Goal: Task Accomplishment & Management: Complete application form

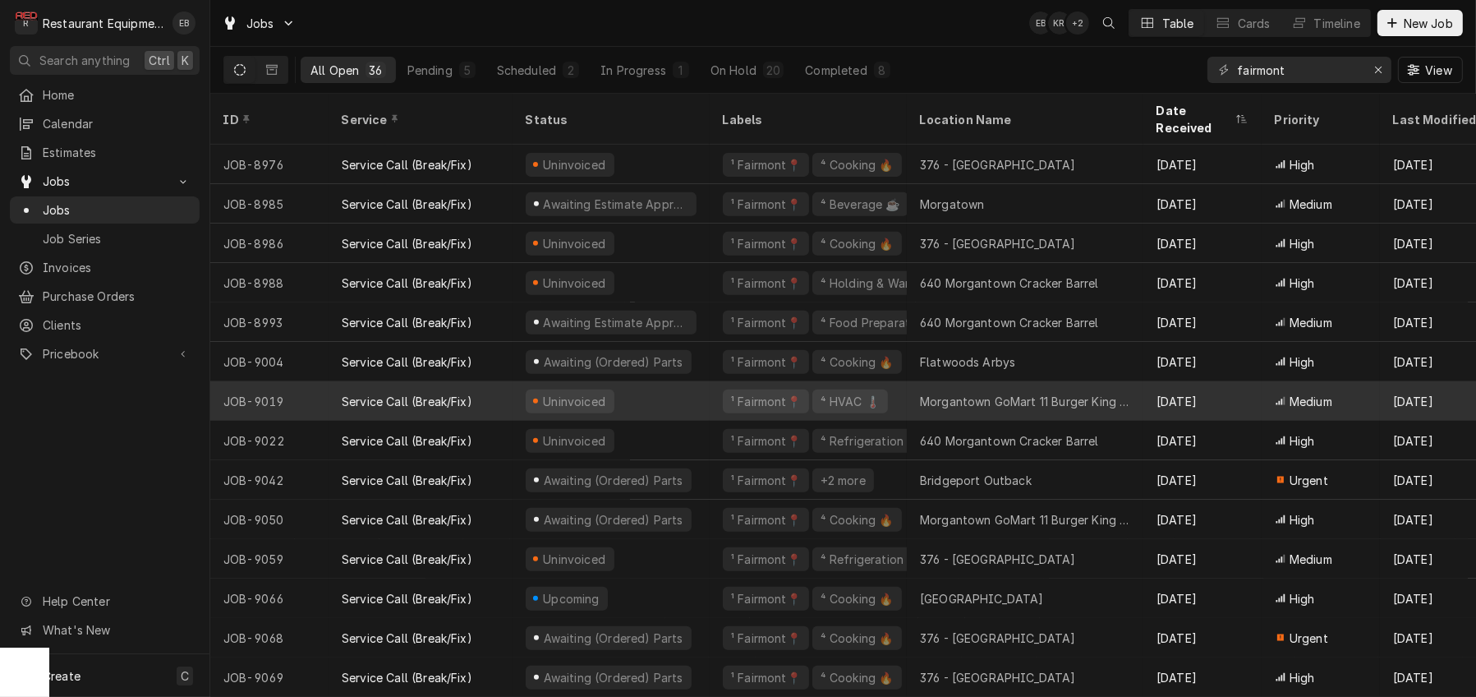
scroll to position [879, 0]
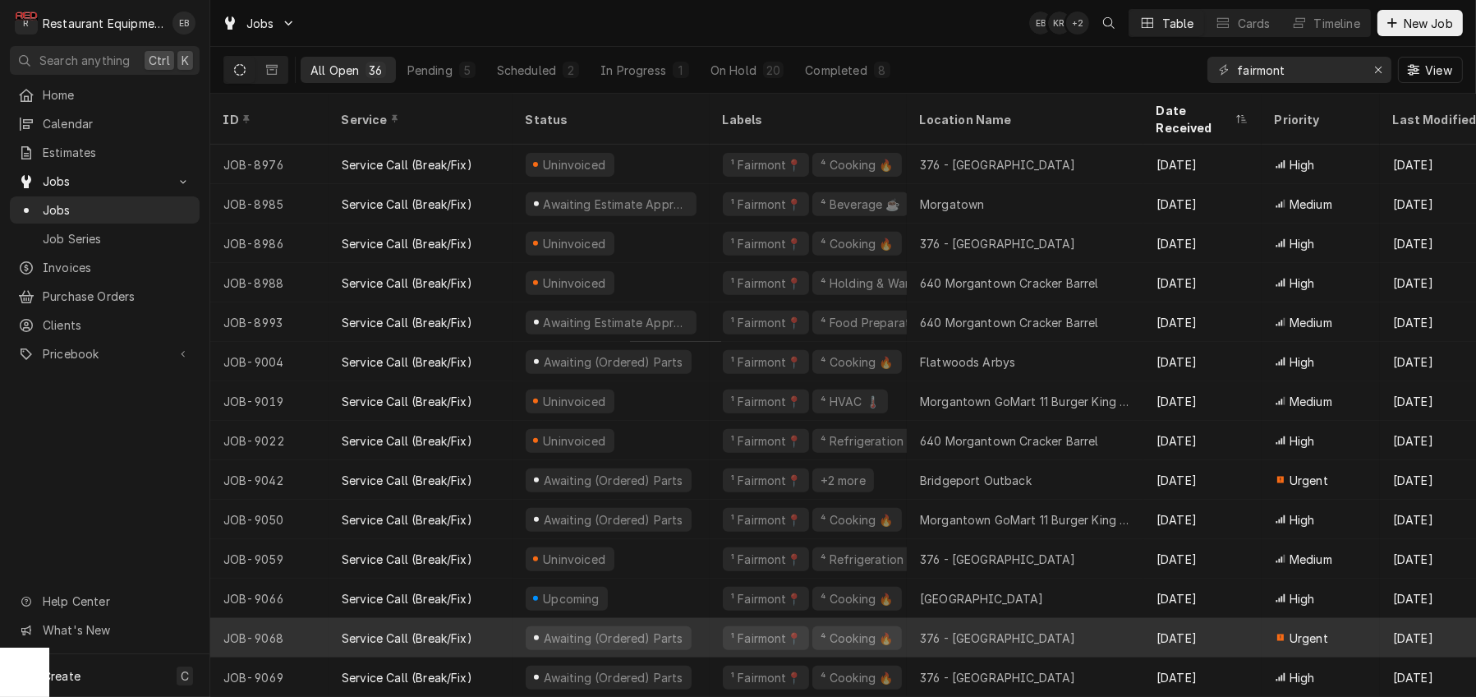
click at [501, 618] on div "Service Call (Break/Fix)" at bounding box center [421, 637] width 184 height 39
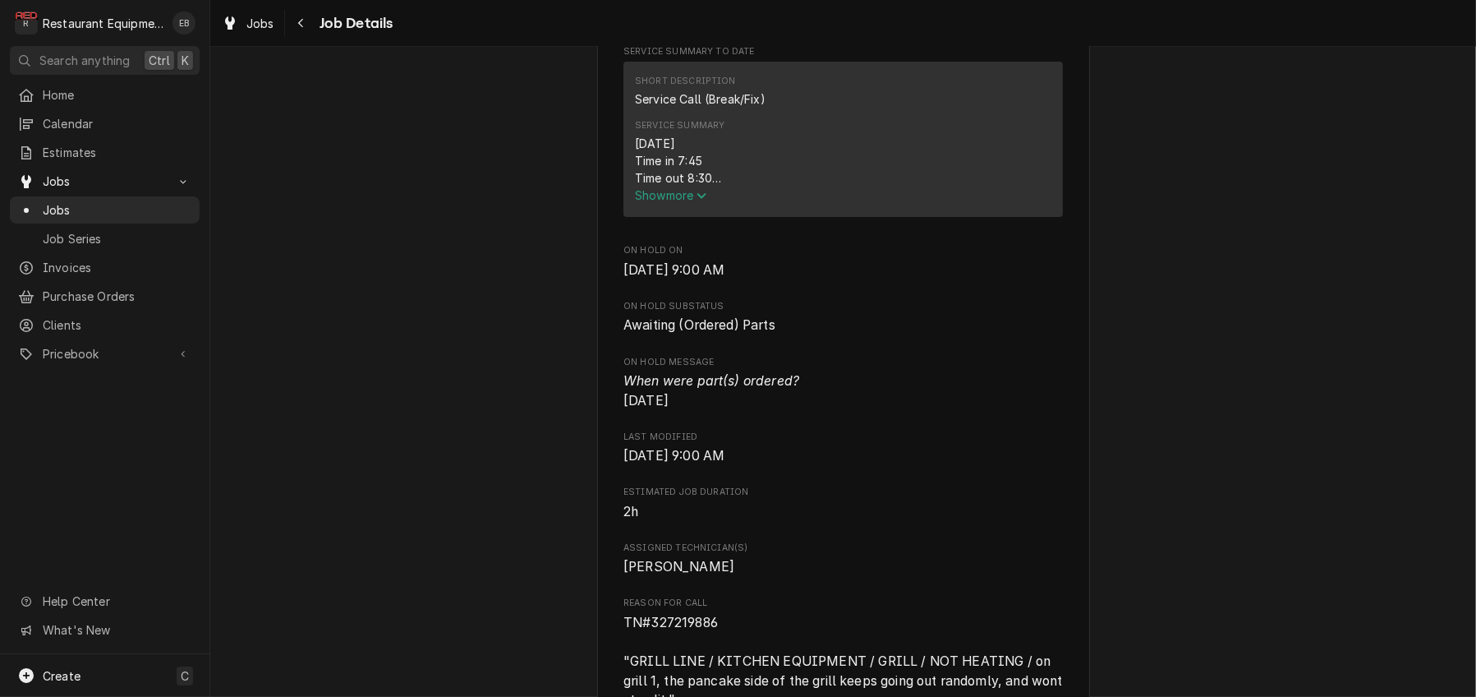
scroll to position [822, 0]
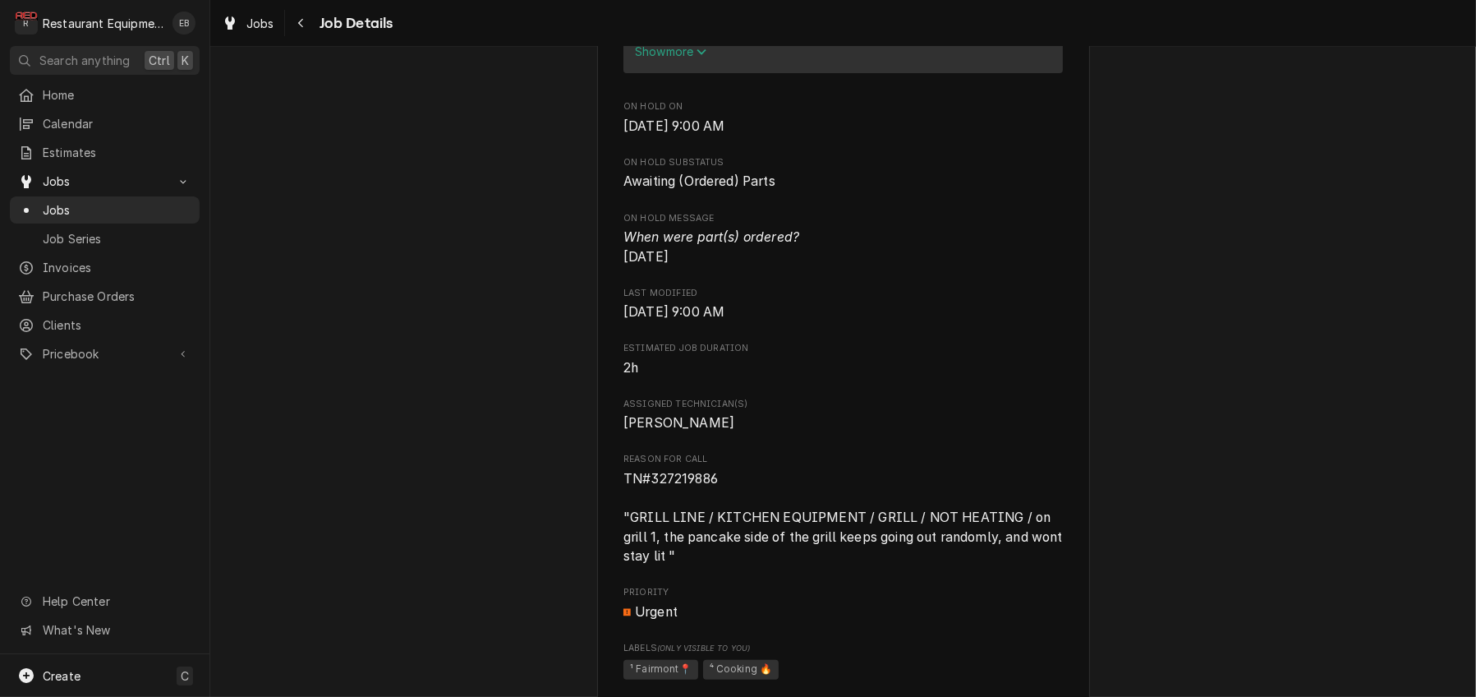
click at [661, 58] on span "Show more" at bounding box center [671, 51] width 72 height 14
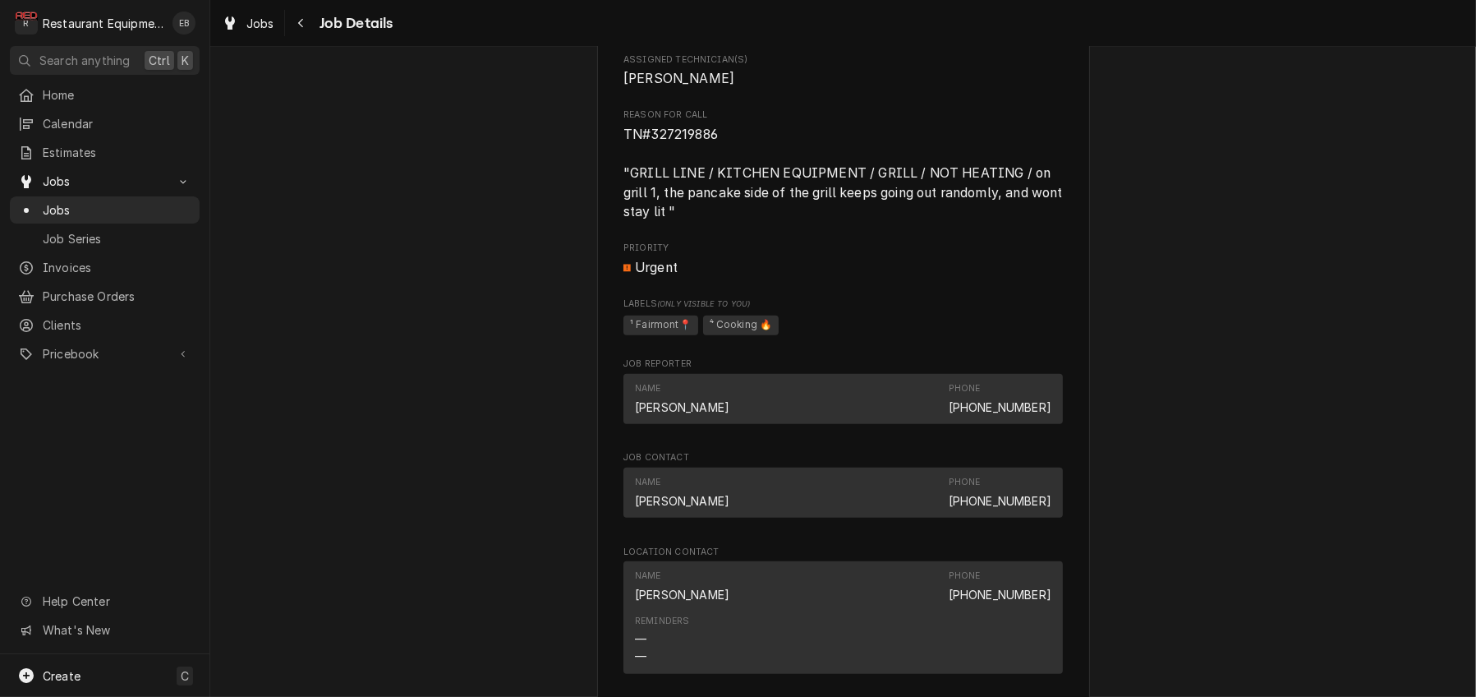
scroll to position [1479, 0]
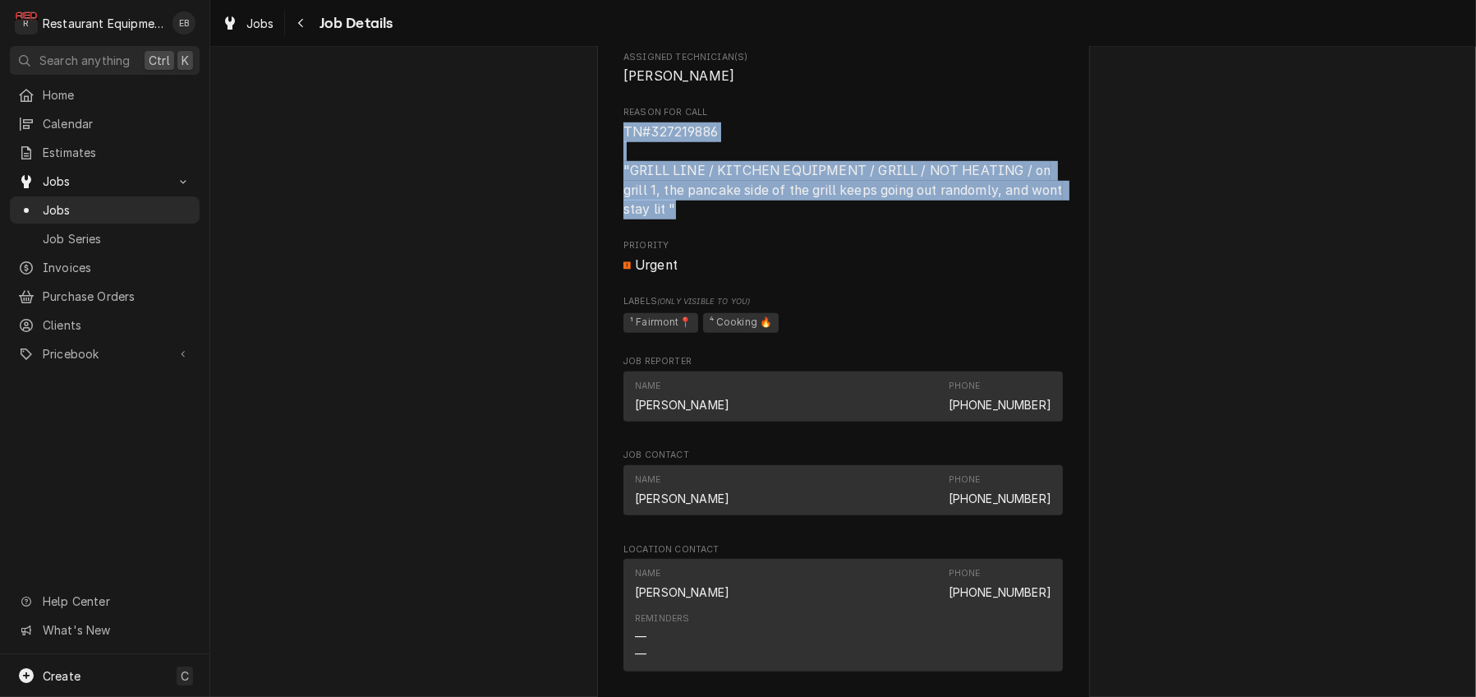
drag, startPoint x: 614, startPoint y: 348, endPoint x: 712, endPoint y: 443, distance: 136.6
copy span "TN#327219886 "GRILL LINE / KITCHEN EQUIPMENT / GRILL / NOT HEATING / on grill 1…"
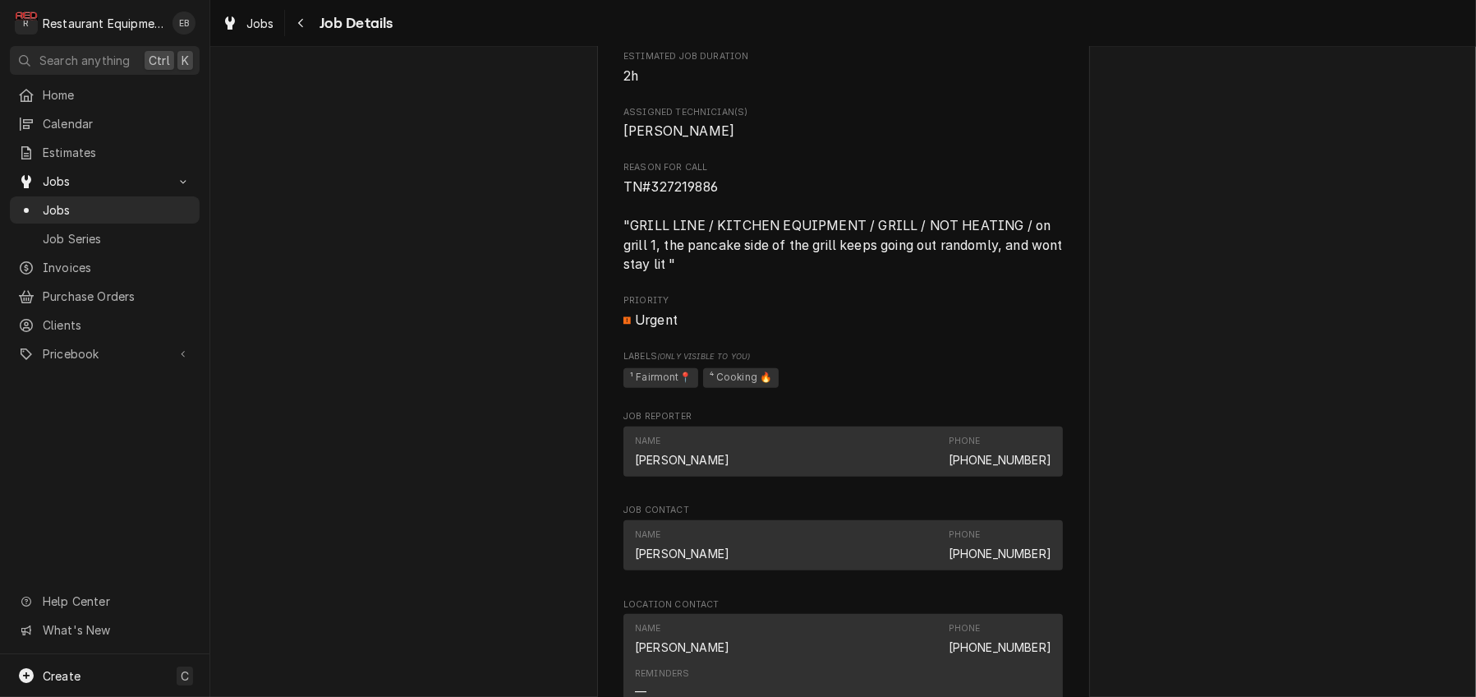
click at [833, 119] on span "Assigned Technician(s)" at bounding box center [844, 112] width 440 height 13
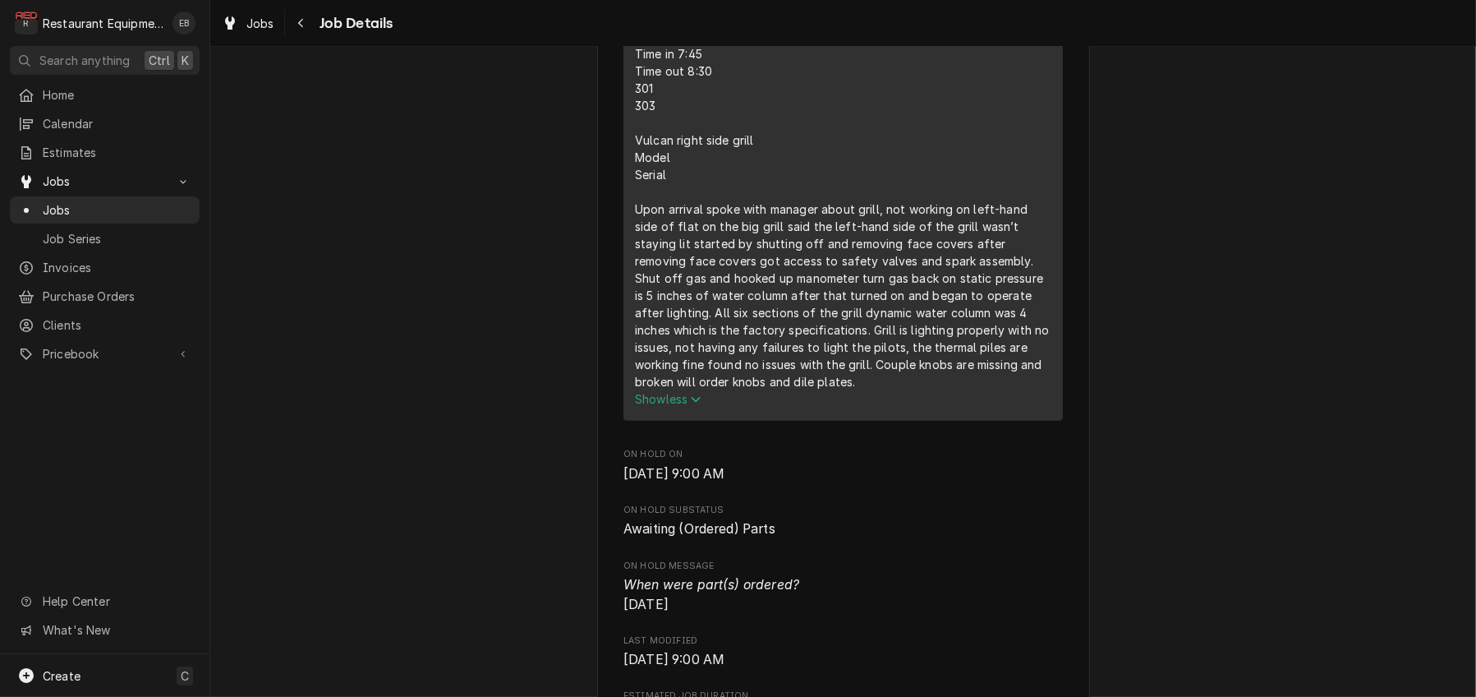
scroll to position [767, 0]
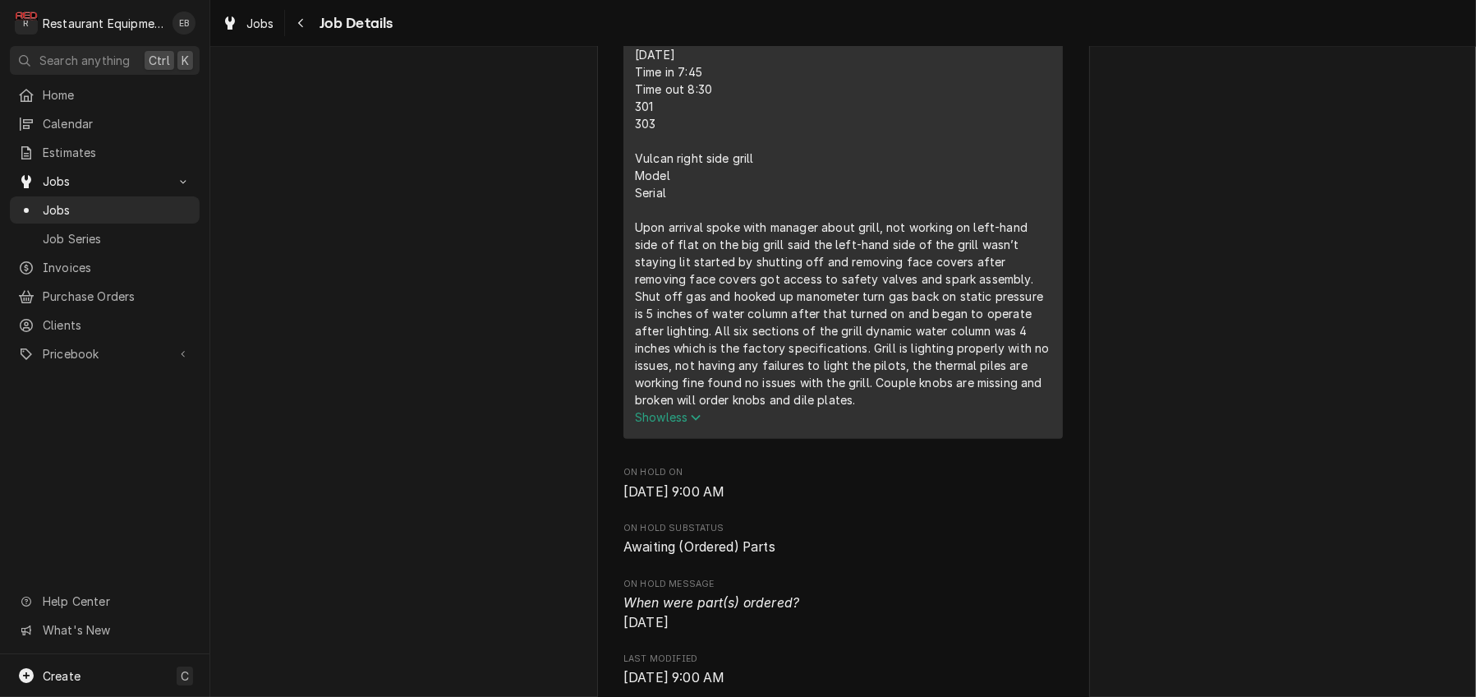
drag, startPoint x: 624, startPoint y: 184, endPoint x: 771, endPoint y: 553, distance: 396.8
click at [771, 408] on div "9/30/25 Time in 7:45 Time out 8:30 301 303 Vulcan right side grill Model Serial…" at bounding box center [843, 227] width 417 height 362
copy div "9/30/25 Time in 7:45 Time out 8:30 301 303 Vulcan right side grill Model Serial…"
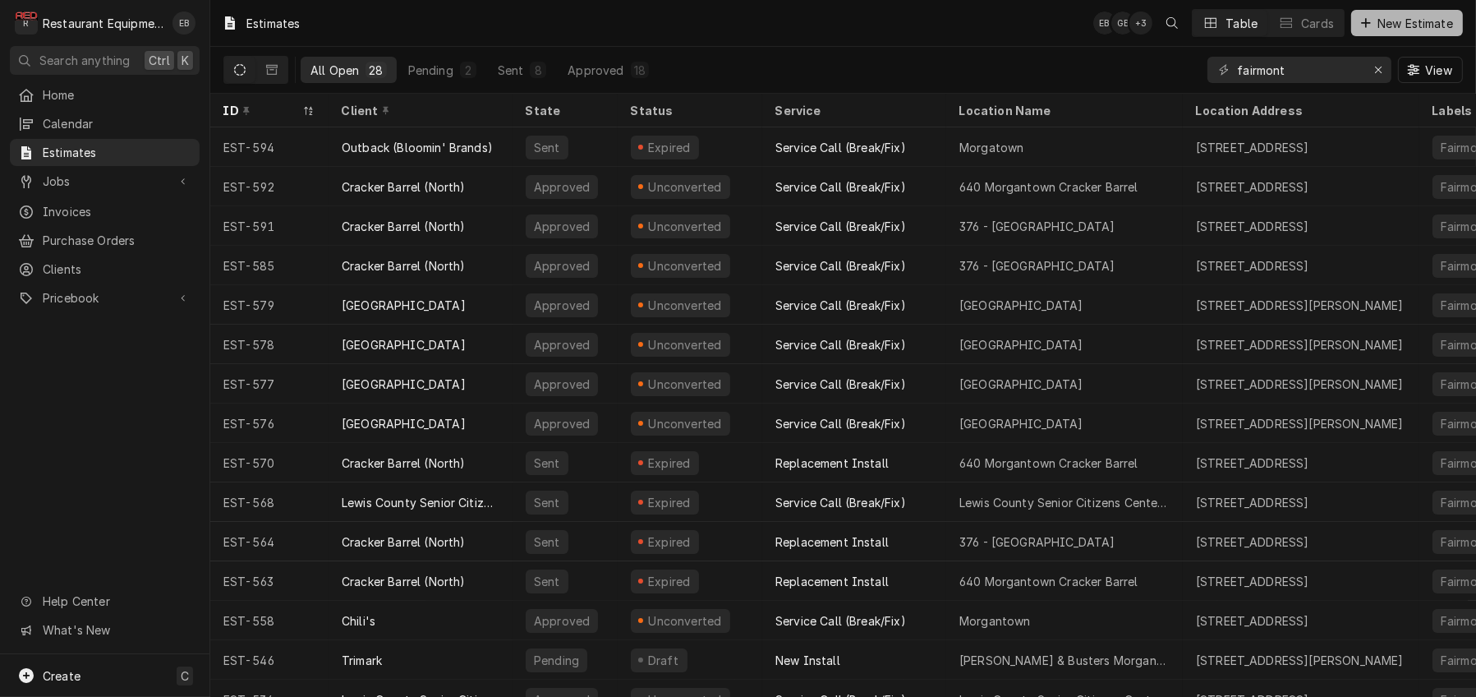
click at [1395, 20] on span "New Estimate" at bounding box center [1416, 23] width 82 height 17
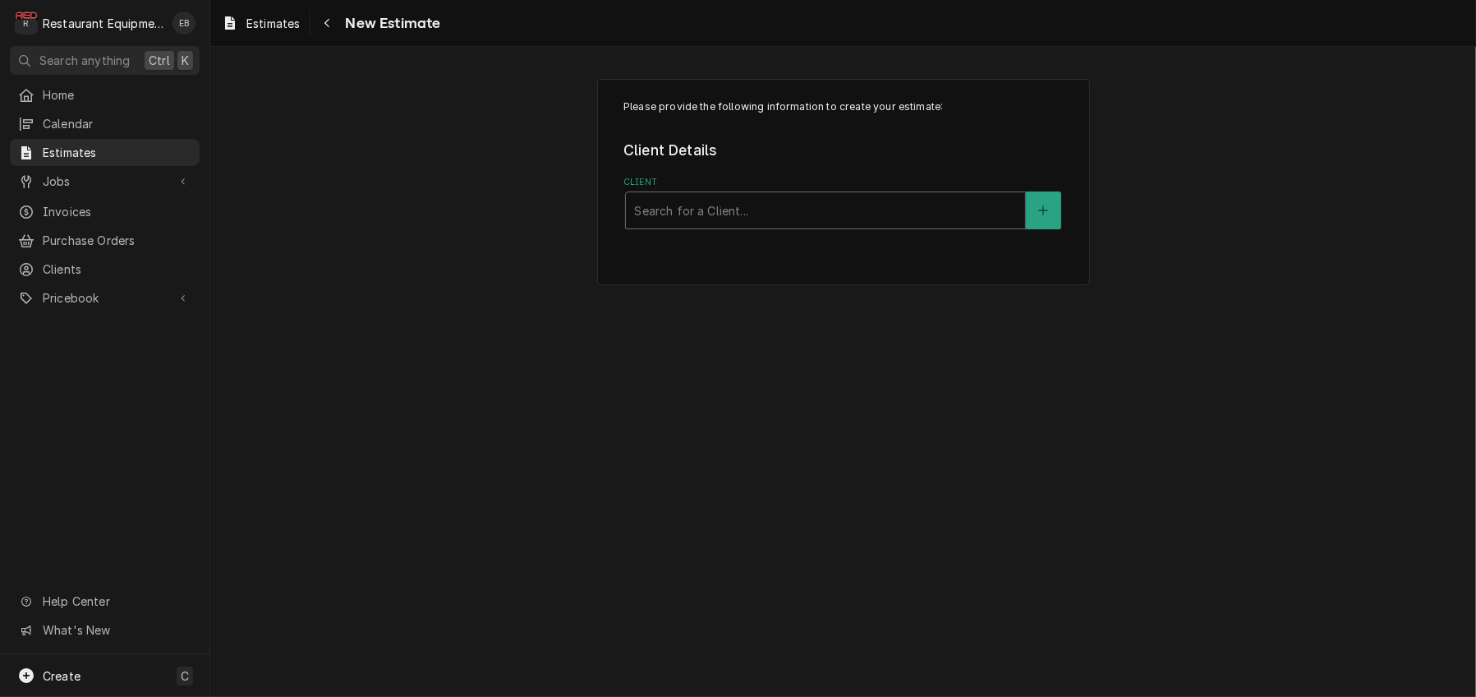
click at [719, 223] on div "Client" at bounding box center [825, 211] width 383 height 30
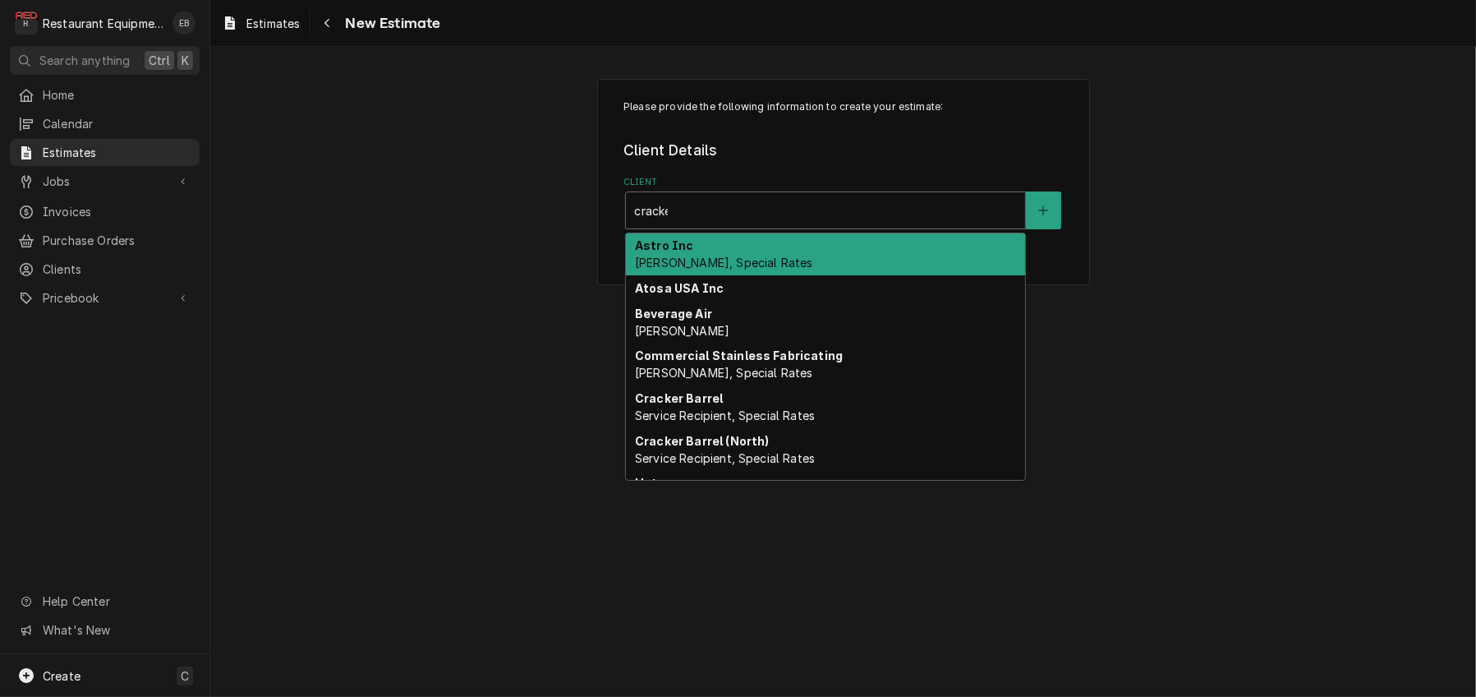
type input "cracker"
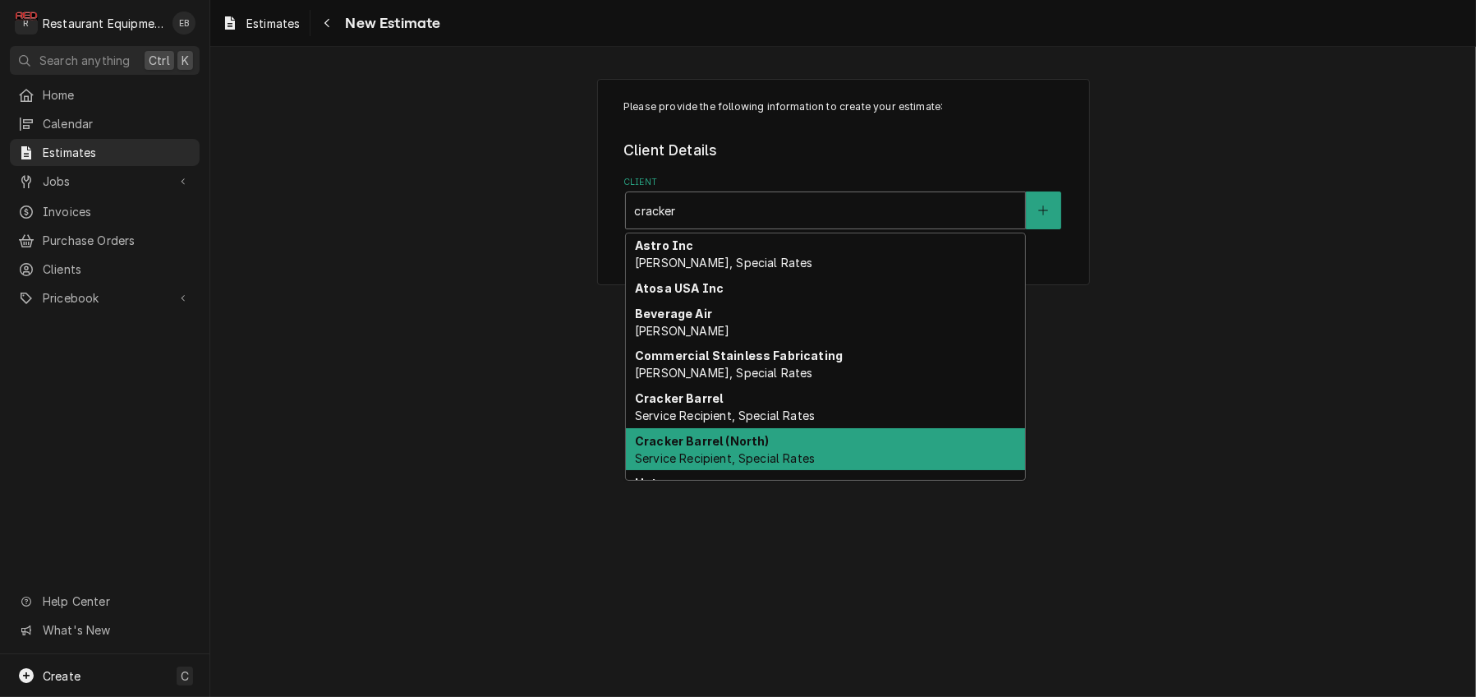
click at [763, 471] on div "Cracker Barrel (North) Service Recipient, Special Rates" at bounding box center [825, 449] width 399 height 43
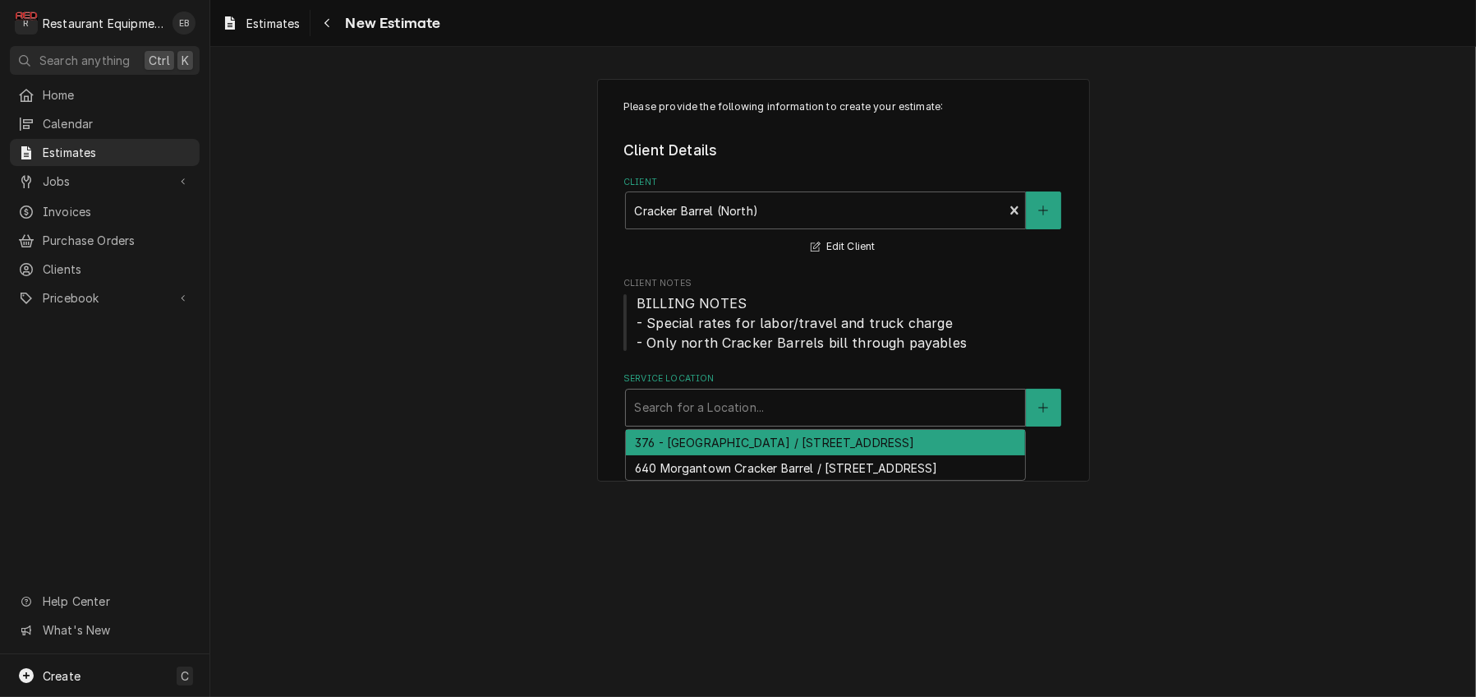
click at [751, 422] on div "Service Location" at bounding box center [825, 408] width 383 height 30
click at [742, 455] on div "376 - Fairmont / 2206 Pleasant Valley Rd, Pleasant Valley, WV 26554" at bounding box center [825, 442] width 399 height 25
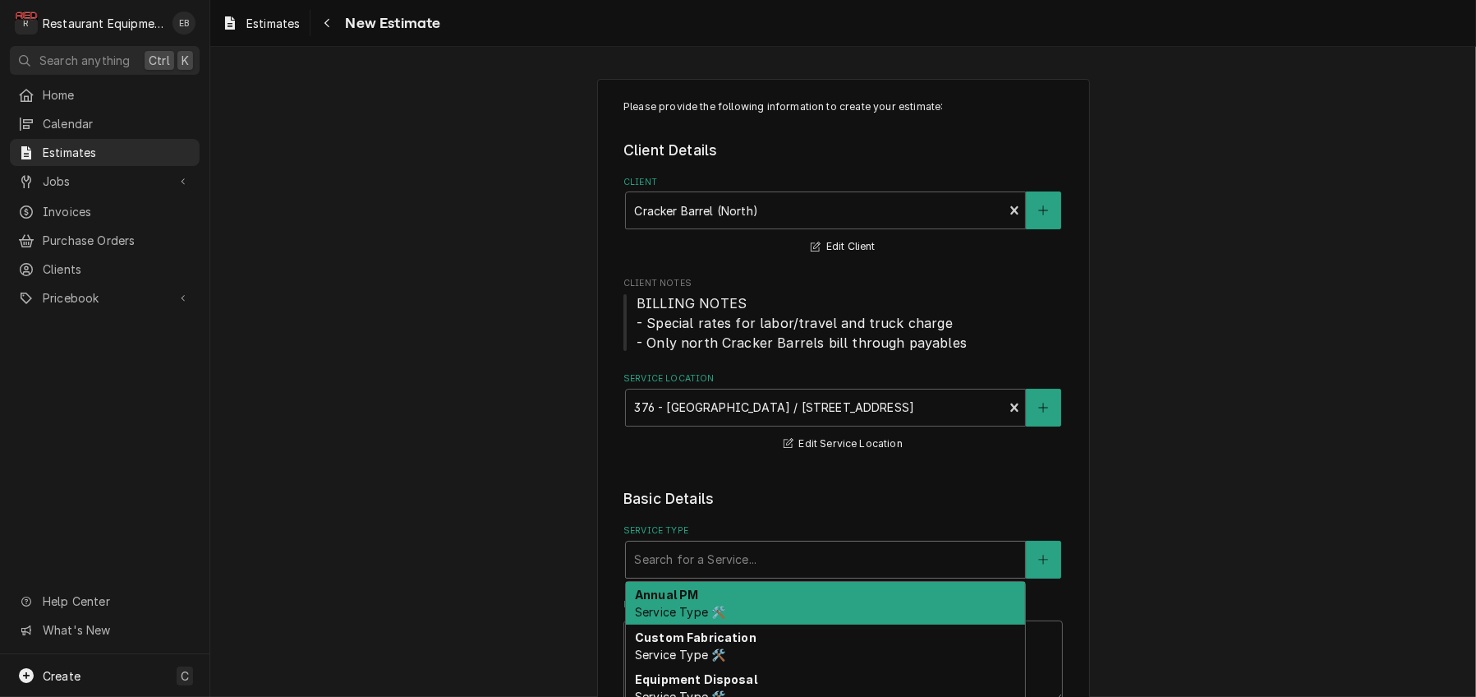
click at [738, 574] on div "Service Type" at bounding box center [825, 560] width 383 height 30
type textarea "x"
type input "b"
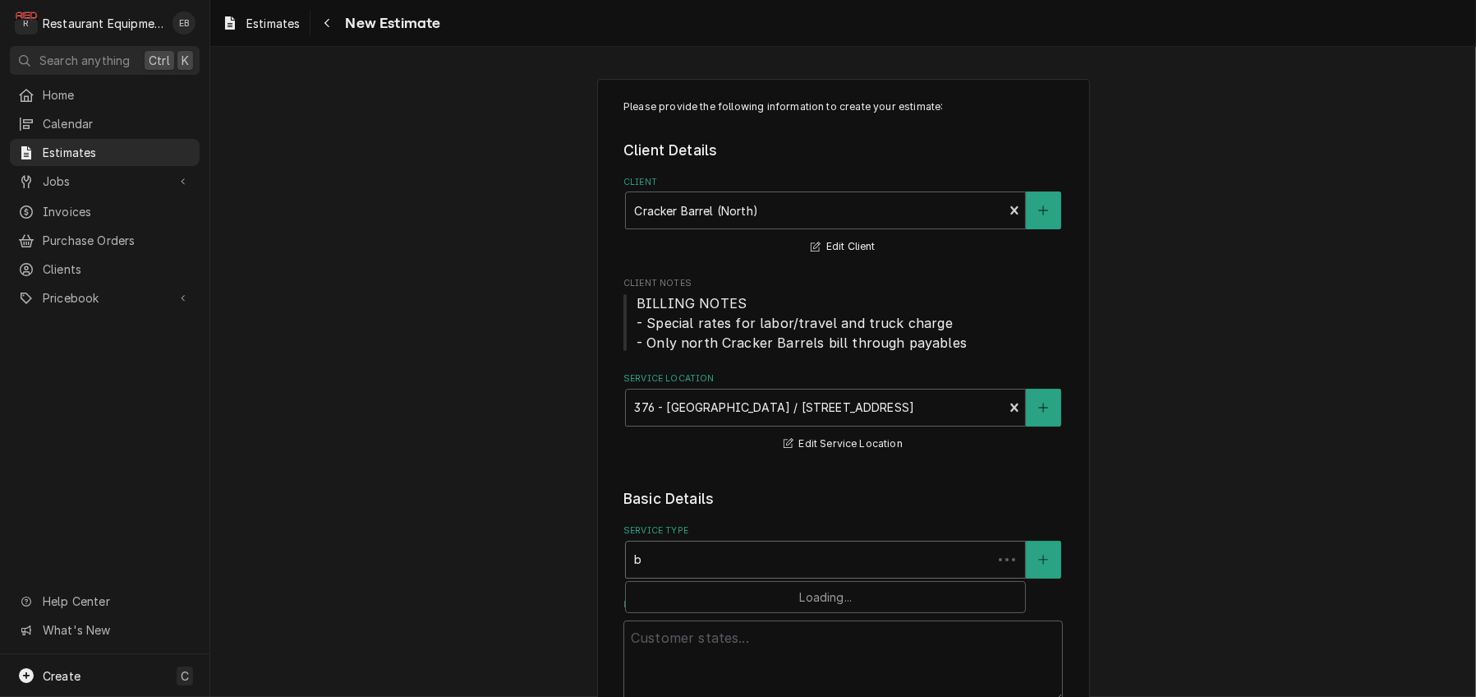
type textarea "x"
type input "br"
type textarea "x"
type input "bre"
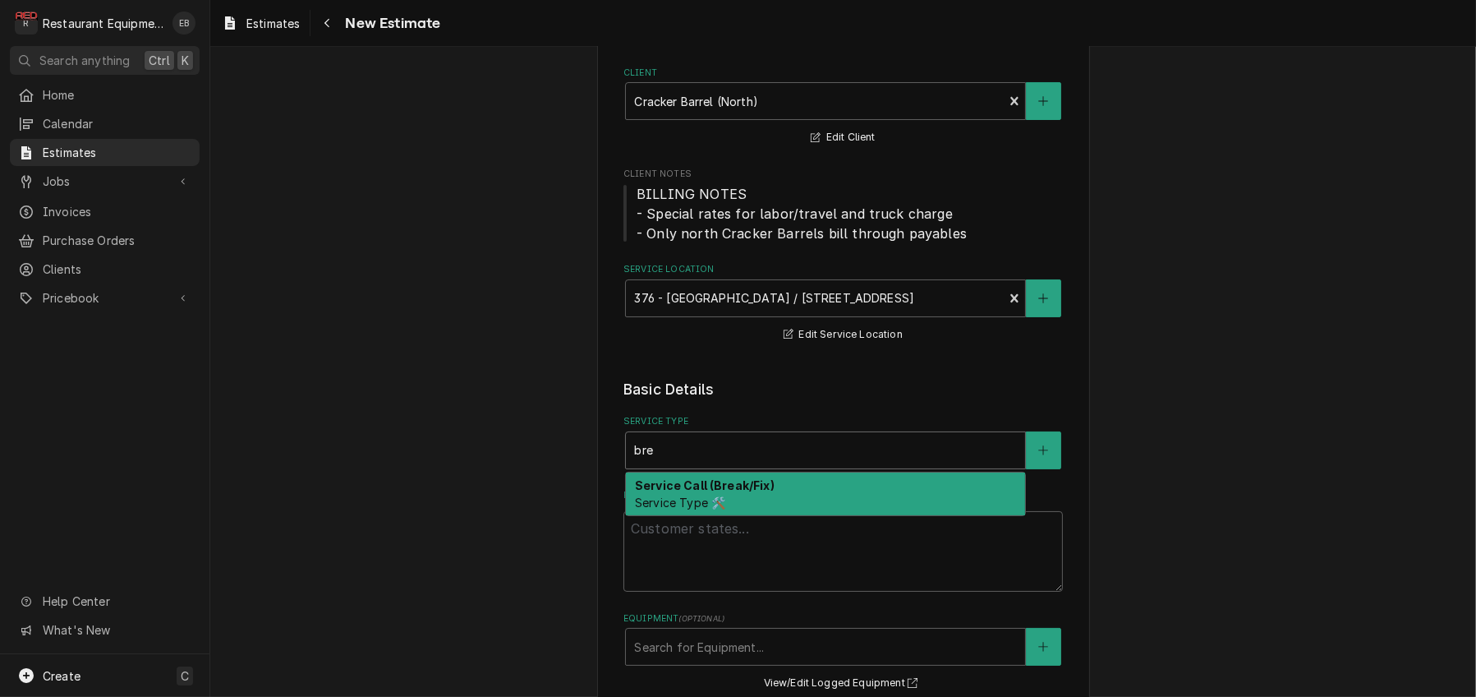
scroll to position [164, 0]
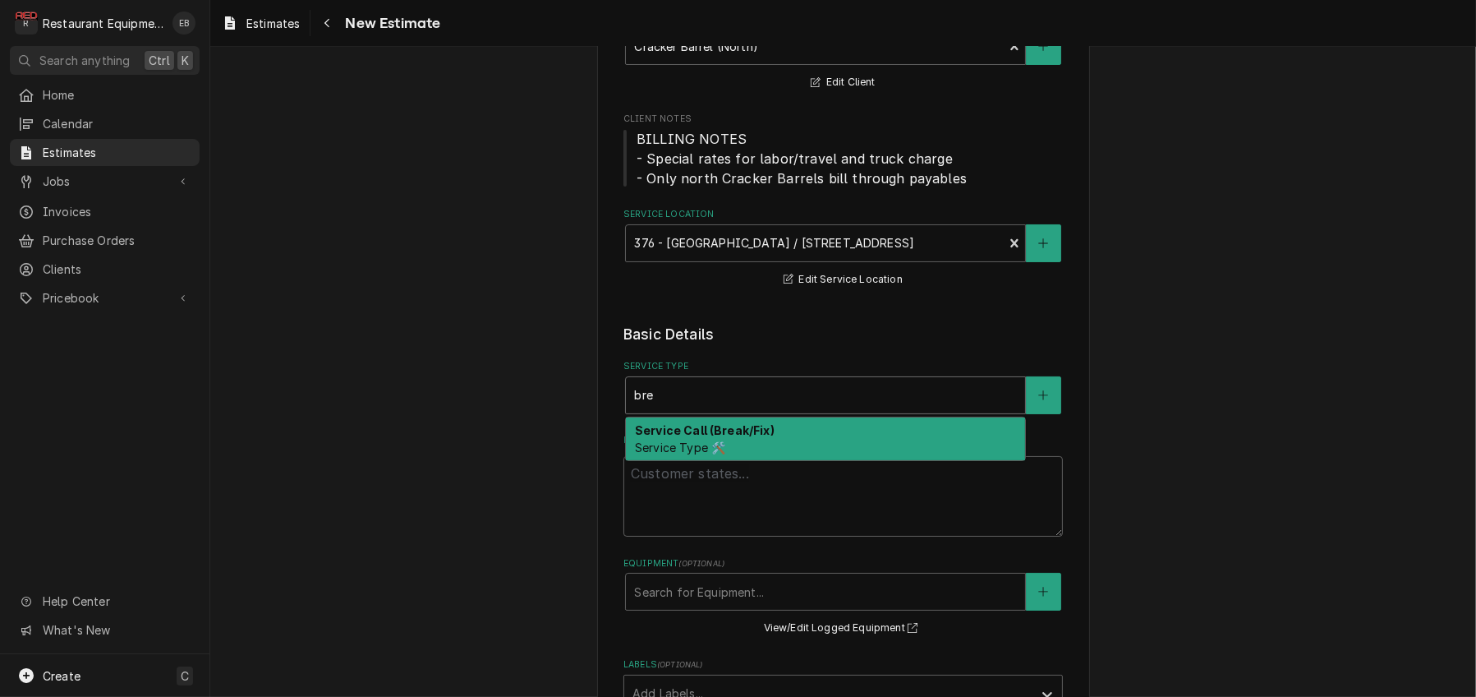
click at [767, 460] on div "Service Call (Break/Fix) Service Type 🛠️" at bounding box center [825, 438] width 399 height 43
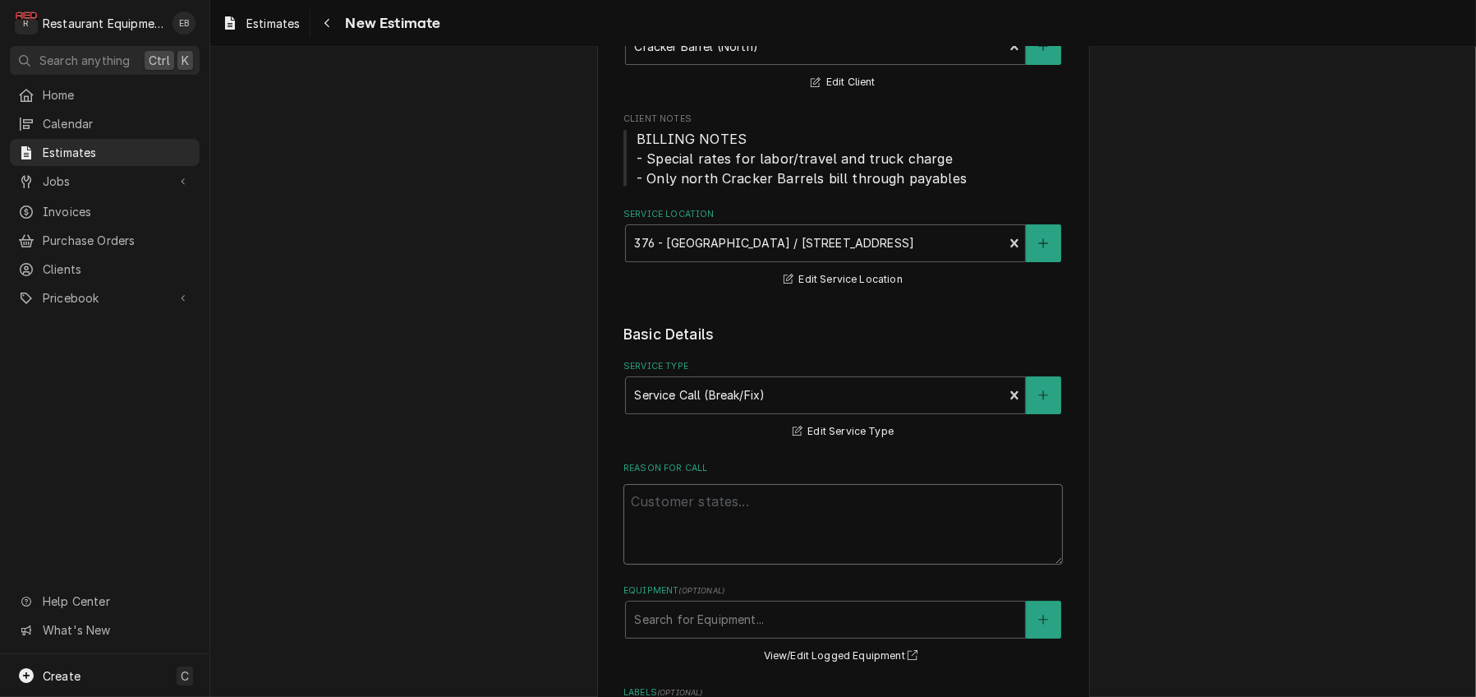
click at [671, 564] on textarea "Reason For Call" at bounding box center [844, 524] width 440 height 81
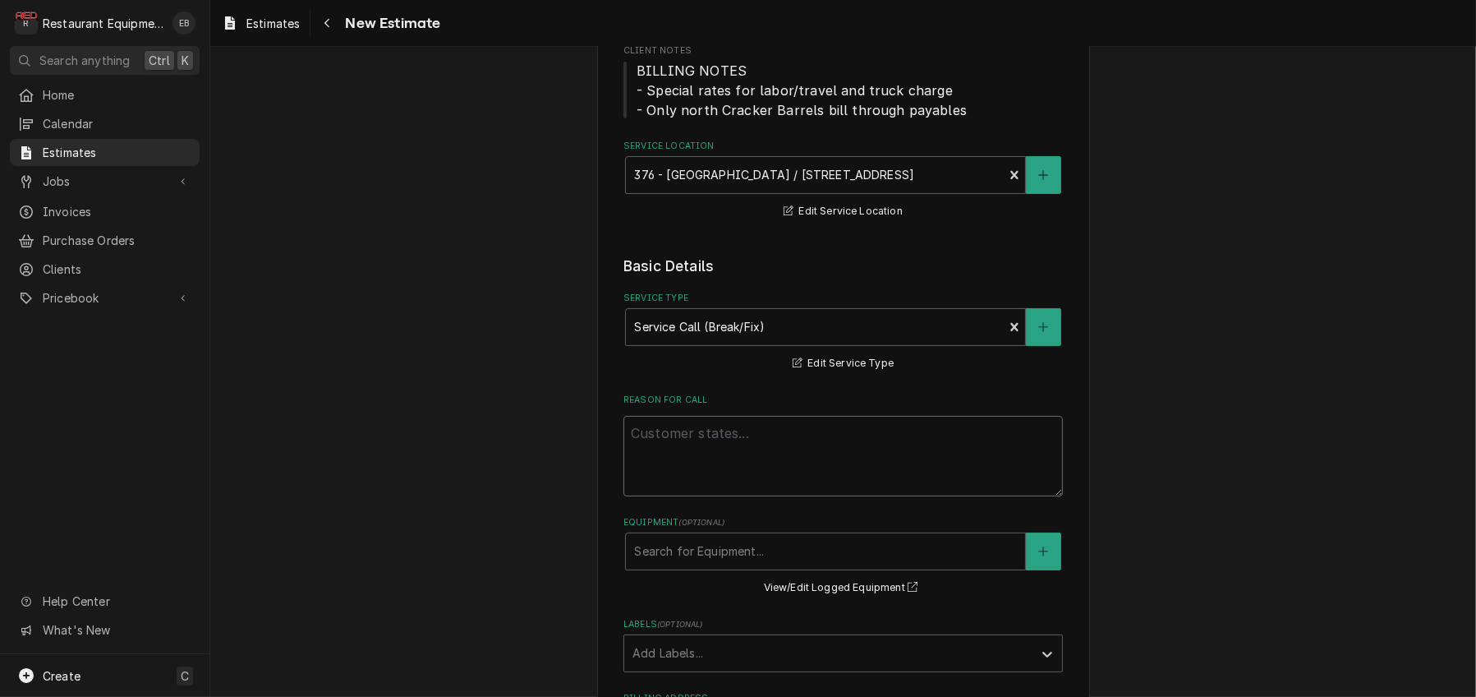
scroll to position [274, 0]
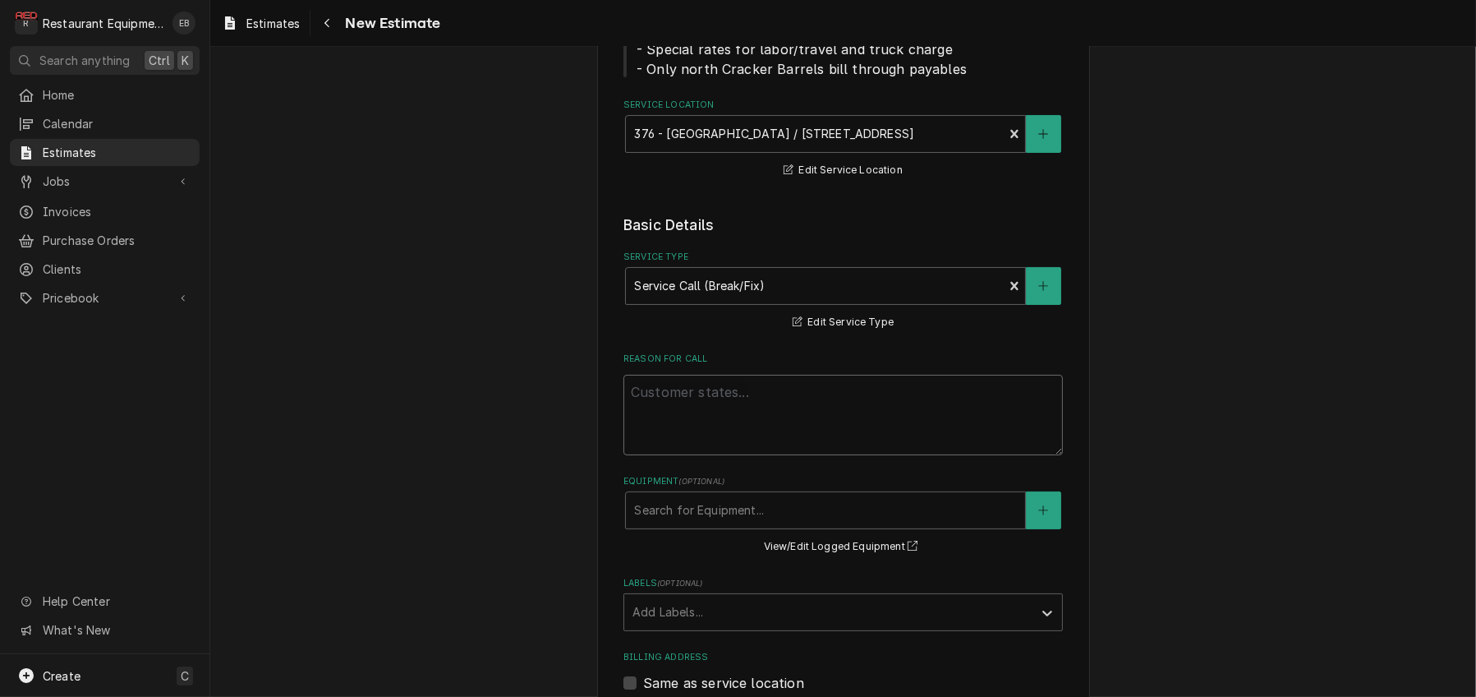
click at [691, 455] on textarea "Reason For Call" at bounding box center [844, 415] width 440 height 81
paste textarea "TN#327219886 "GRILL LINE / KITCHEN EQUIPMENT / GRILL / NOT HEATING / on grill 1…"
type textarea "x"
type textarea "TN#327219886 "GRILL LINE / KITCHEN EQUIPMENT / GRILL / NOT HEATING / on grill 1…"
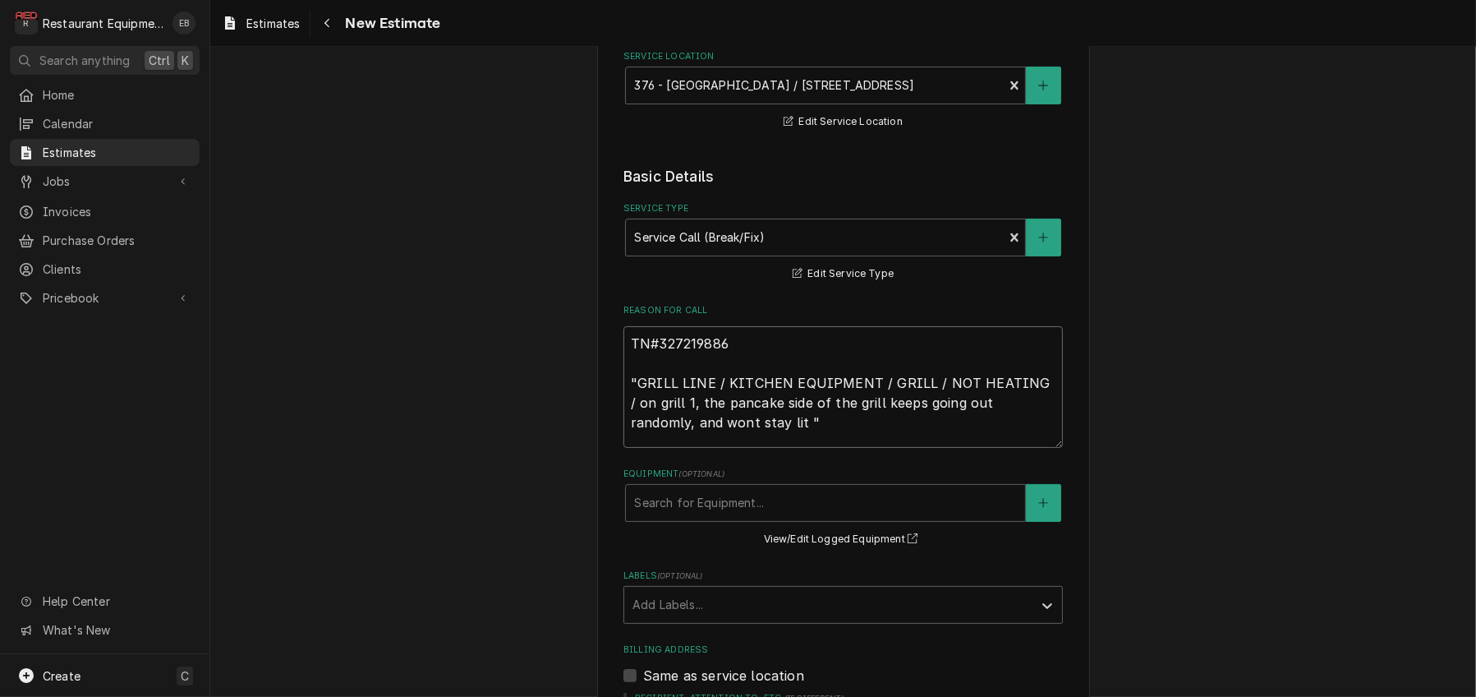
scroll to position [329, 0]
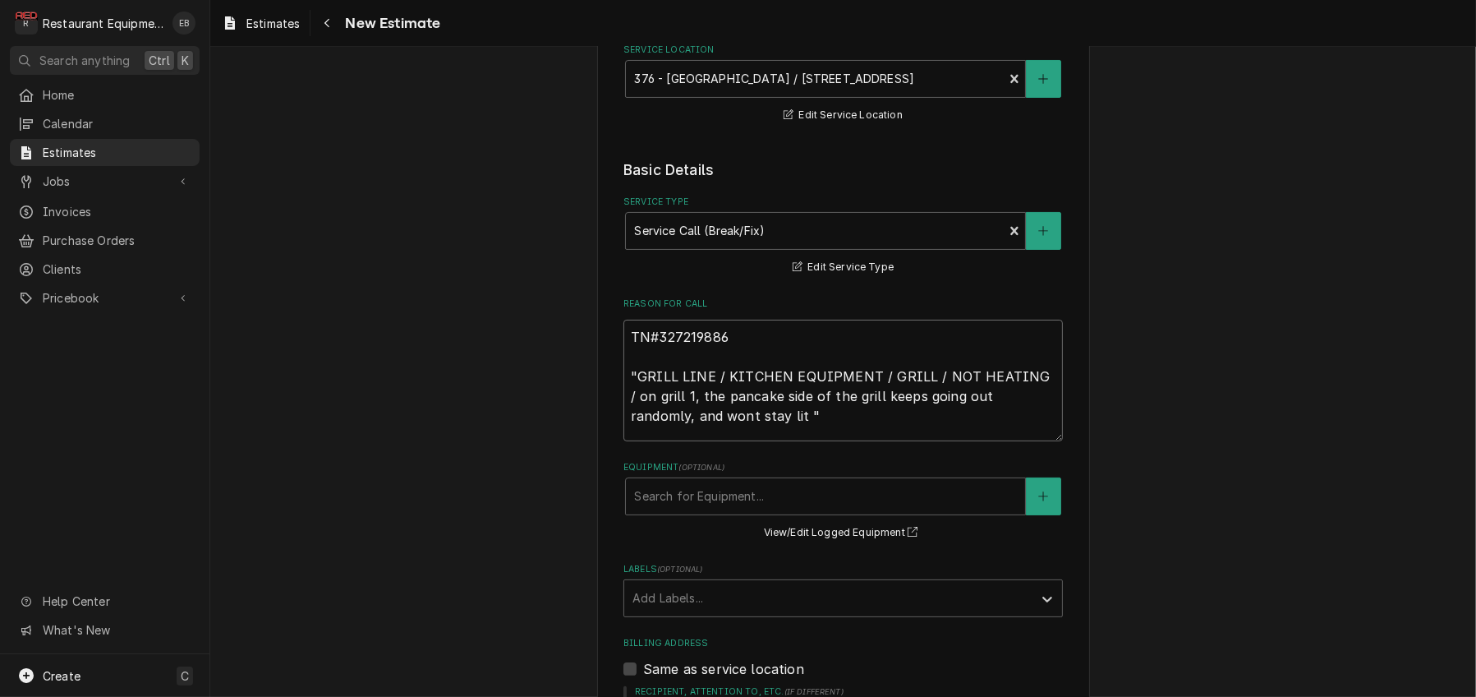
type textarea "x"
type textarea "TN#327219886 "GRILL LINE / KITCHEN EQUIPMENT / GRILL / NOT HEATING / on grill 1…"
type textarea "x"
type textarea "TN#327219886 "GRILL LINE / KITCHEN EQUIPMENT / GRILL / NOT HEATING / on grill 1…"
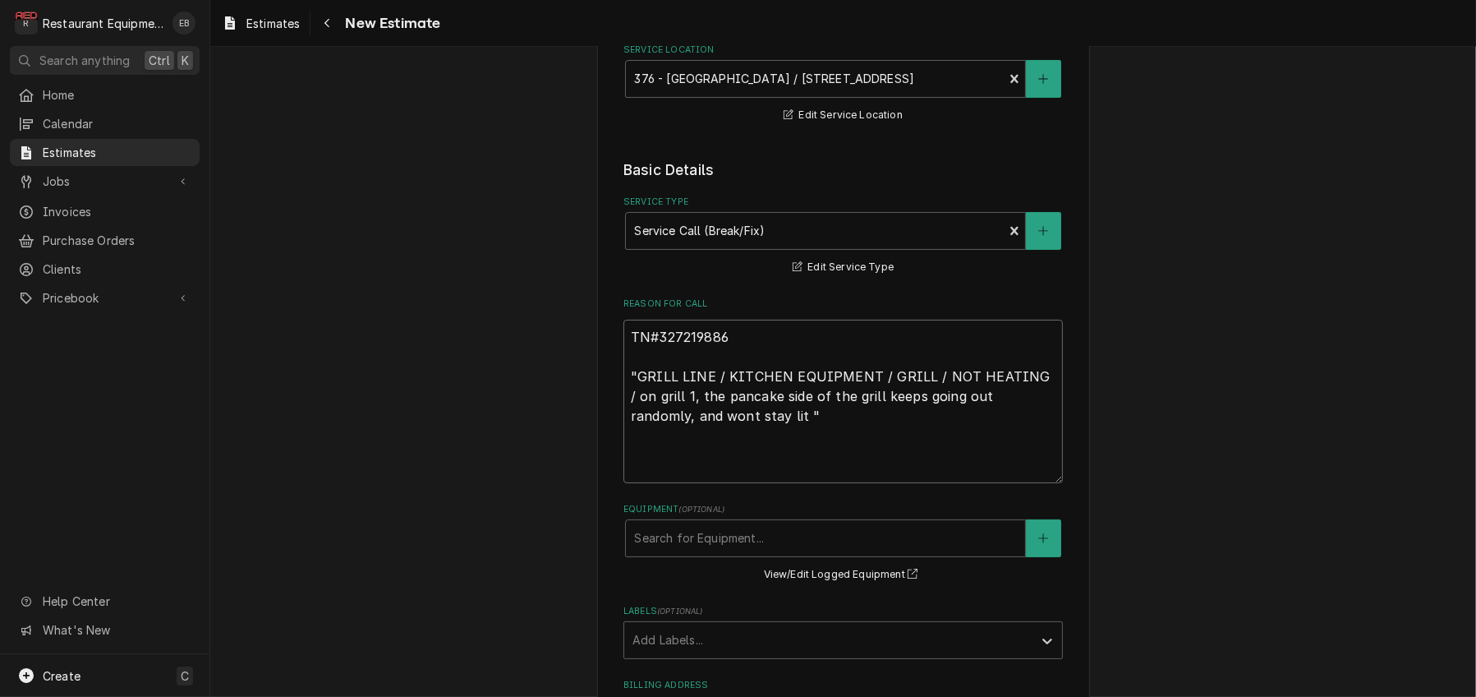
type textarea "x"
type textarea "TN#327219886 "GRILL LINE / KITCHEN EQUIPMENT / GRILL / NOT HEATING / on grill 1…"
type textarea "x"
type textarea "TN#327219886 "GRILL LINE / KITCHEN EQUIPMENT / GRILL / NOT HEATING / on grill 1…"
type textarea "x"
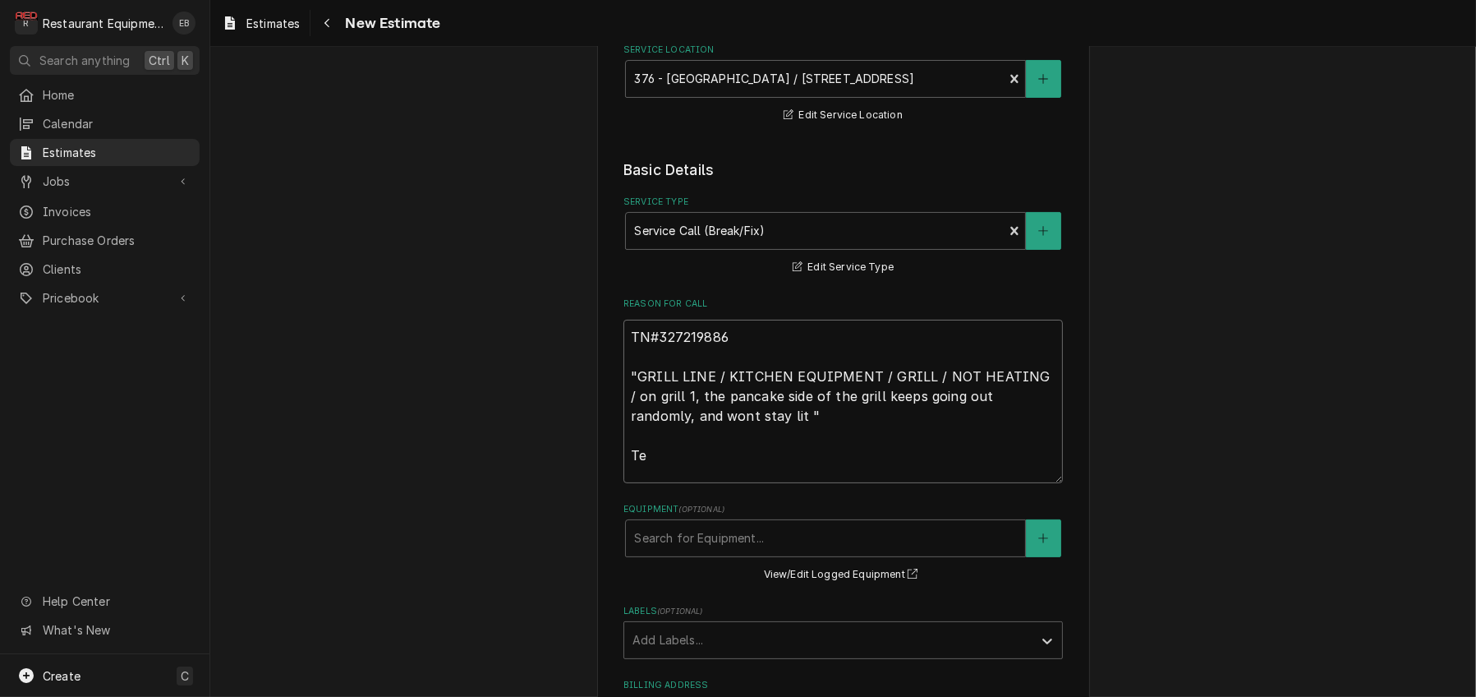
type textarea "TN#327219886 "GRILL LINE / KITCHEN EQUIPMENT / GRILL / NOT HEATING / on grill 1…"
type textarea "x"
type textarea "TN#327219886 "GRILL LINE / KITCHEN EQUIPMENT / GRILL / NOT HEATING / on grill 1…"
type textarea "x"
type textarea "TN#327219886 "GRILL LINE / KITCHEN EQUIPMENT / GRILL / NOT HEATING / on grill 1…"
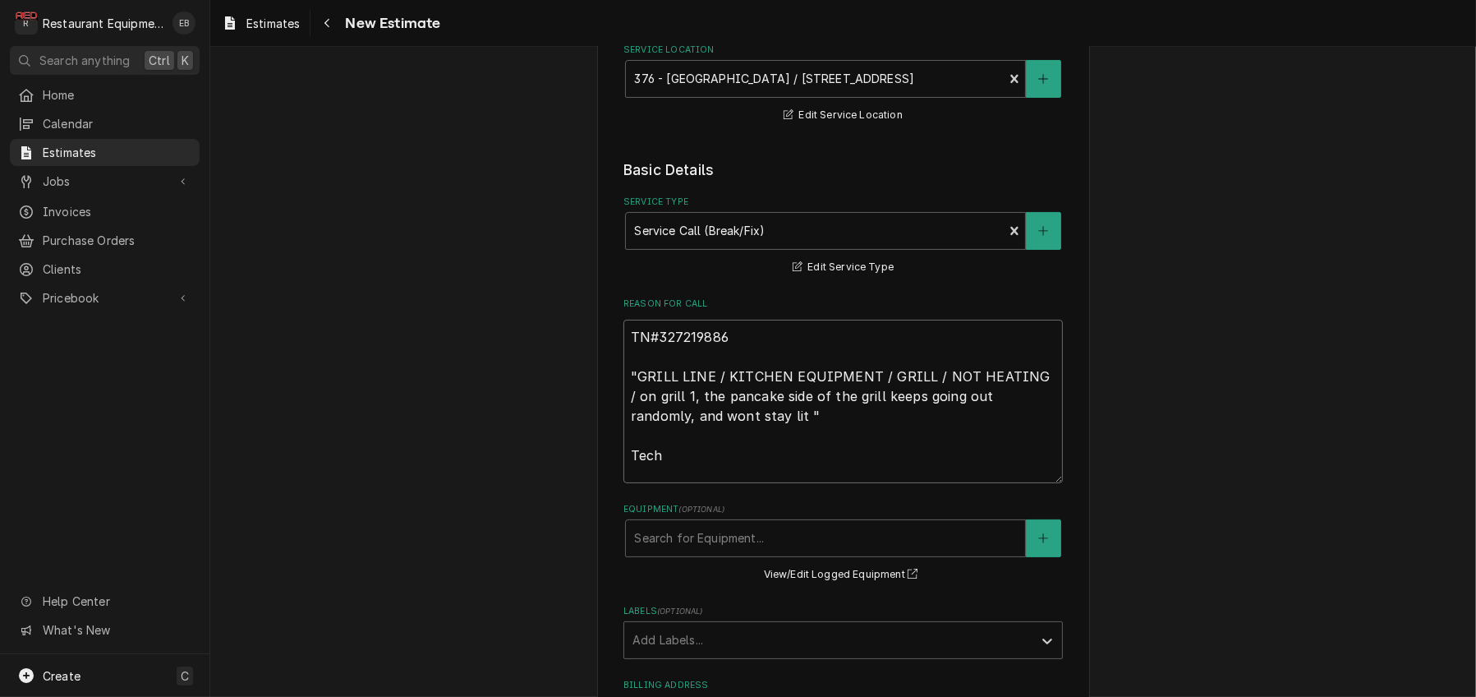
type textarea "x"
type textarea "TN#327219886 "GRILL LINE / KITCHEN EQUIPMENT / GRILL / NOT HEATING / on grill 1…"
type textarea "x"
type textarea "TN#327219886 "GRILL LINE / KITCHEN EQUIPMENT / GRILL / NOT HEATING / on grill 1…"
type textarea "x"
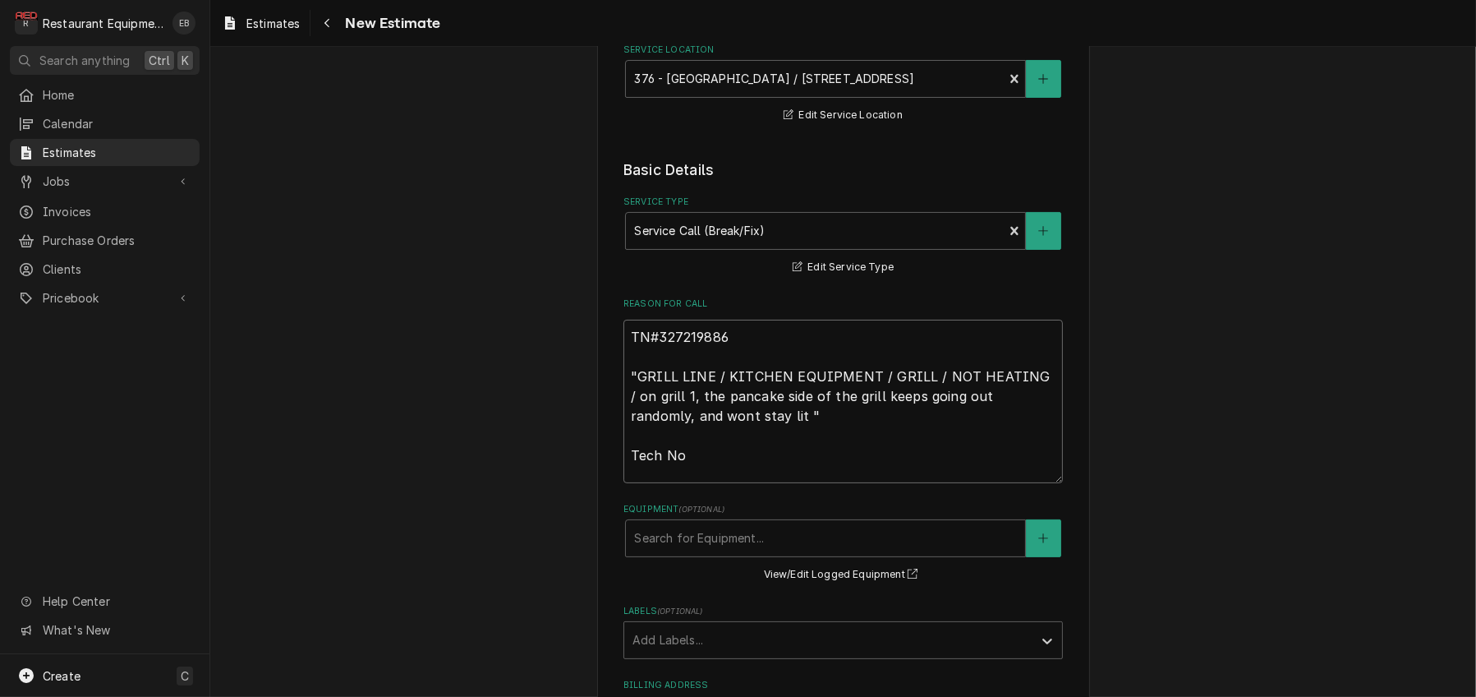
type textarea "TN#327219886 "GRILL LINE / KITCHEN EQUIPMENT / GRILL / NOT HEATING / on grill 1…"
type textarea "x"
type textarea "TN#327219886 "GRILL LINE / KITCHEN EQUIPMENT / GRILL / NOT HEATING / on grill 1…"
type textarea "x"
type textarea "TN#327219886 "GRILL LINE / KITCHEN EQUIPMENT / GRILL / NOT HEATING / on grill 1…"
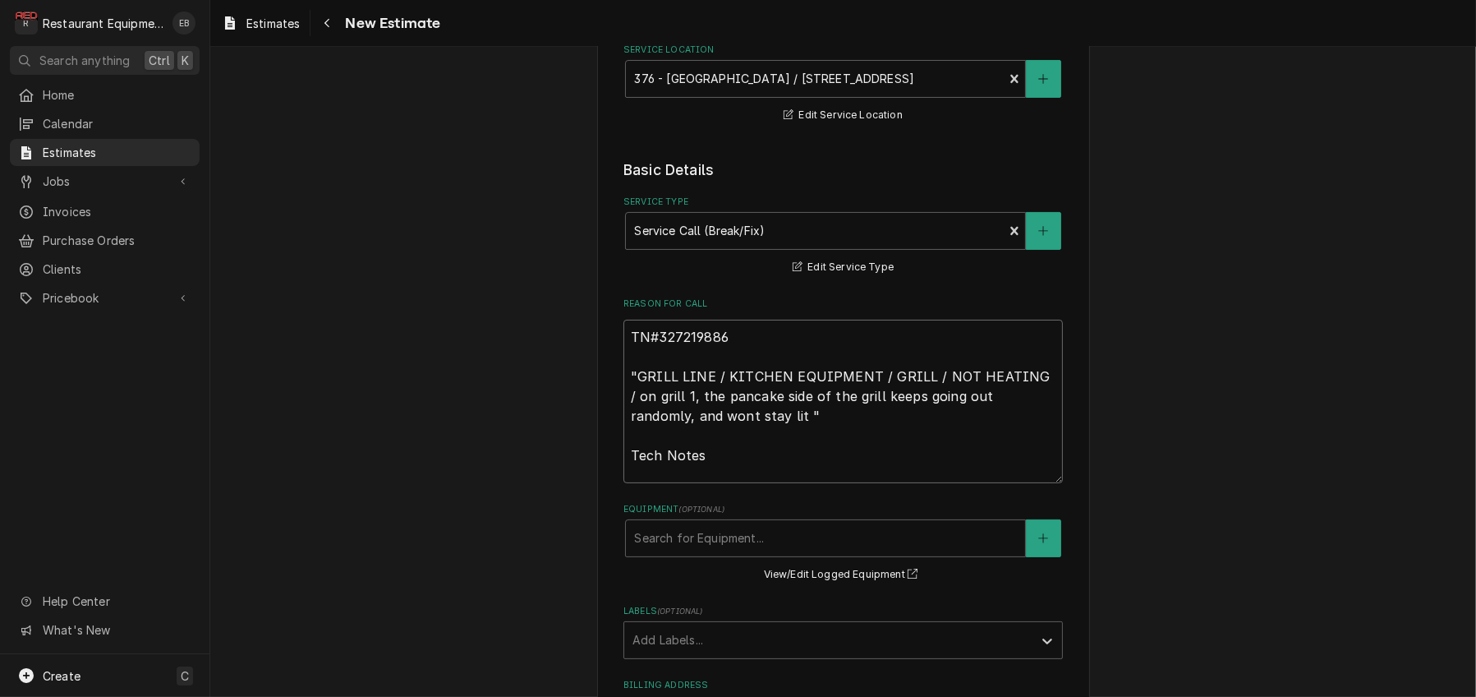
type textarea "x"
type textarea "TN#327219886 "GRILL LINE / KITCHEN EQUIPMENT / GRILL / NOT HEATING / on grill 1…"
type textarea "x"
type textarea "TN#327219886 "GRILL LINE / KITCHEN EQUIPMENT / GRILL / NOT HEATING / on grill 1…"
type textarea "x"
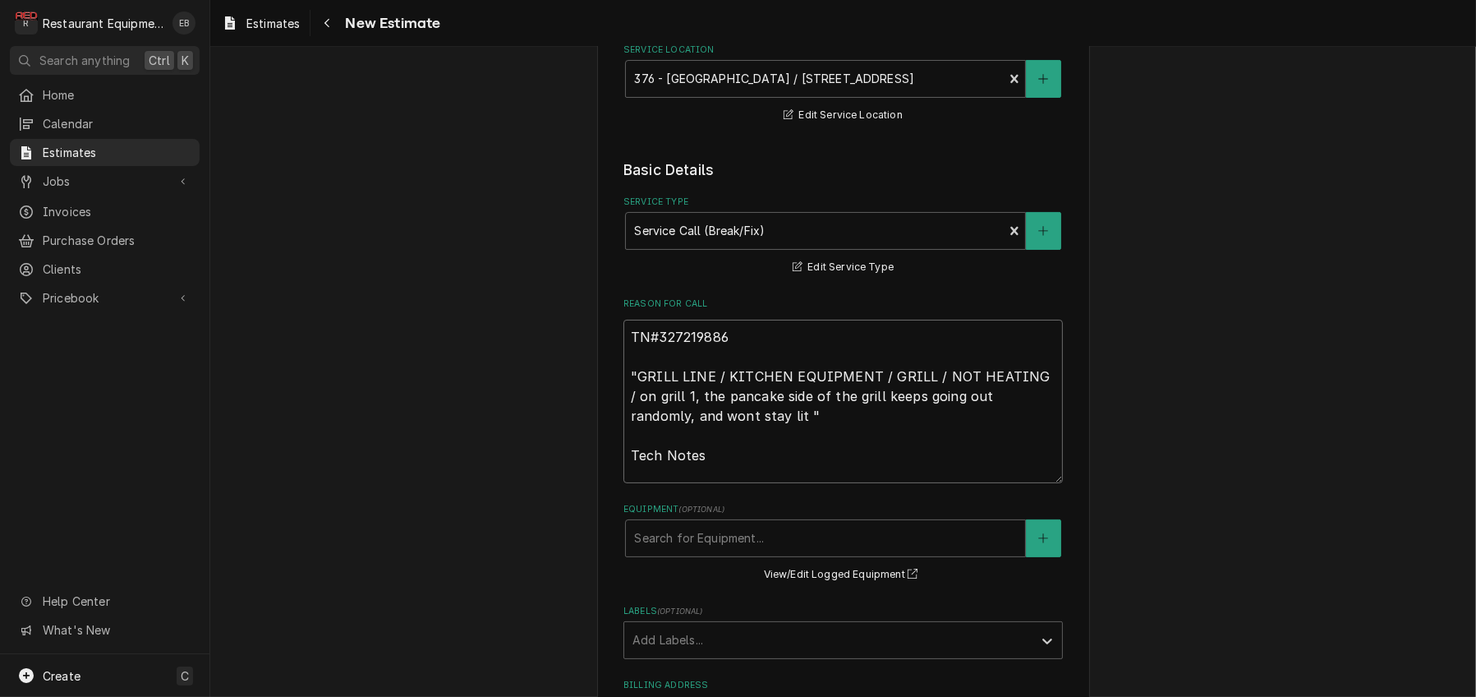
type textarea "TN#327219886 "GRILL LINE / KITCHEN EQUIPMENT / GRILL / NOT HEATING / on grill 1…"
type textarea "x"
type textarea "TN#327219886 "GRILL LINE / KITCHEN EQUIPMENT / GRILL / NOT HEATING / on grill 1…"
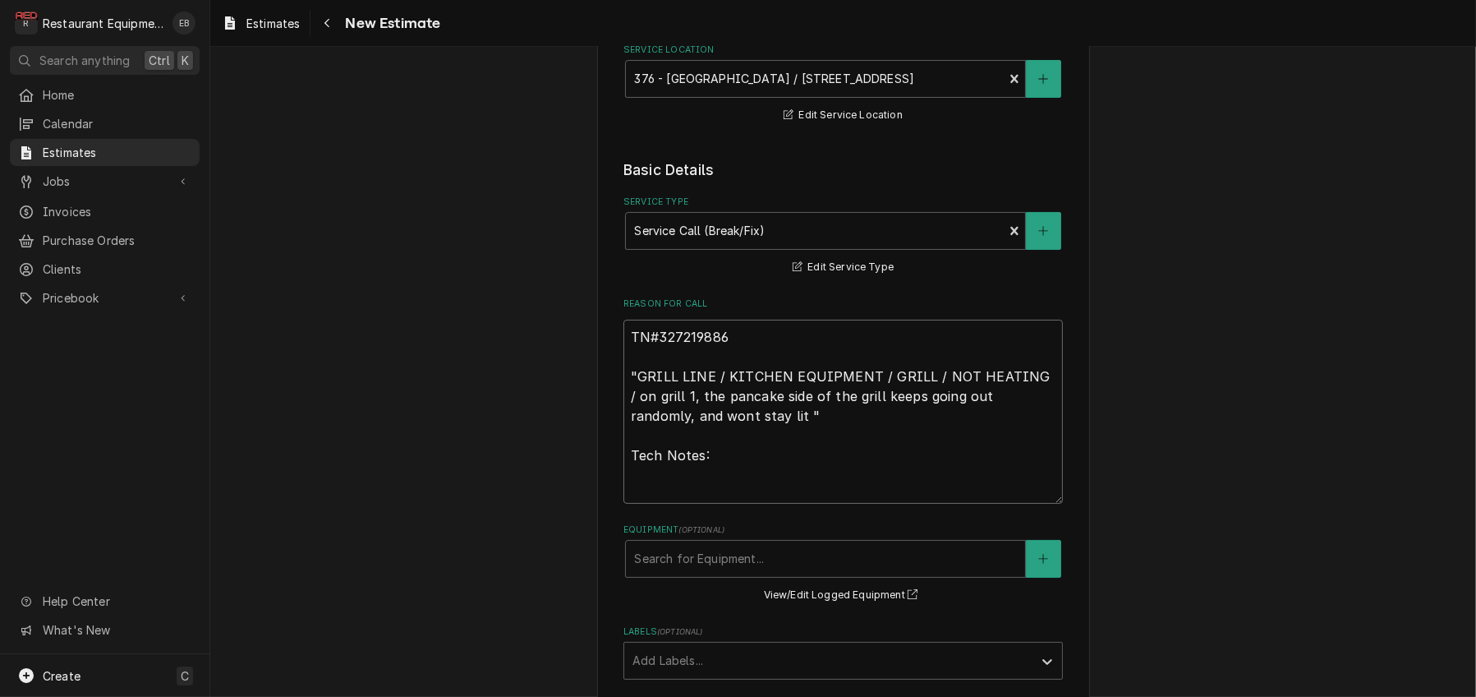
type textarea "x"
type textarea "TN#327219886 "GRILL LINE / KITCHEN EQUIPMENT / GRILL / NOT HEATING / on grill 1…"
paste textarea "9/30/25 Time in 7:45 Time out 8:30 301 303 Vulcan right side grill Model Serial…"
type textarea "x"
type textarea "TN#327219886 "GRILL LINE / KITCHEN EQUIPMENT / GRILL / NOT HEATING / on grill 1…"
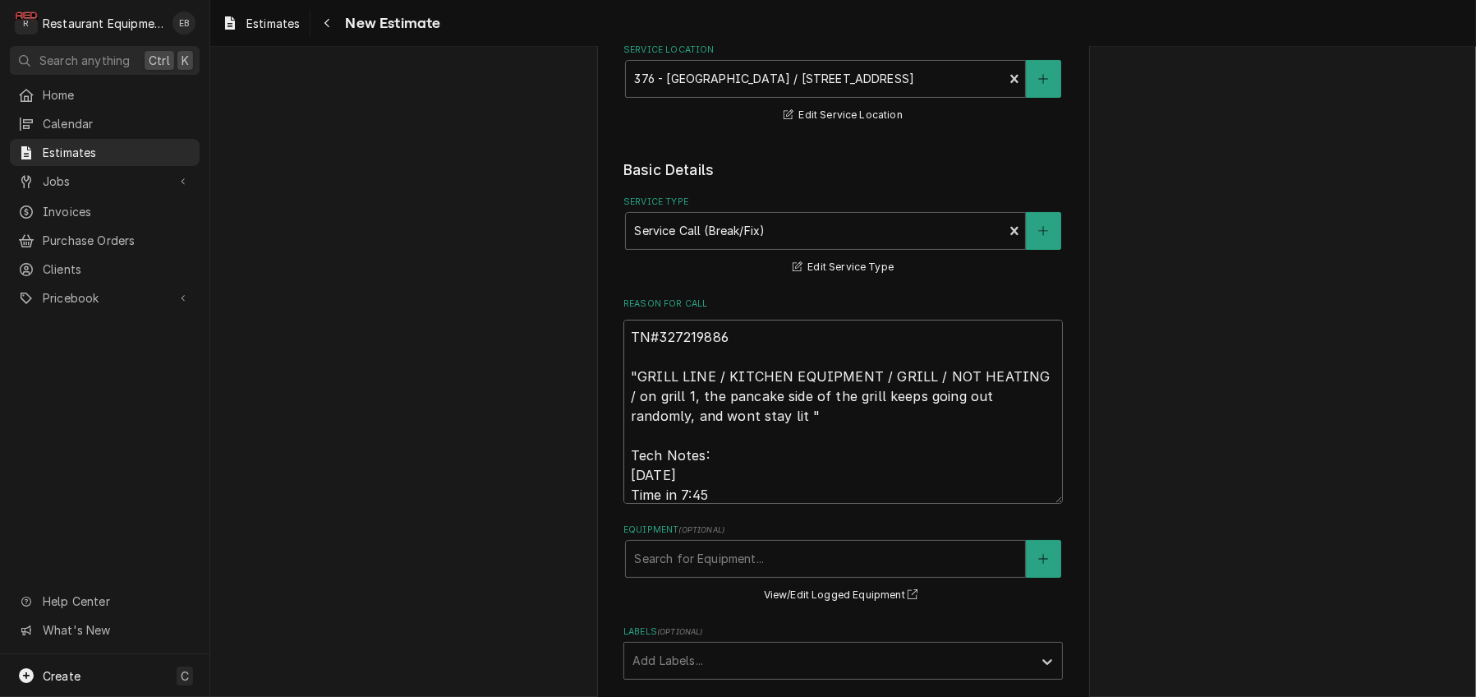
scroll to position [638, 0]
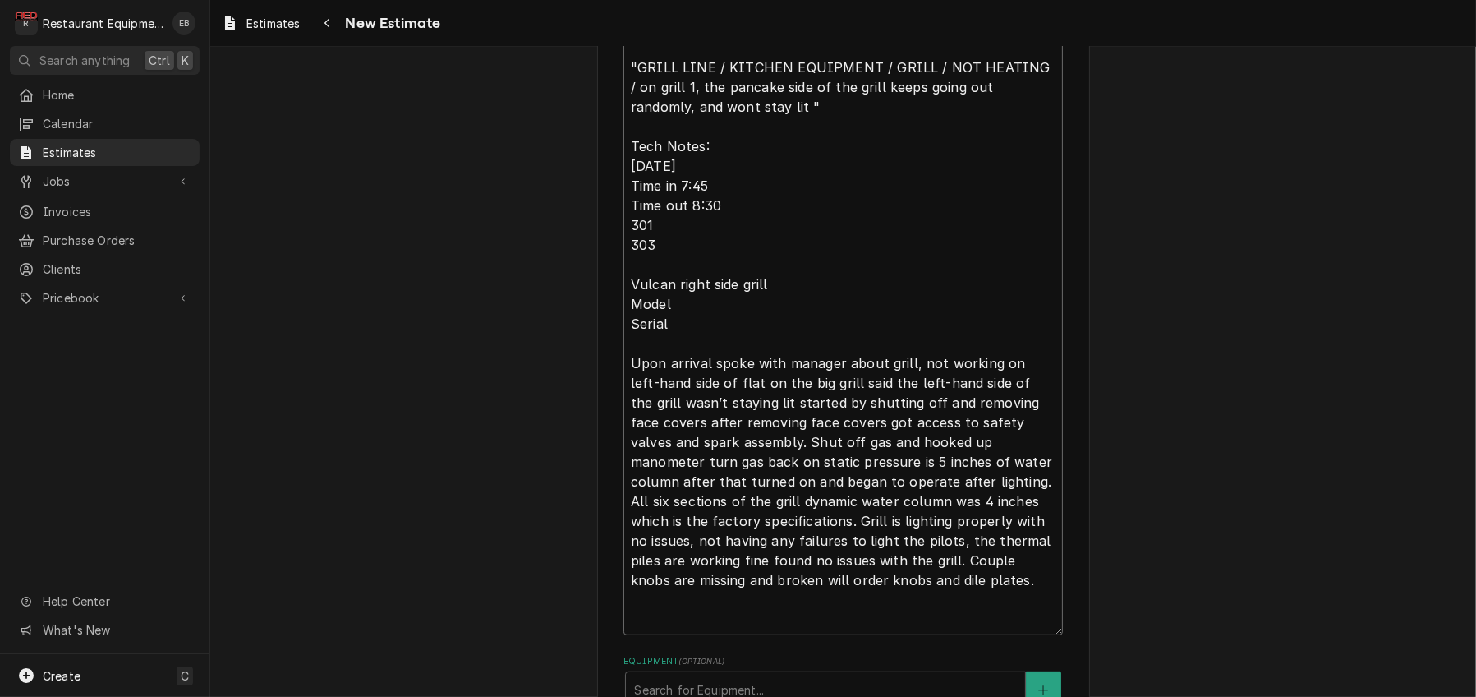
type textarea "x"
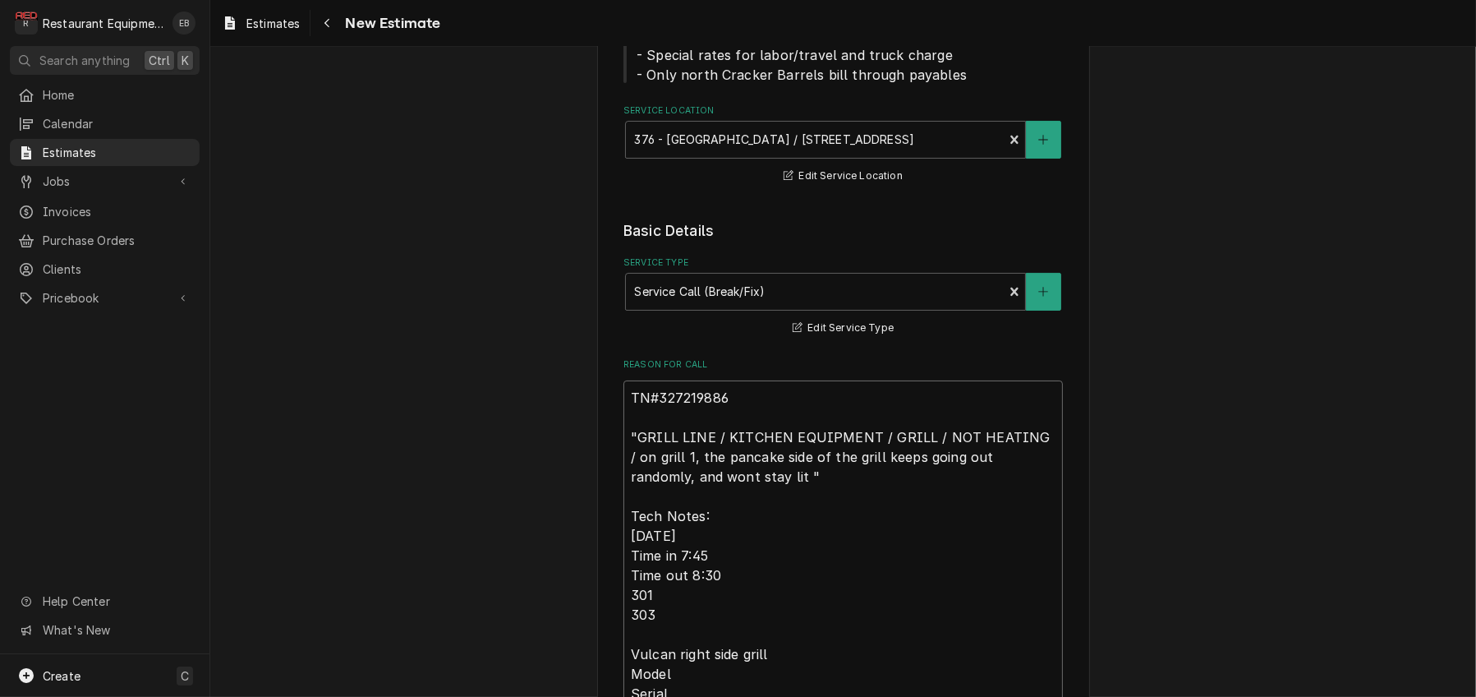
scroll to position [254, 0]
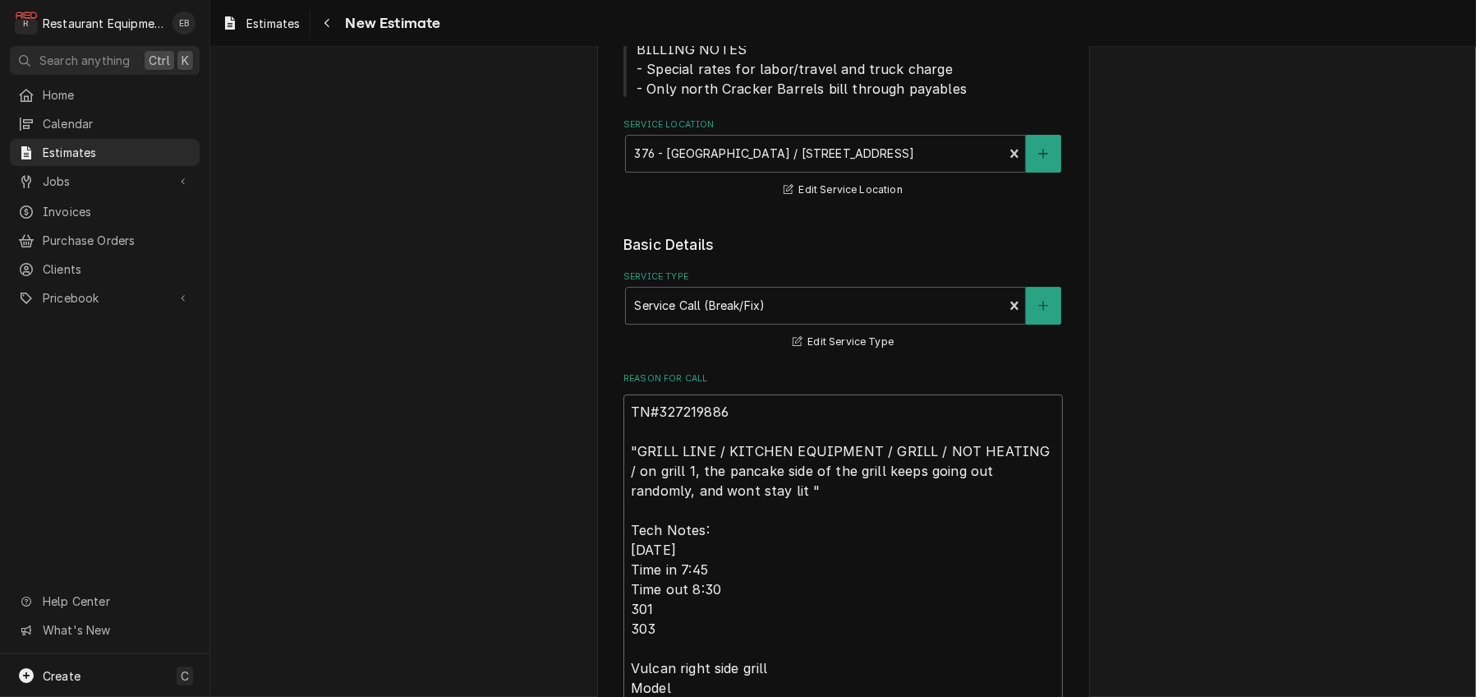
click at [624, 486] on textarea "TN#327219886 "GRILL LINE / KITCHEN EQUIPMENT / GRILL / NOT HEATING / on grill 1…" at bounding box center [844, 706] width 440 height 624
type textarea "TN#327219886 "GRILL LINE / KITCHEN EQUIPMENT / GRILL / NOT HEATING / on grill 1…"
type textarea "x"
type textarea "R TN#327219886 "GRILL LINE / KITCHEN EQUIPMENT / GRILL / NOT HEATING / on grill…"
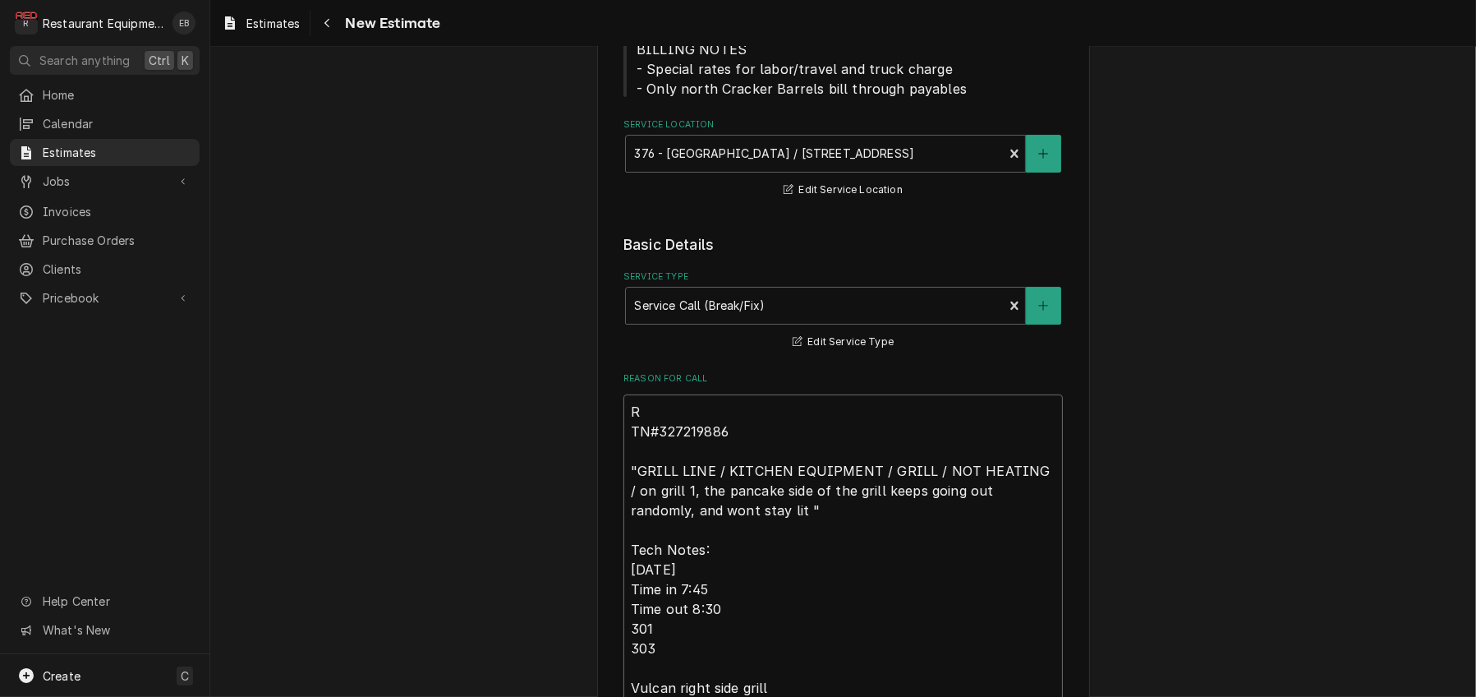
type textarea "x"
type textarea "Ro TN#327219886 "GRILL LINE / KITCHEN EQUIPMENT / GRILL / NOT HEATING / on gril…"
type textarea "x"
type textarea "Roo TN#327219886 "GRILL LINE / KITCHEN EQUIPMENT / GRILL / NOT HEATING / on gri…"
type textarea "x"
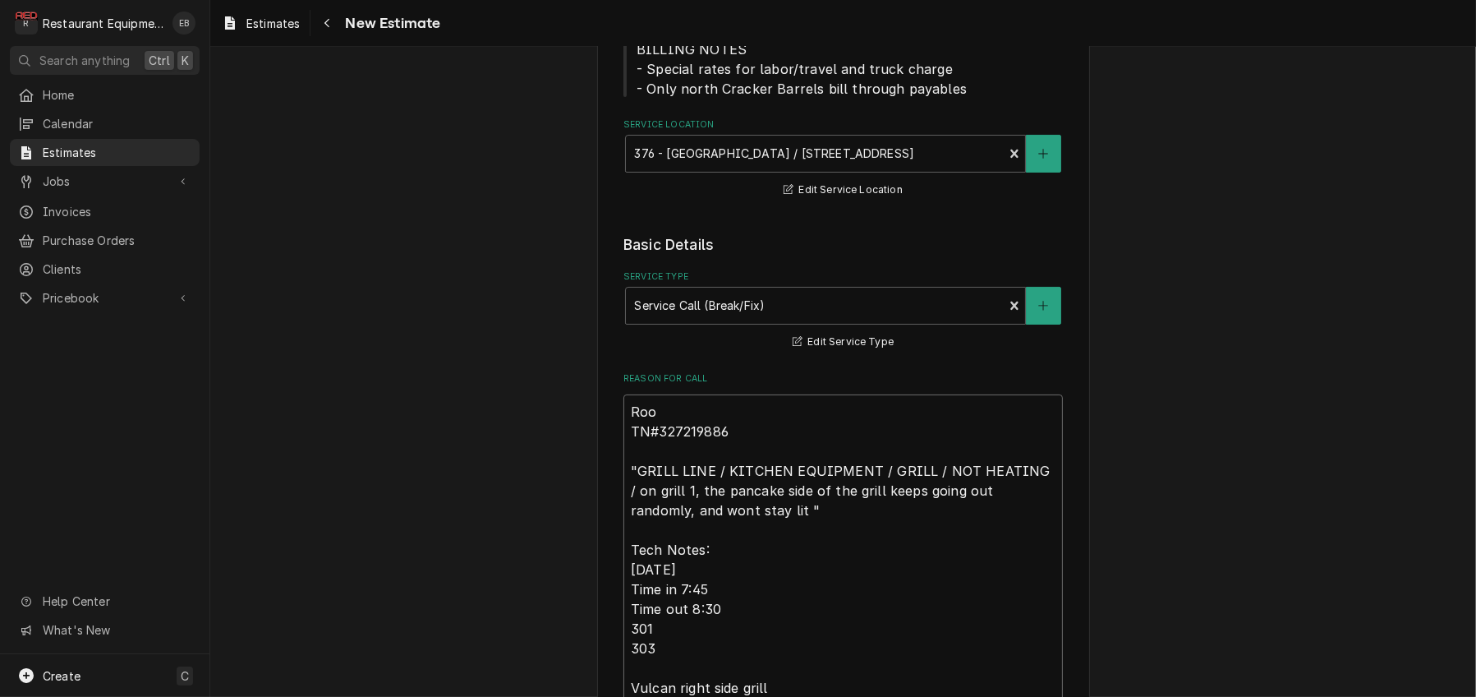
type textarea "Roo- TN#327219886 "GRILL LINE / KITCHEN EQUIPMENT / GRILL / NOT HEATING / on gr…"
type textarea "x"
type textarea "Roo-9 TN#327219886 "GRILL LINE / KITCHEN EQUIPMENT / GRILL / NOT HEATING / on g…"
type textarea "x"
type textarea "Roo-90 TN#327219886 "GRILL LINE / KITCHEN EQUIPMENT / GRILL / NOT HEATING / on …"
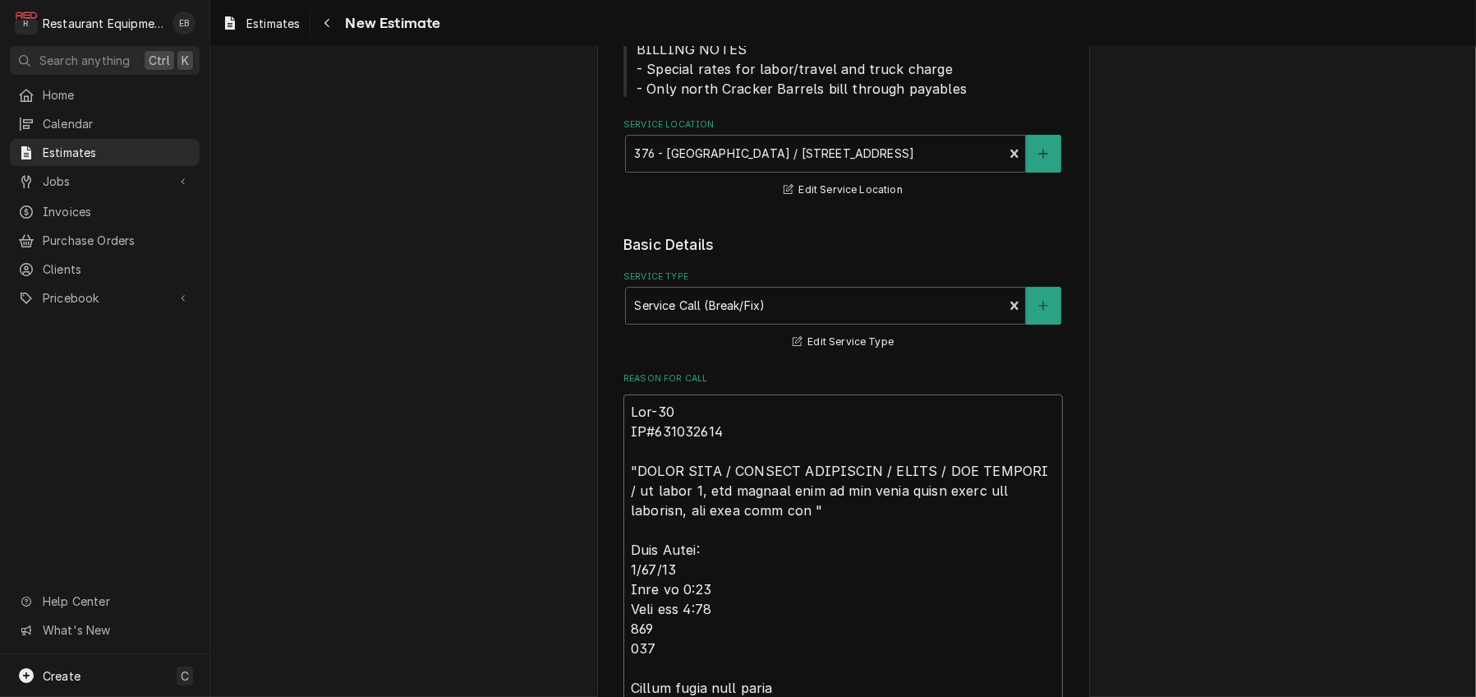
type textarea "x"
type textarea "Roo-906 TN#327219886 "GRILL LINE / KITCHEN EQUIPMENT / GRILL / NOT HEATING / on…"
type textarea "x"
type textarea "Roo-9068 TN#327219886 "GRILL LINE / KITCHEN EQUIPMENT / GRILL / NOT HEATING / o…"
type textarea "x"
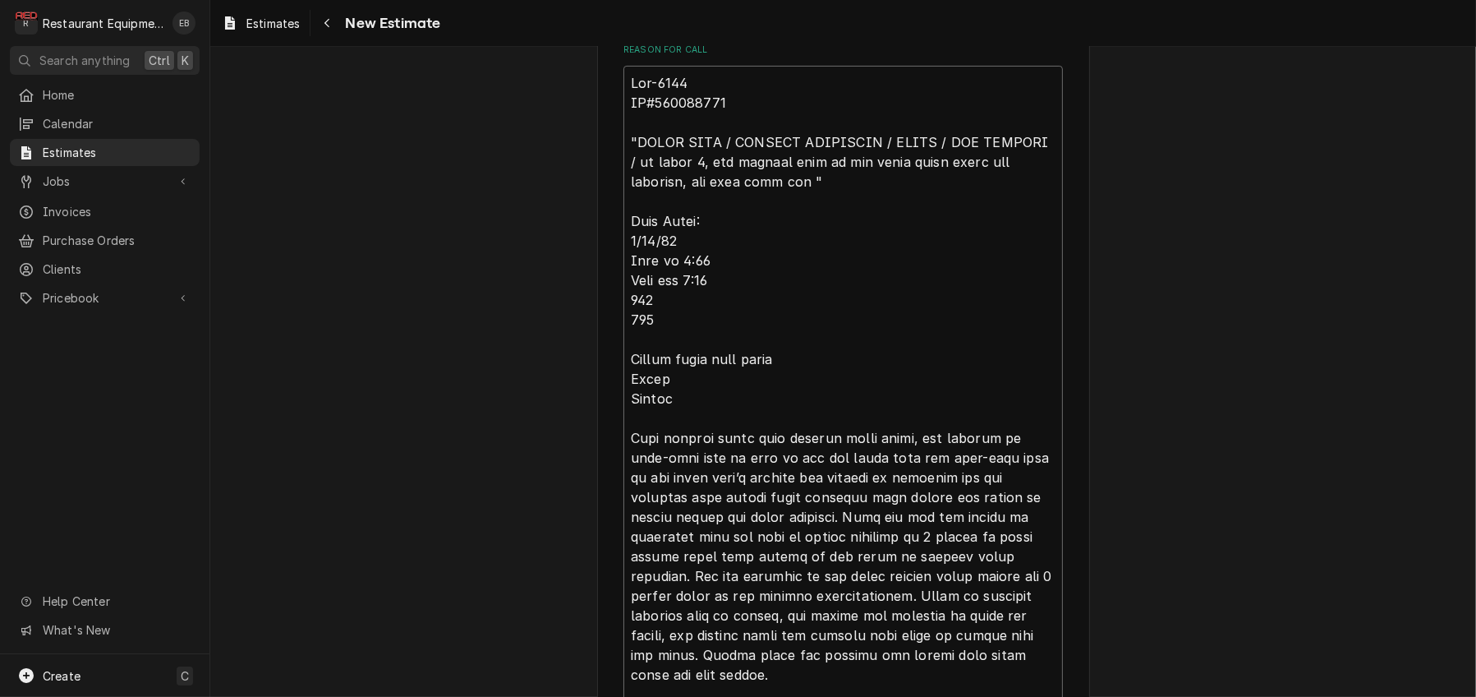
type textarea "Roo-9068 TN#327219886 "GRILL LINE / KITCHEN EQUIPMENT / GRILL / NOT HEATING / o…"
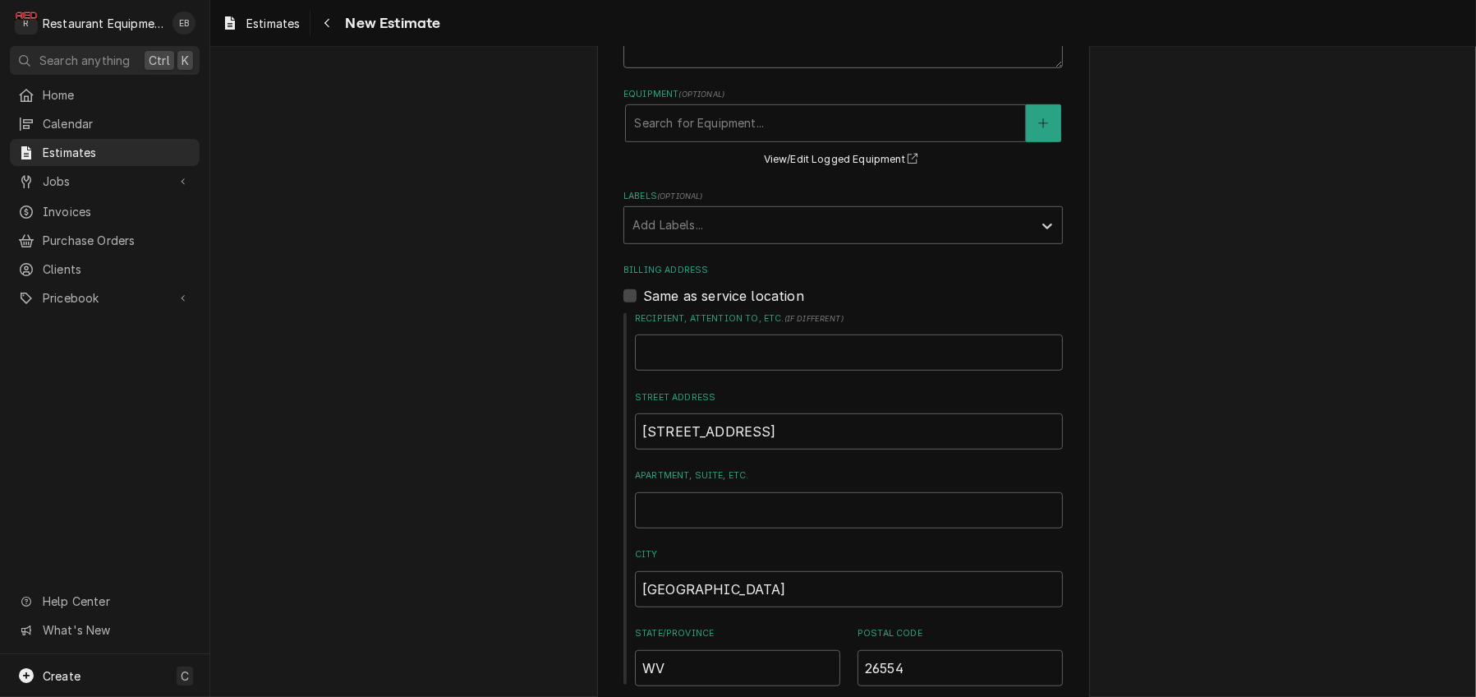
scroll to position [1036, 0]
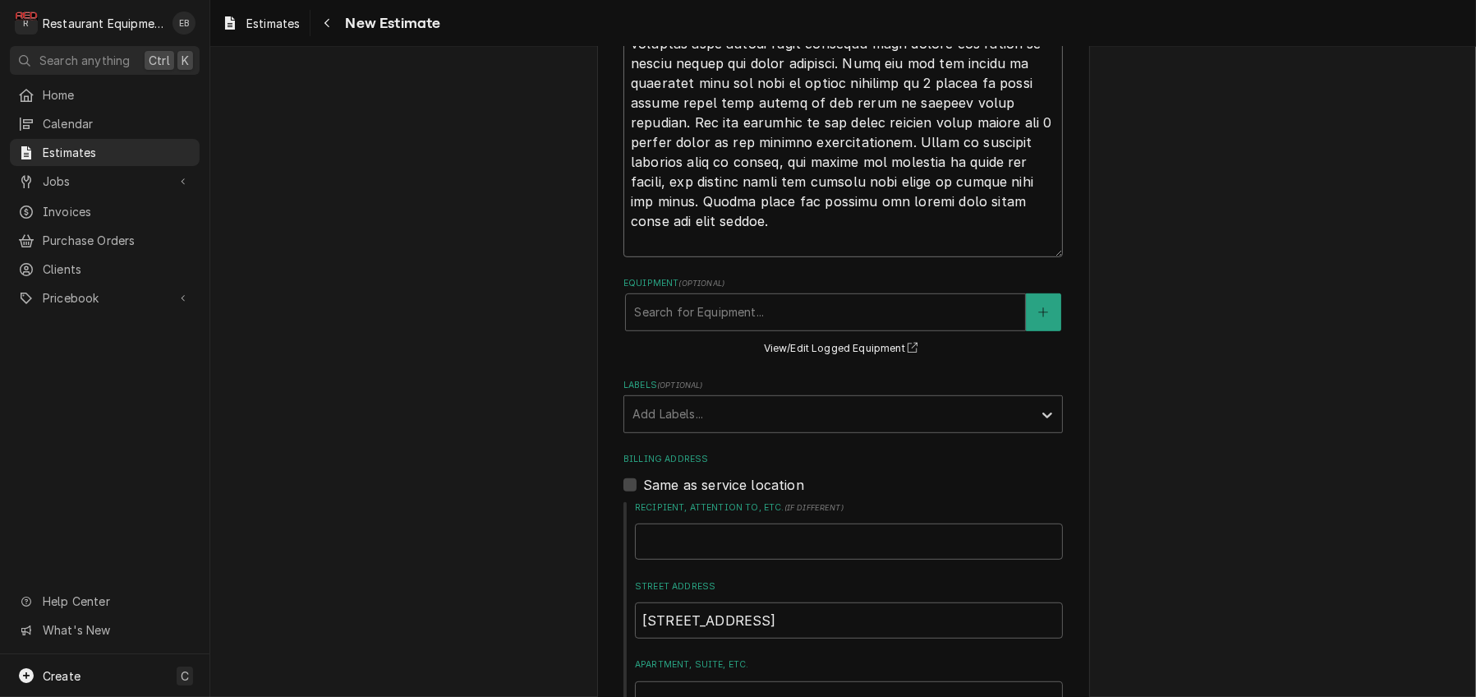
drag, startPoint x: 619, startPoint y: 431, endPoint x: 889, endPoint y: 314, distance: 293.7
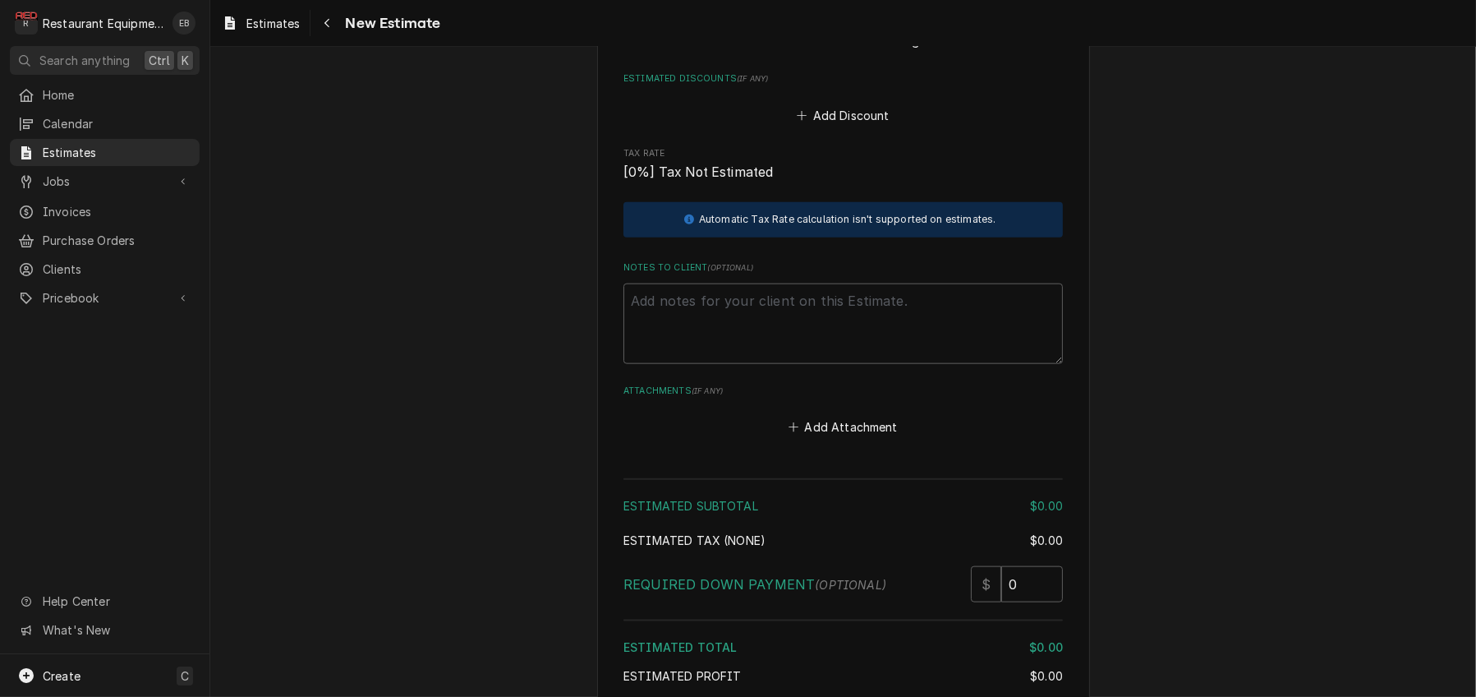
scroll to position [2461, 0]
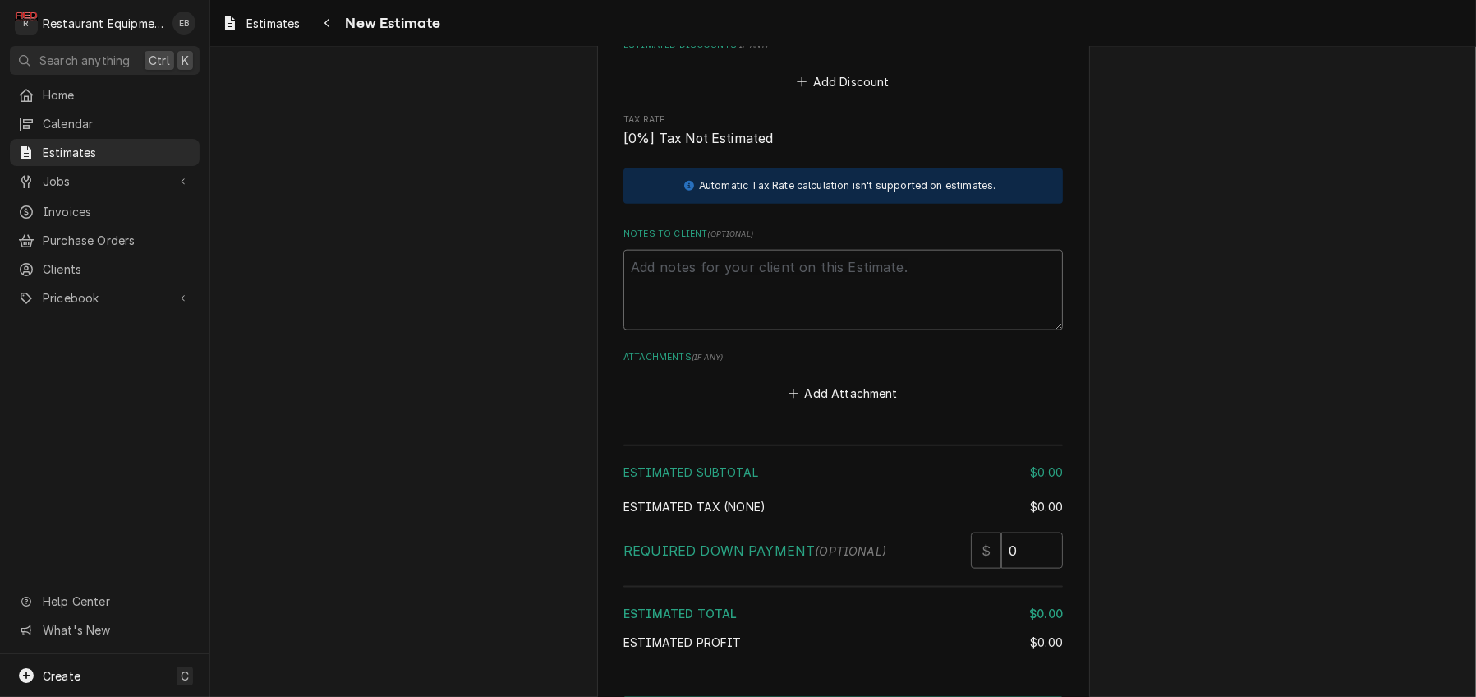
click at [769, 330] on textarea "Notes to Client ( optional )" at bounding box center [844, 290] width 440 height 81
paste textarea "Roo-9068 TN#327219886 "GRILL LINE / KITCHEN EQUIPMENT / GRILL / NOT HEATING / o…"
type textarea "x"
type textarea "Roo-9068 TN#327219886 "GRILL LINE / KITCHEN EQUIPMENT / GRILL / NOT HEATING / o…"
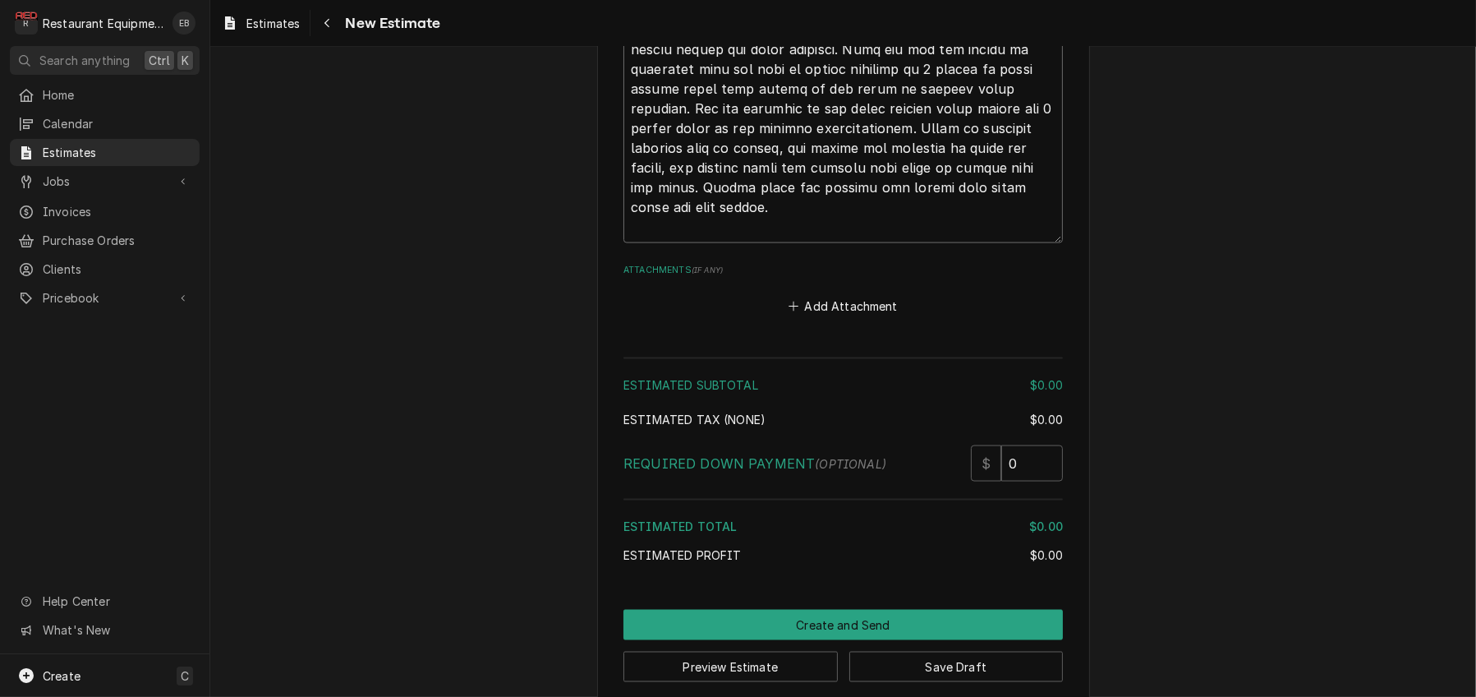
scroll to position [3118, 0]
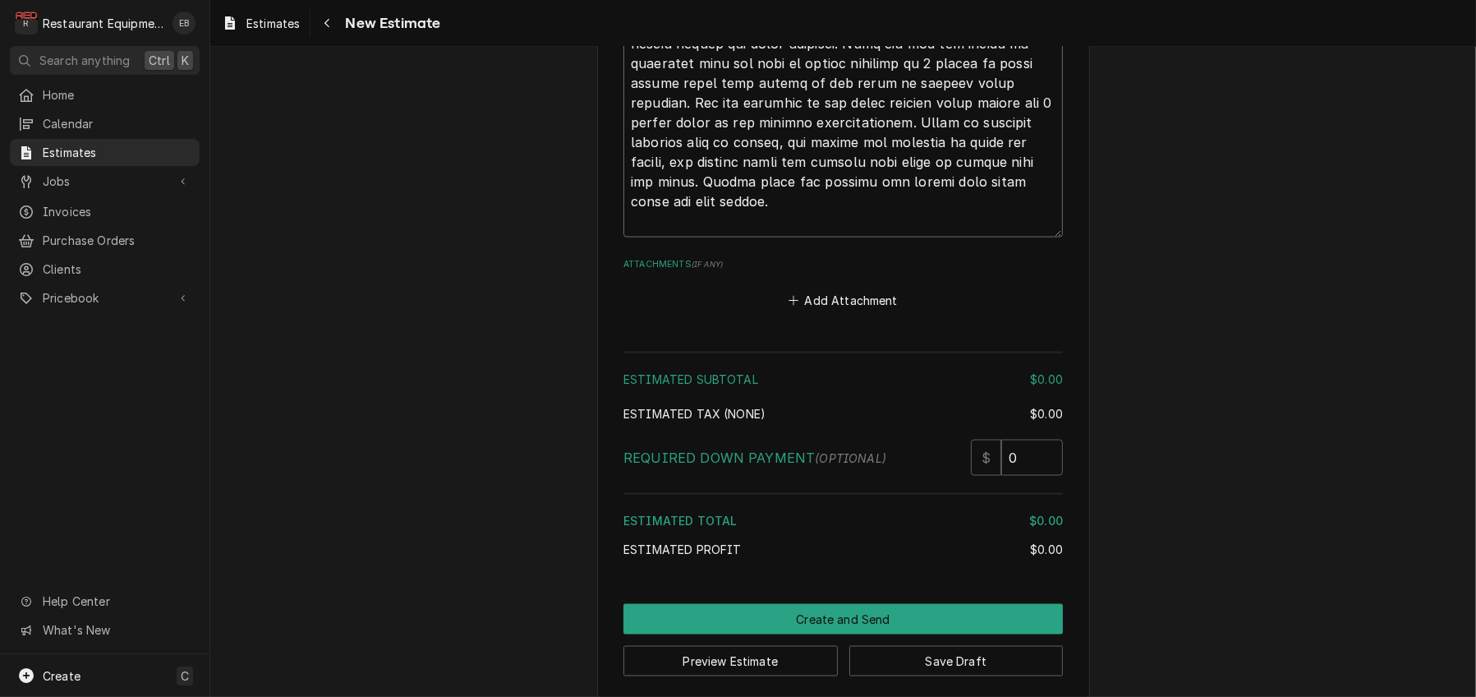
type textarea "x"
type textarea "Roo-9068 TN#327219886 "GRILL LINE / KITCHEN EQUIPMENT / GRILL / NOT HEATING / o…"
type textarea "x"
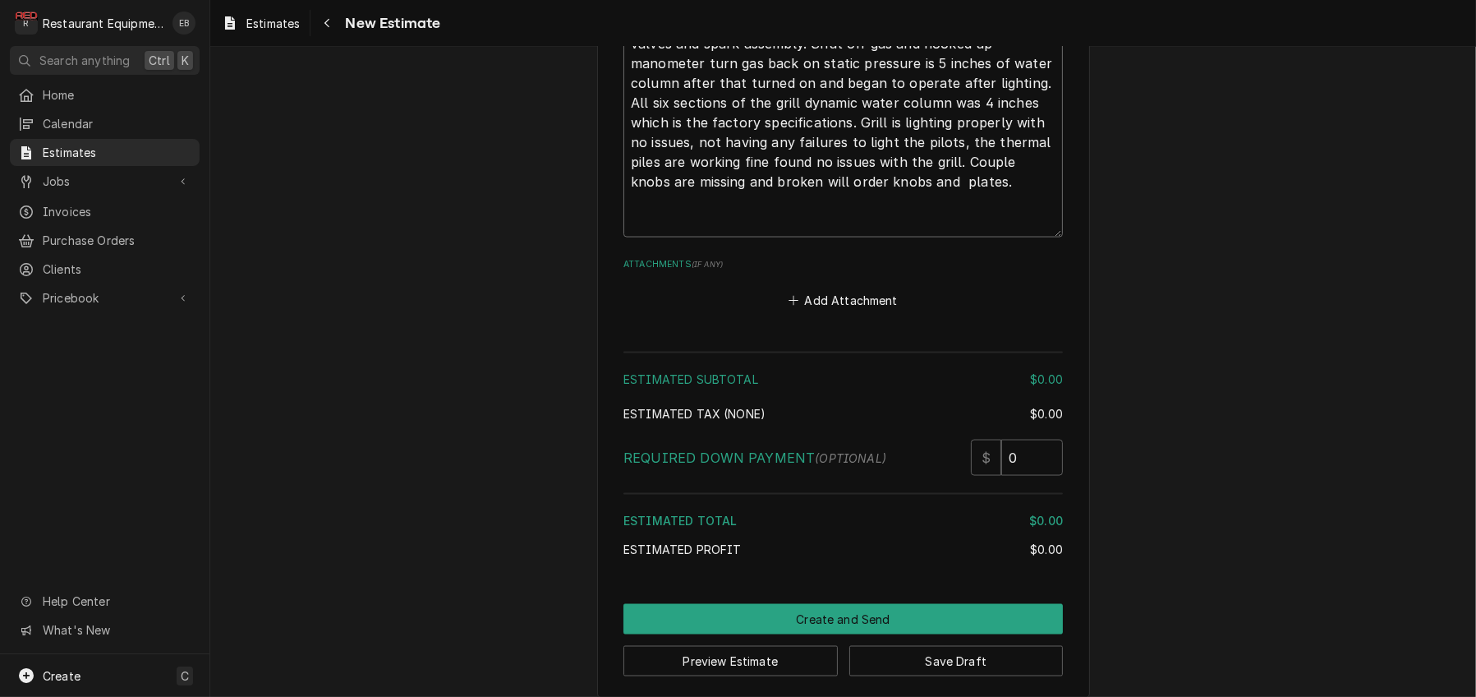
type textarea "Roo-9068 TN#327219886 "GRILL LINE / KITCHEN EQUIPMENT / GRILL / NOT HEATING / o…"
type textarea "x"
type textarea "Roo-9068 TN#327219886 "GRILL LINE / KITCHEN EQUIPMENT / GRILL / NOT HEATING / o…"
type textarea "x"
type textarea "Roo-9068 TN#327219886 "GRILL LINE / KITCHEN EQUIPMENT / GRILL / NOT HEATING / o…"
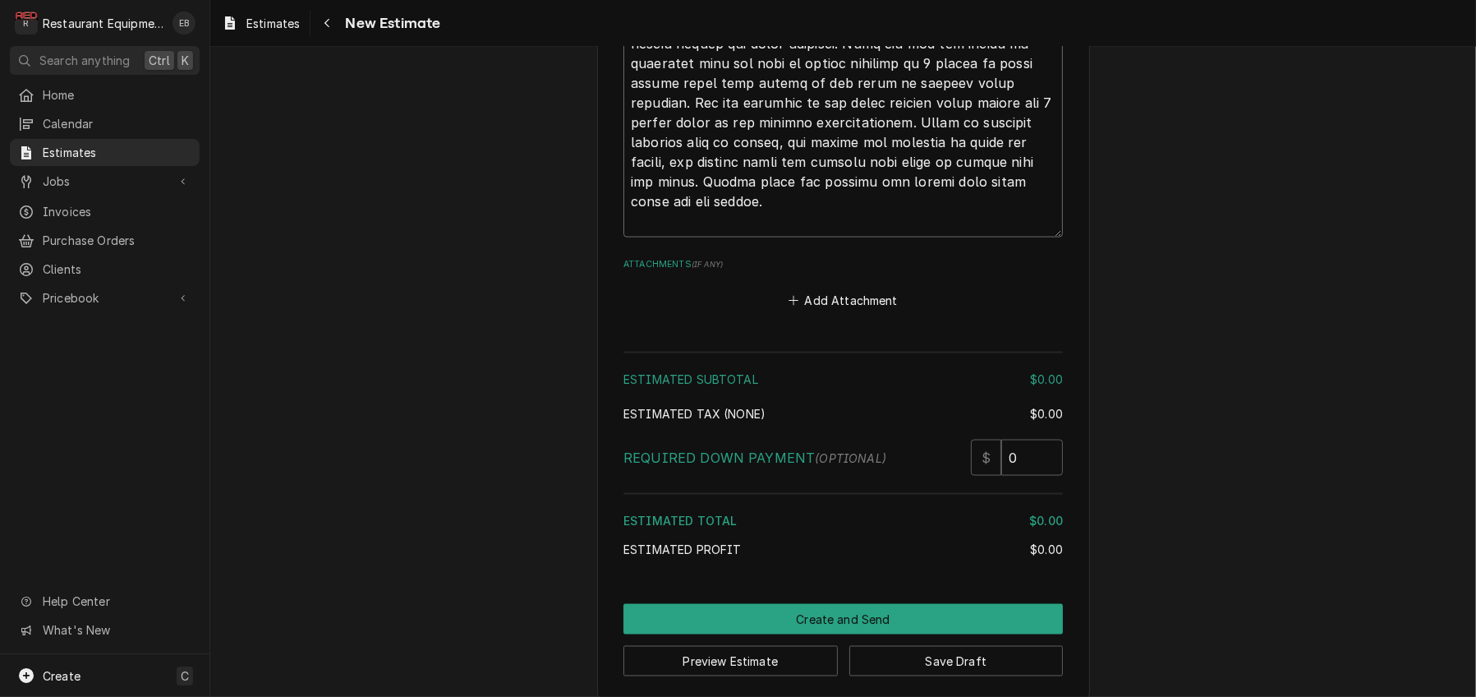
type textarea "x"
type textarea "Roo-9068 TN#327219886 "GRILL LINE / KITCHEN EQUIPMENT / GRILL / NOT HEATING / o…"
type textarea "x"
type textarea "Roo-9068 TN#327219886 "GRILL LINE / KITCHEN EQUIPMENT / GRILL / NOT HEATING / o…"
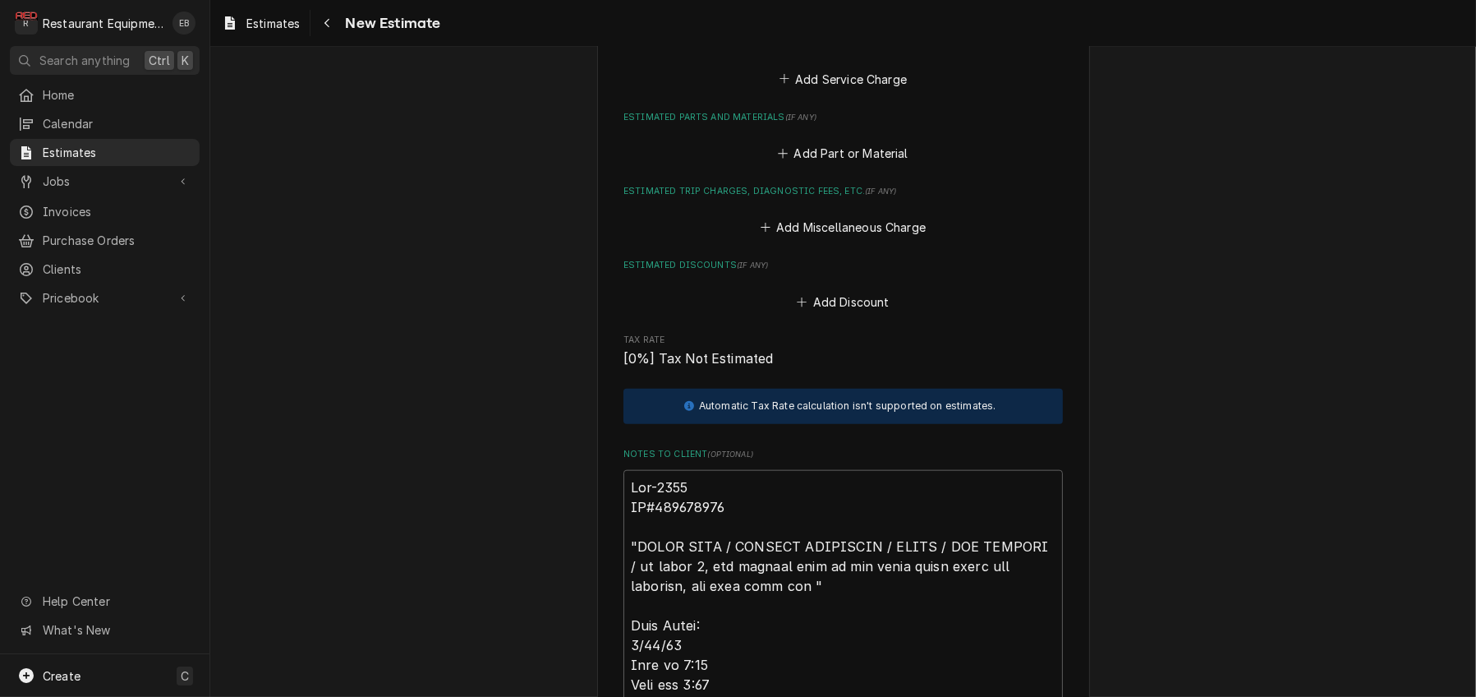
scroll to position [2215, 0]
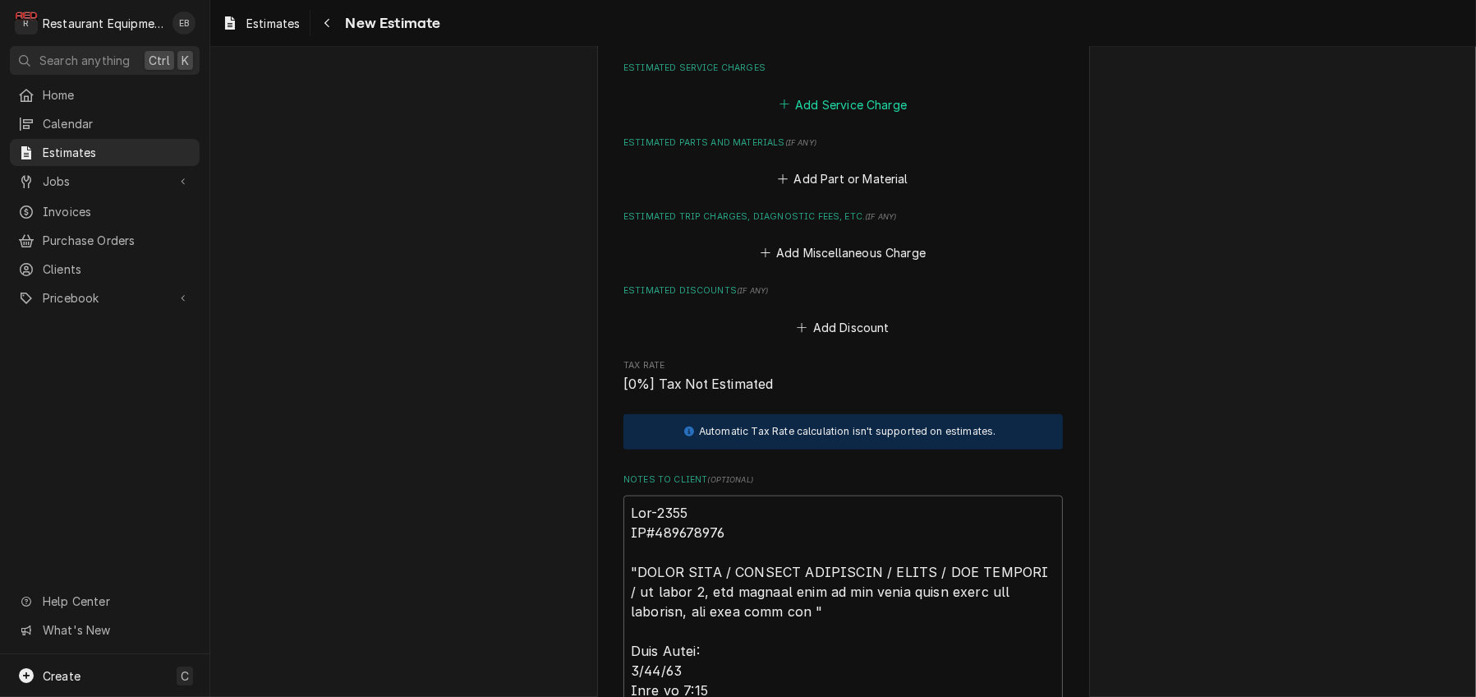
click at [833, 116] on button "Add Service Charge" at bounding box center [842, 104] width 133 height 23
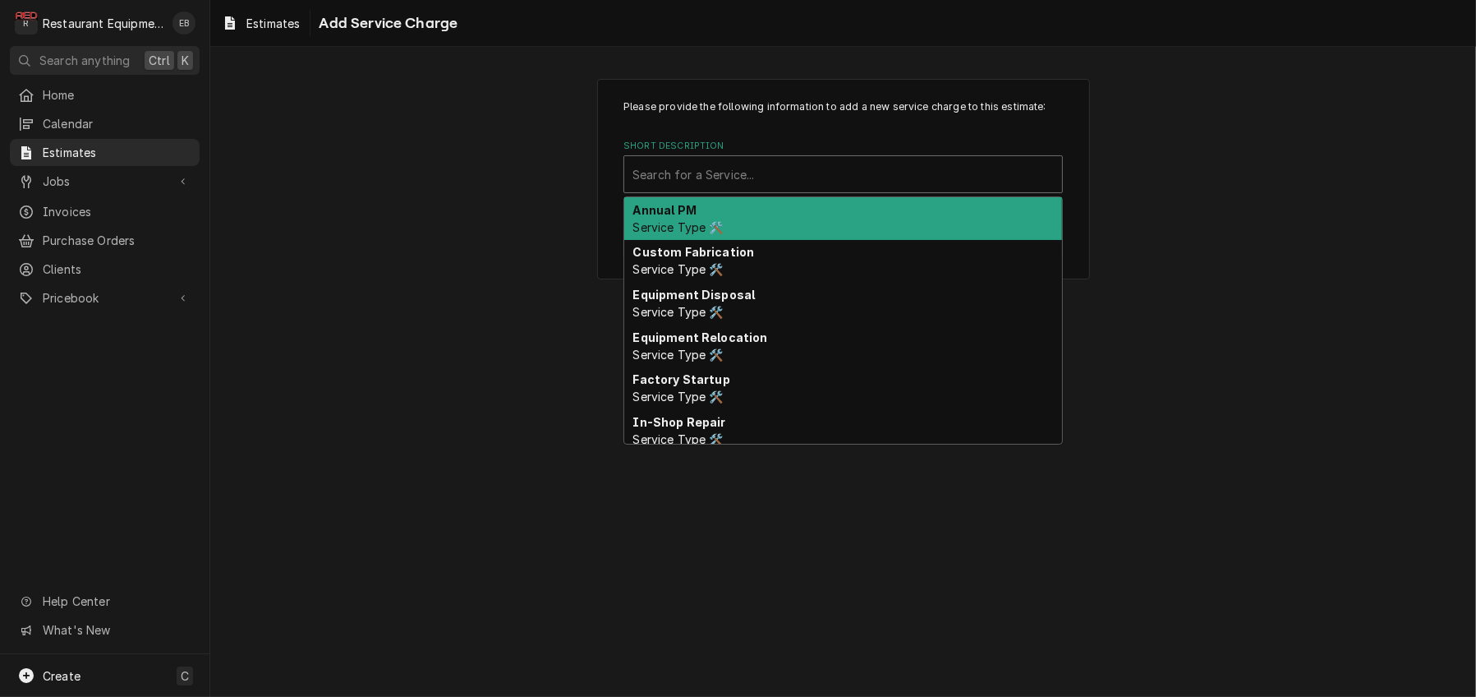
click at [767, 189] on div "Short Description" at bounding box center [843, 174] width 421 height 30
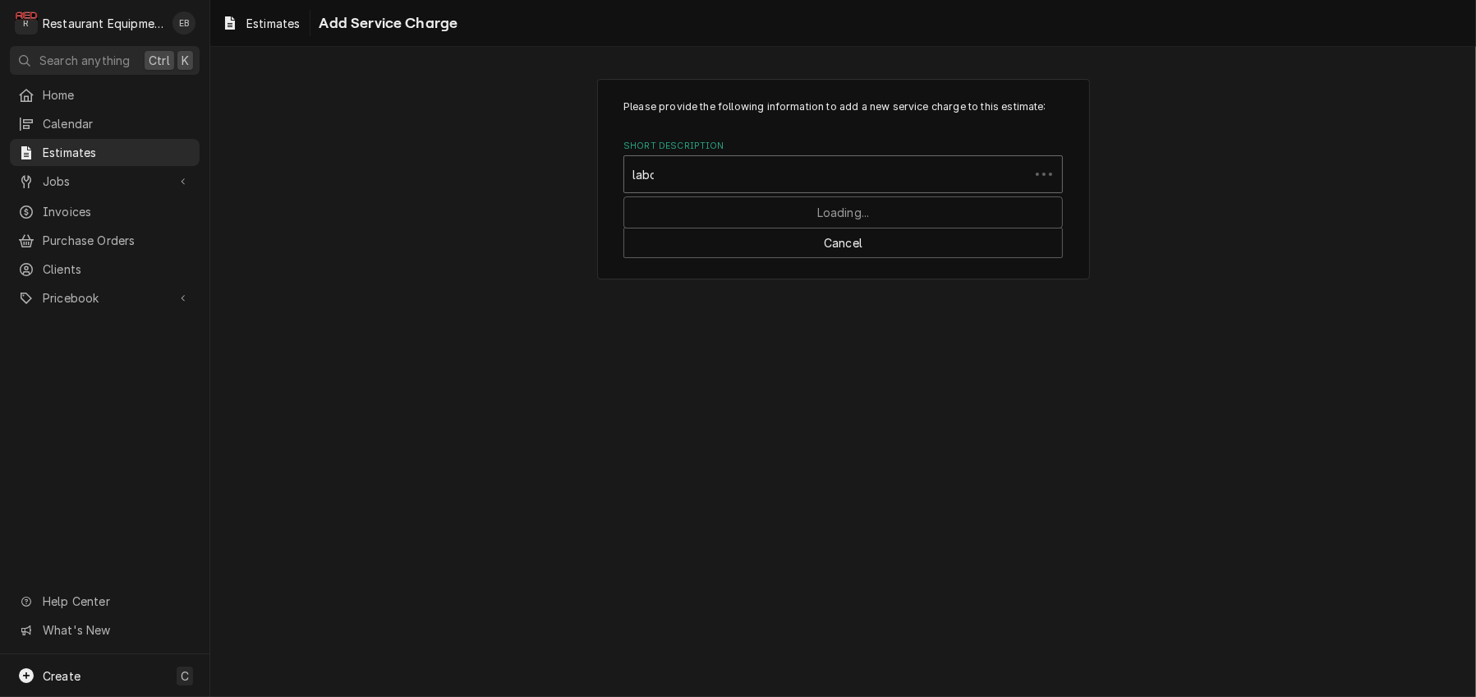
type input "labor"
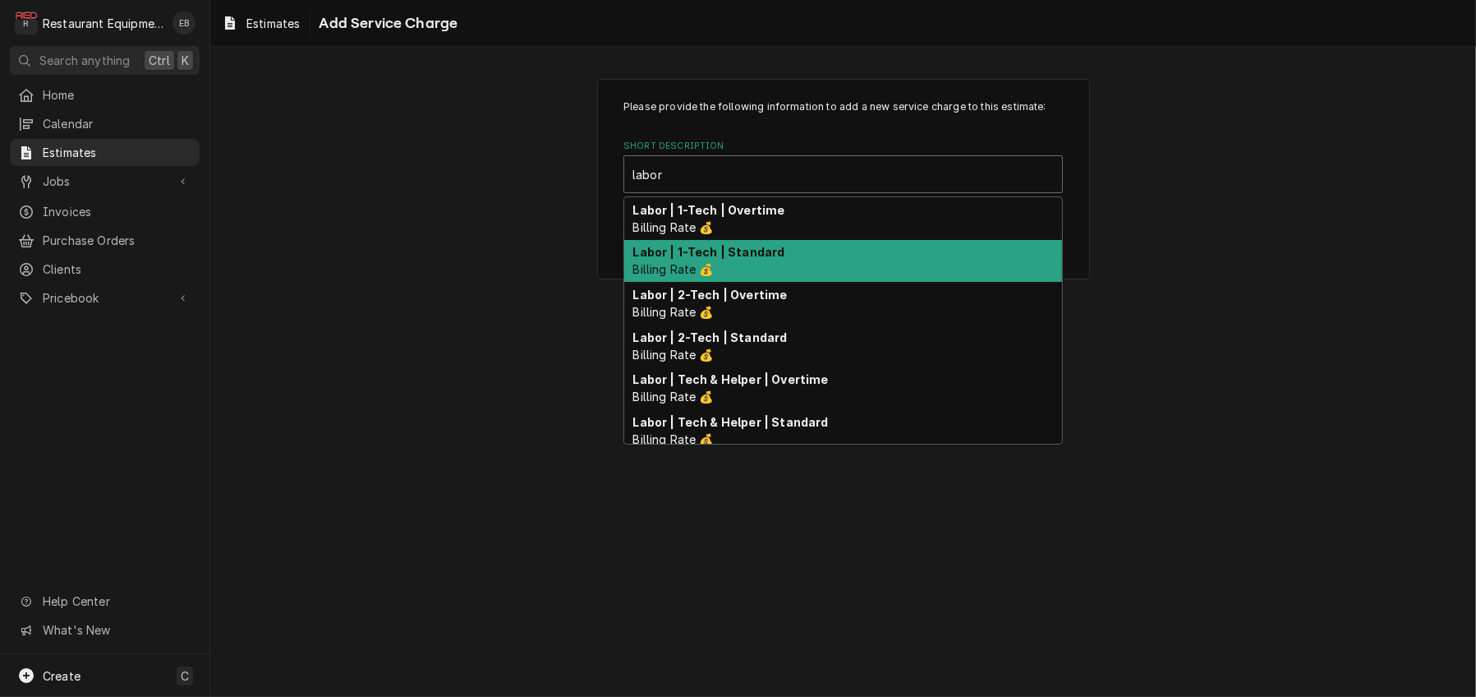
click at [799, 283] on div "Labor | 1-Tech | Standard Billing Rate 💰" at bounding box center [843, 261] width 438 height 43
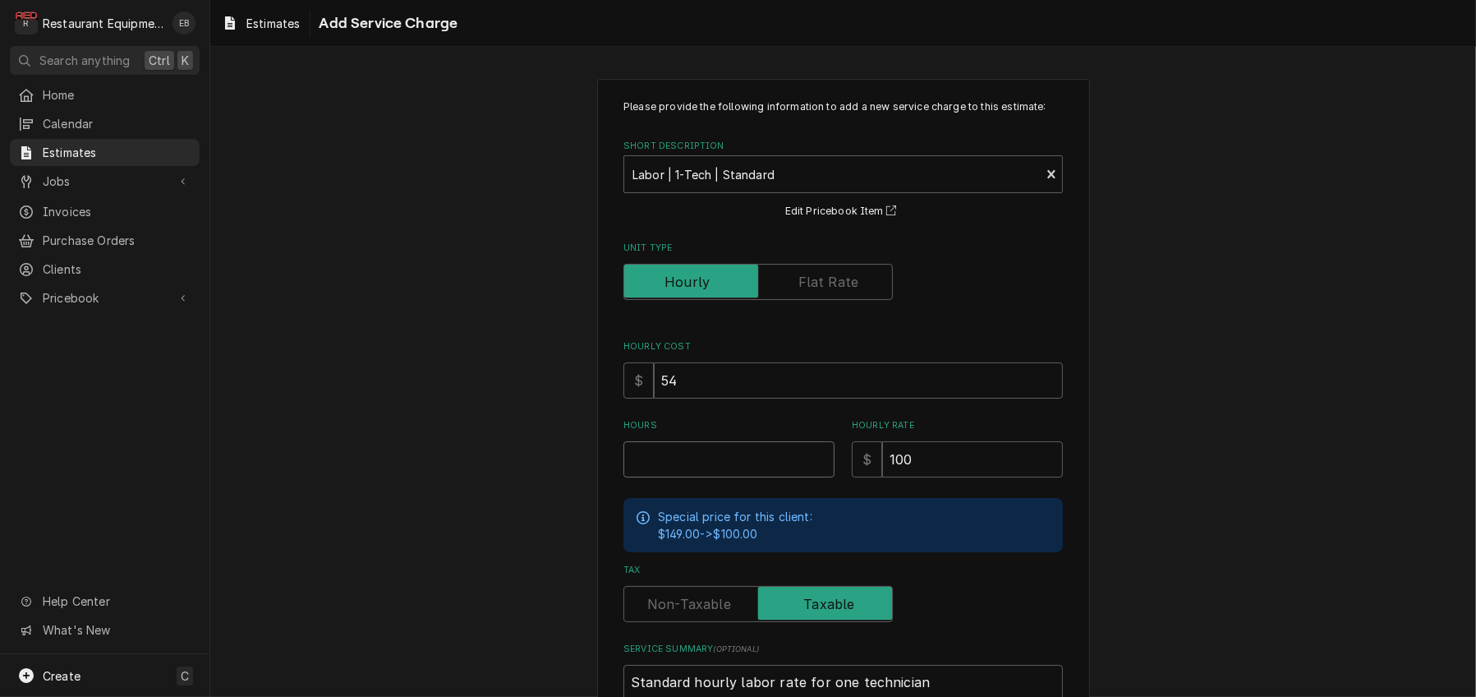
click at [721, 477] on input "Hours" at bounding box center [729, 459] width 211 height 36
type textarea "x"
type input "3"
type textarea "x"
type input "3"
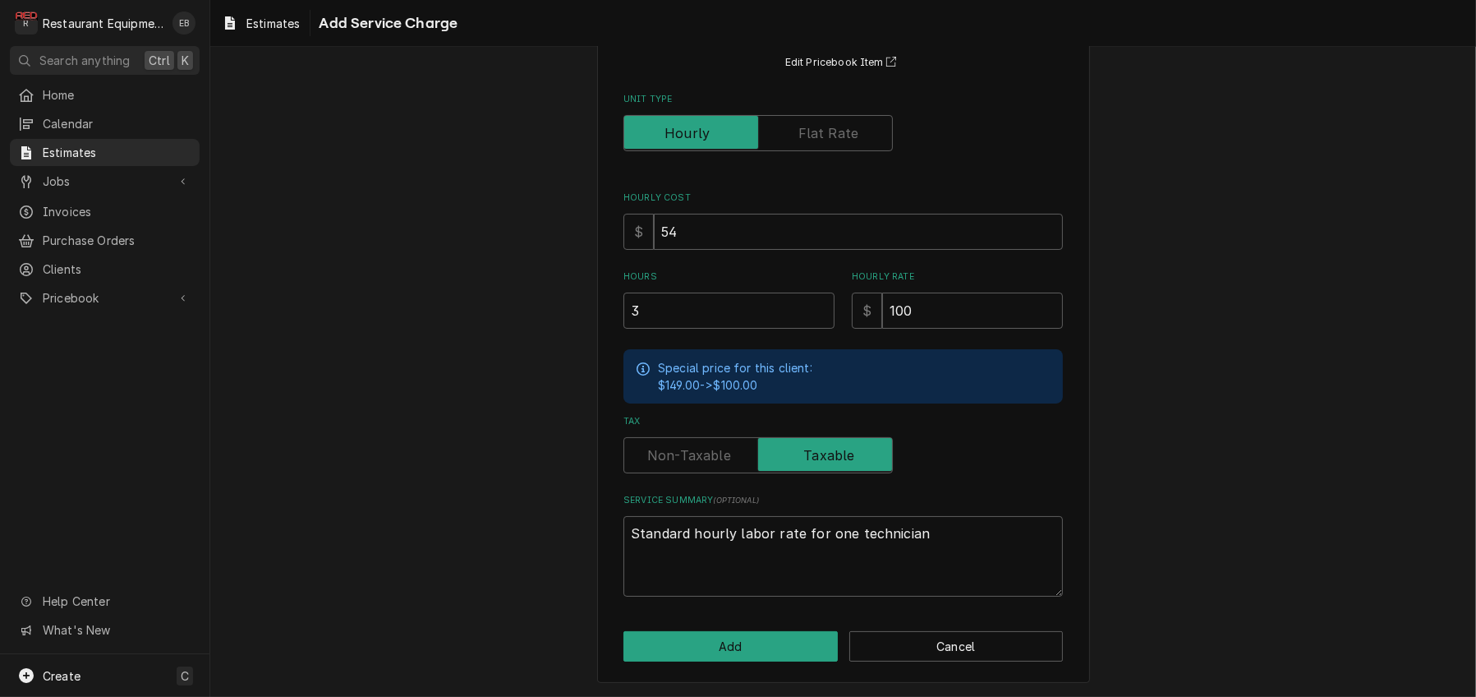
scroll to position [245, 0]
click at [752, 638] on button "Add" at bounding box center [731, 646] width 214 height 30
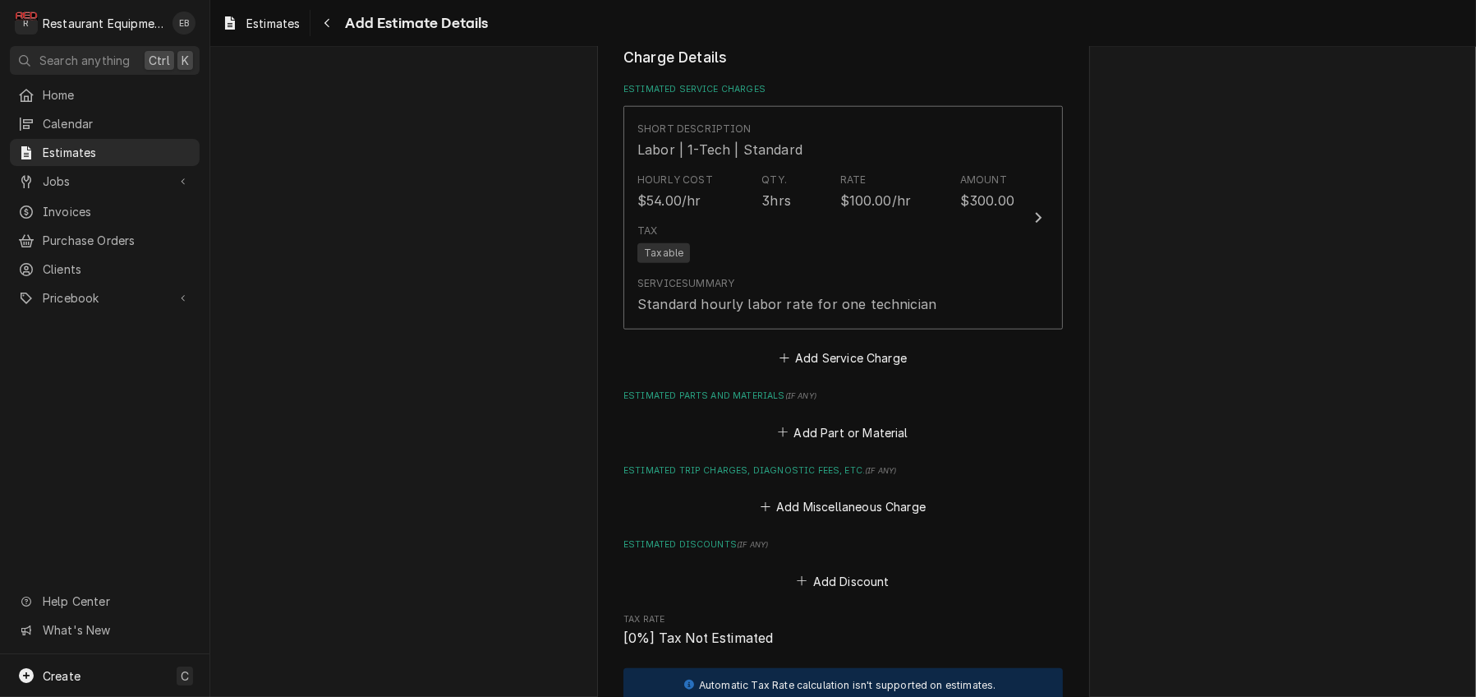
type textarea "x"
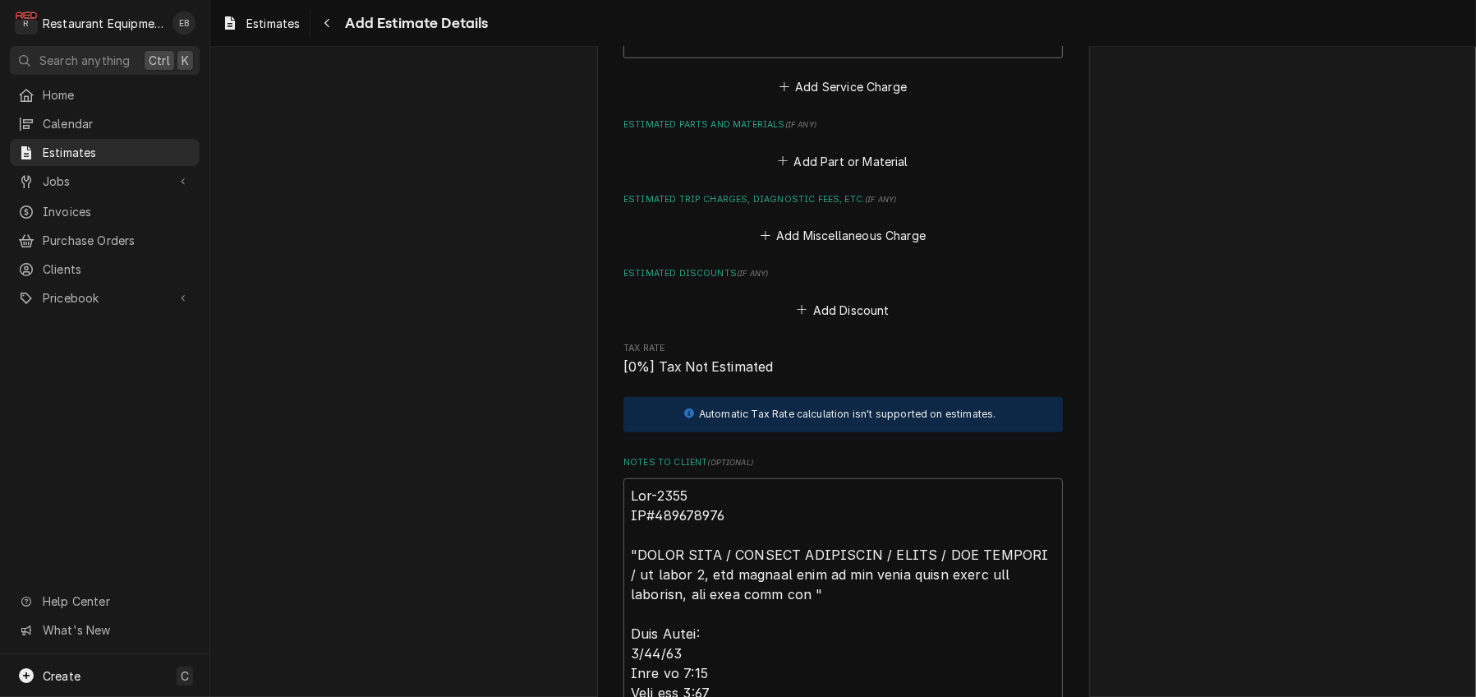
scroll to position [2467, 0]
click at [856, 96] on button "Add Service Charge" at bounding box center [842, 84] width 133 height 23
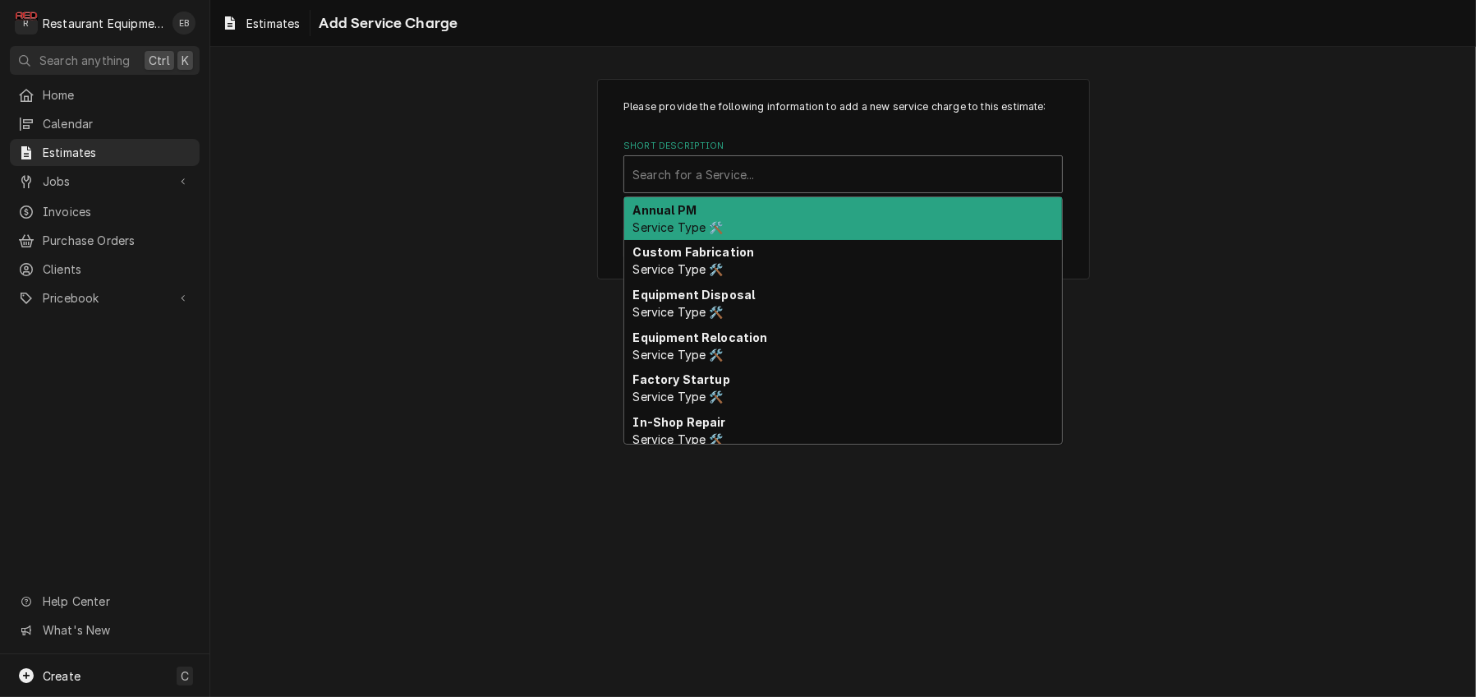
click at [723, 189] on div "Short Description" at bounding box center [843, 174] width 421 height 30
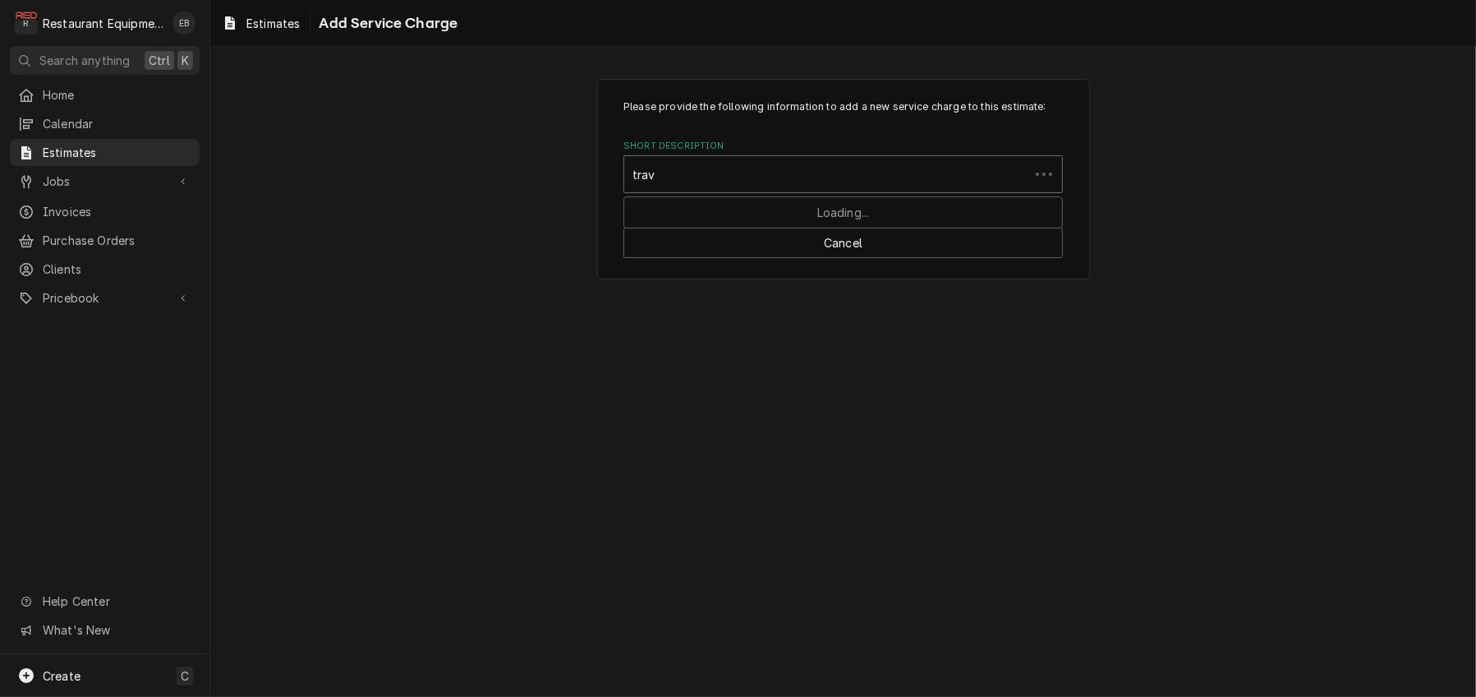
type input "trave"
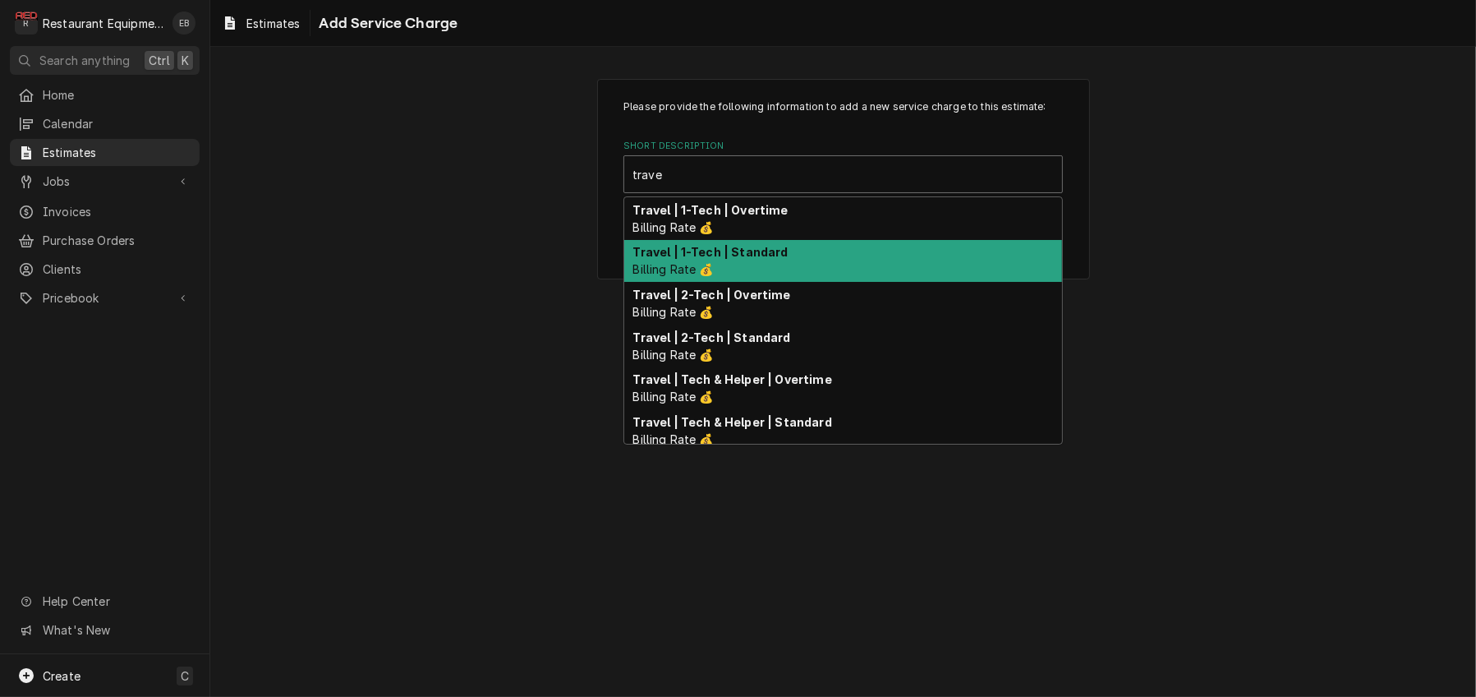
click at [748, 259] on strong "Travel | 1-Tech | Standard" at bounding box center [710, 252] width 155 height 14
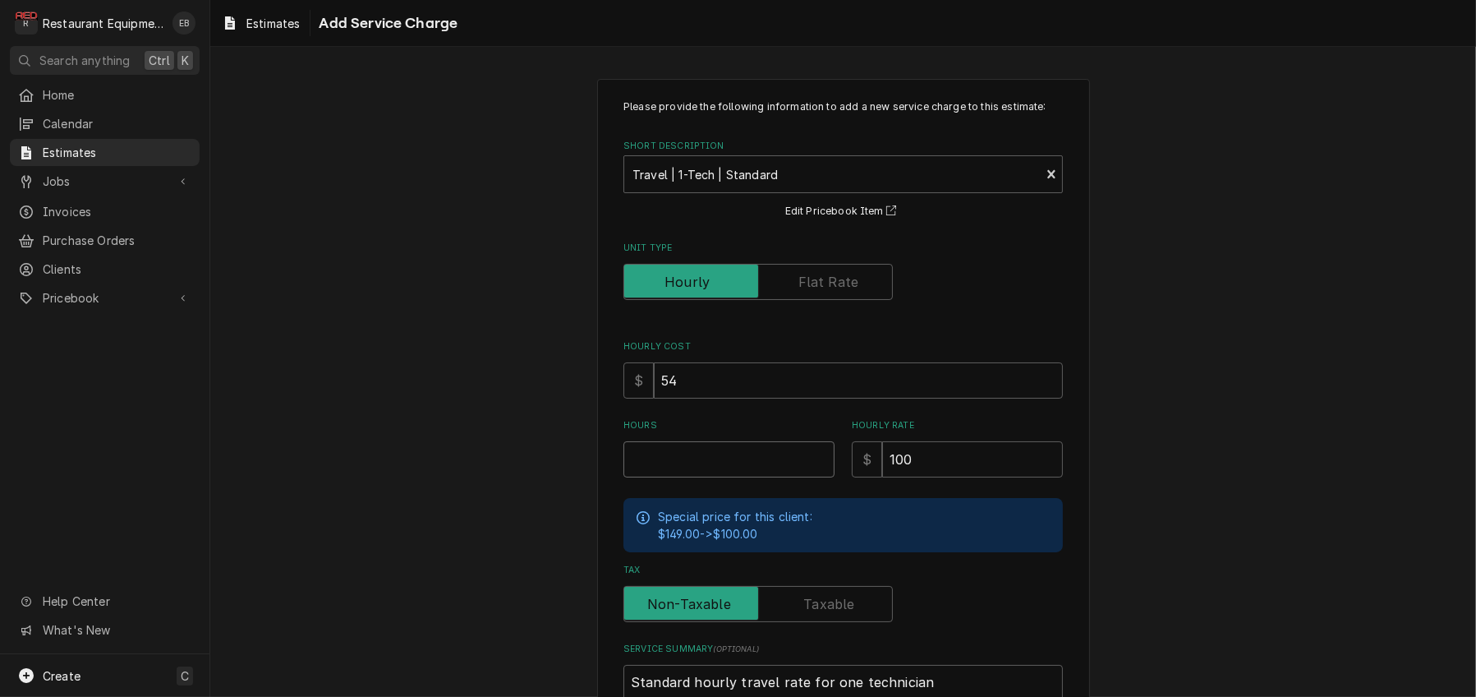
click at [742, 477] on input "Hours" at bounding box center [729, 459] width 211 height 36
click at [744, 477] on input "Hours" at bounding box center [729, 459] width 211 height 36
type textarea "x"
type input "2"
type textarea "x"
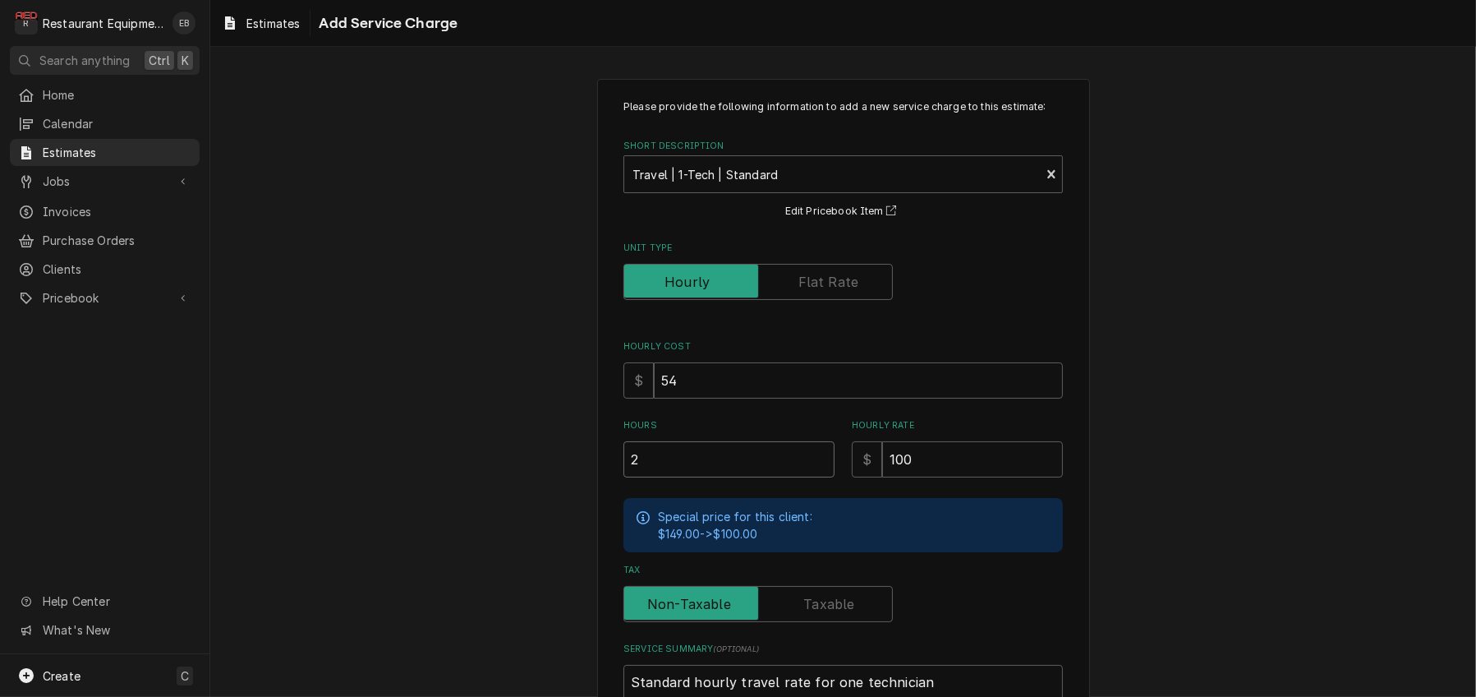
type input "2"
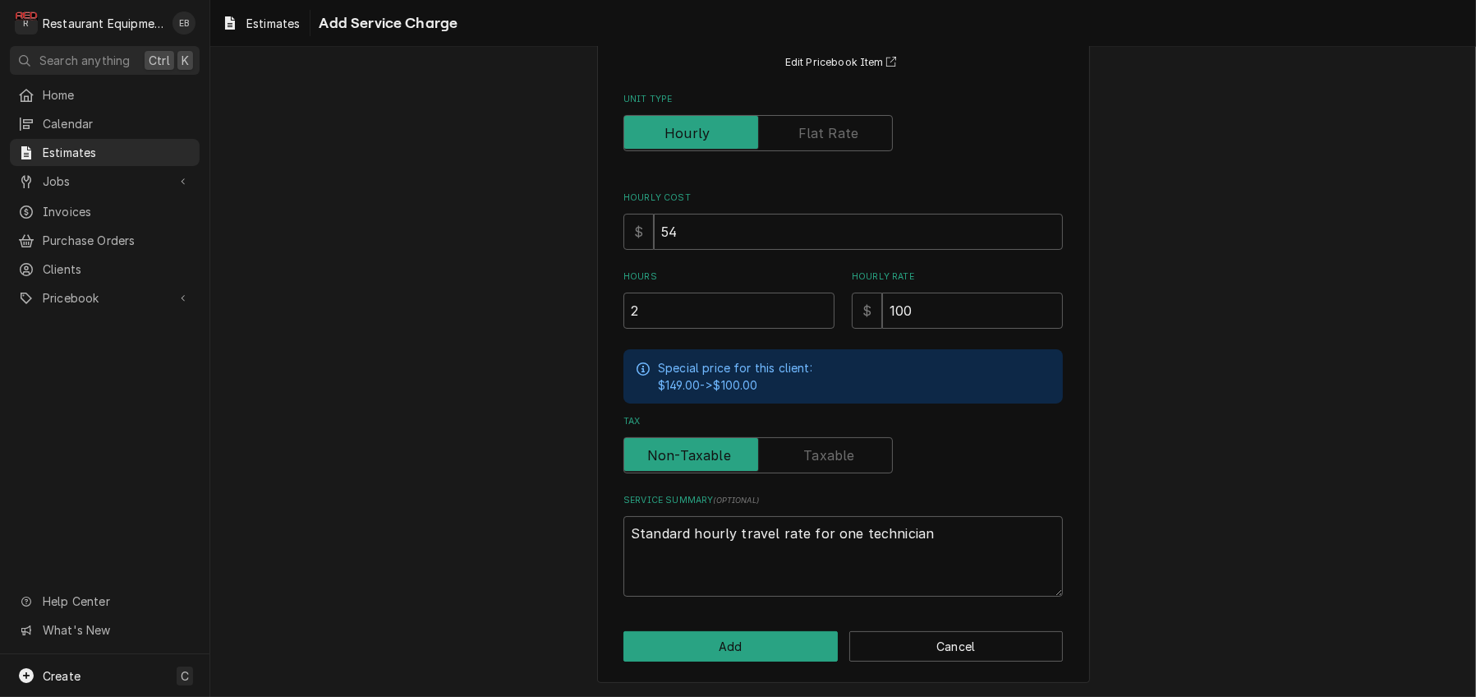
scroll to position [245, 0]
click at [725, 631] on button "Add" at bounding box center [731, 646] width 214 height 30
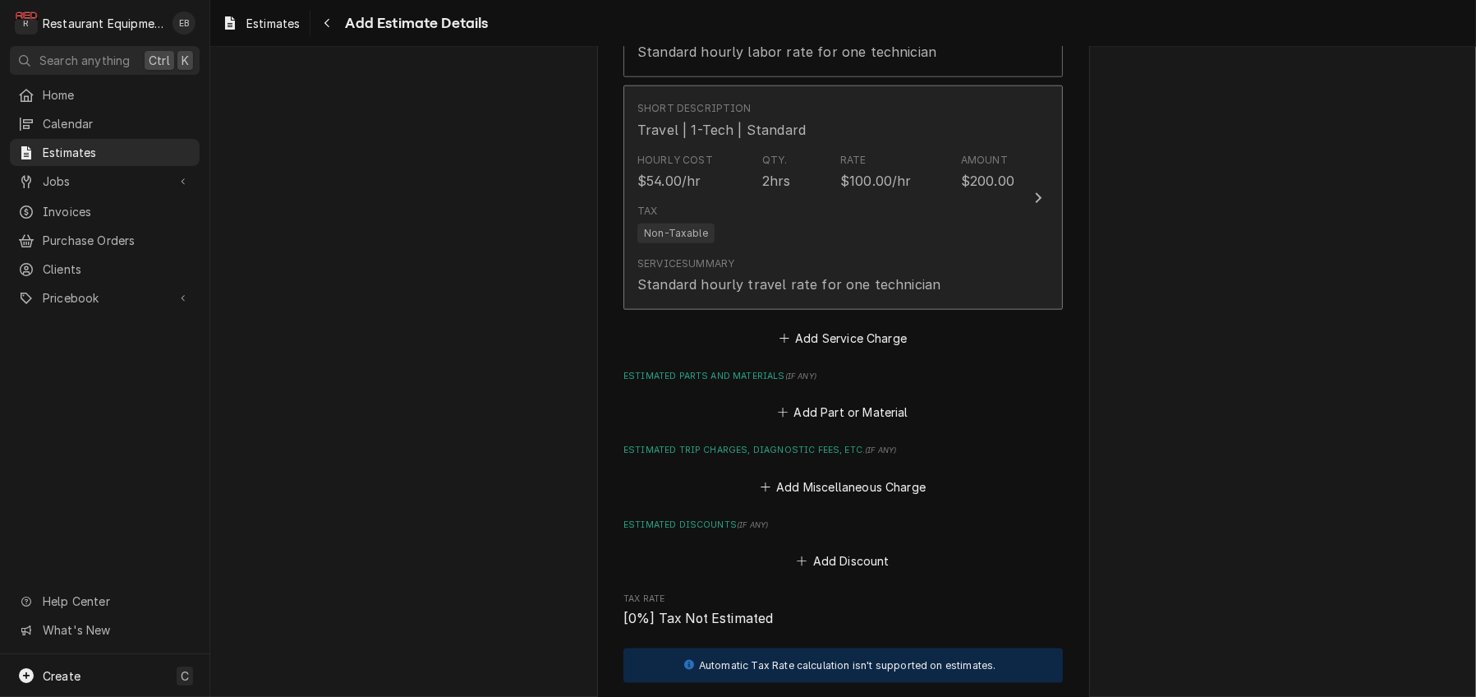
type textarea "x"
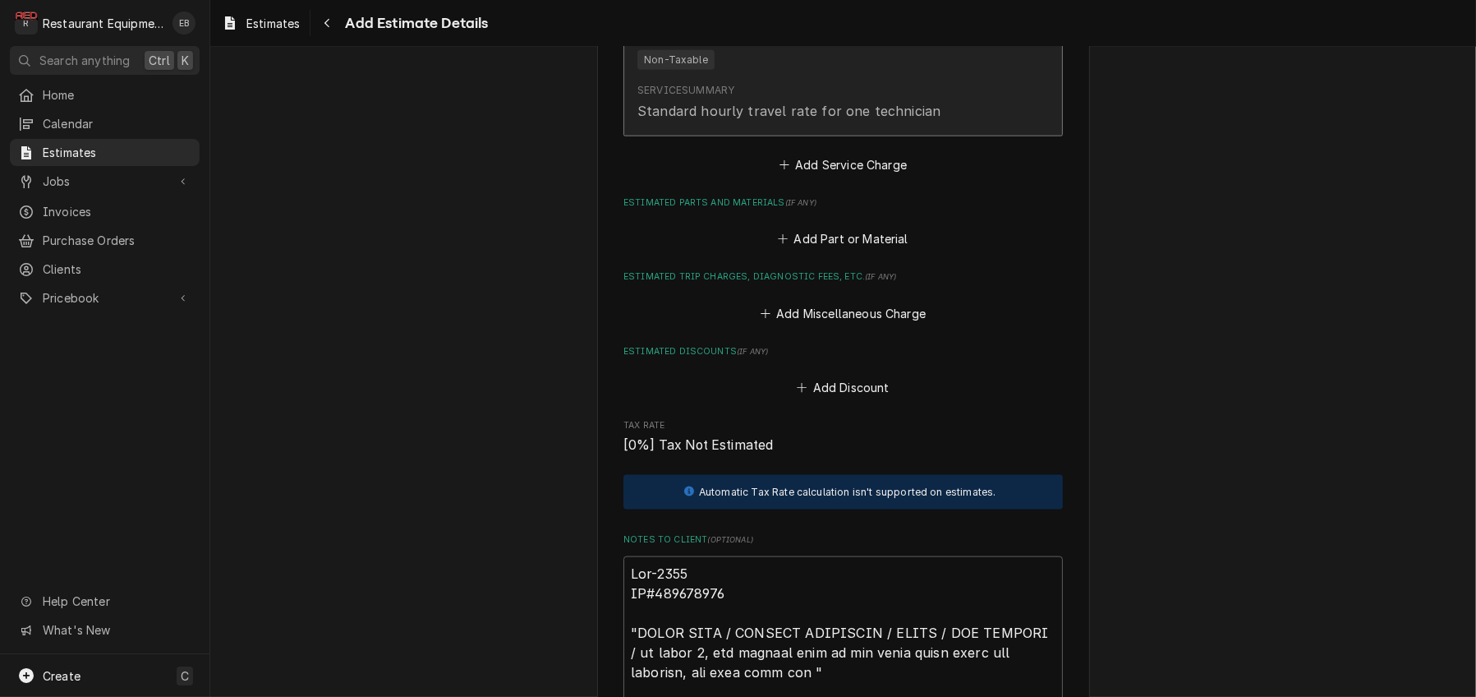
scroll to position [2665, 0]
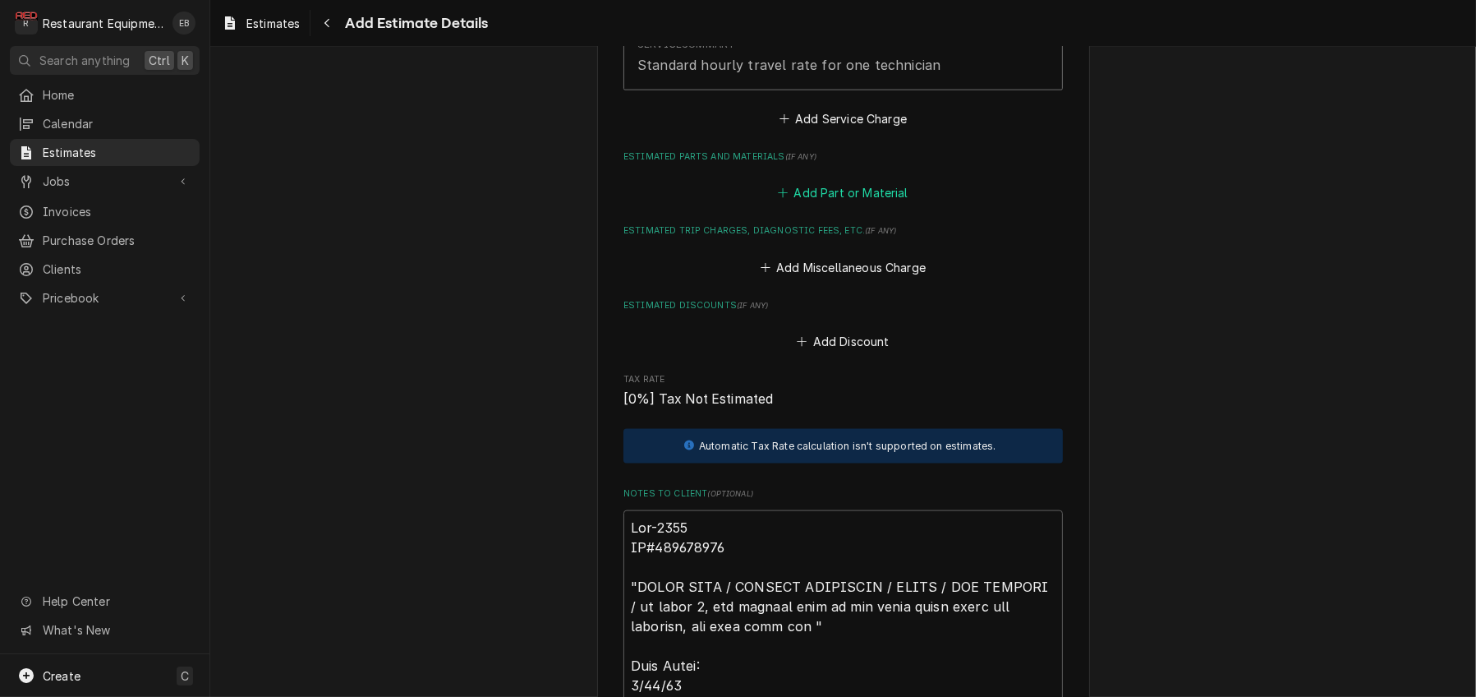
click at [813, 205] on button "Add Part or Material" at bounding box center [844, 193] width 136 height 23
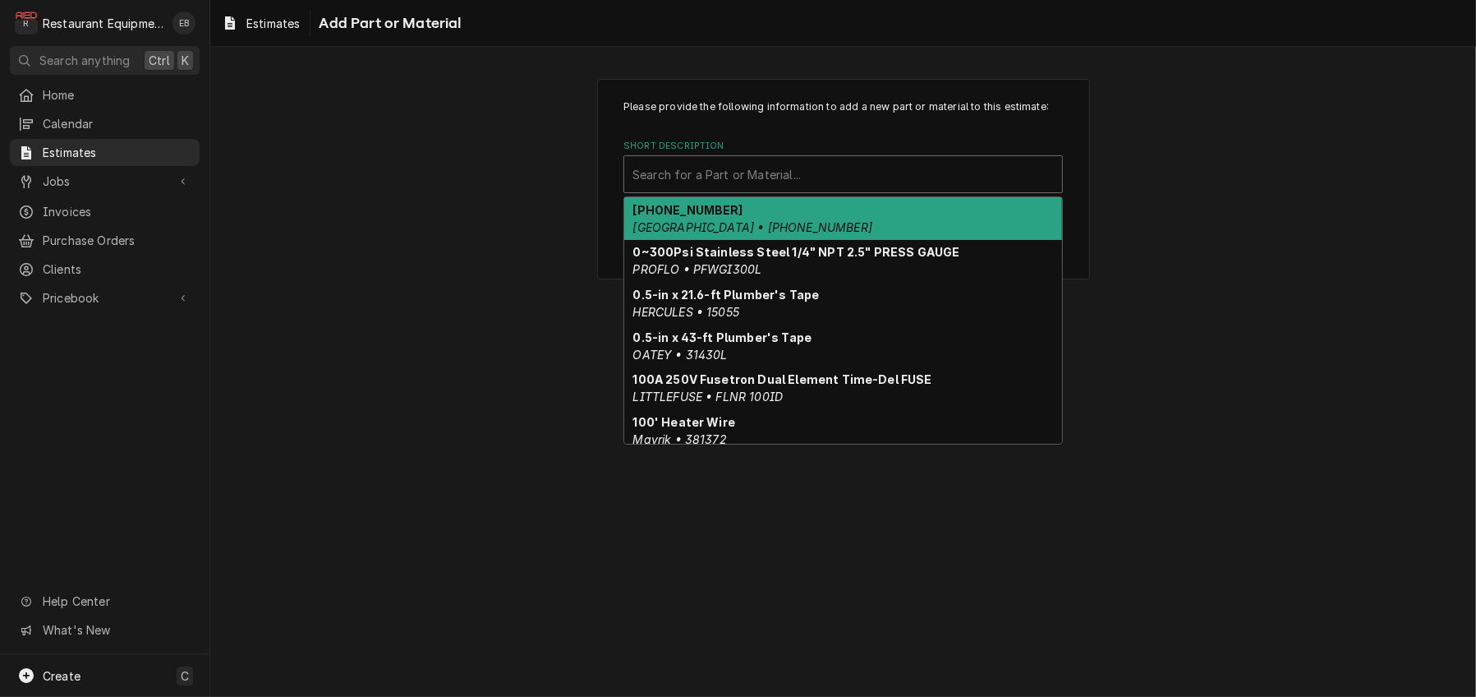
click at [787, 189] on div "Short Description" at bounding box center [843, 174] width 421 height 30
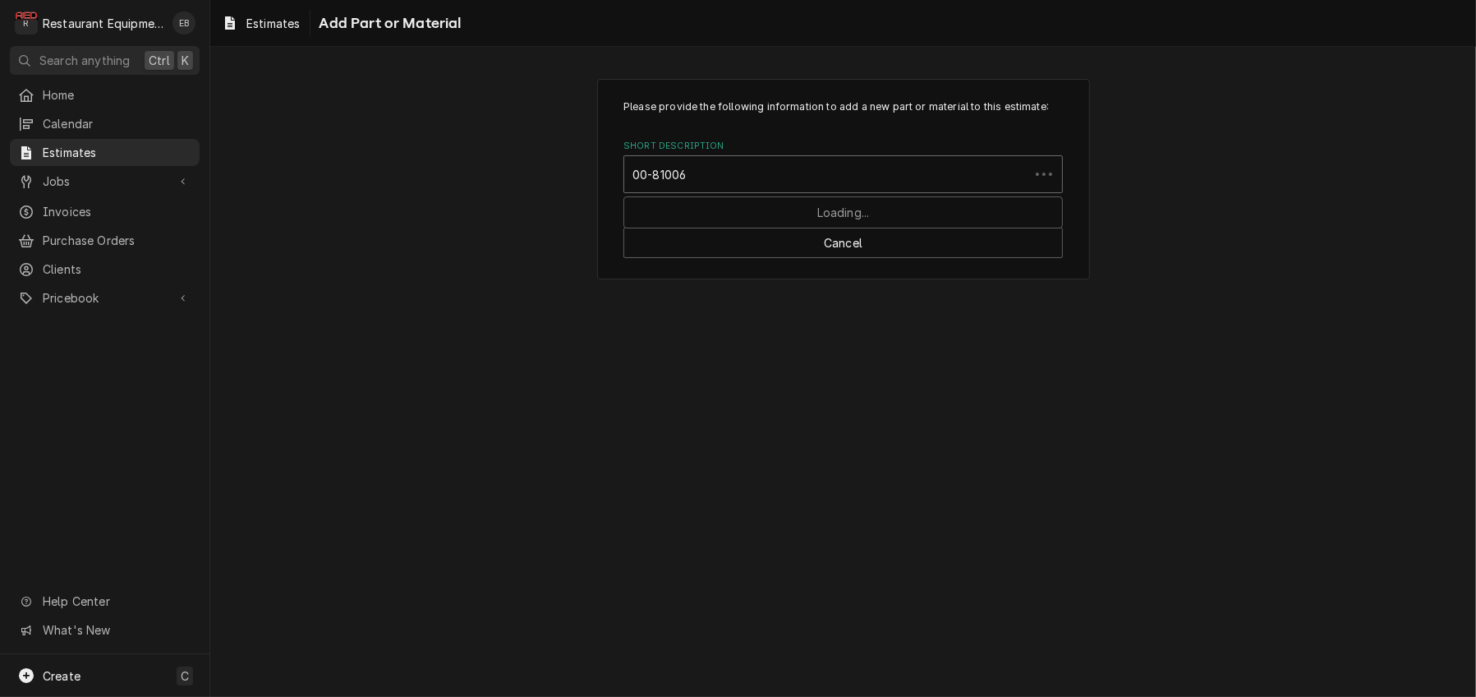
type input "00-810069"
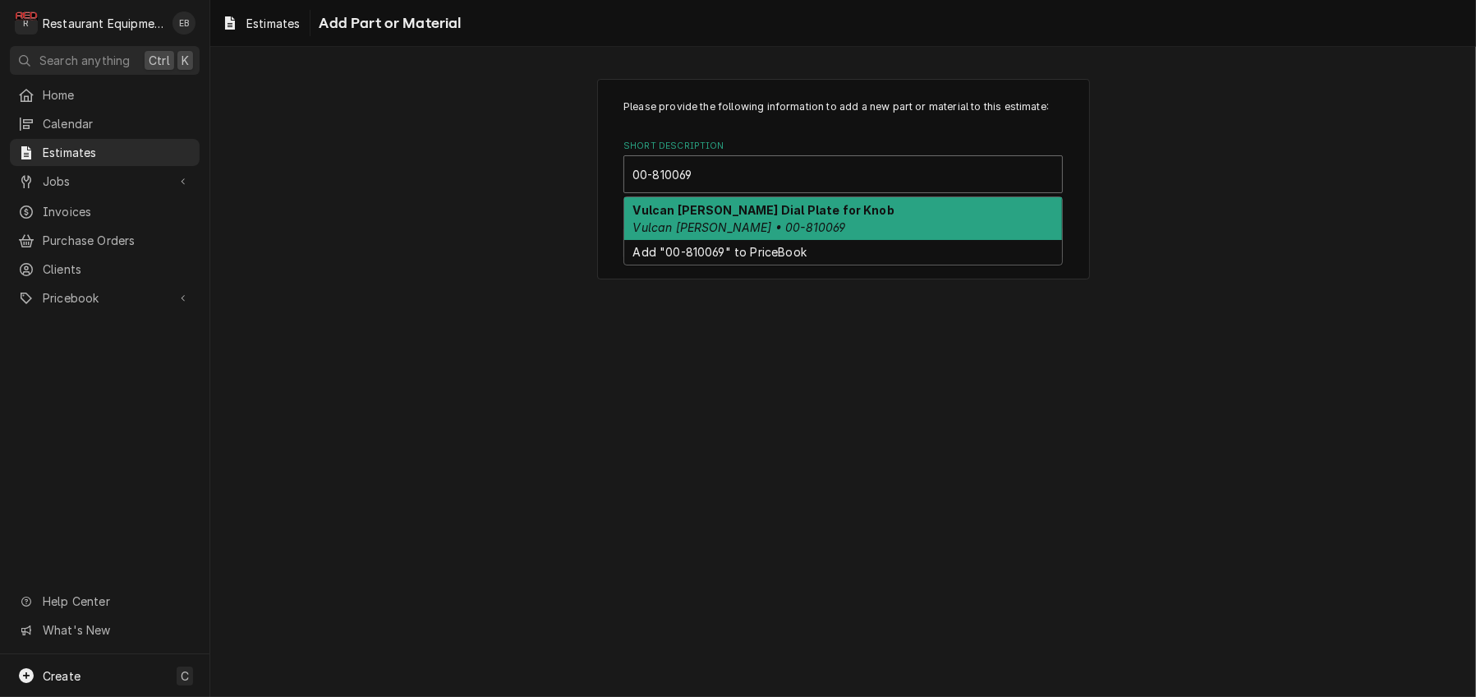
click at [789, 240] on div "Vulcan Hart Dial Plate for Knob Vulcan Hart • 00-810069" at bounding box center [843, 218] width 438 height 43
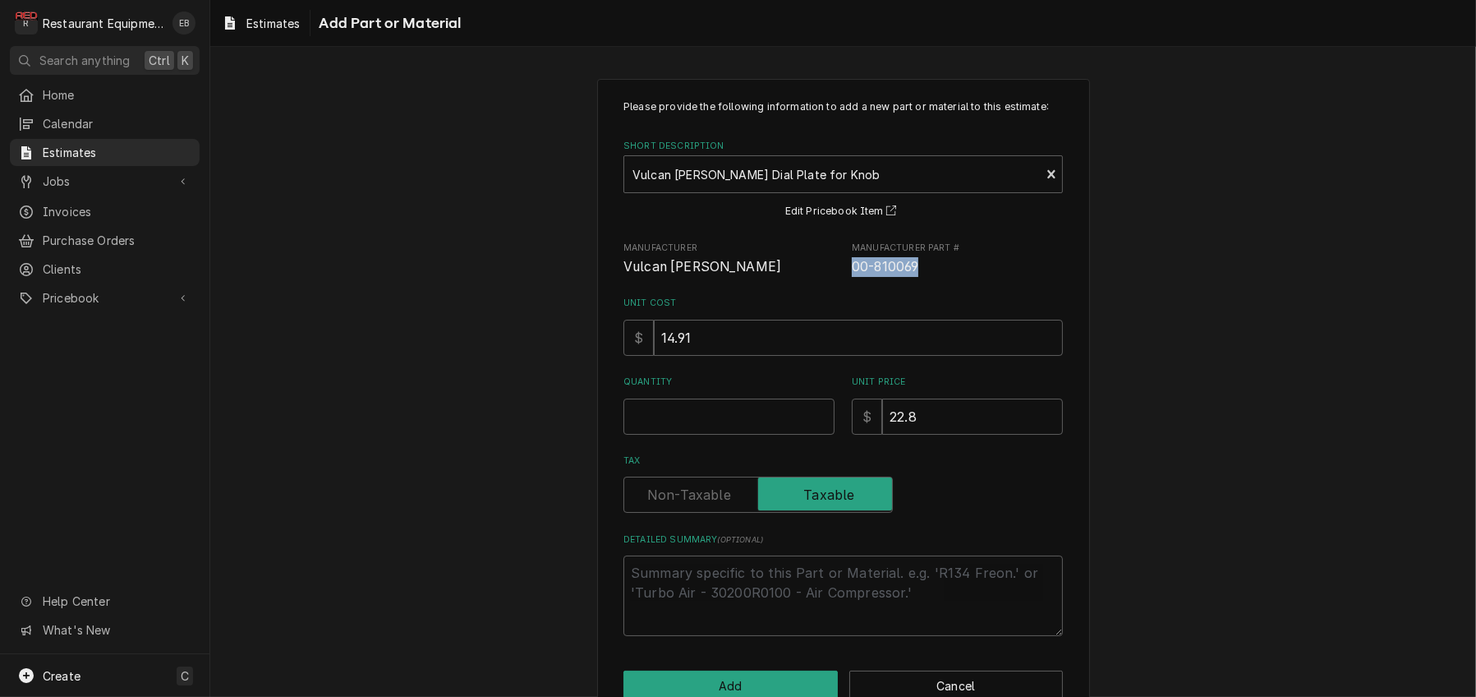
drag, startPoint x: 880, startPoint y: 315, endPoint x: 925, endPoint y: 317, distance: 45.2
click at [925, 277] on span "00-810069" at bounding box center [957, 267] width 211 height 20
copy span "00-810069"
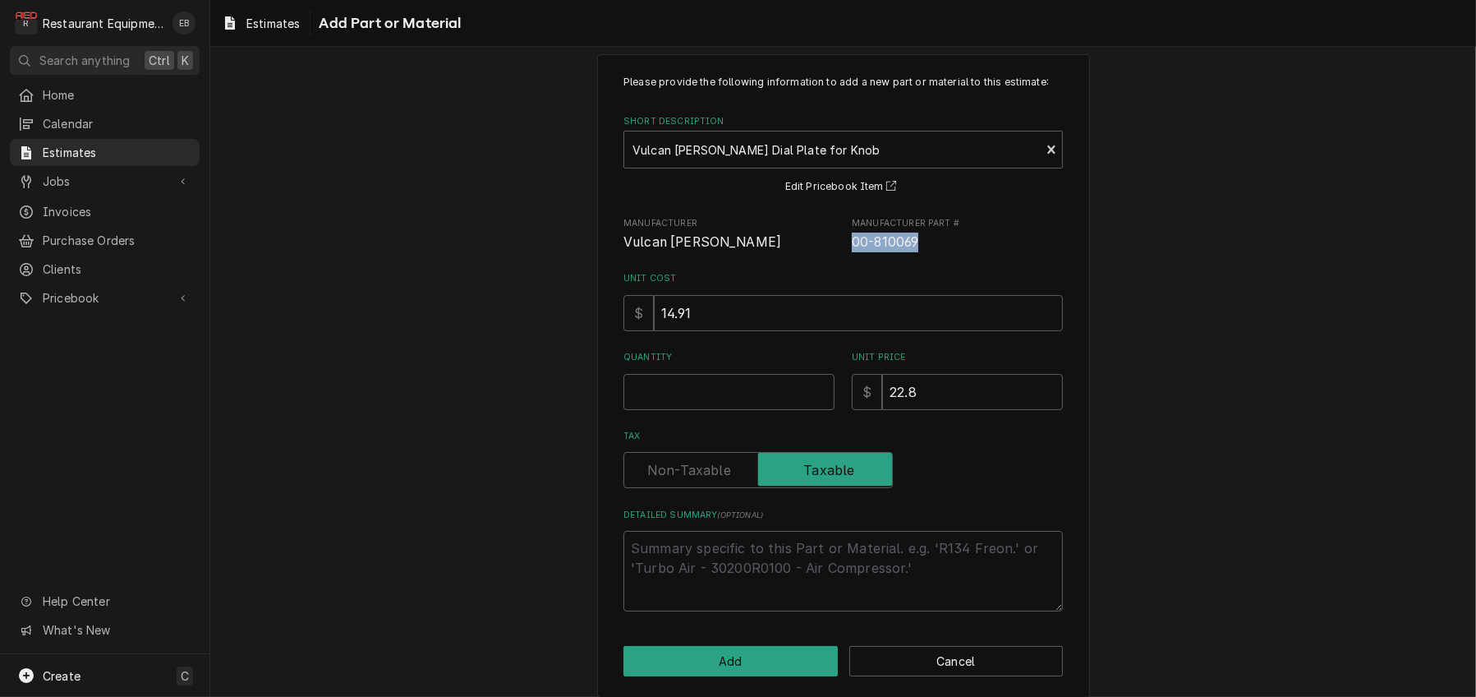
scroll to position [109, 0]
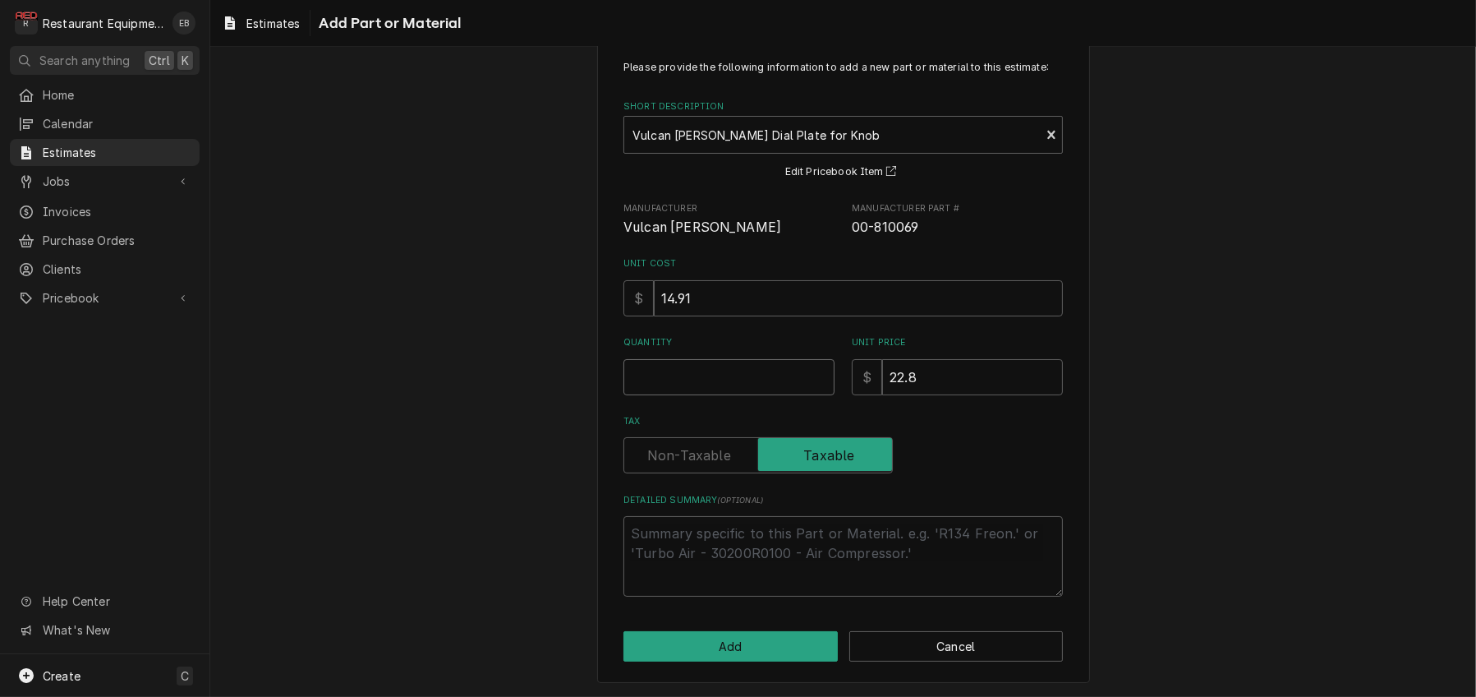
click at [683, 372] on input "Quantity" at bounding box center [729, 377] width 211 height 36
type textarea "x"
type input "6"
click at [730, 647] on button "Add" at bounding box center [731, 646] width 214 height 30
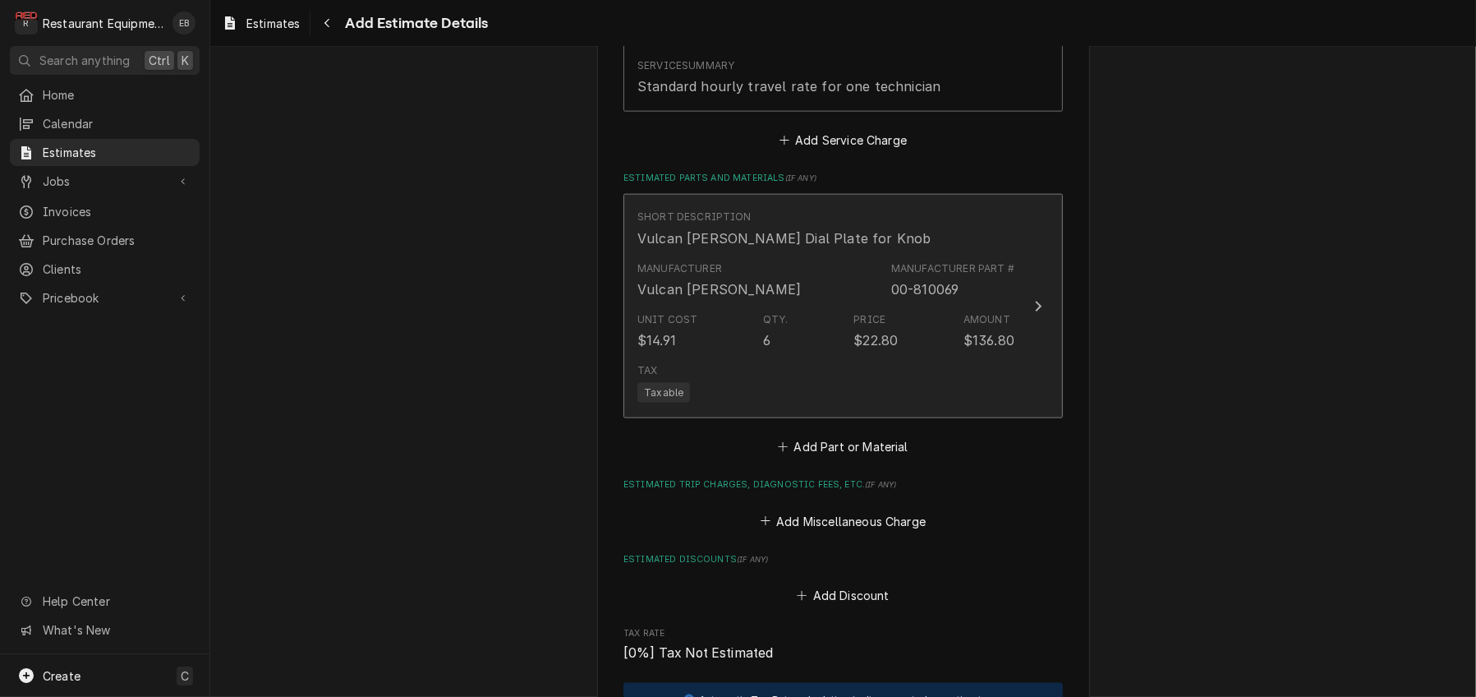
type textarea "x"
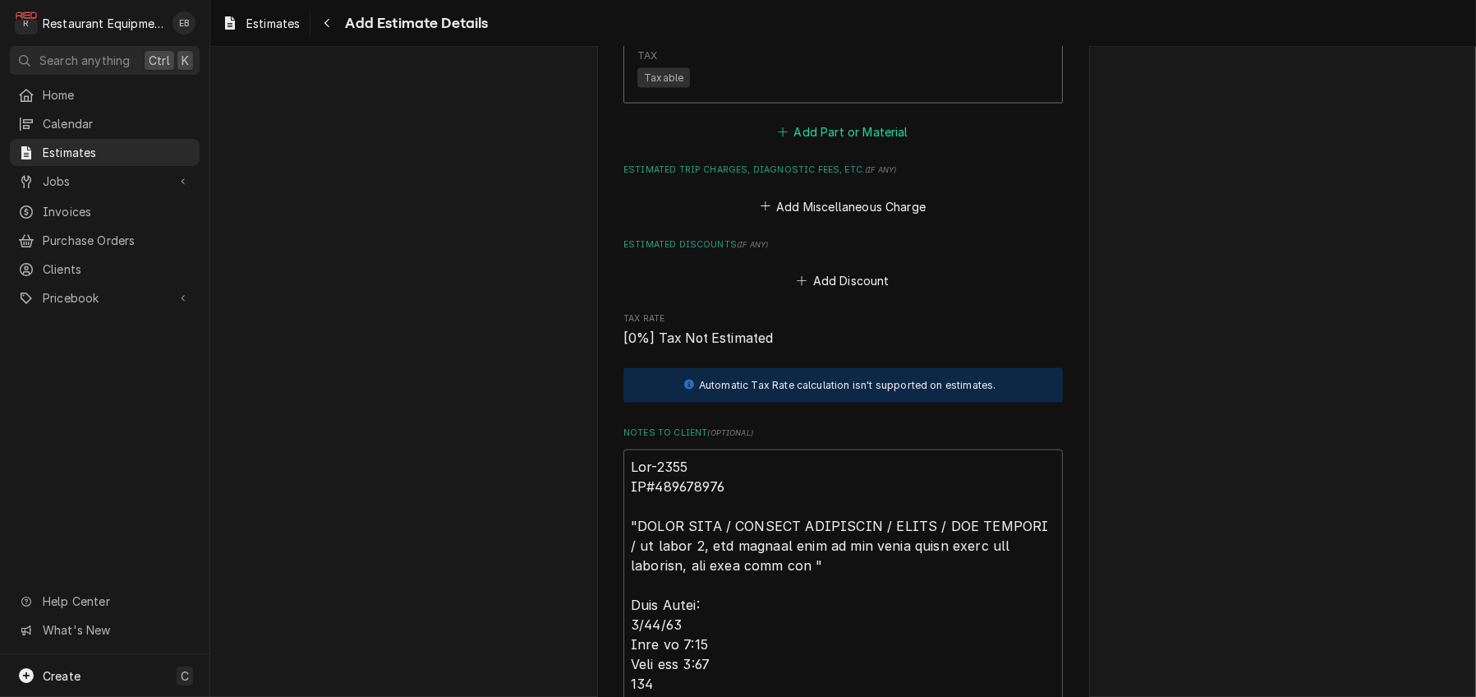
scroll to position [2973, 0]
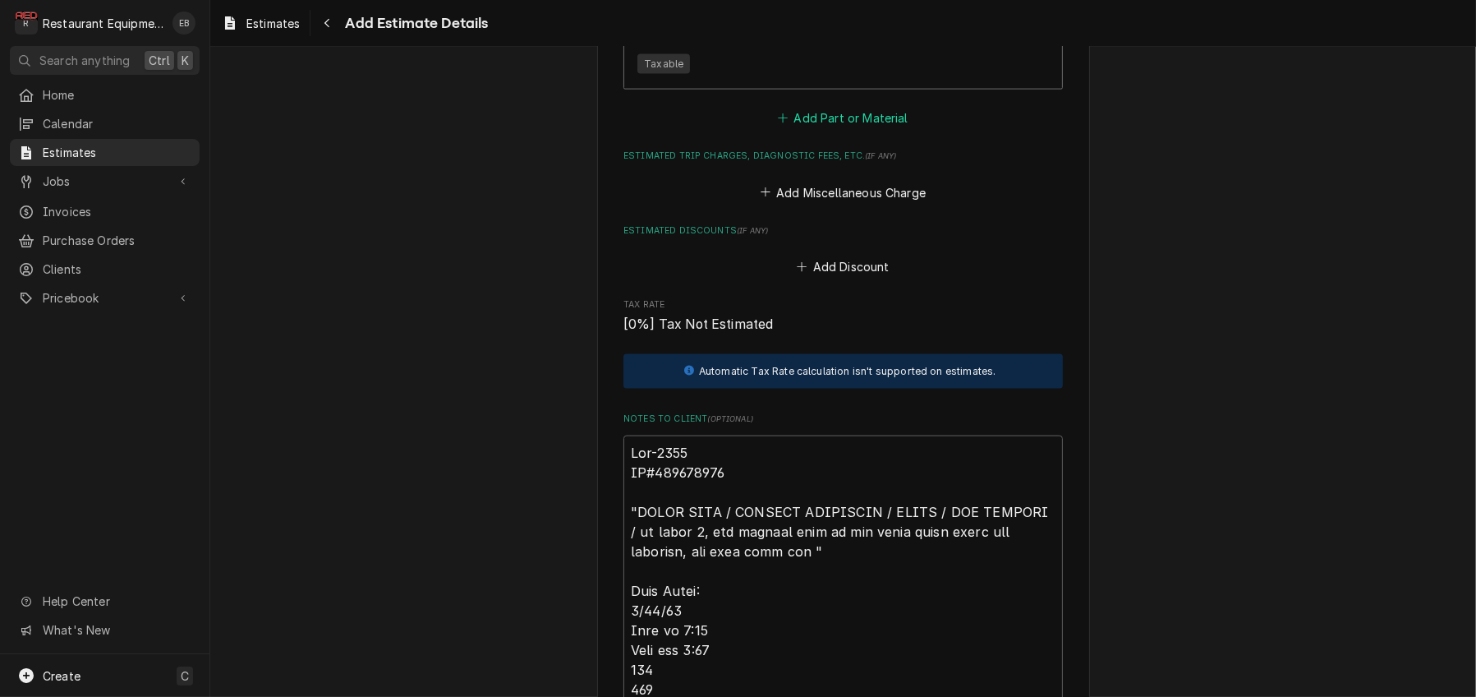
click at [844, 130] on button "Add Part or Material" at bounding box center [844, 118] width 136 height 23
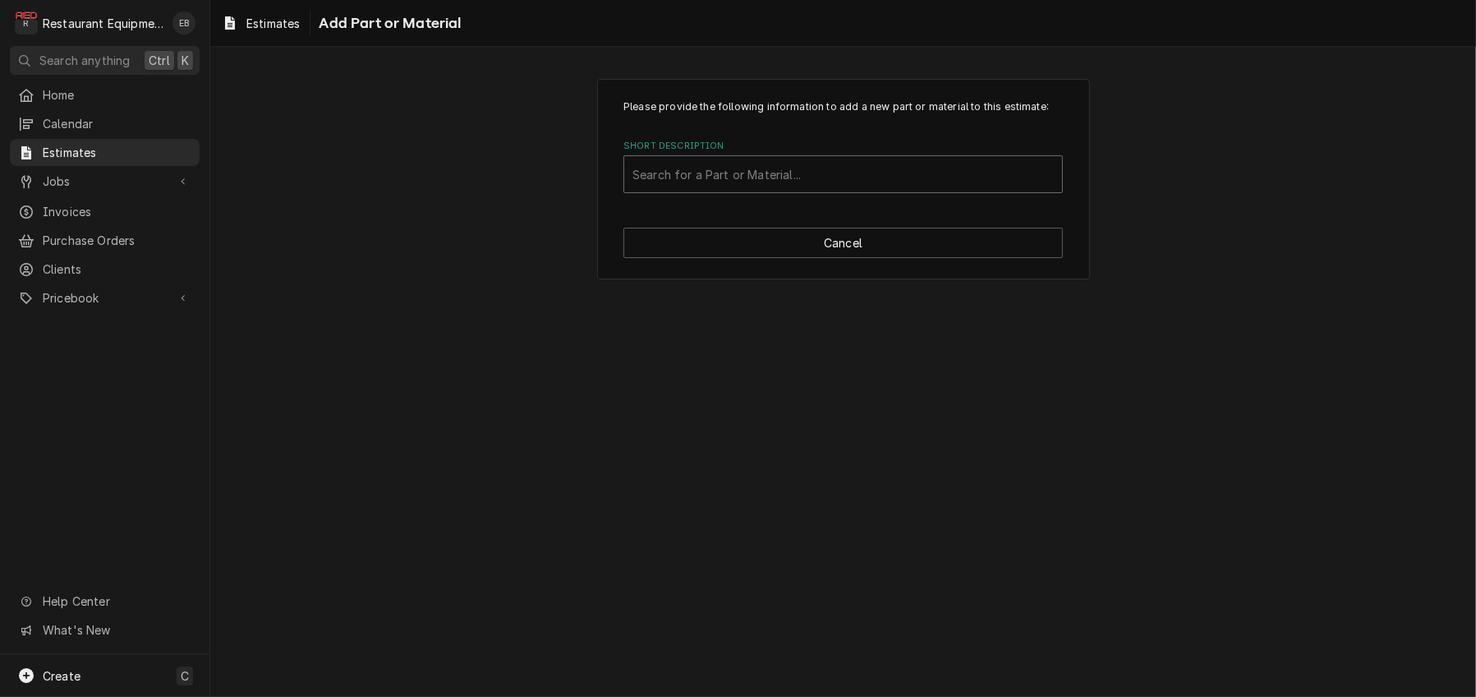
click at [787, 192] on div "Search for a Part or Material..." at bounding box center [843, 174] width 438 height 36
type input "00-498041-"
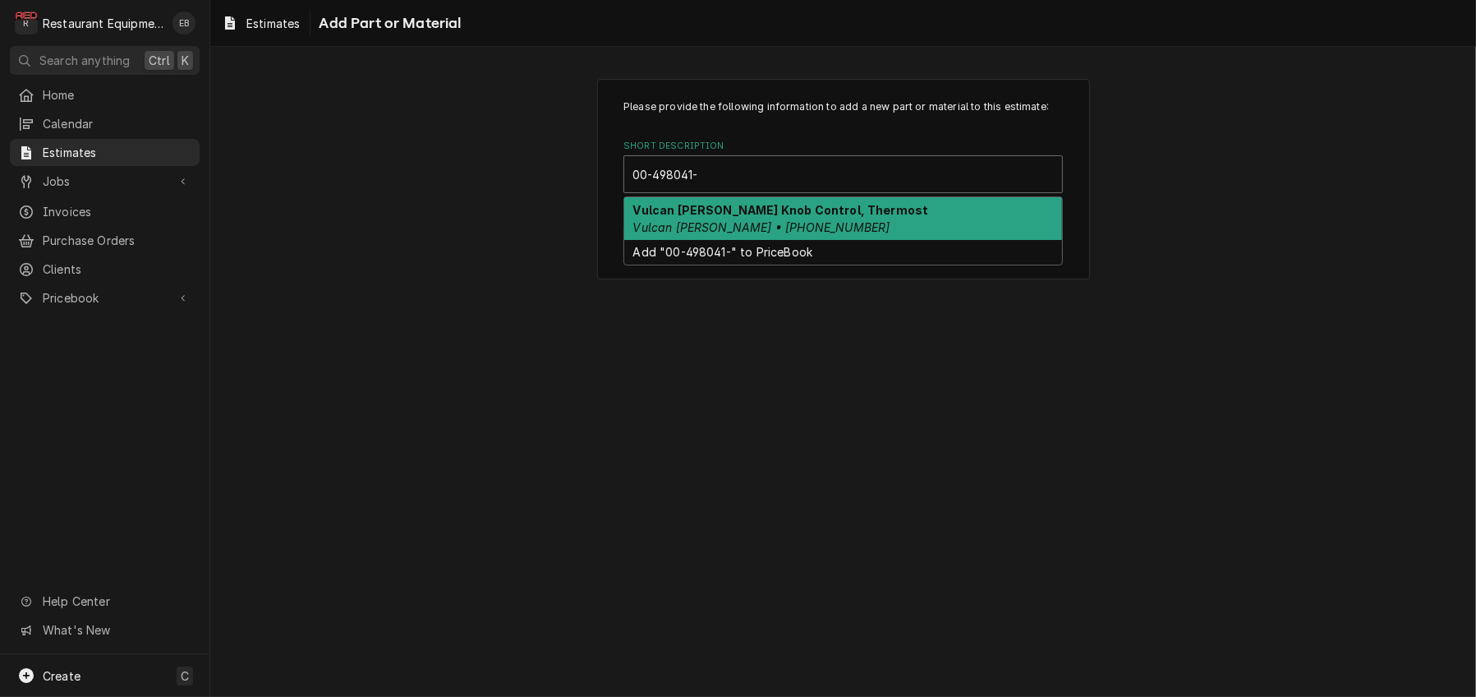
click at [799, 234] on em "Vulcan Hart • 00-498041-00012" at bounding box center [761, 227] width 257 height 14
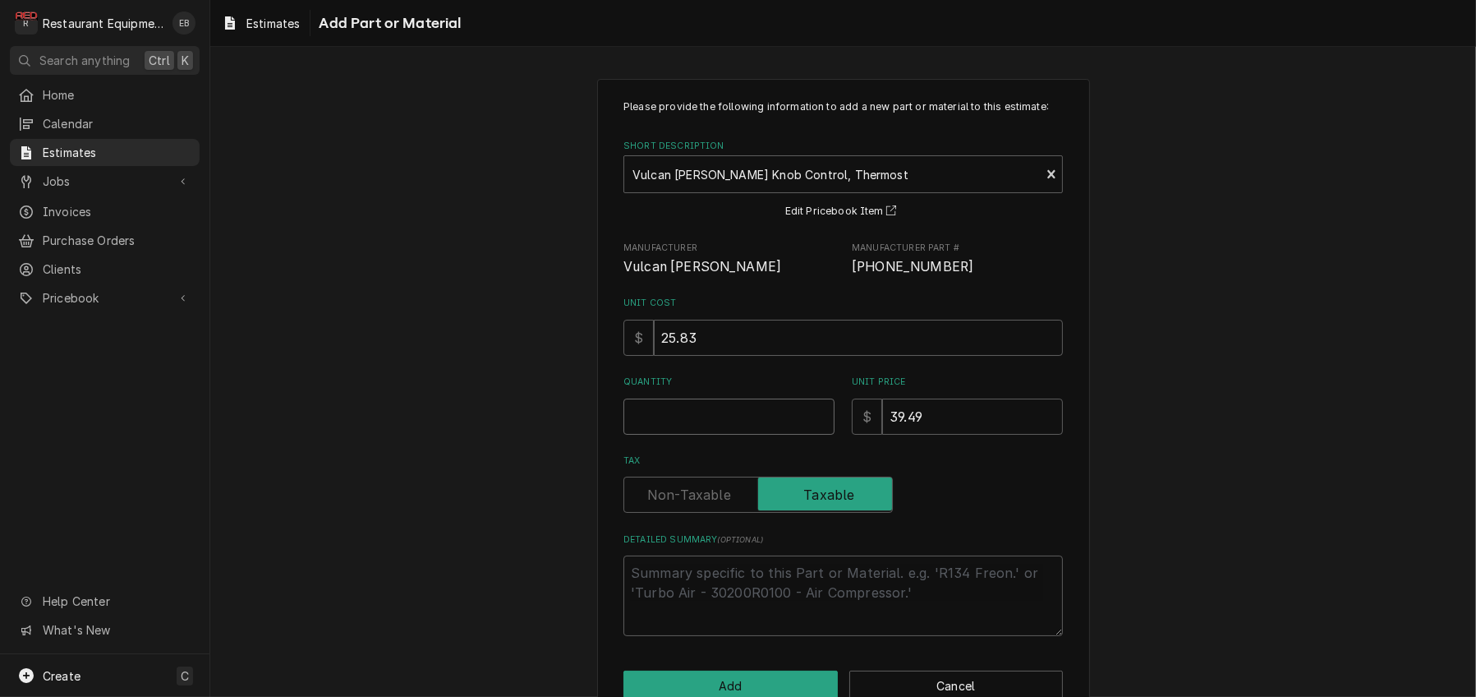
click at [755, 435] on input "Quantity" at bounding box center [729, 416] width 211 height 36
type textarea "x"
type input "6"
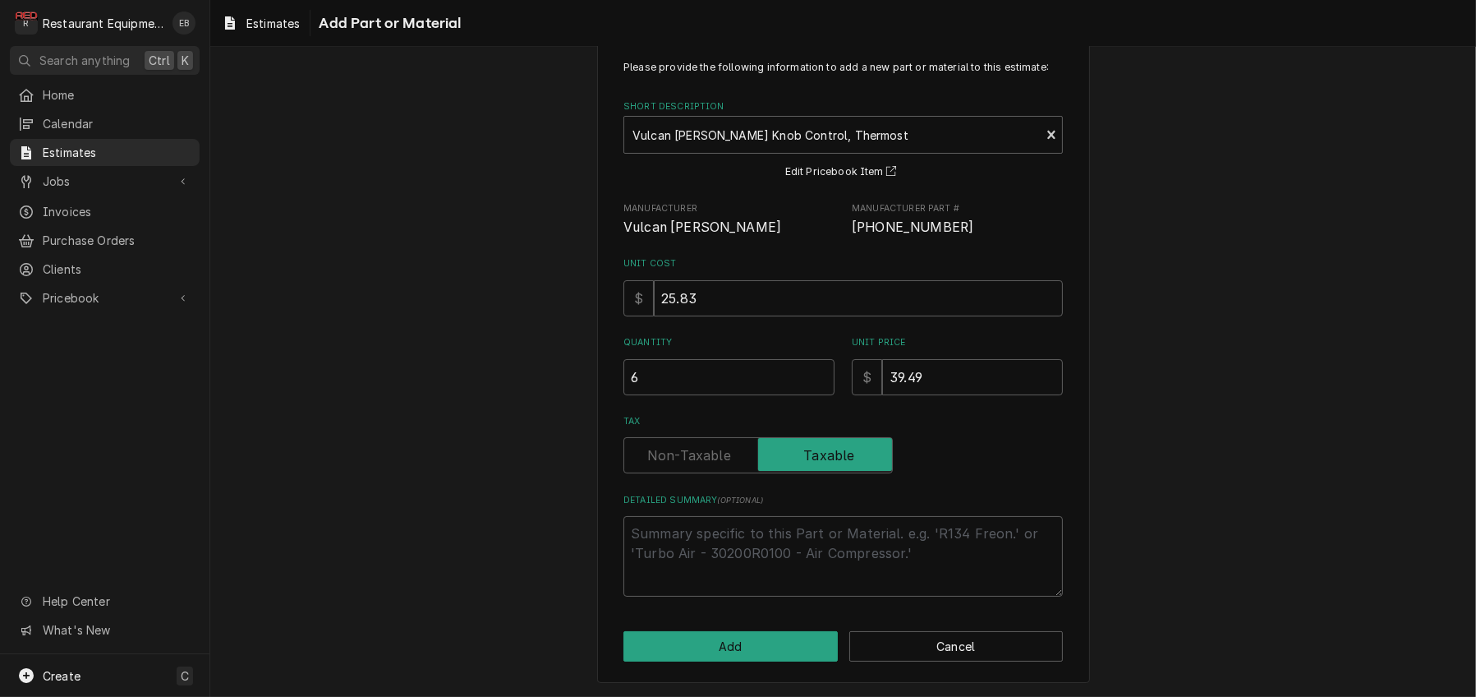
scroll to position [131, 0]
click at [752, 647] on button "Add" at bounding box center [731, 646] width 214 height 30
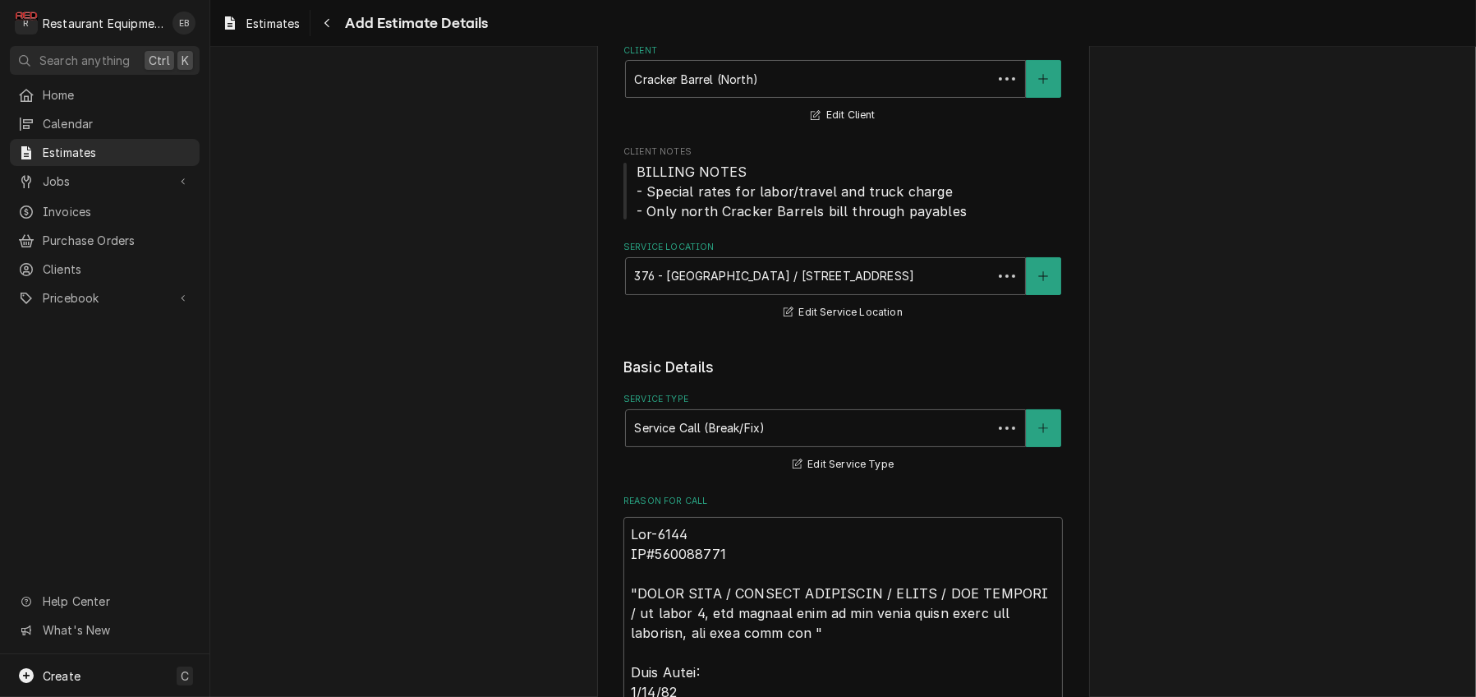
scroll to position [2951, 0]
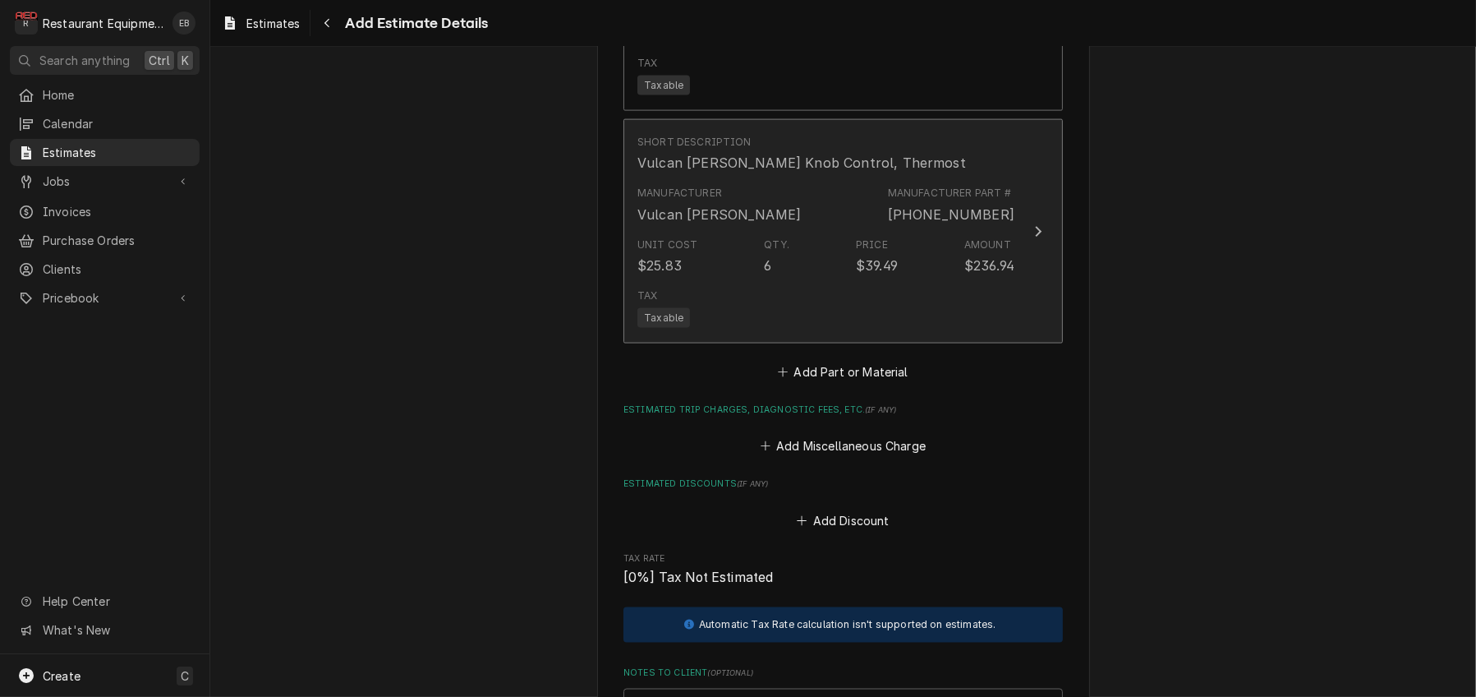
type textarea "x"
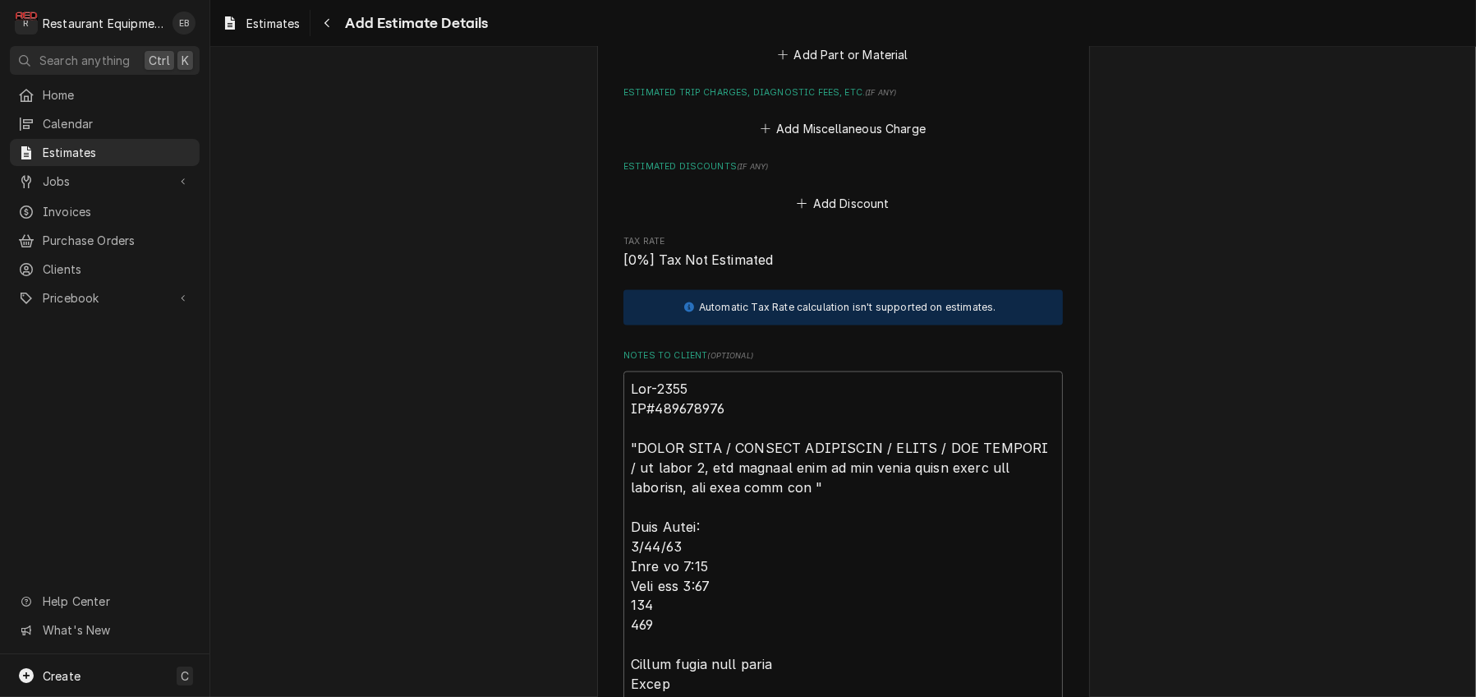
scroll to position [3280, 0]
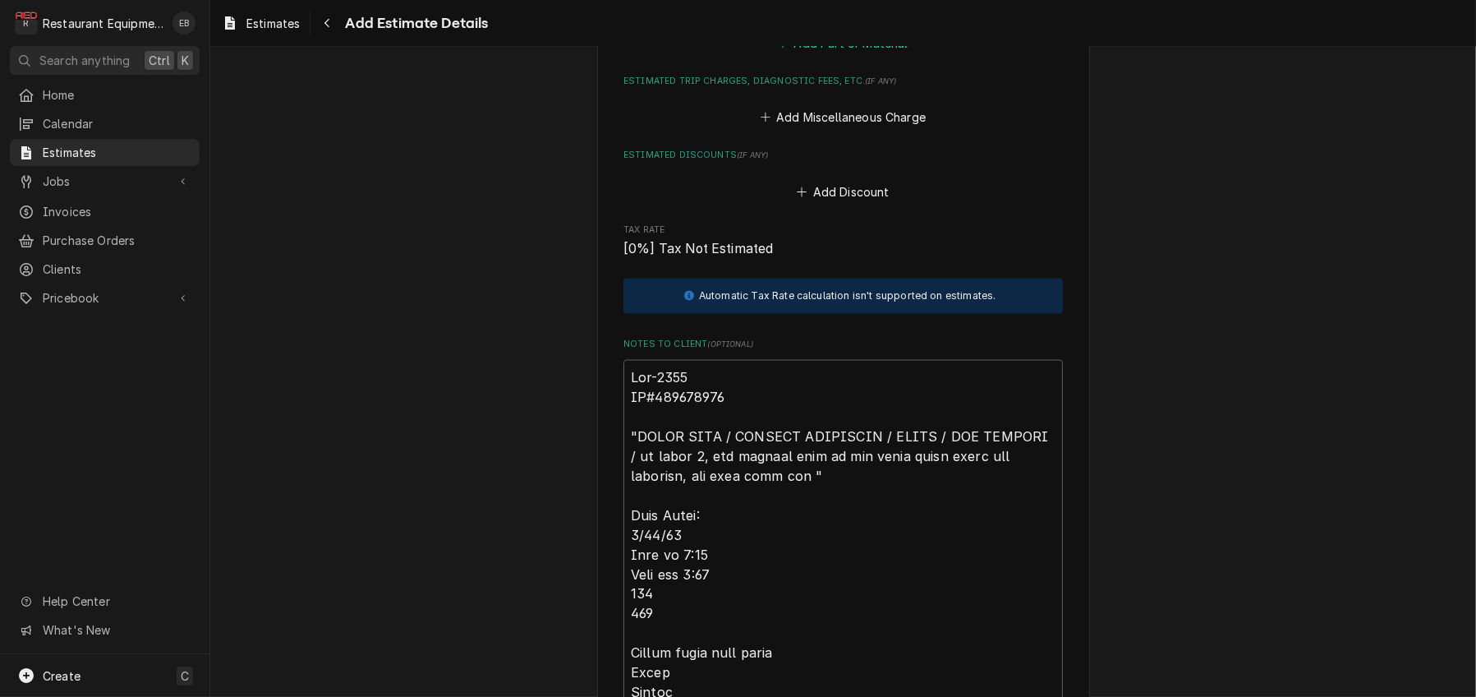
click at [852, 54] on button "Add Part or Material" at bounding box center [844, 42] width 136 height 23
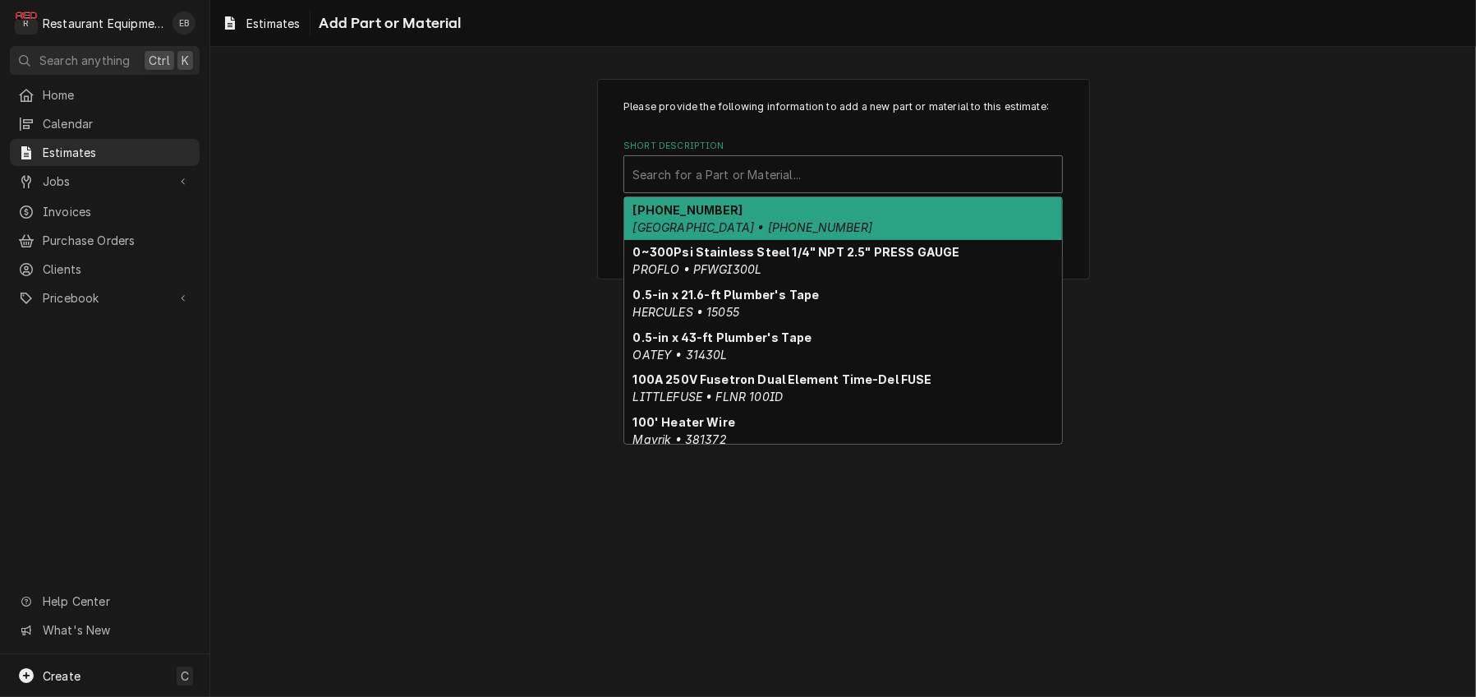
click at [825, 189] on div "Short Description" at bounding box center [843, 174] width 421 height 30
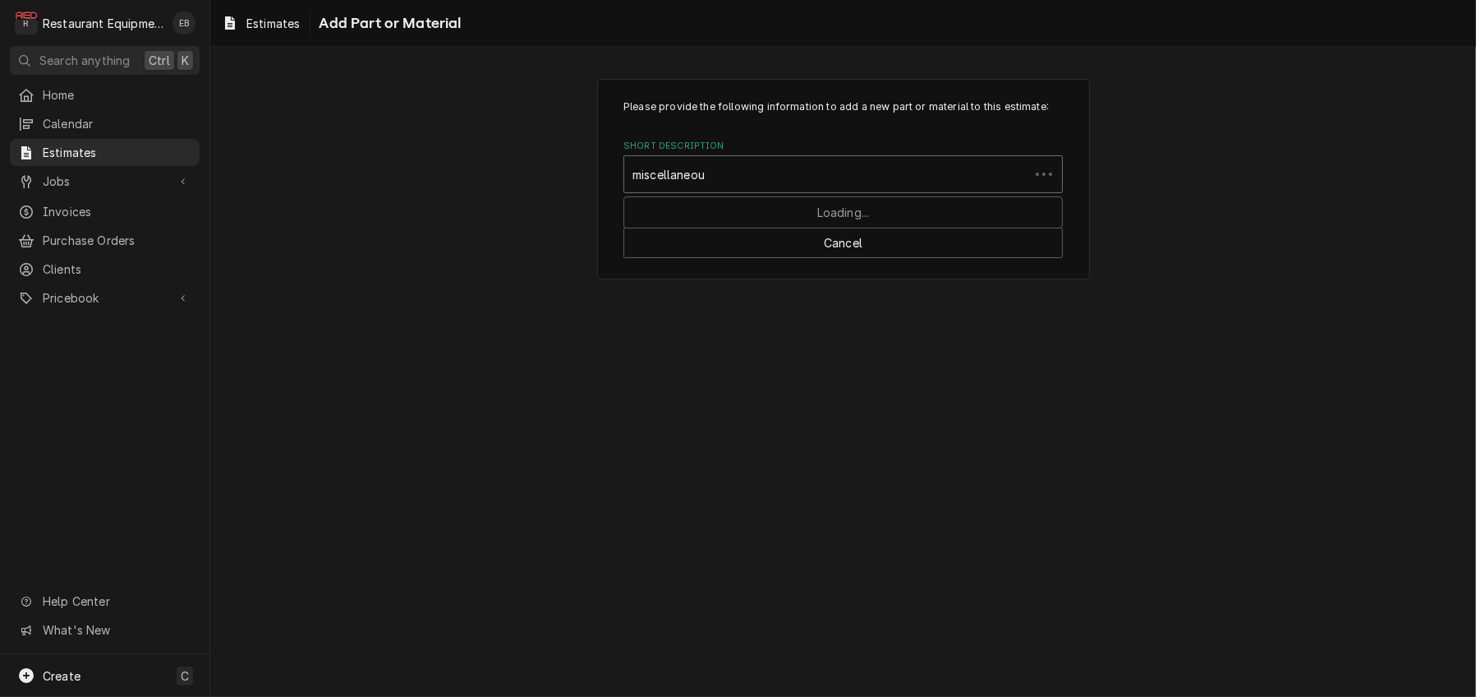
type input "miscellaneous"
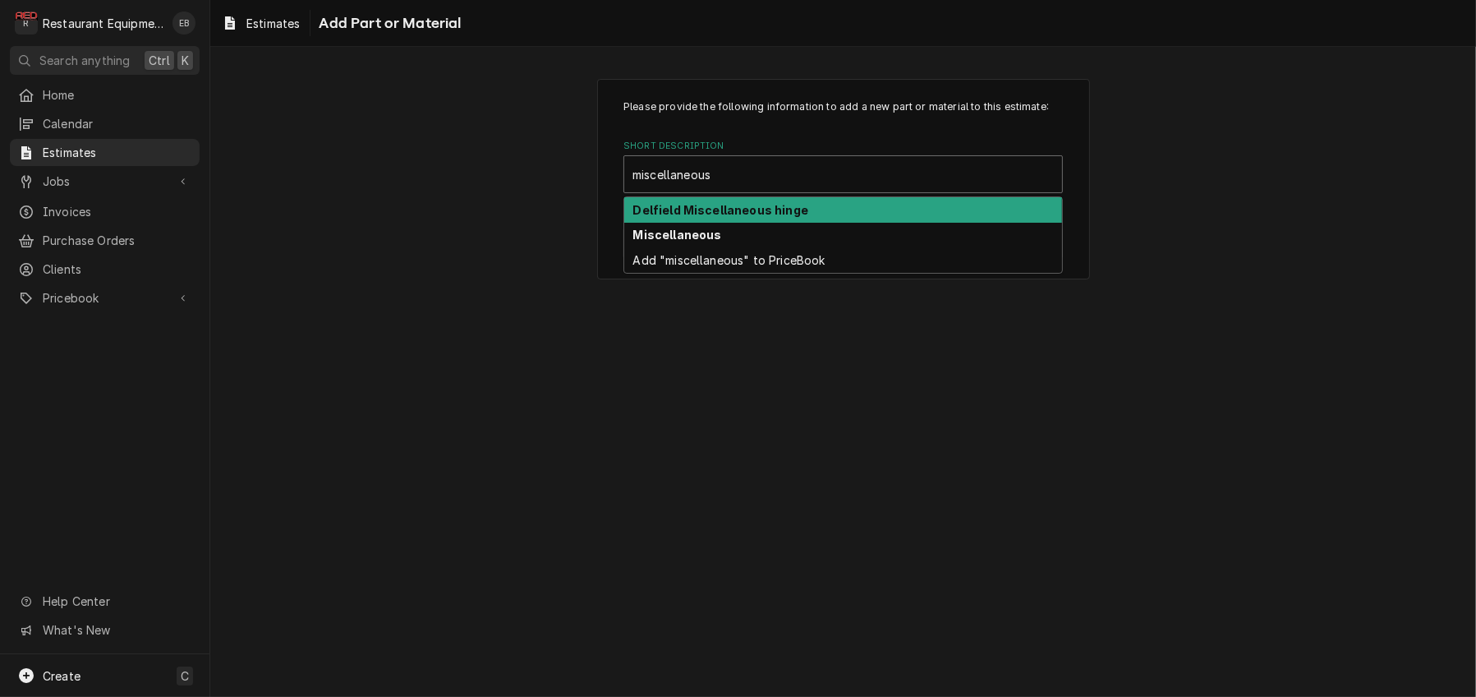
click at [765, 223] on div "Delfield Miscellaneous hinge" at bounding box center [843, 209] width 438 height 25
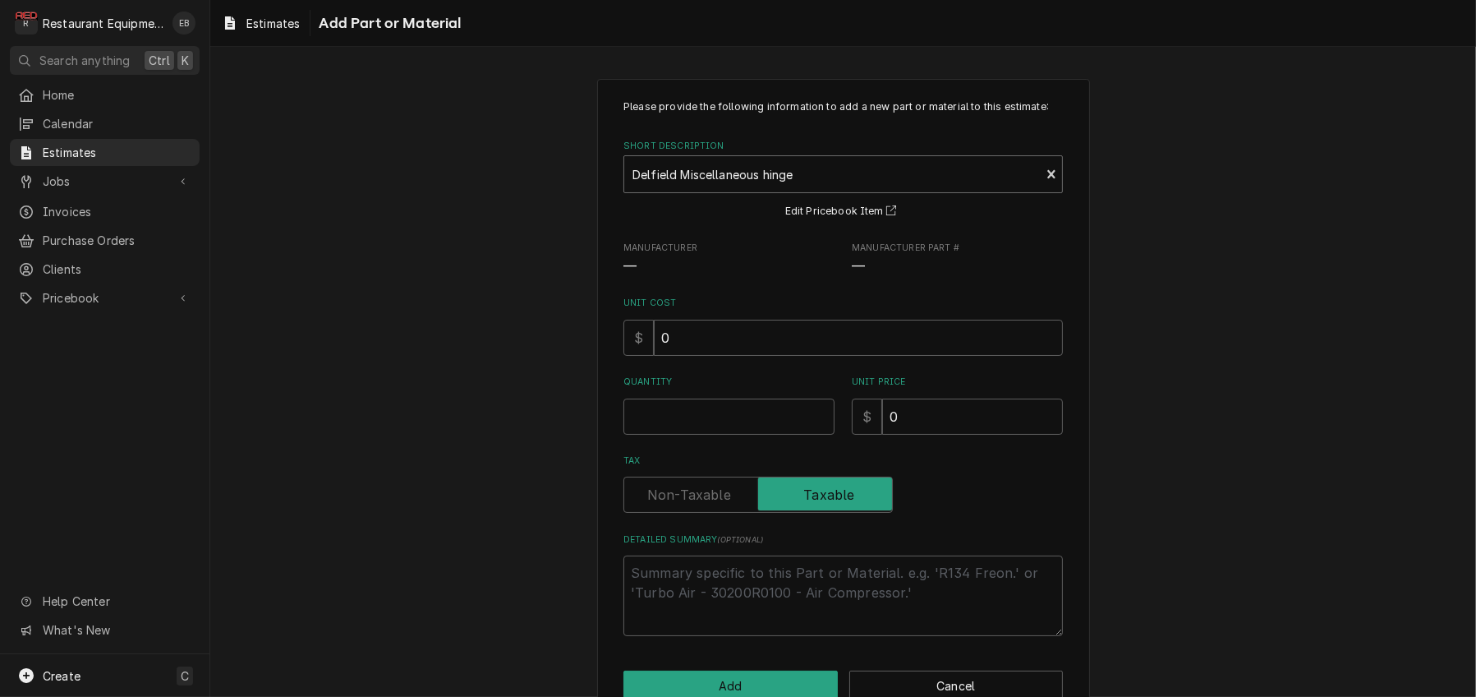
type textarea "x"
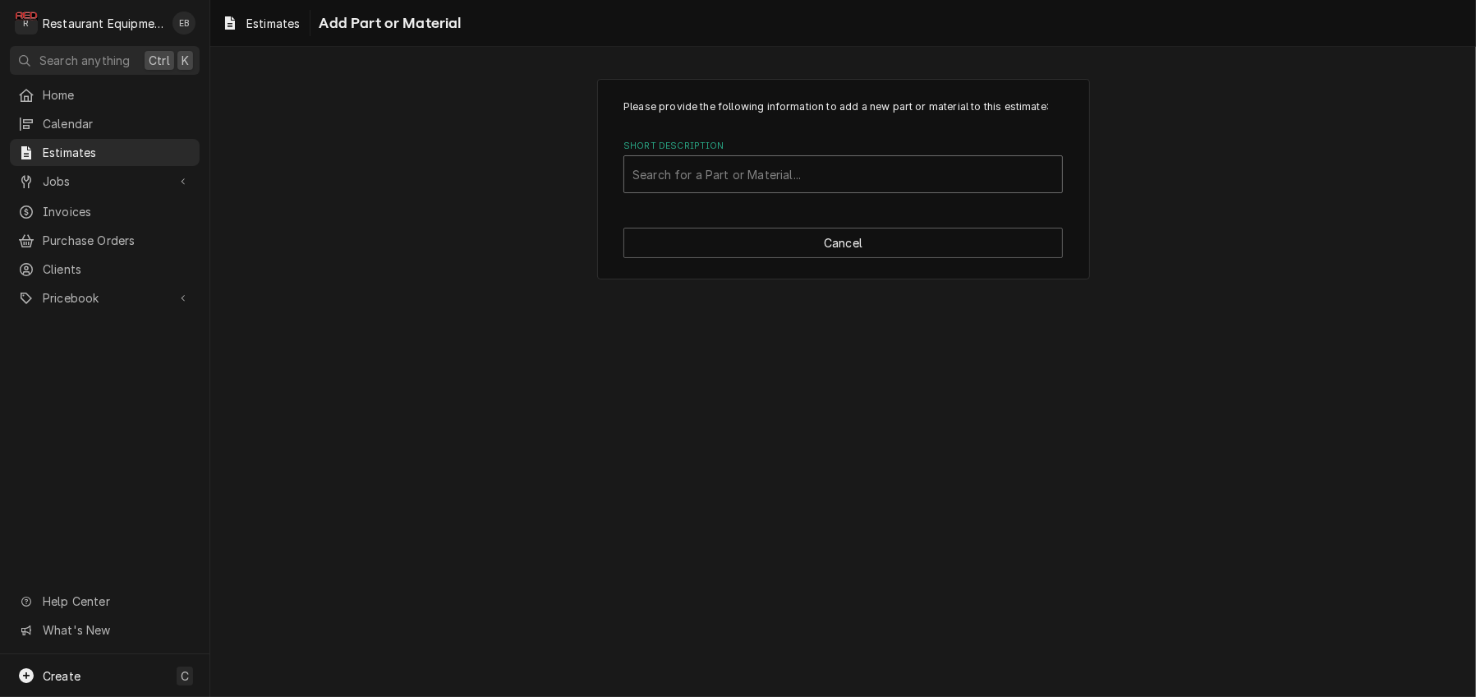
click at [877, 189] on div "Short Description" at bounding box center [843, 174] width 421 height 30
type input "miscellan"
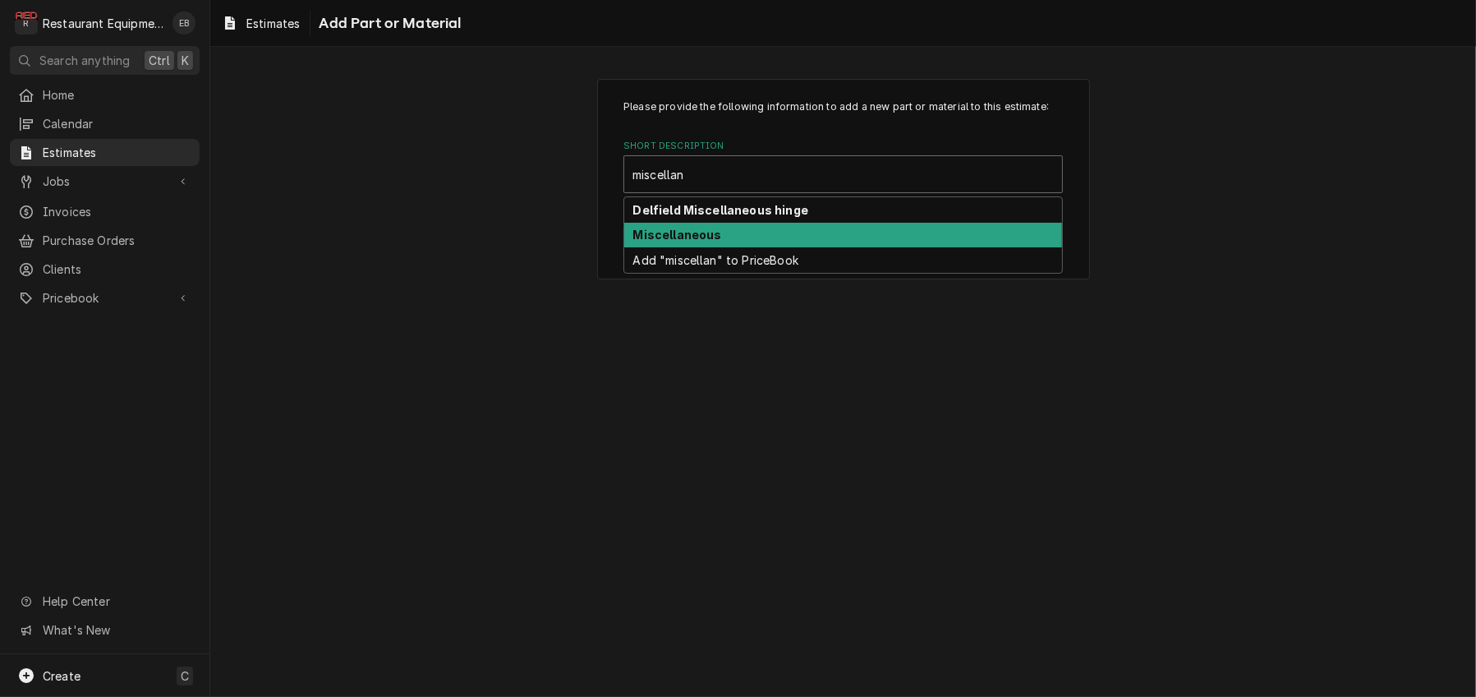
click at [761, 248] on div "Miscellaneous" at bounding box center [843, 235] width 438 height 25
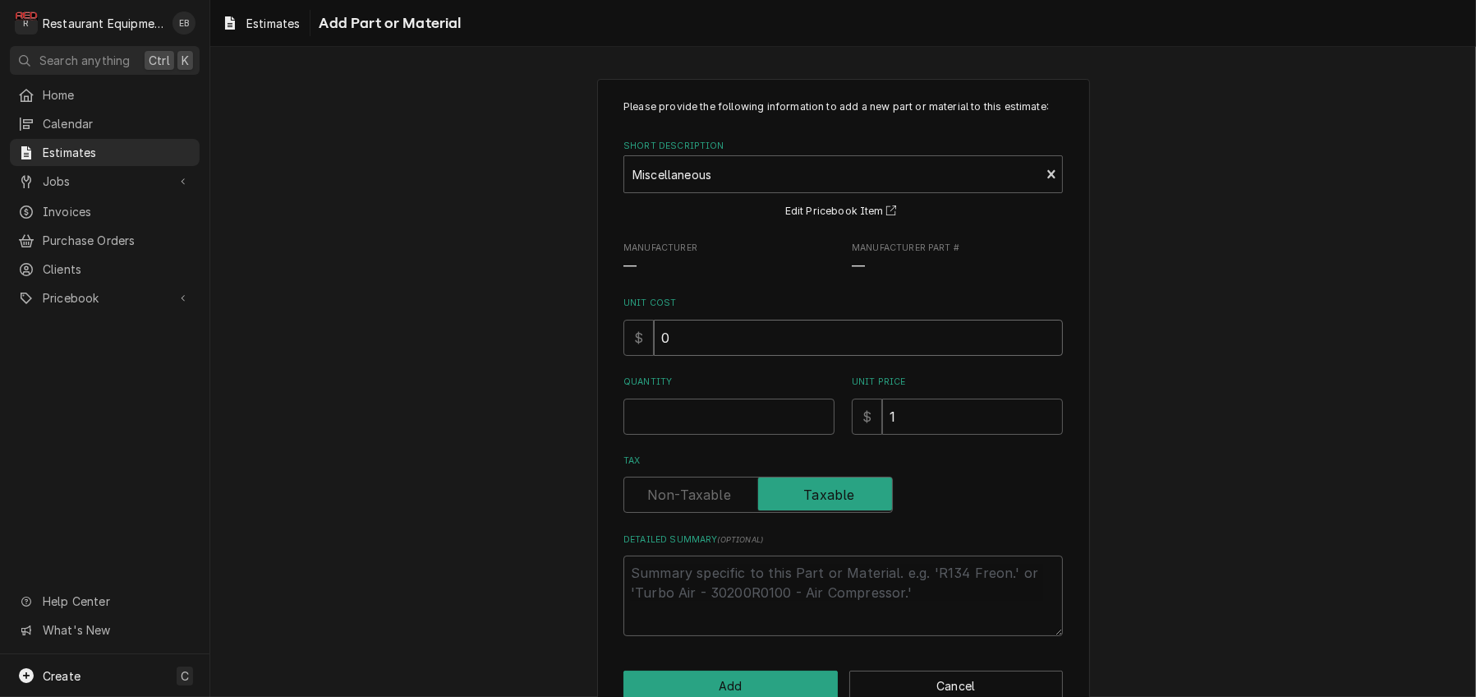
click at [723, 356] on input "0" at bounding box center [858, 338] width 409 height 36
type textarea "x"
type input "8"
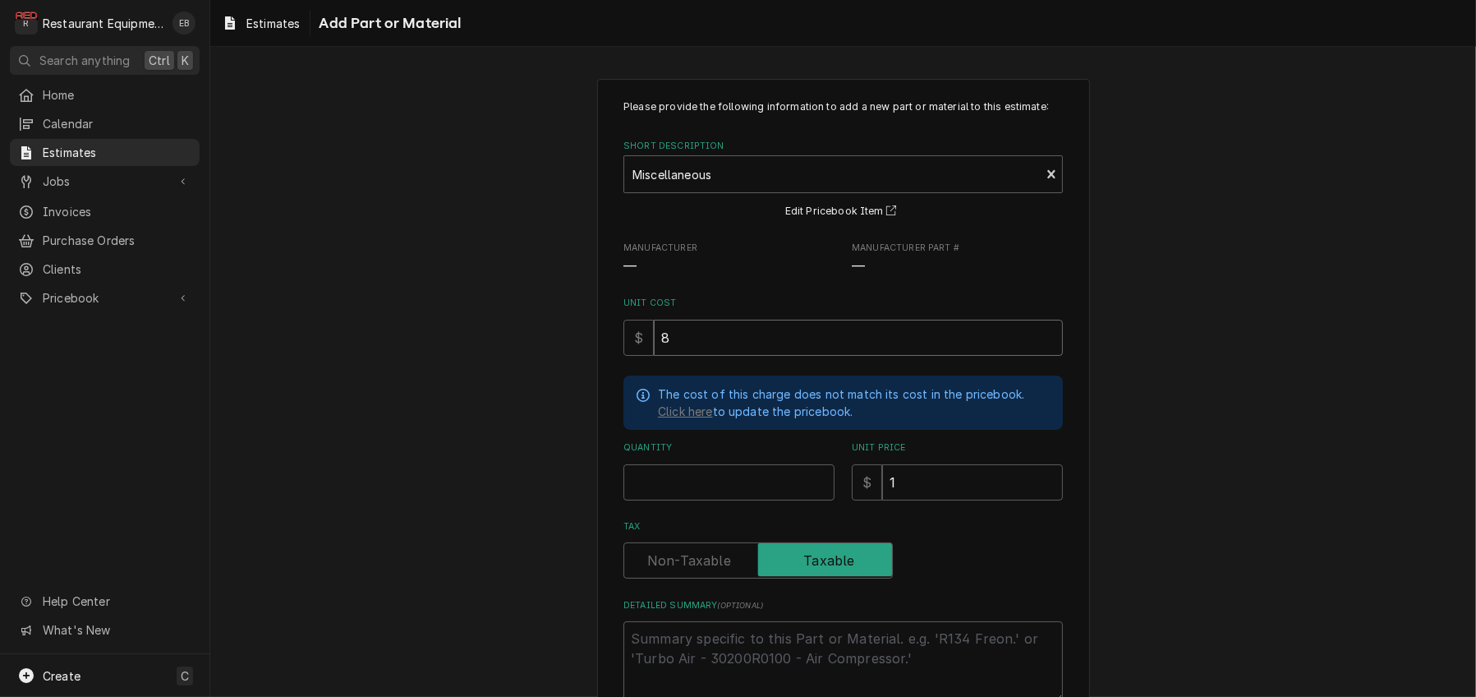
type textarea "x"
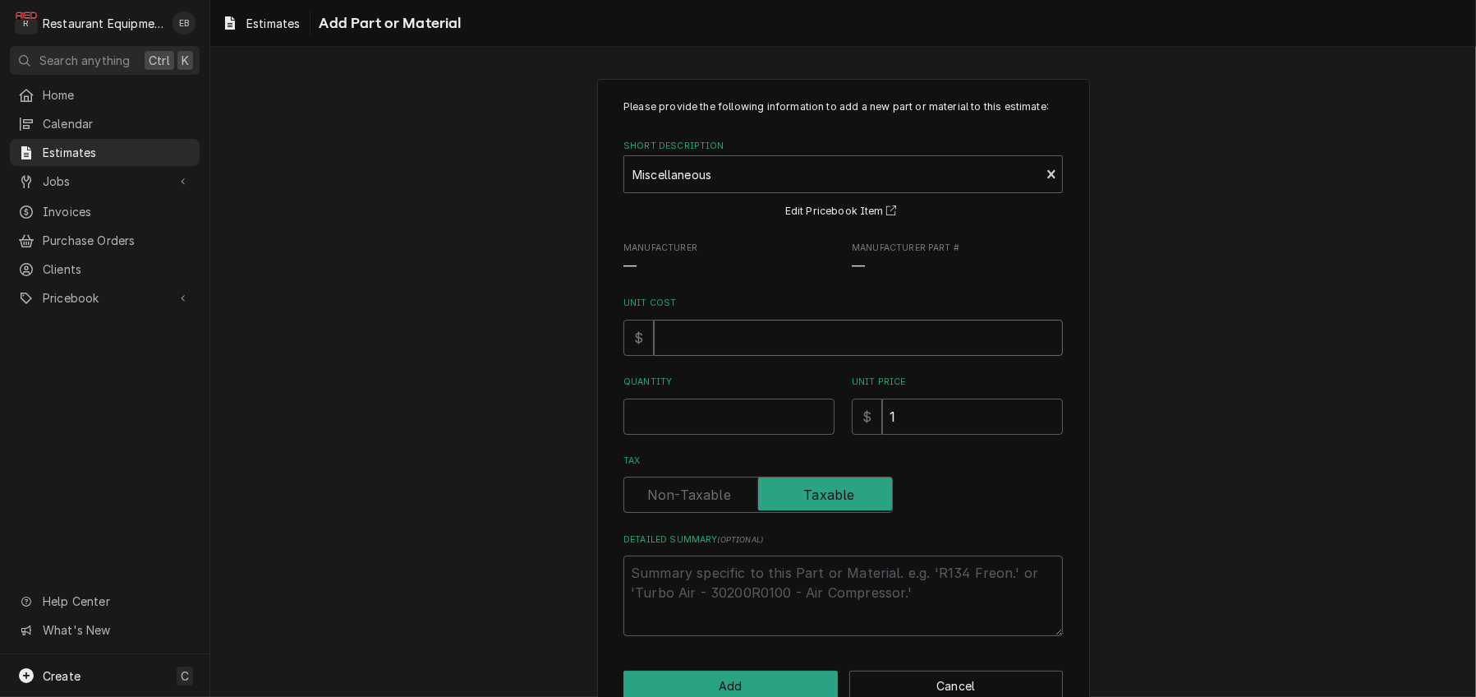
type textarea "x"
type input "6"
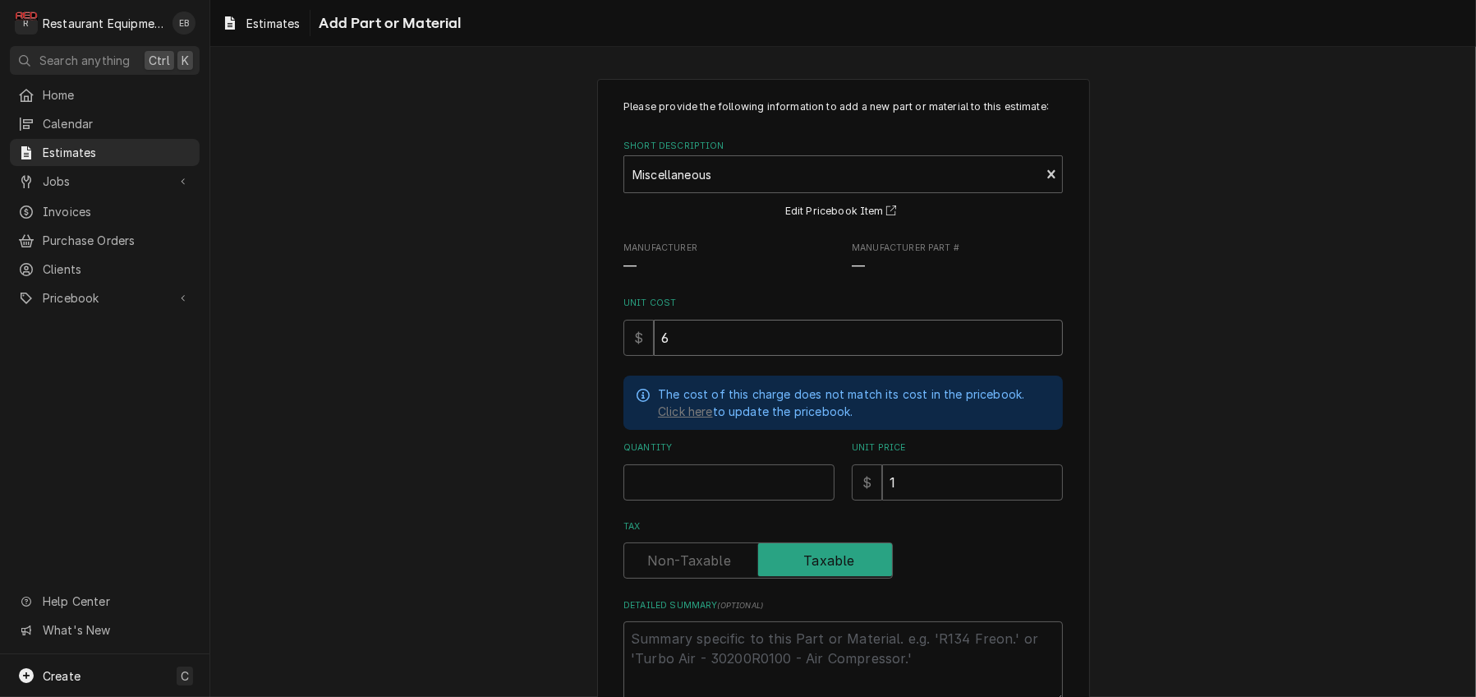
type textarea "x"
type input "6.3"
type textarea "x"
type input "6.37"
type textarea "x"
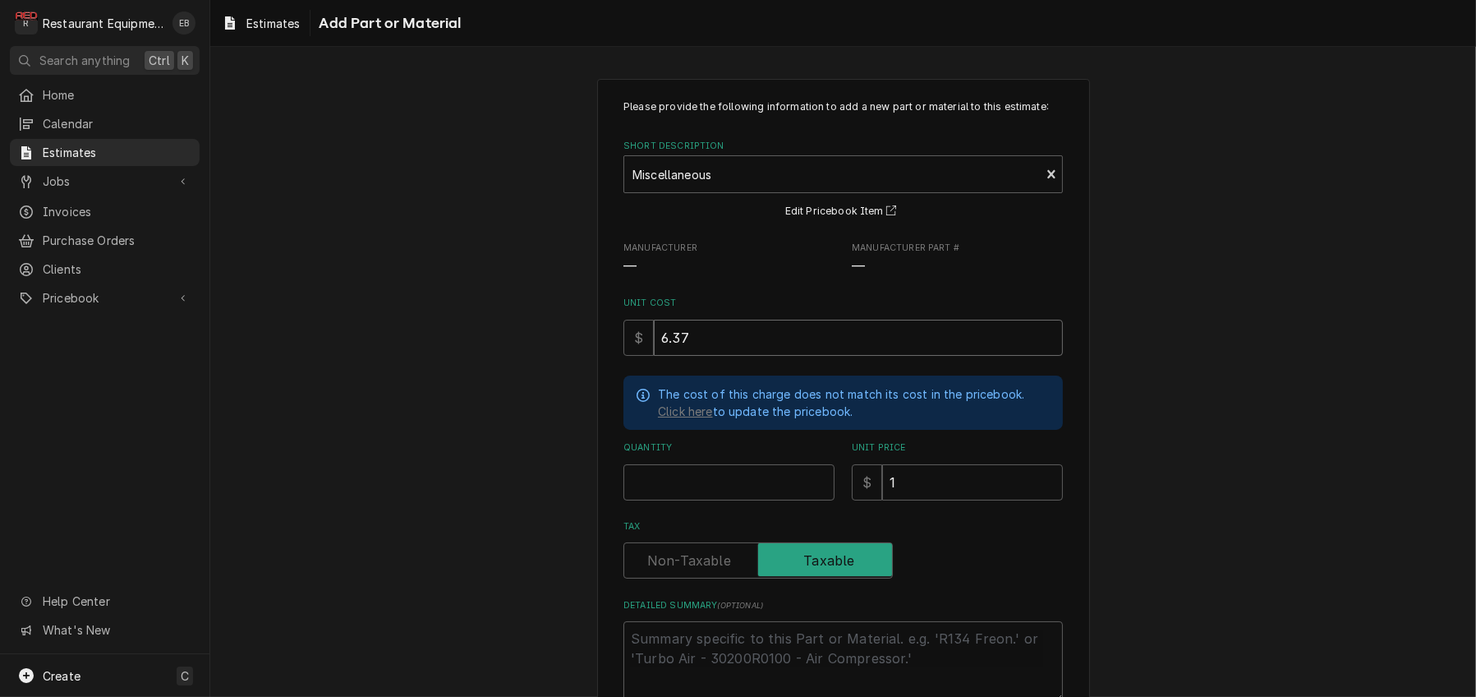
type input "6.37"
click at [730, 500] on input "Quantity" at bounding box center [729, 482] width 211 height 36
type textarea "x"
type input "1"
type textarea "x"
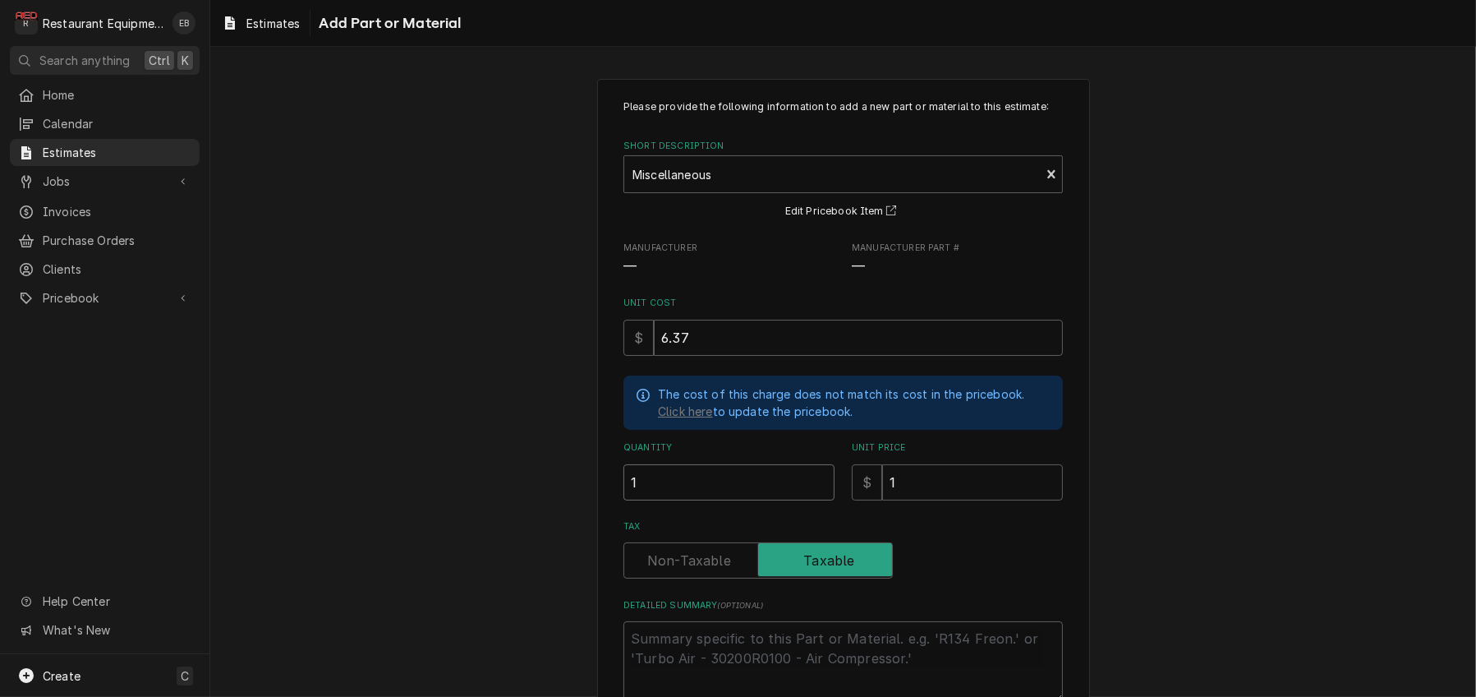
type input "1"
click at [910, 500] on input "1" at bounding box center [972, 482] width 181 height 36
type textarea "x"
type input "9"
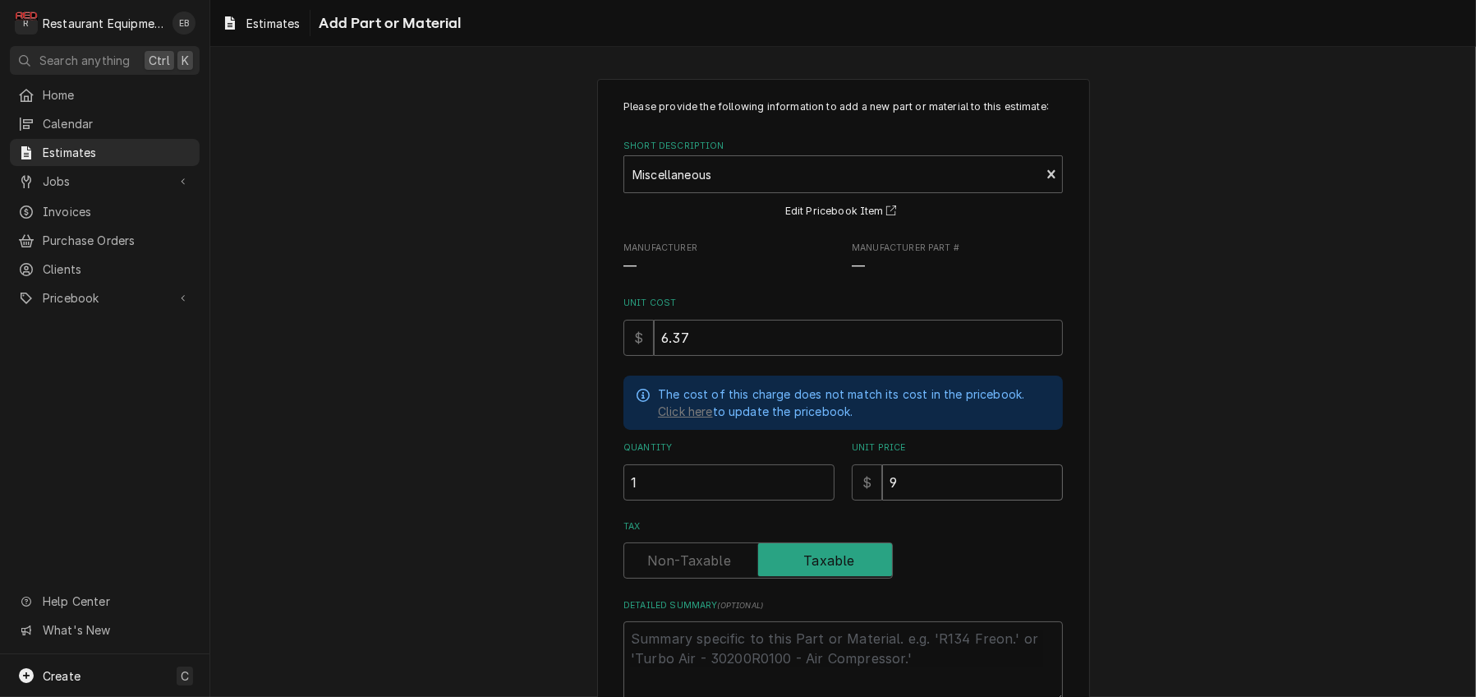
type textarea "x"
type input "9.7"
type textarea "x"
type input "9.74"
type textarea "x"
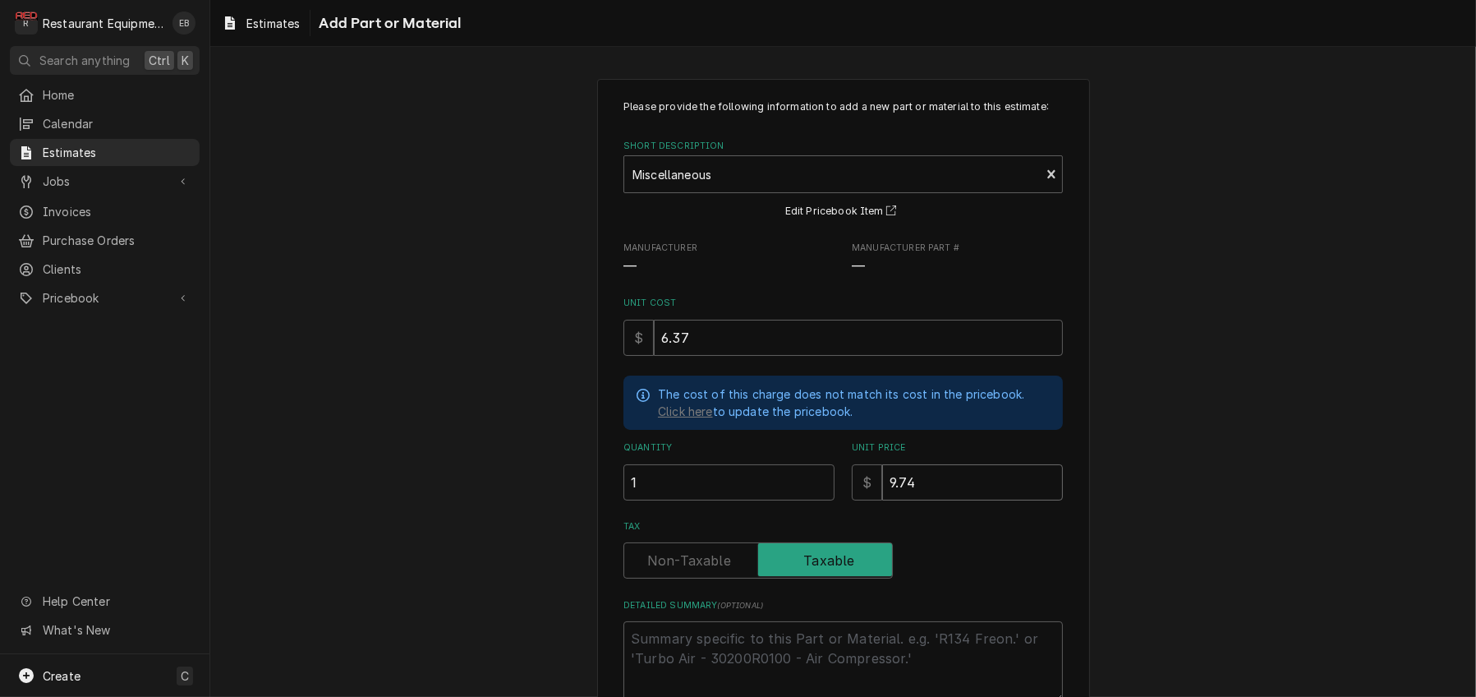
type input "9.74"
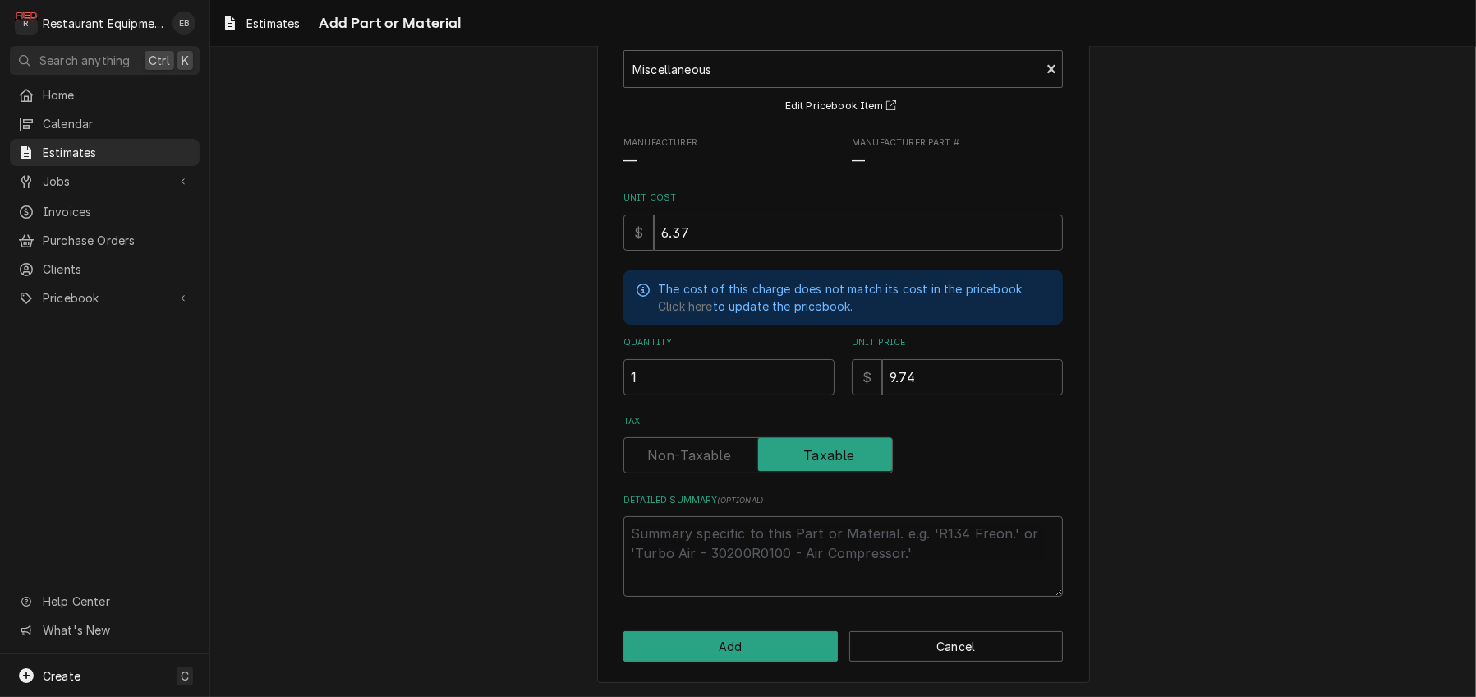
scroll to position [199, 0]
click at [750, 644] on button "Add" at bounding box center [731, 646] width 214 height 30
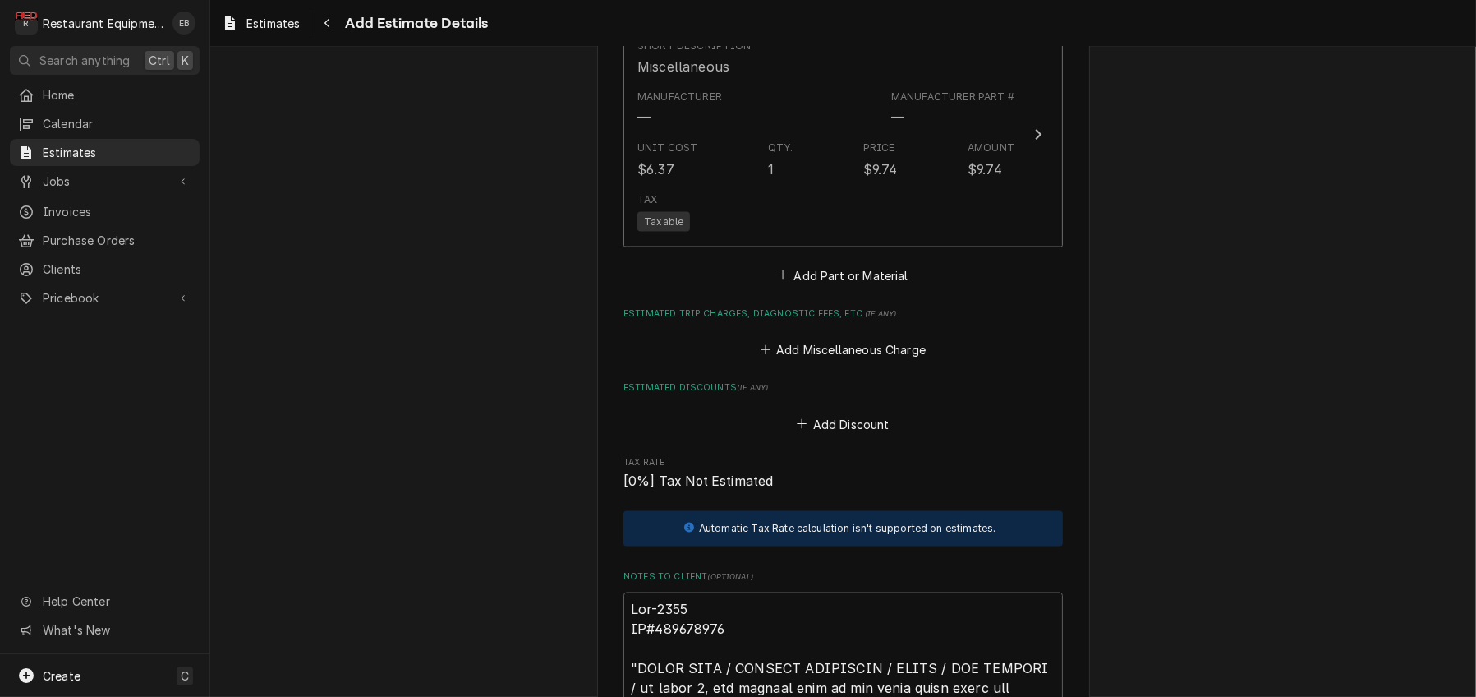
scroll to position [3258, 0]
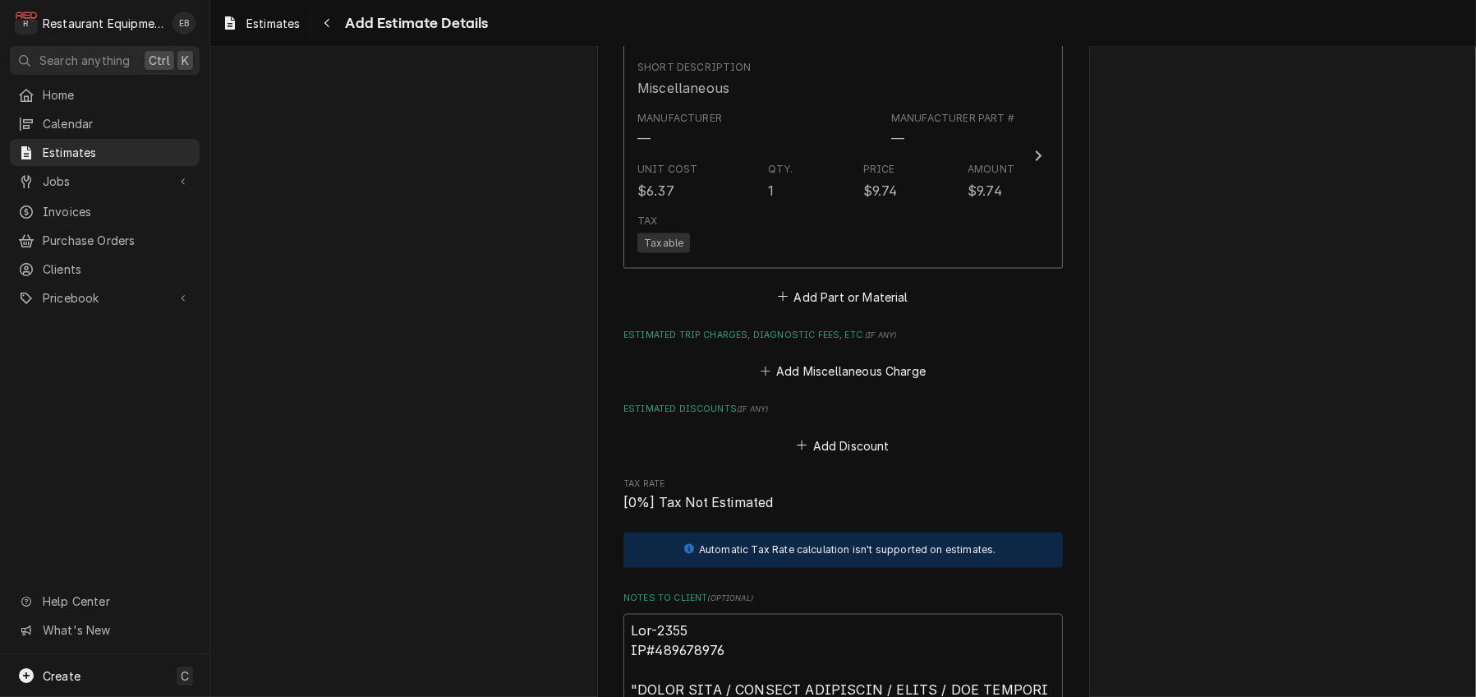
type textarea "x"
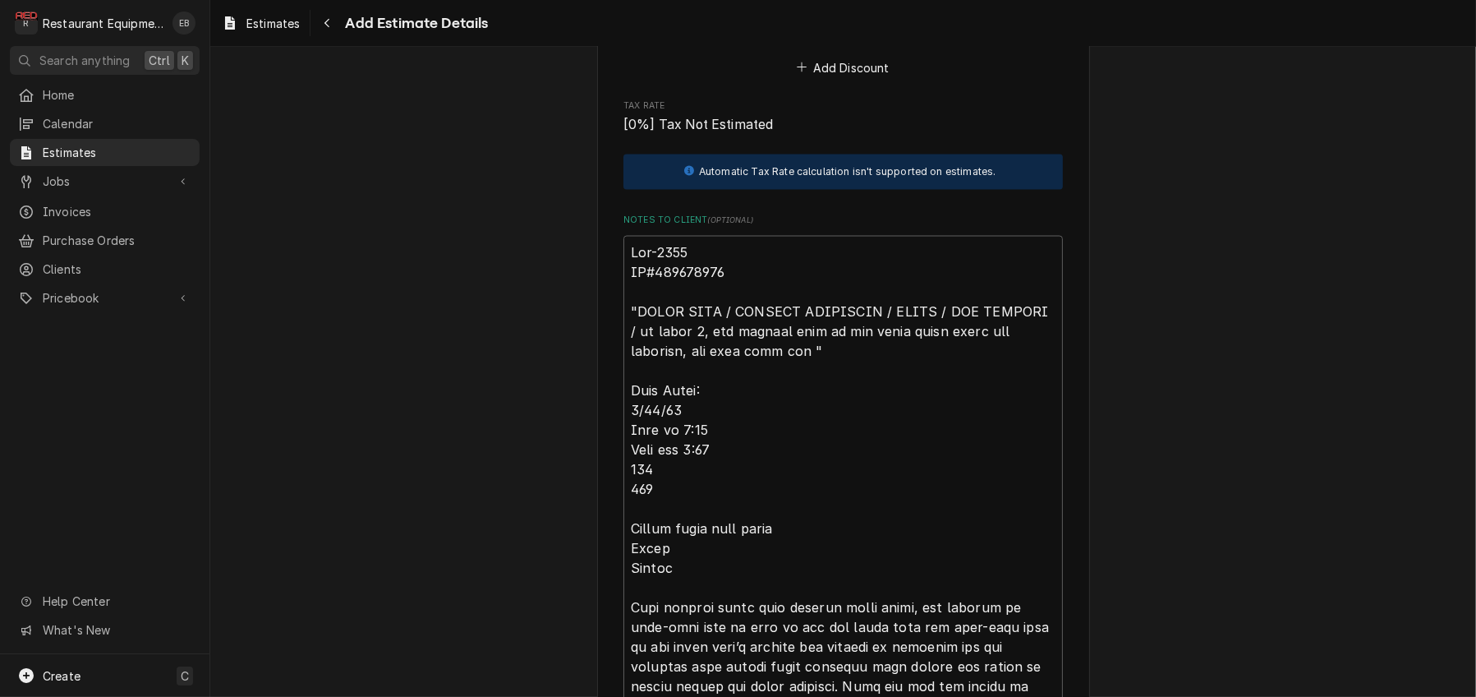
scroll to position [3641, 0]
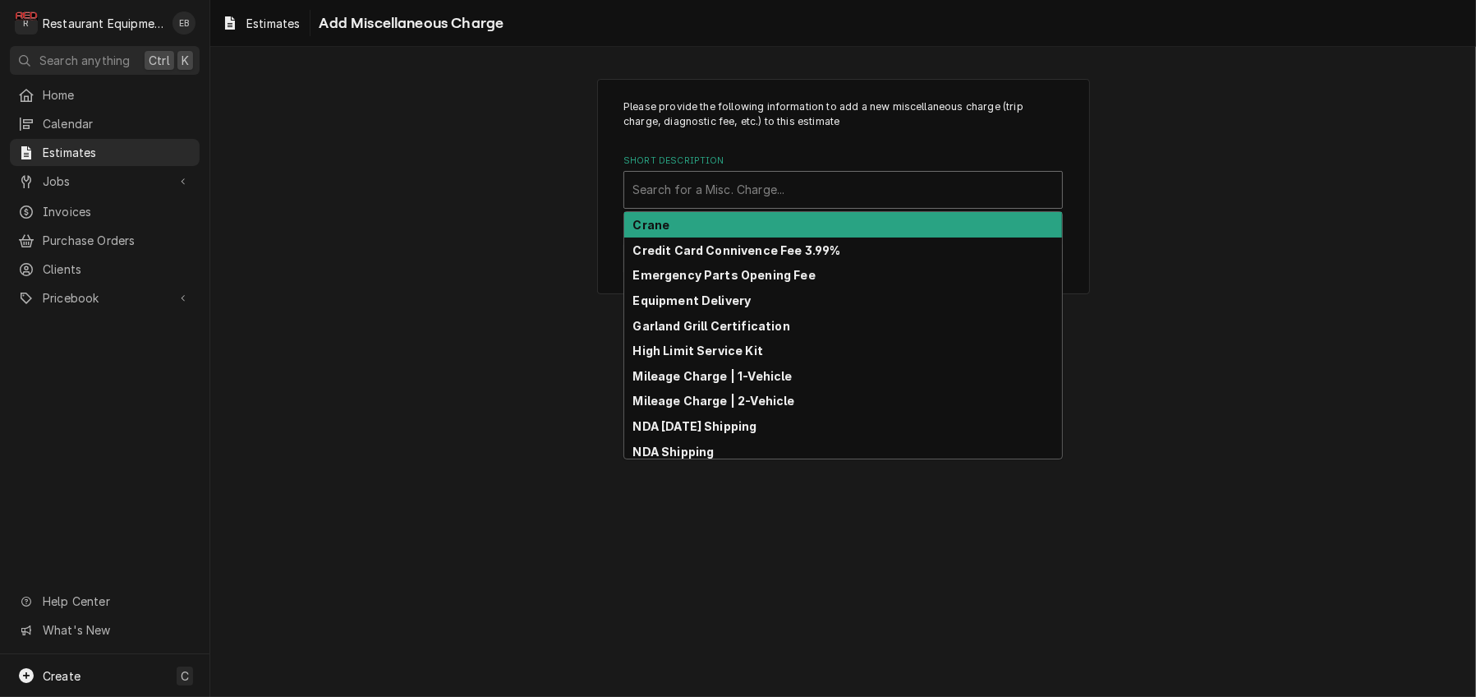
click at [754, 201] on div "Short Description" at bounding box center [843, 190] width 421 height 30
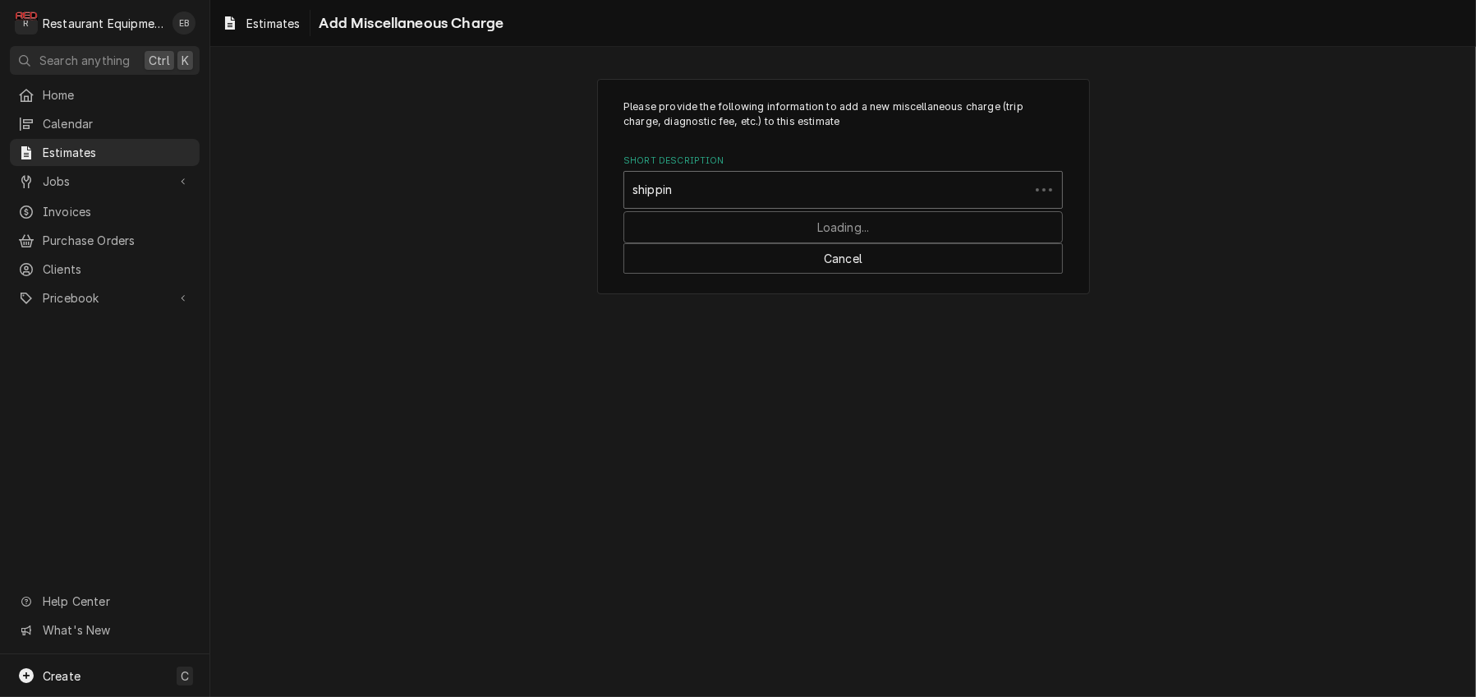
type input "shipping"
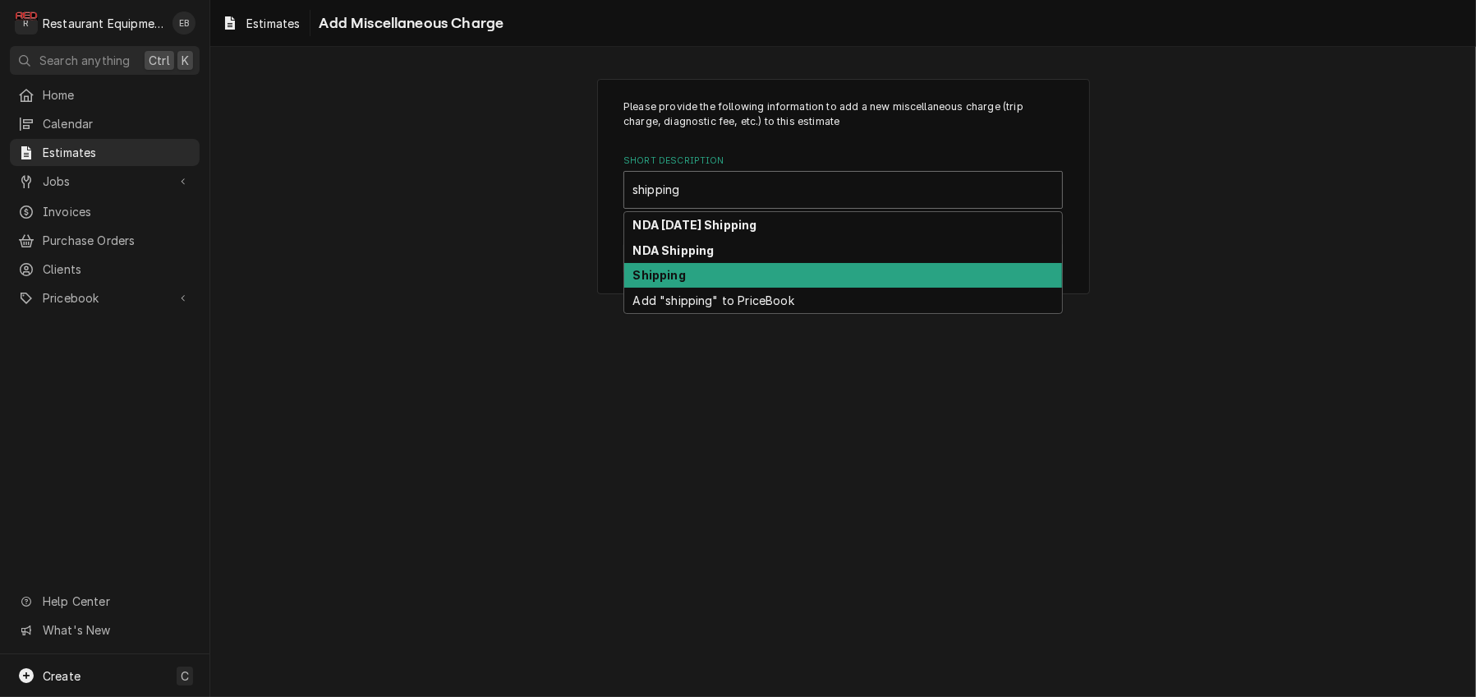
click at [697, 288] on div "Shipping" at bounding box center [843, 275] width 438 height 25
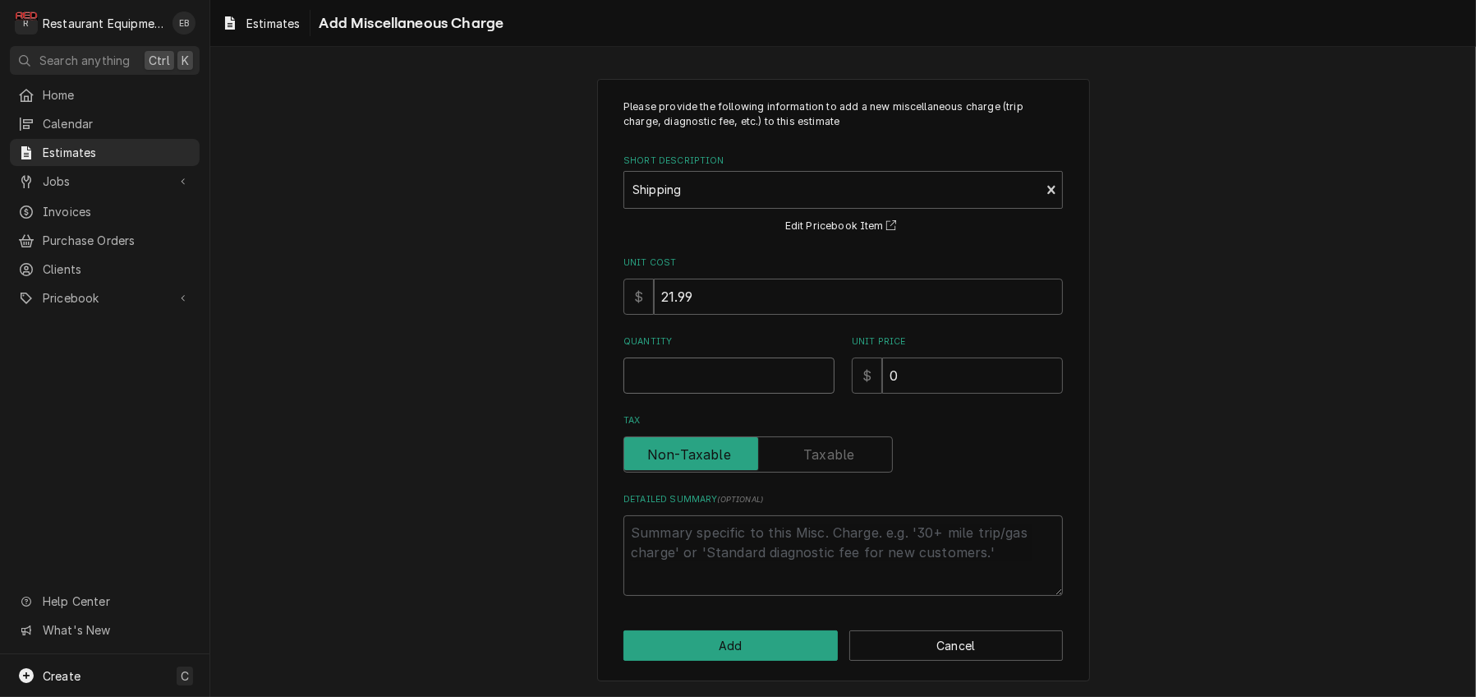
click at [725, 394] on input "Quantity" at bounding box center [729, 375] width 211 height 36
type textarea "x"
type input "1"
type textarea "x"
type input "1"
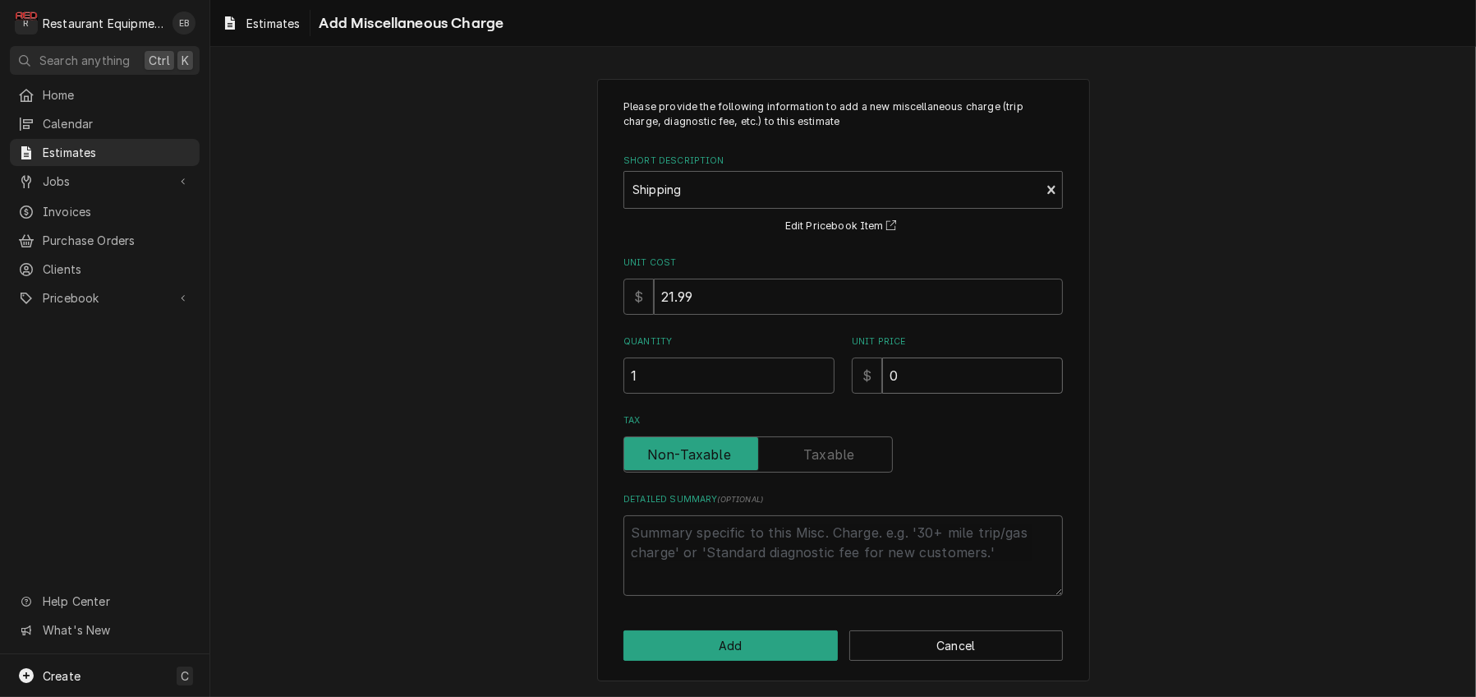
click at [952, 394] on input "0" at bounding box center [972, 375] width 181 height 36
type textarea "x"
type input "6"
type textarea "x"
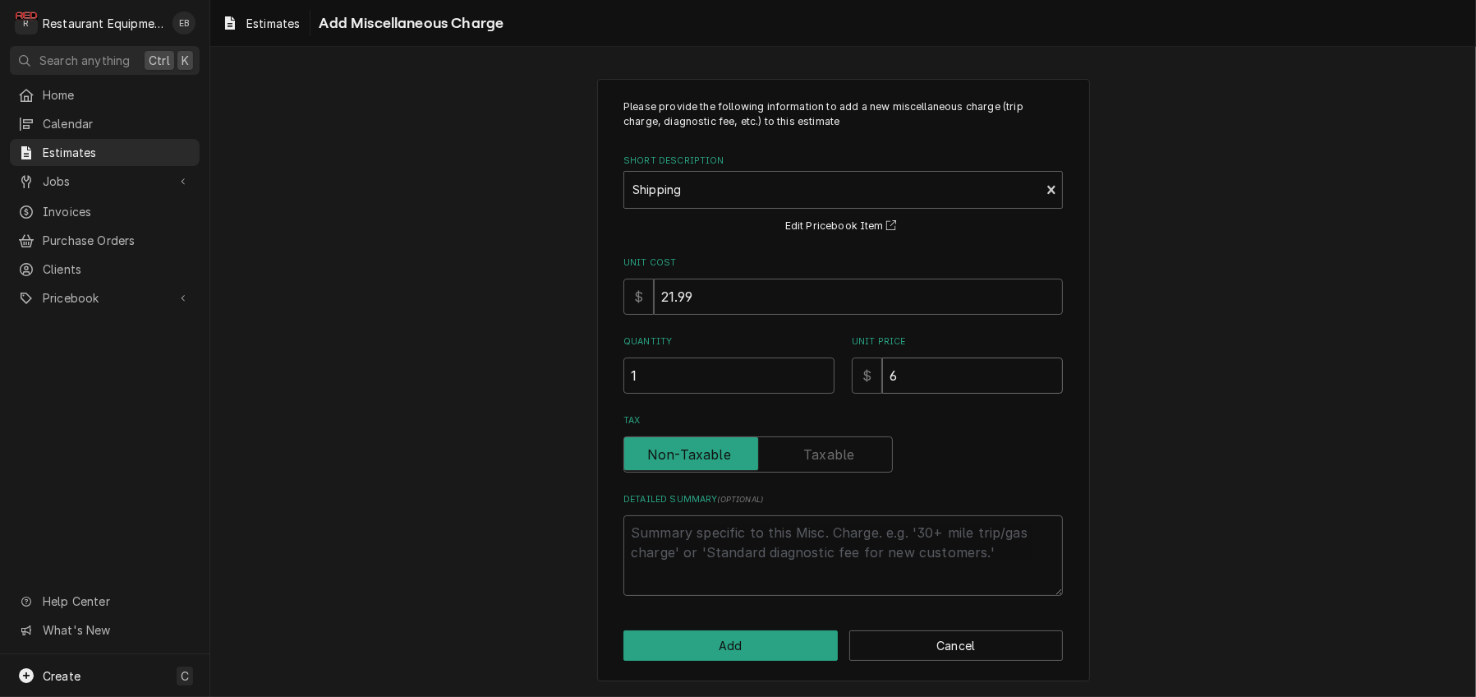
type input "68"
type textarea "x"
type input "68.9"
type textarea "x"
type input "68.95"
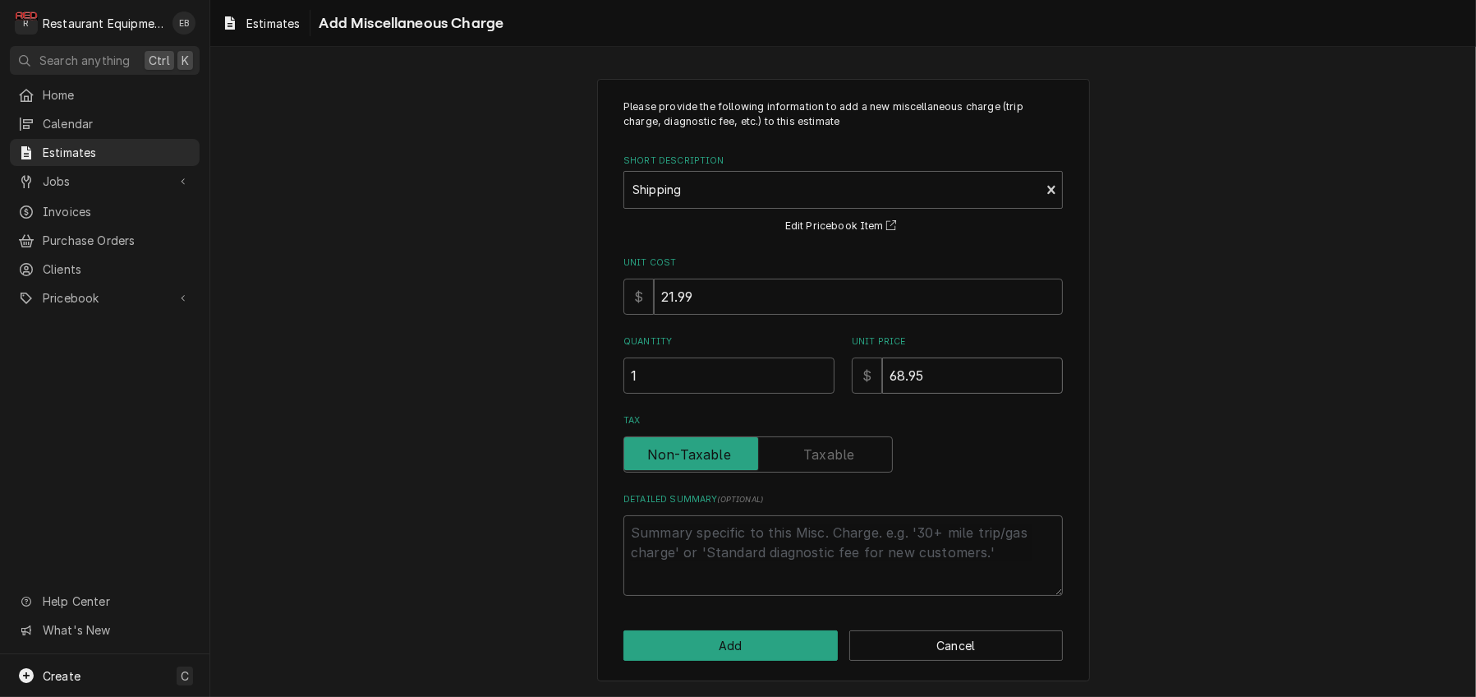
type textarea "x"
type input "68.9"
type textarea "x"
type input "68.96"
type textarea "x"
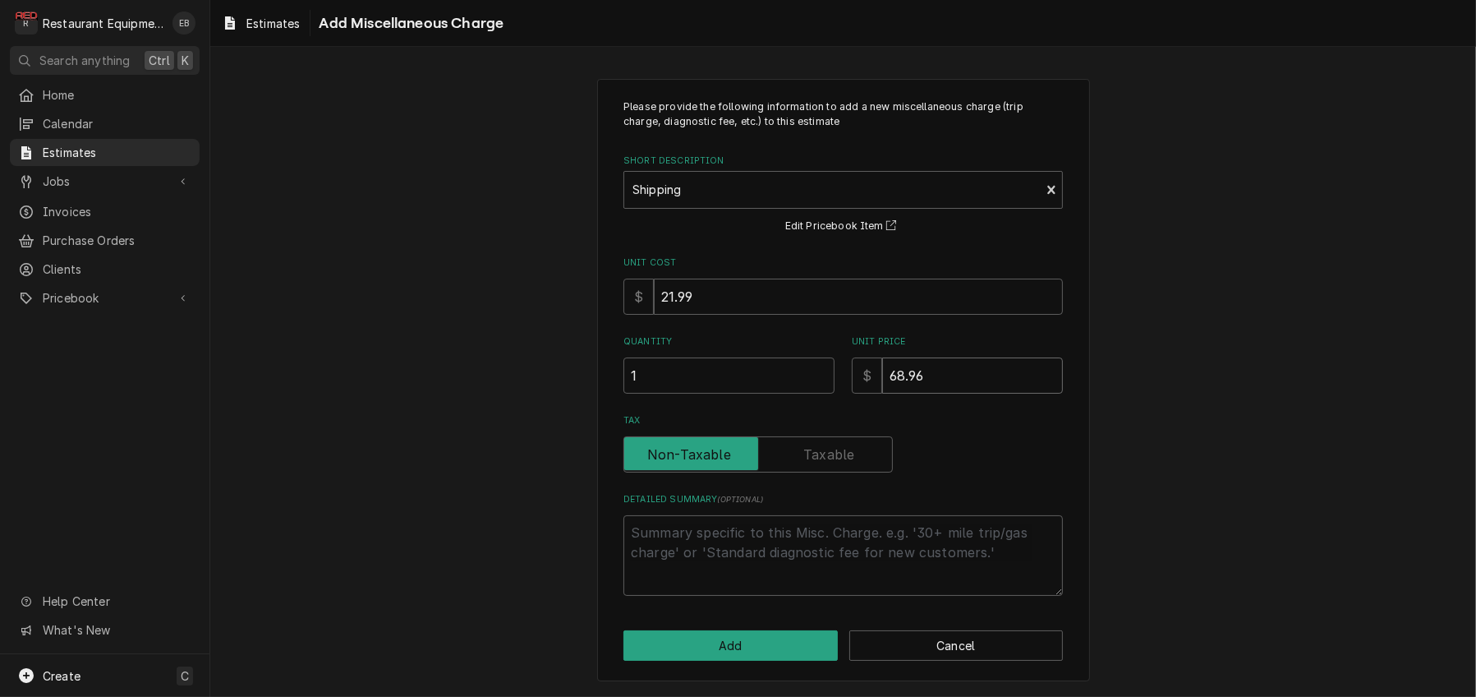
type input "68.9"
type textarea "x"
type input "68.94"
type textarea "x"
type input "68.94"
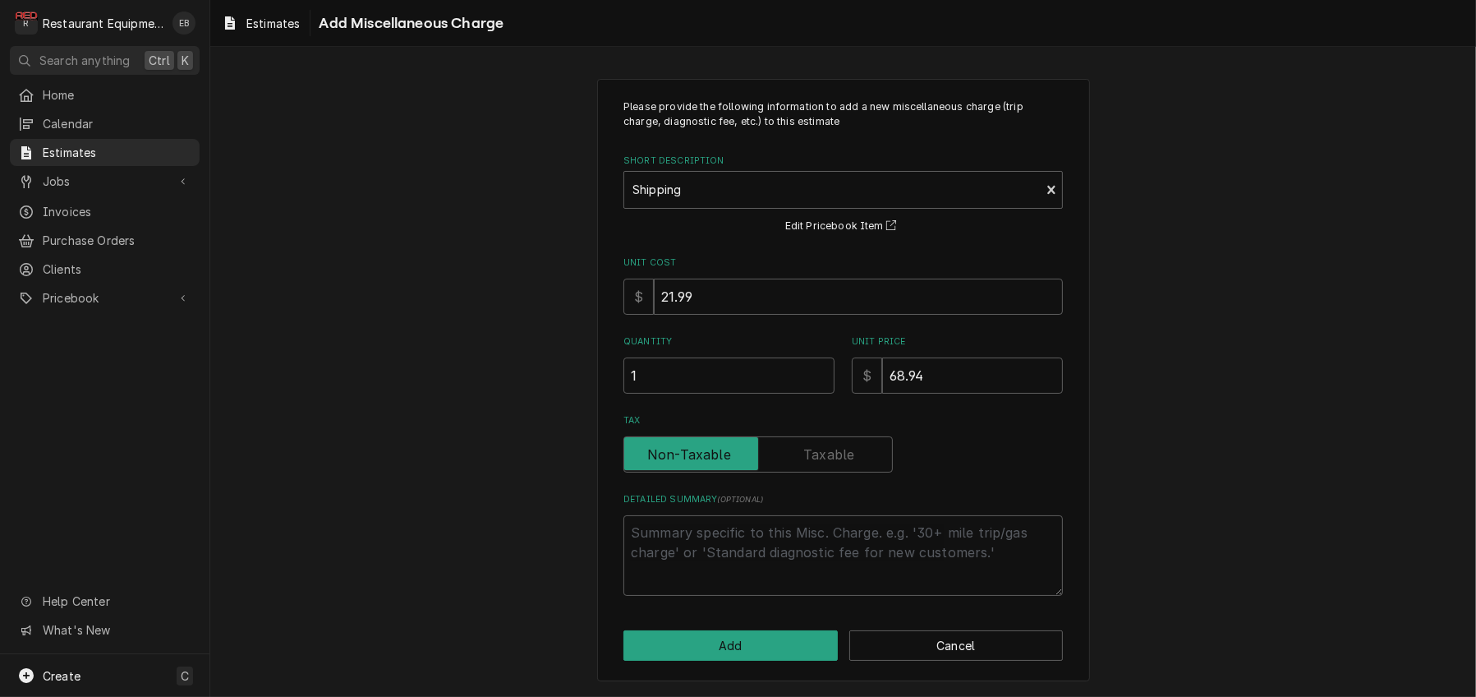
scroll to position [67, 0]
click at [745, 641] on button "Add" at bounding box center [731, 645] width 214 height 30
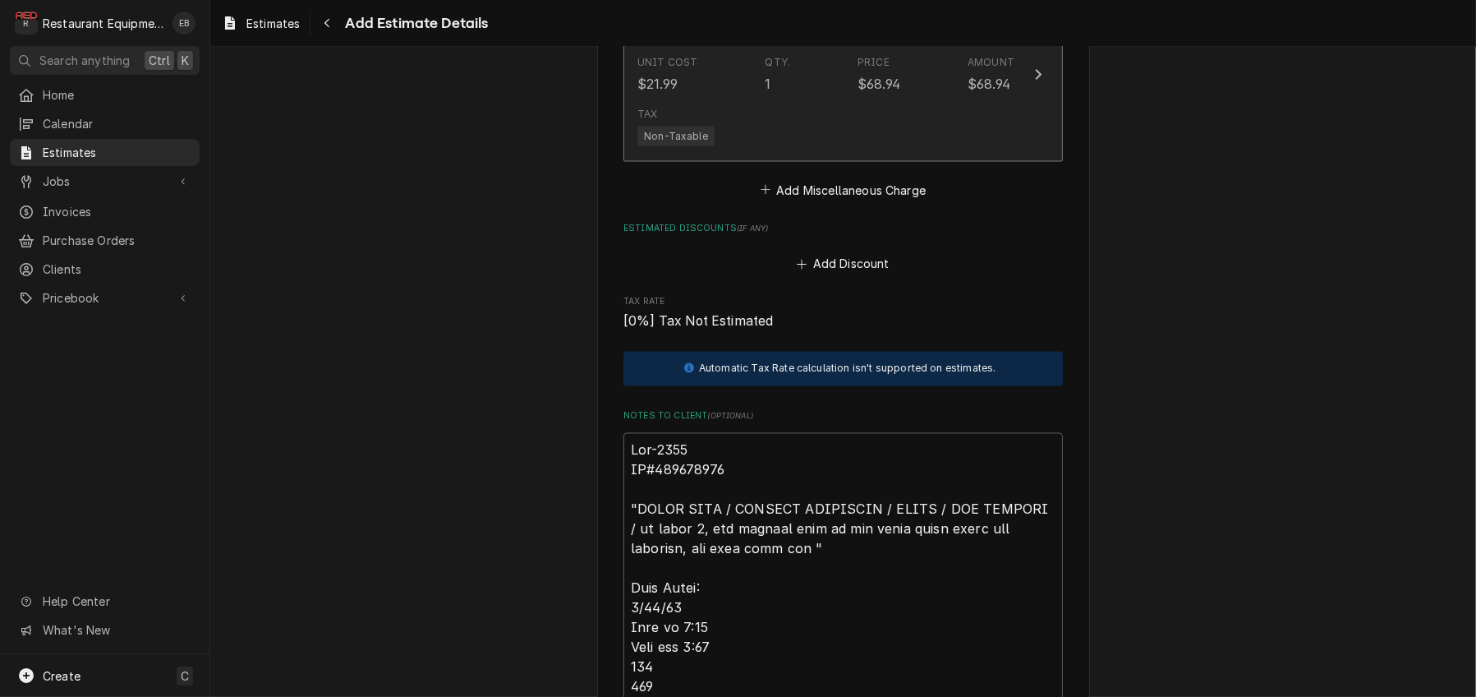
type textarea "x"
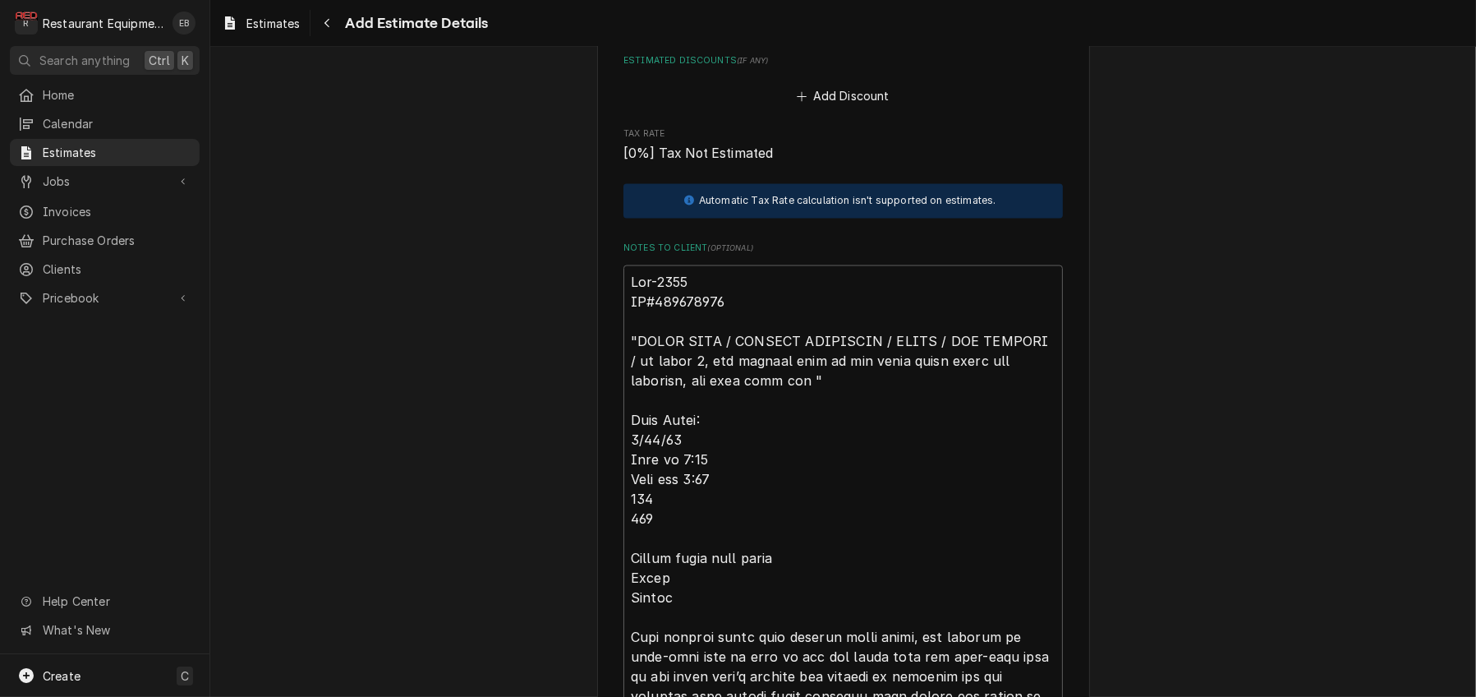
scroll to position [3785, 0]
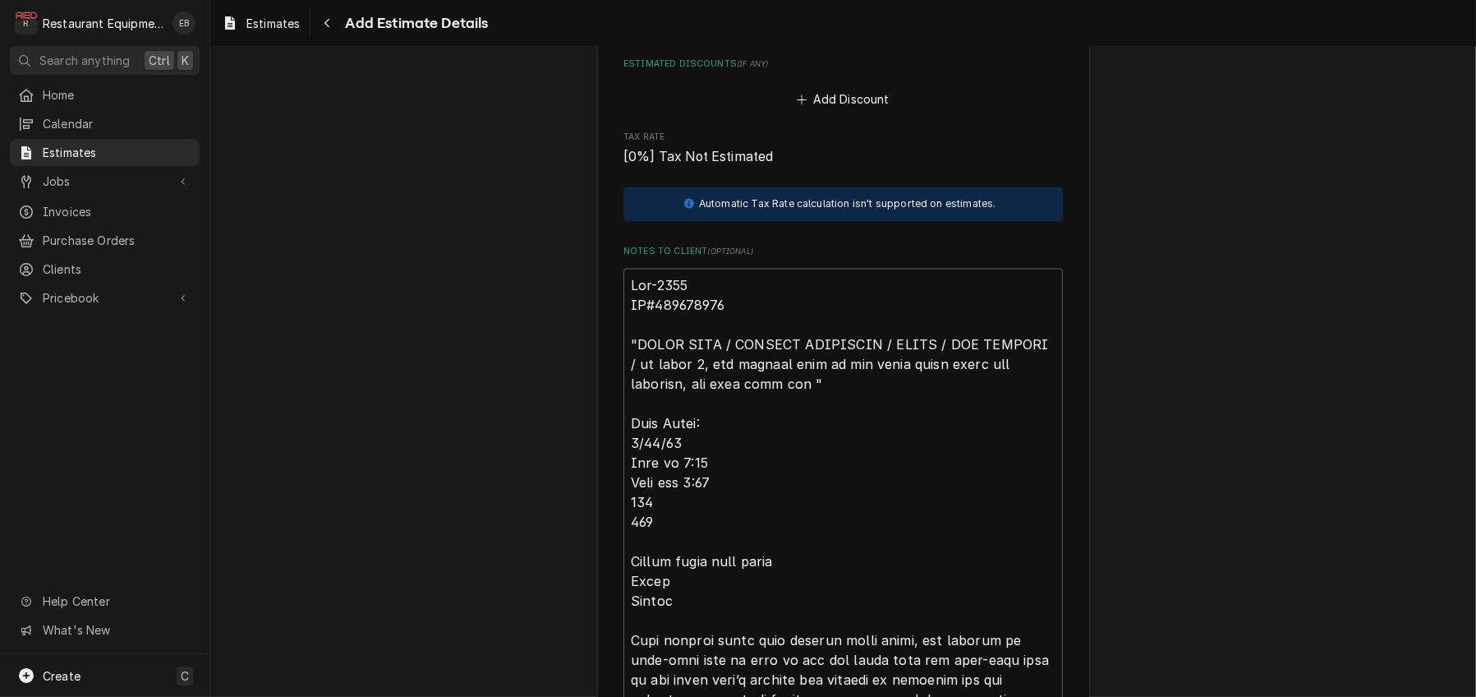
click at [823, 37] on button "Add Miscellaneous Charge" at bounding box center [843, 25] width 171 height 23
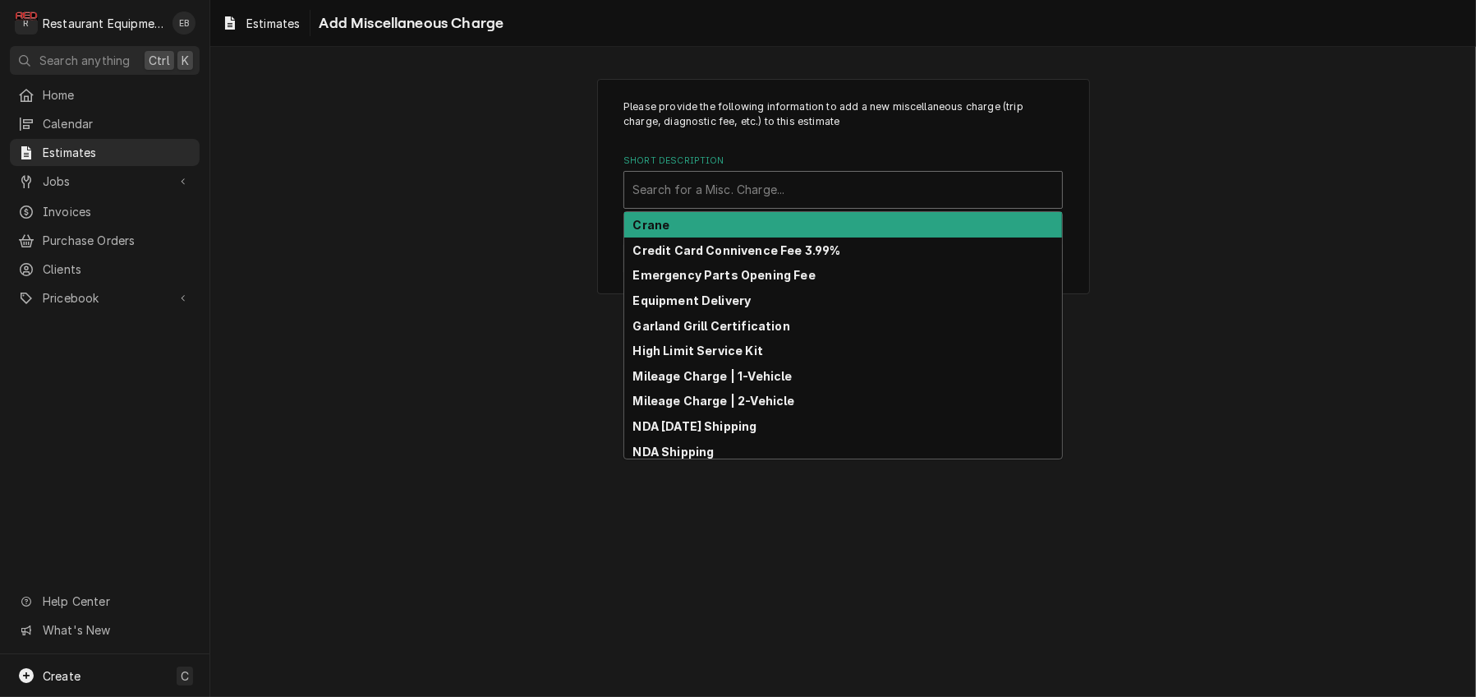
click at [794, 205] on div "Short Description" at bounding box center [843, 190] width 421 height 30
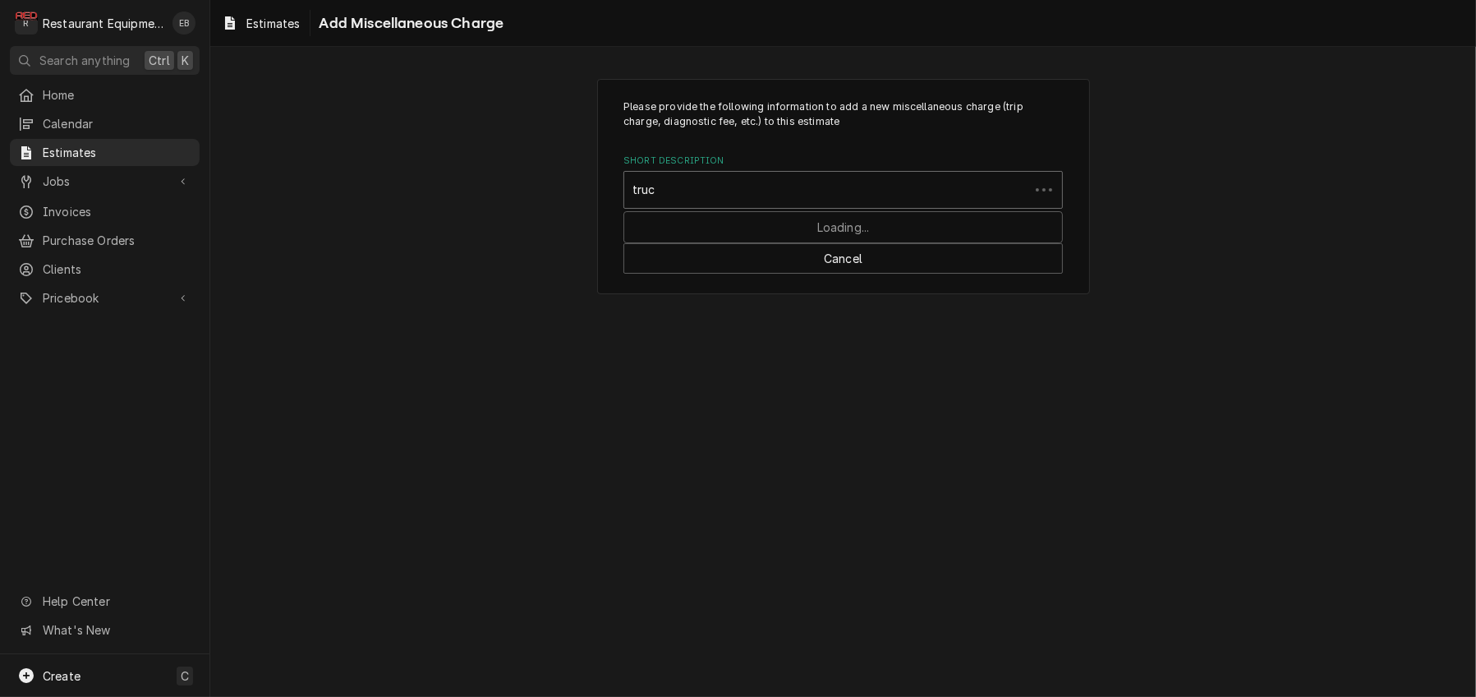
type input "truck"
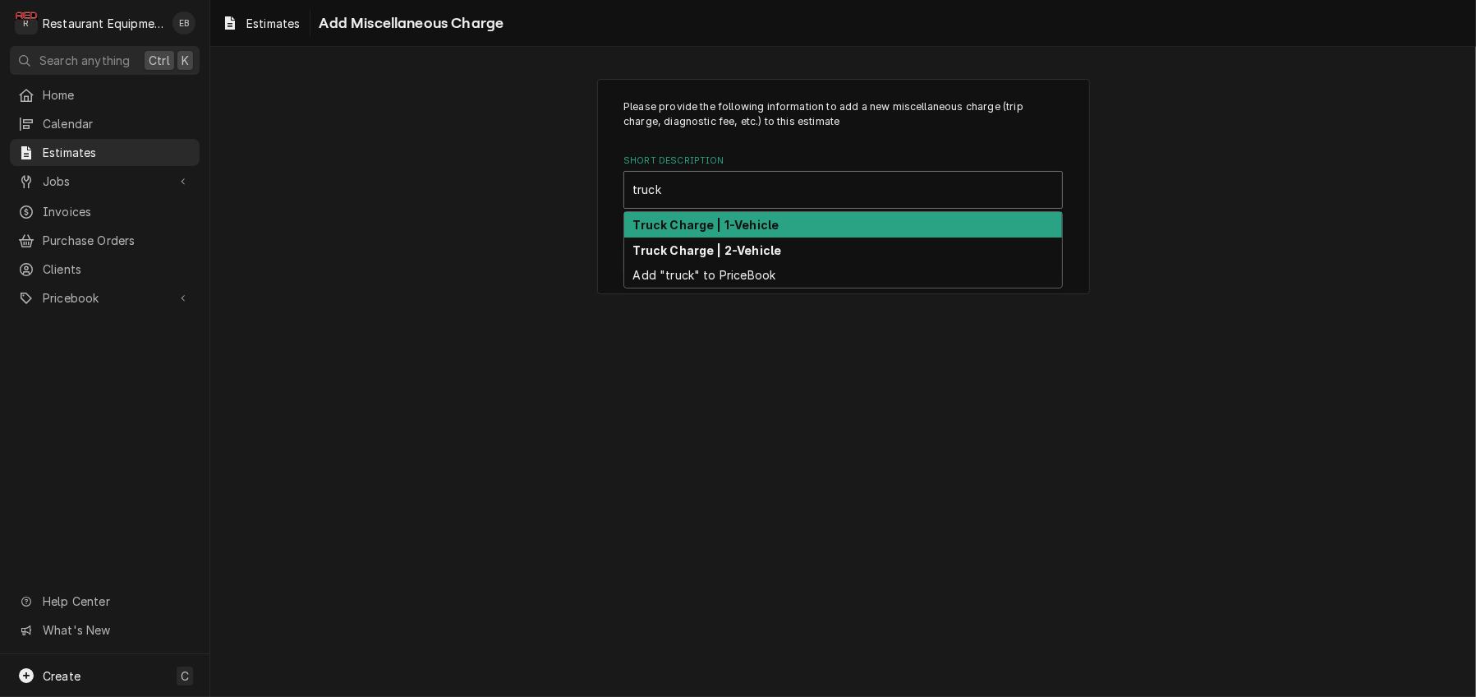
click at [796, 237] on div "Truck Charge | 1-Vehicle" at bounding box center [843, 224] width 438 height 25
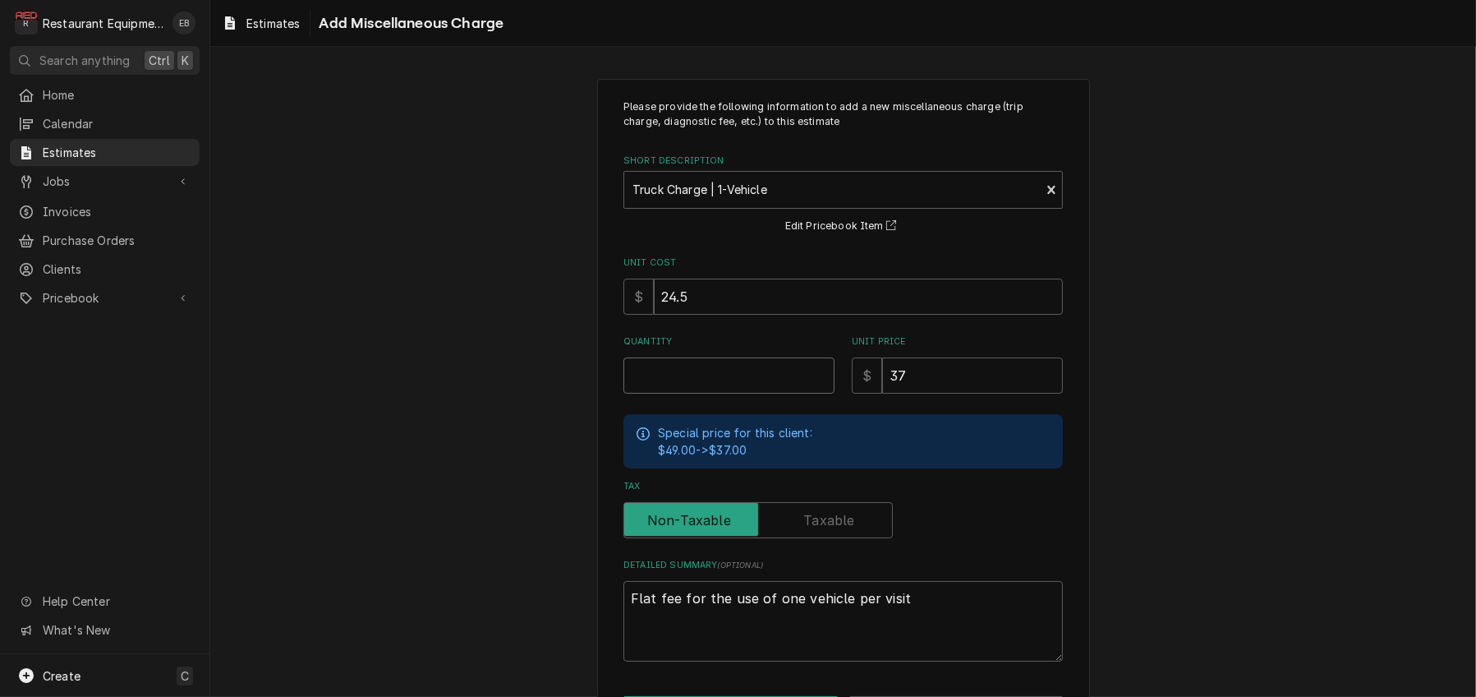
click at [737, 394] on input "Quantity" at bounding box center [729, 375] width 211 height 36
type textarea "x"
type input "2"
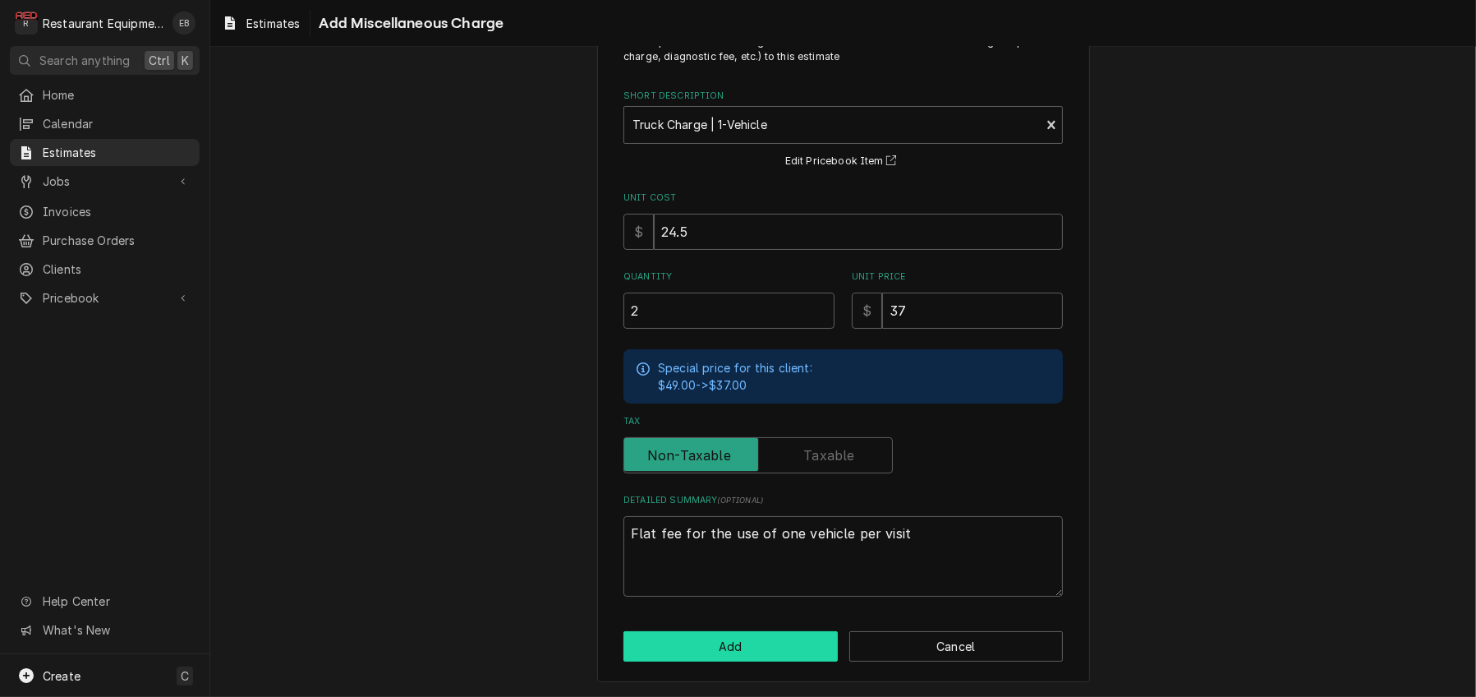
click at [773, 642] on button "Add" at bounding box center [731, 646] width 214 height 30
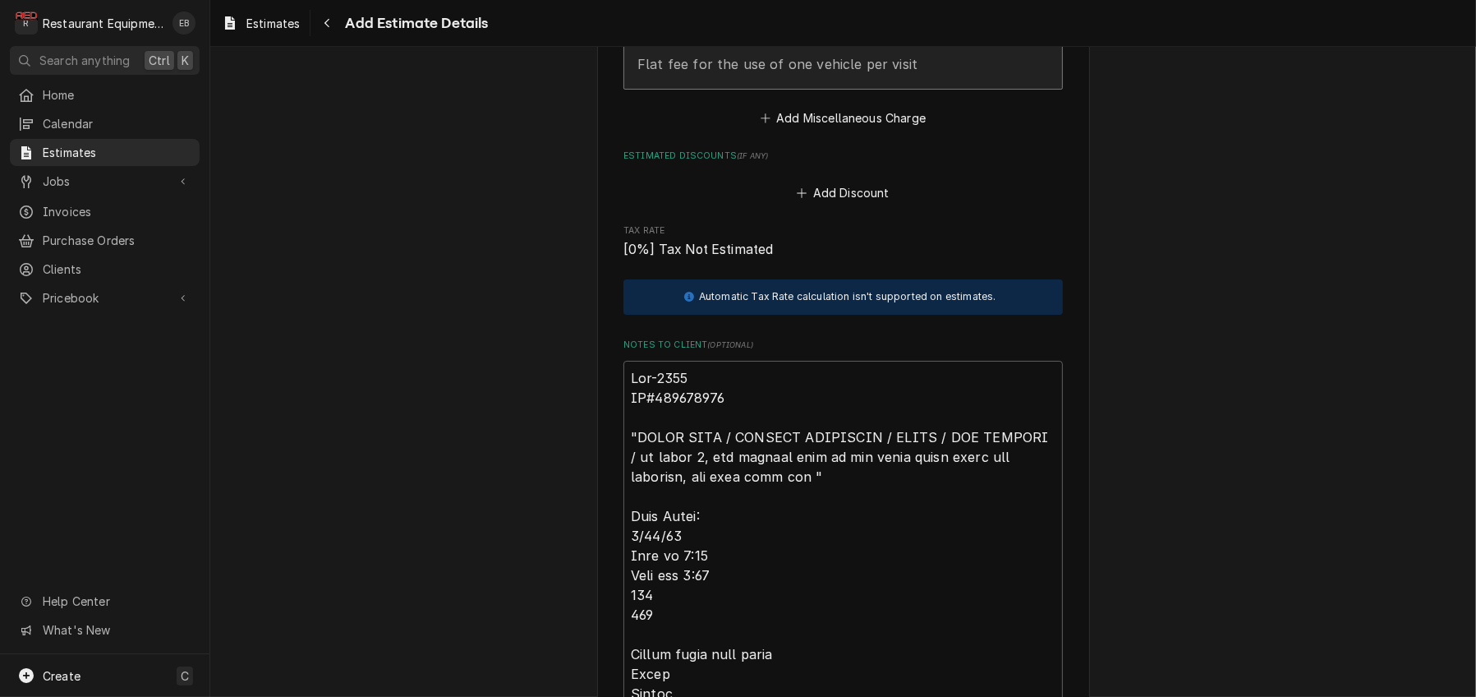
scroll to position [3928, 0]
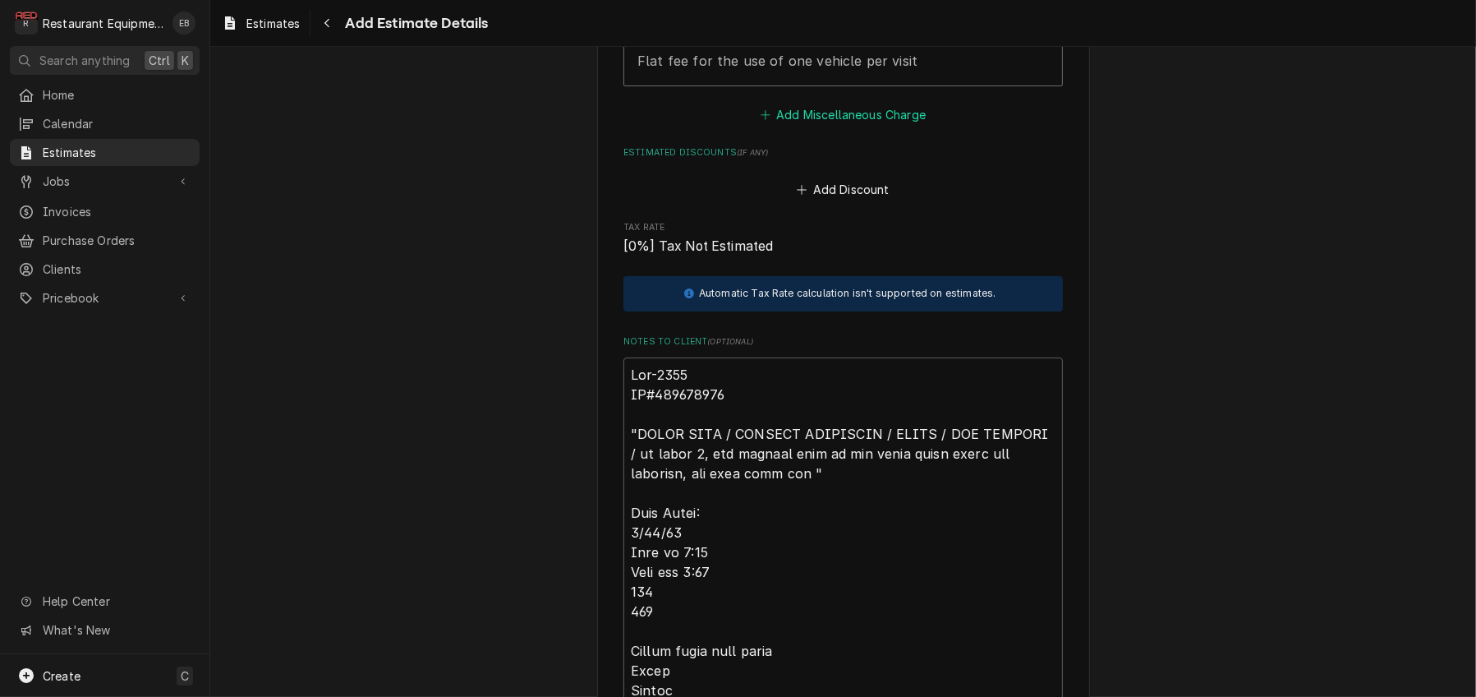
click at [833, 127] on button "Add Miscellaneous Charge" at bounding box center [843, 115] width 171 height 23
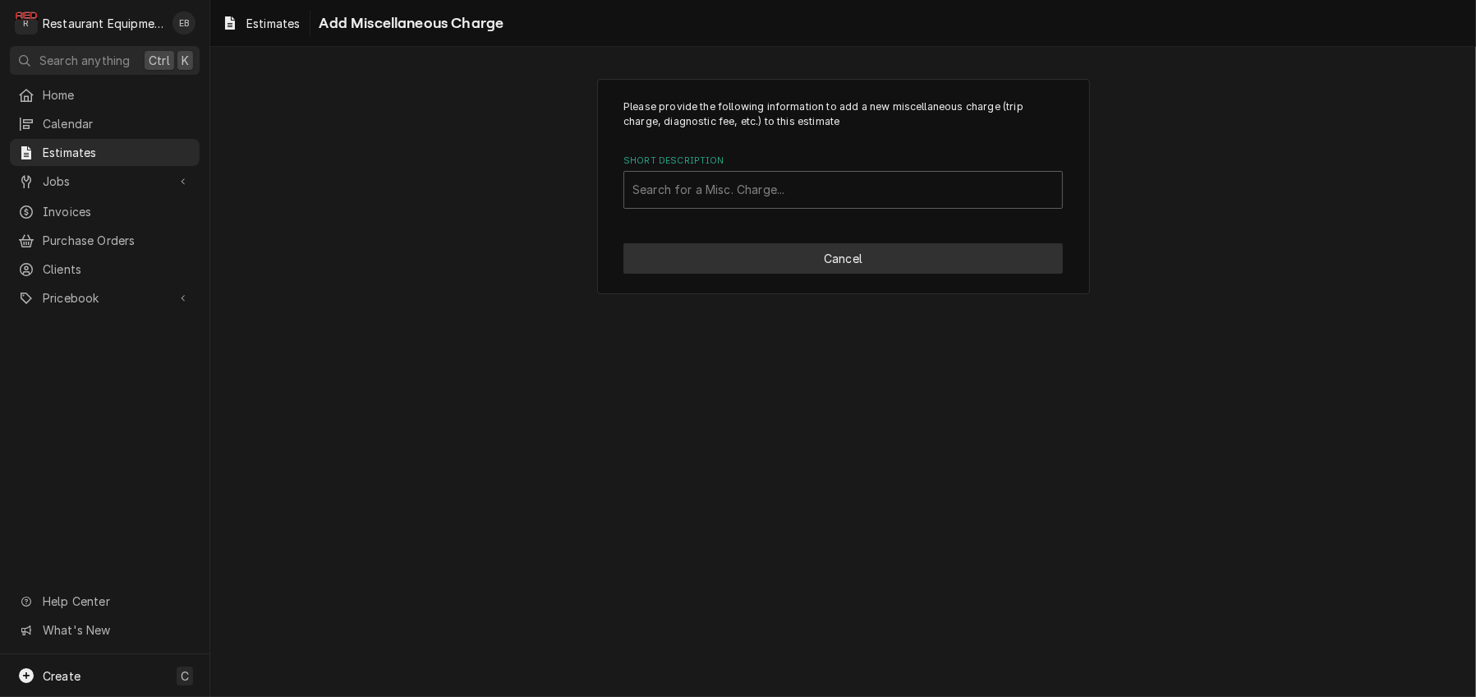
click at [817, 274] on button "Cancel" at bounding box center [844, 258] width 440 height 30
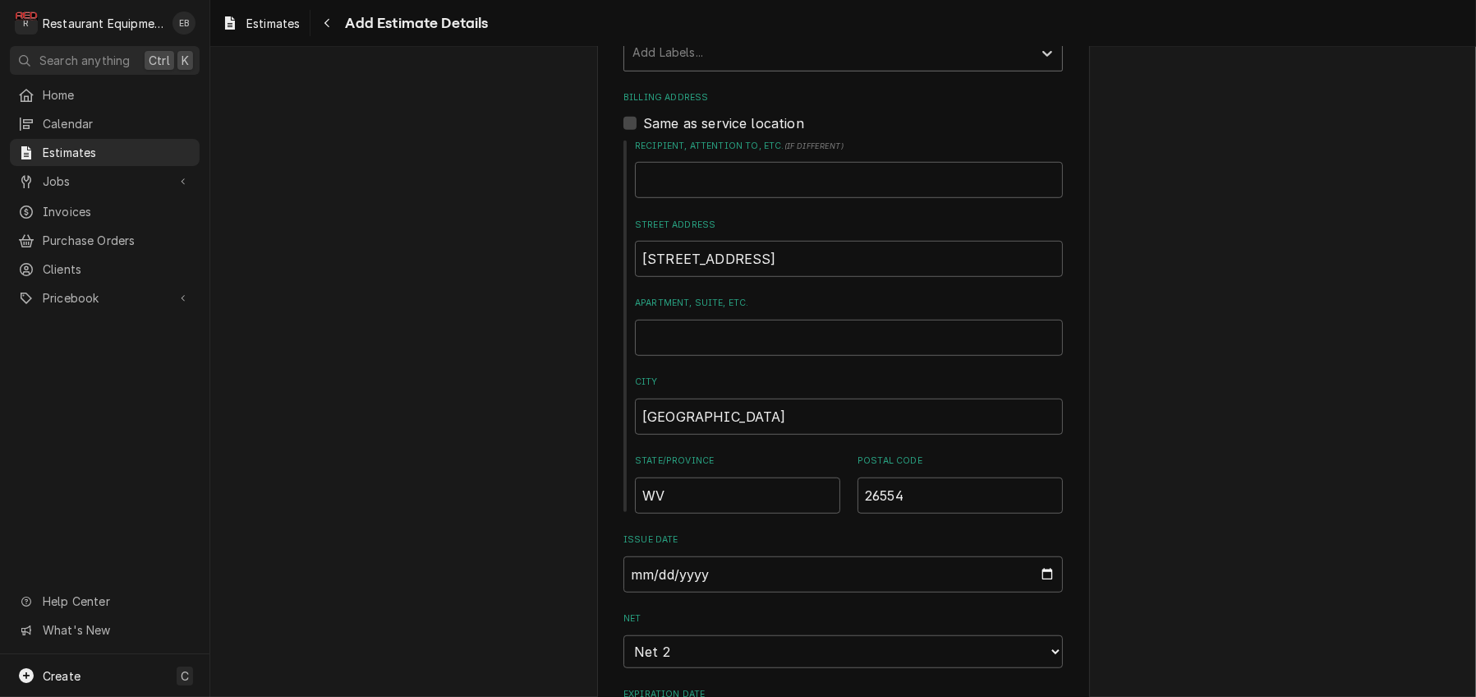
scroll to position [1223, 0]
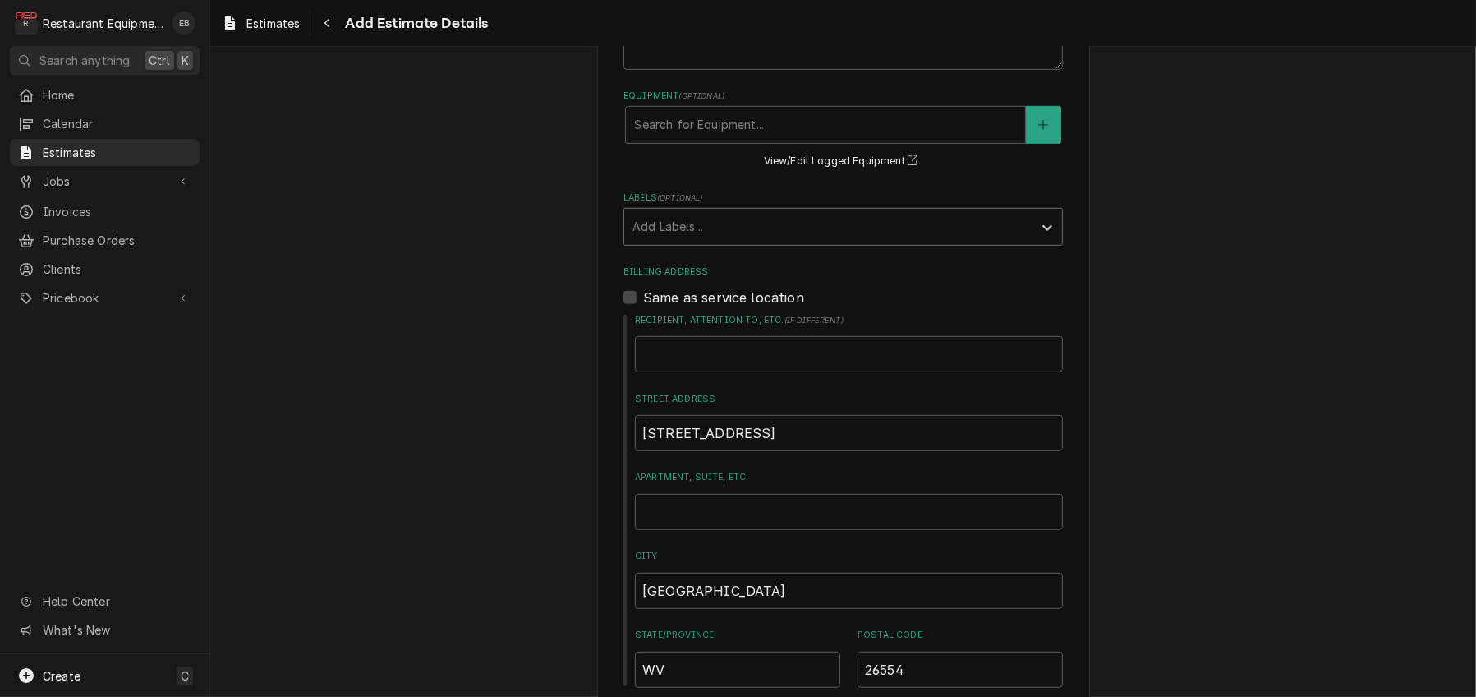
click at [760, 242] on div "Labels" at bounding box center [829, 227] width 392 height 30
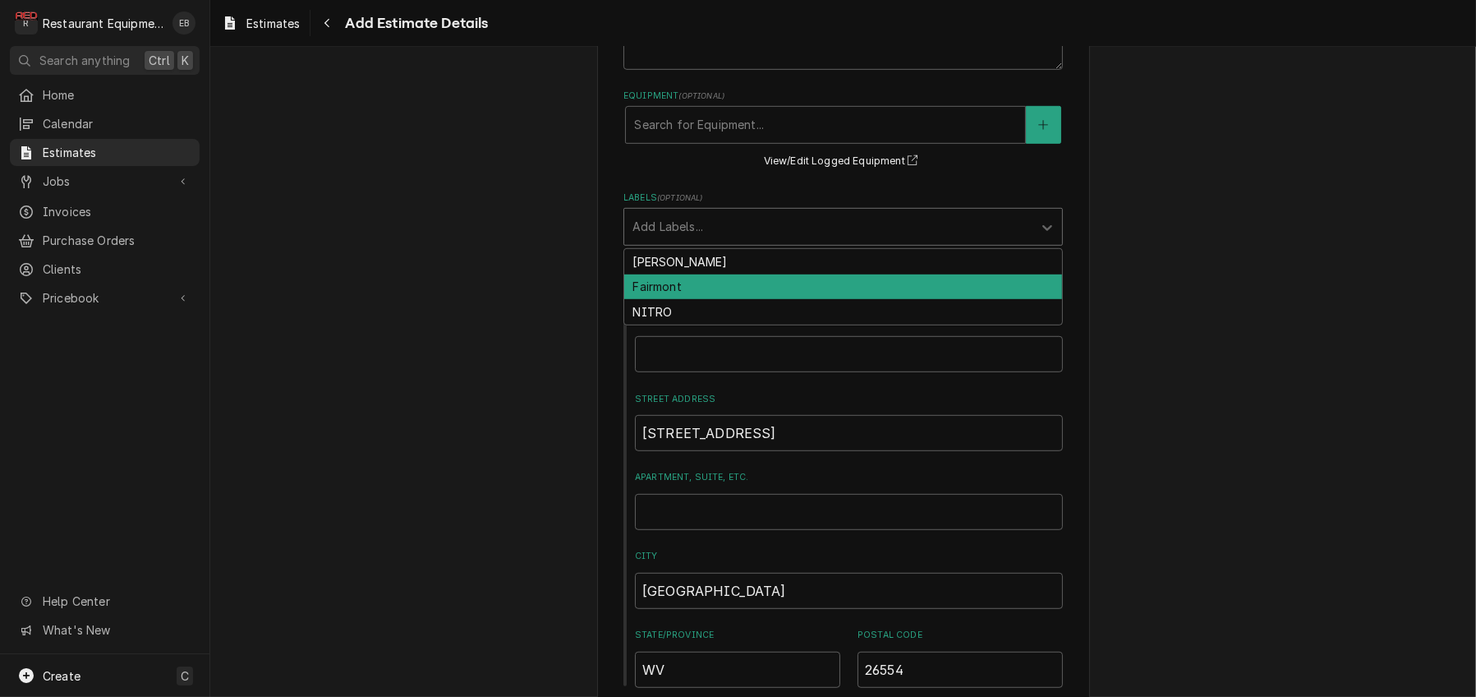
click at [704, 300] on div "Fairmont" at bounding box center [843, 286] width 438 height 25
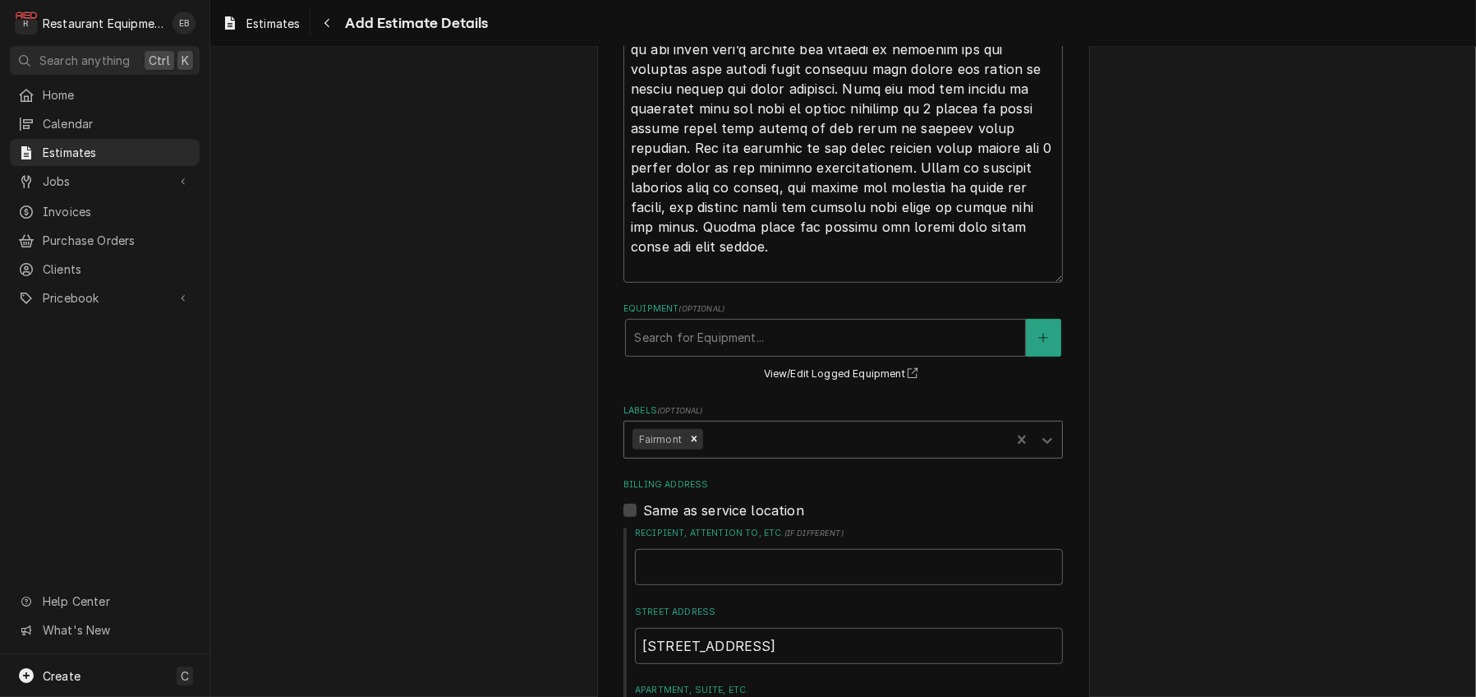
scroll to position [1005, 0]
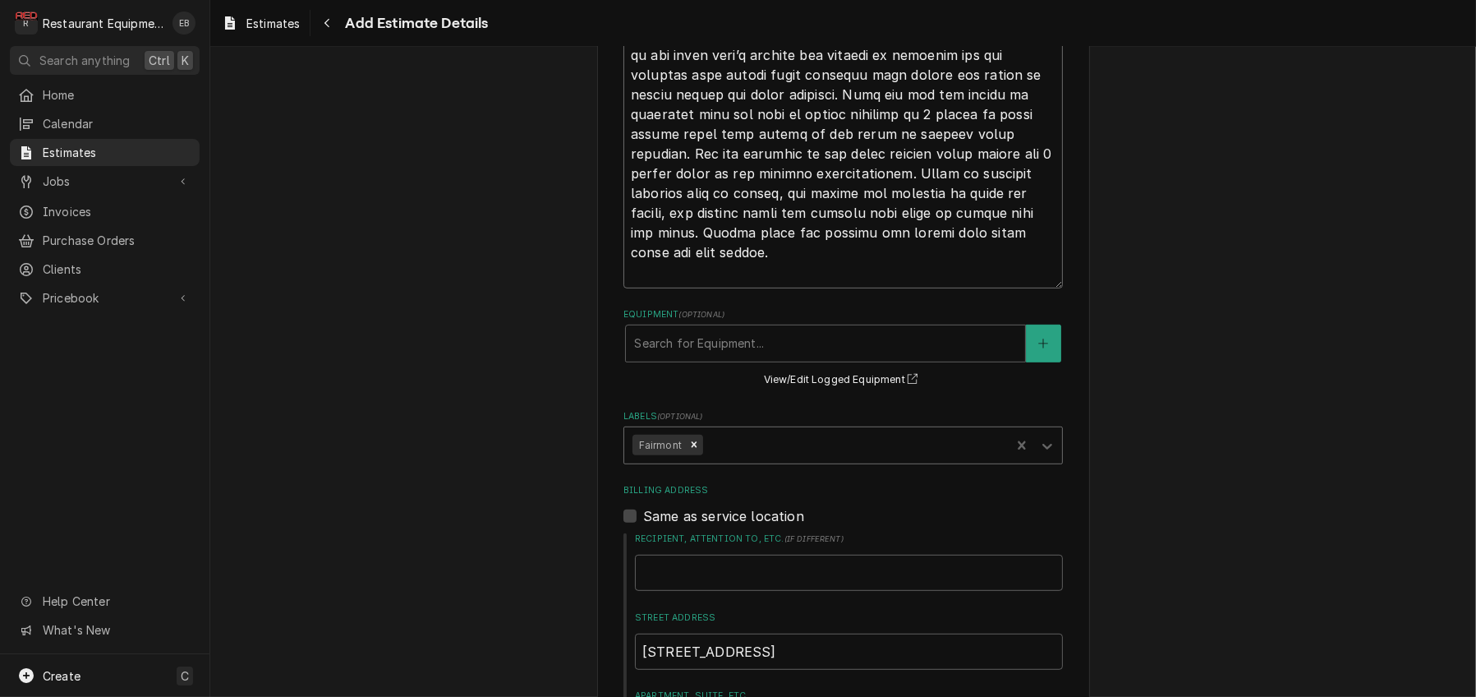
type textarea "x"
type textarea "Roo-9068 TN#327219886 "GRILL LINE / KITCHEN EQUIPMENT / GRILL / NOT HEATING / o…"
drag, startPoint x: 732, startPoint y: 154, endPoint x: 742, endPoint y: 157, distance: 10.2
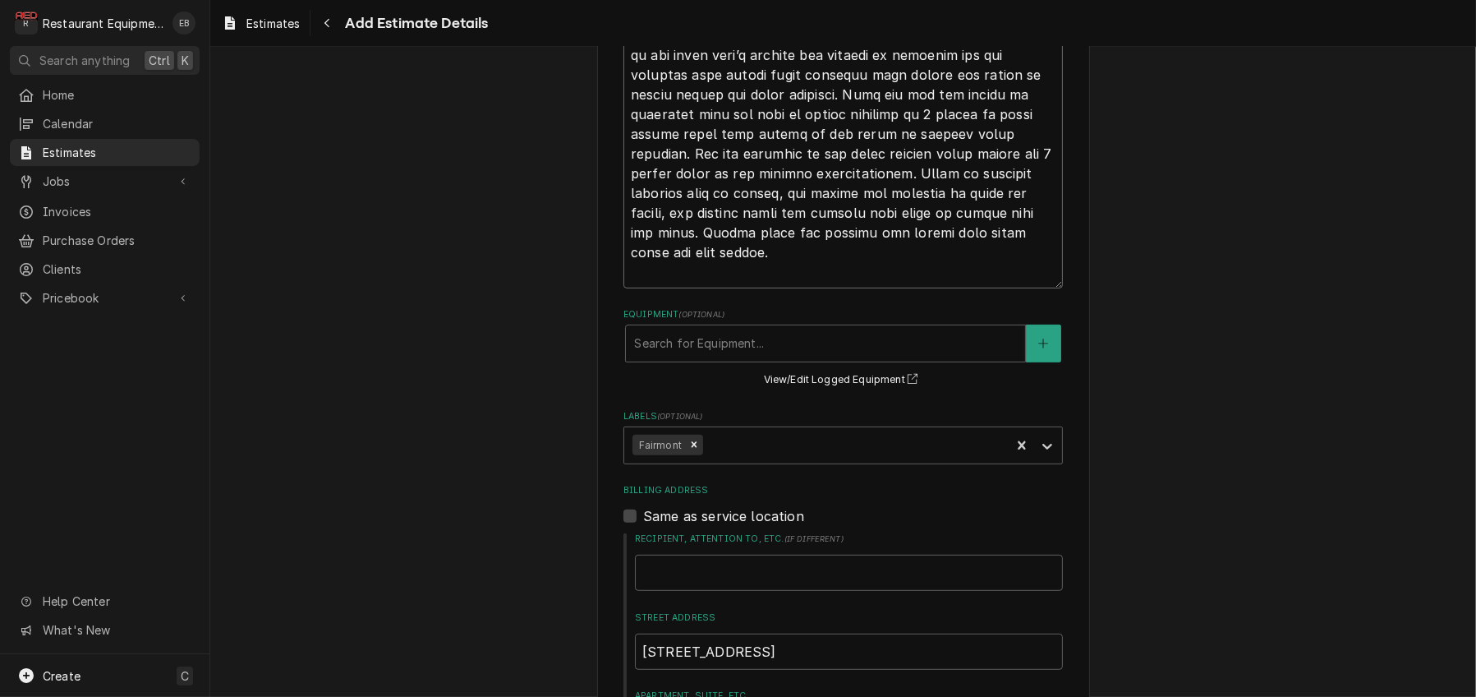
type textarea "x"
type textarea "Roo-9068 TN#327219886 "GRILL LINE / KITCHEN EQUIPMENT / GRILL / NOT HEATING / o…"
type textarea "x"
type textarea "Roo-9068 TN#327219886 "GRILL LINE / KITCHEN EQUIPMENT / GRILL / NOT HEATING / o…"
type textarea "x"
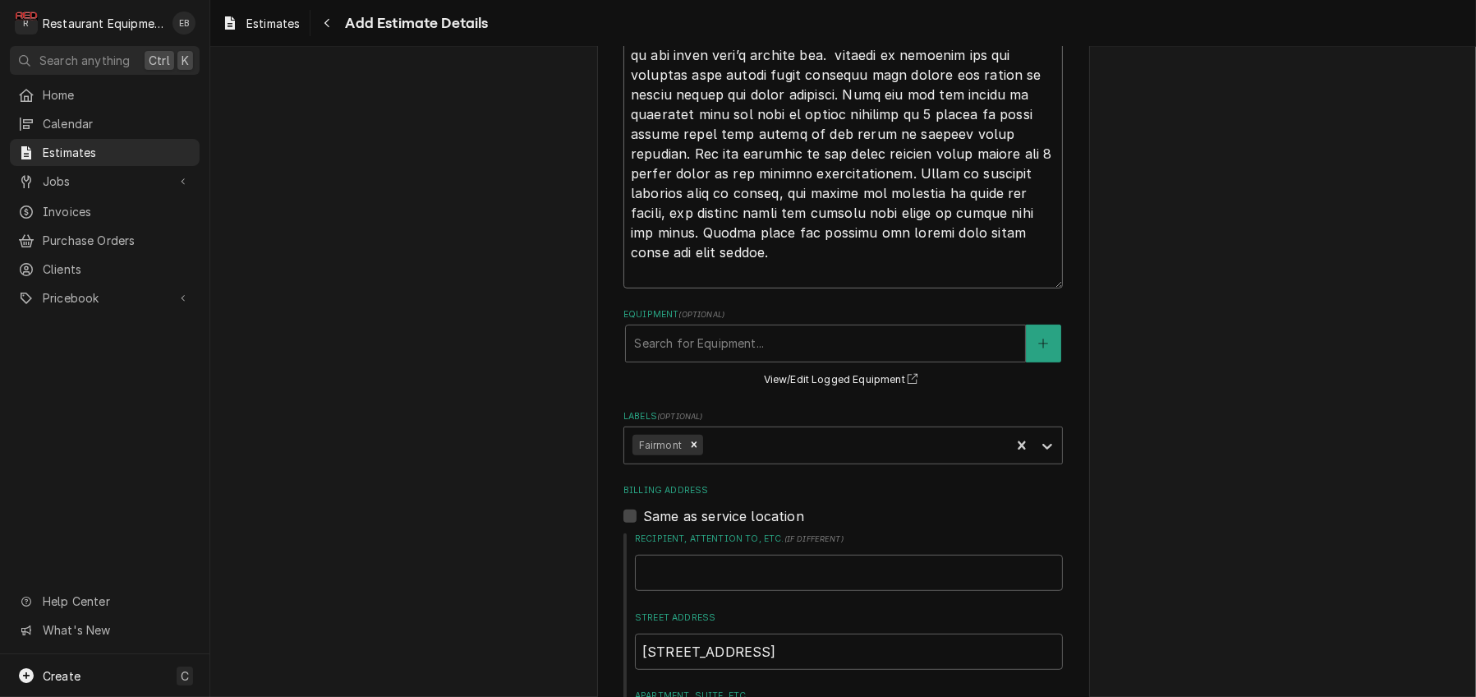
type textarea "Roo-9068 TN#327219886 "GRILL LINE / KITCHEN EQUIPMENT / GRILL / NOT HEATING / o…"
type textarea "x"
type textarea "Roo-9068 TN#327219886 "GRILL LINE / KITCHEN EQUIPMENT / GRILL / NOT HEATING / o…"
type textarea "x"
type textarea "Roo-9068 TN#327219886 "GRILL LINE / KITCHEN EQUIPMENT / GRILL / NOT HEATING / o…"
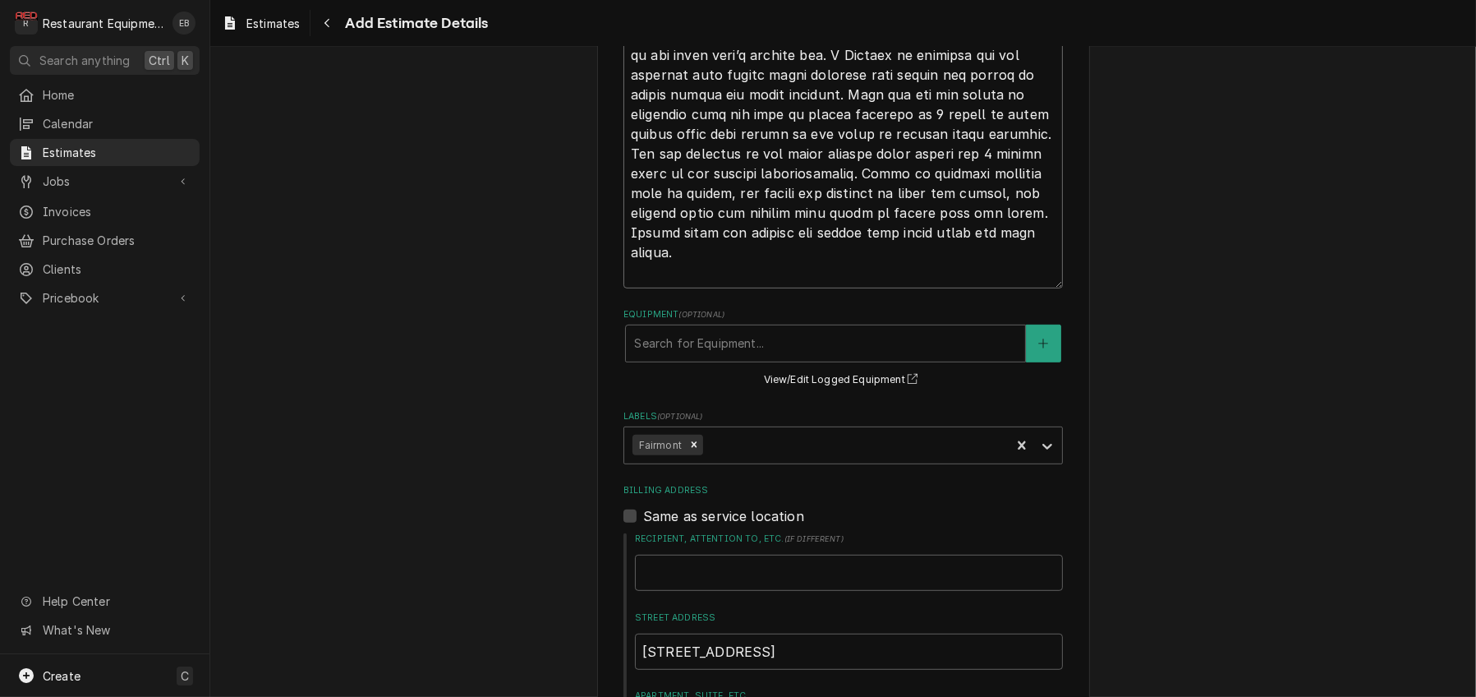
type textarea "x"
type textarea "Roo-9068 TN#327219886 "GRILL LINE / KITCHEN EQUIPMENT / GRILL / NOT HEATING / o…"
type textarea "x"
type textarea "Roo-9068 TN#327219886 "GRILL LINE / KITCHEN EQUIPMENT / GRILL / NOT HEATING / o…"
type textarea "x"
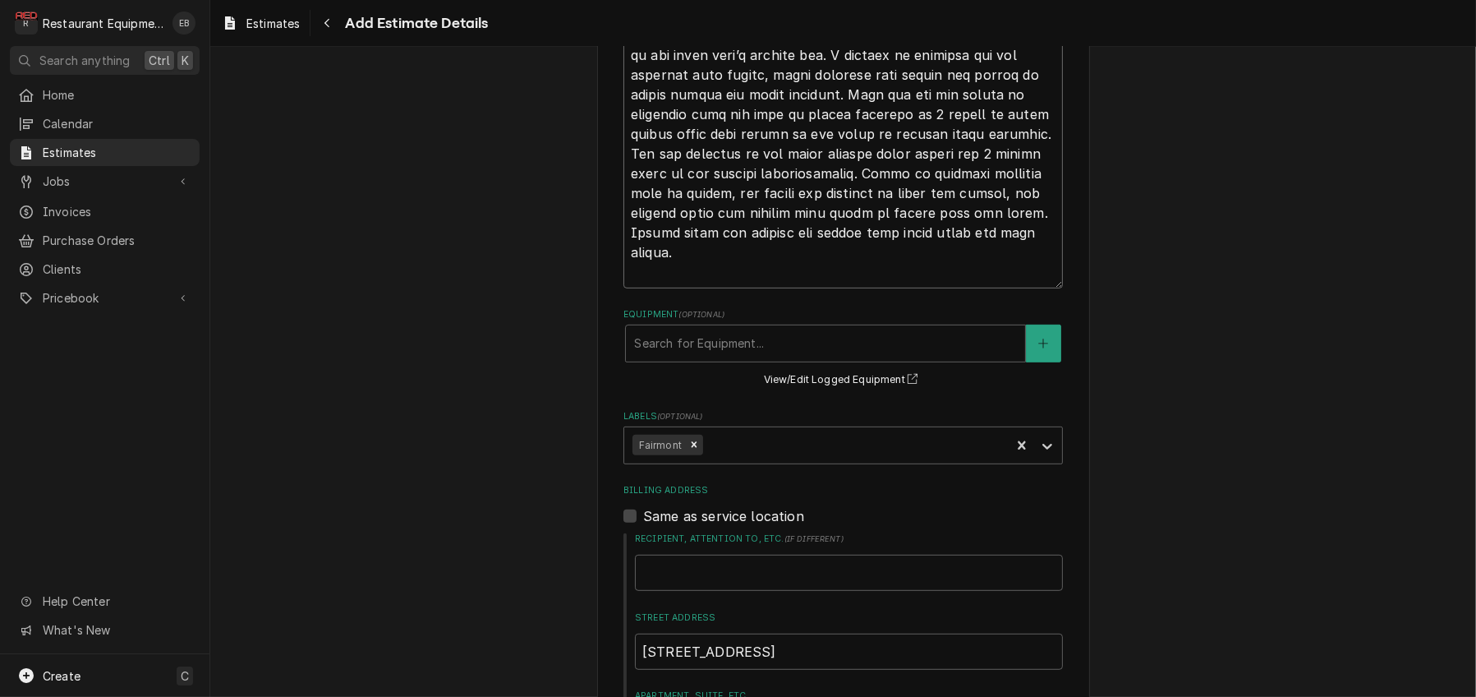
type textarea "Roo-9068 TN#327219886 "GRILL LINE / KITCHEN EQUIPMENT / GRILL / NOT HEATING / o…"
type textarea "x"
type textarea "Roo-9068 TN#327219886 "GRILL LINE / KITCHEN EQUIPMENT / GRILL / NOT HEATING / o…"
type textarea "x"
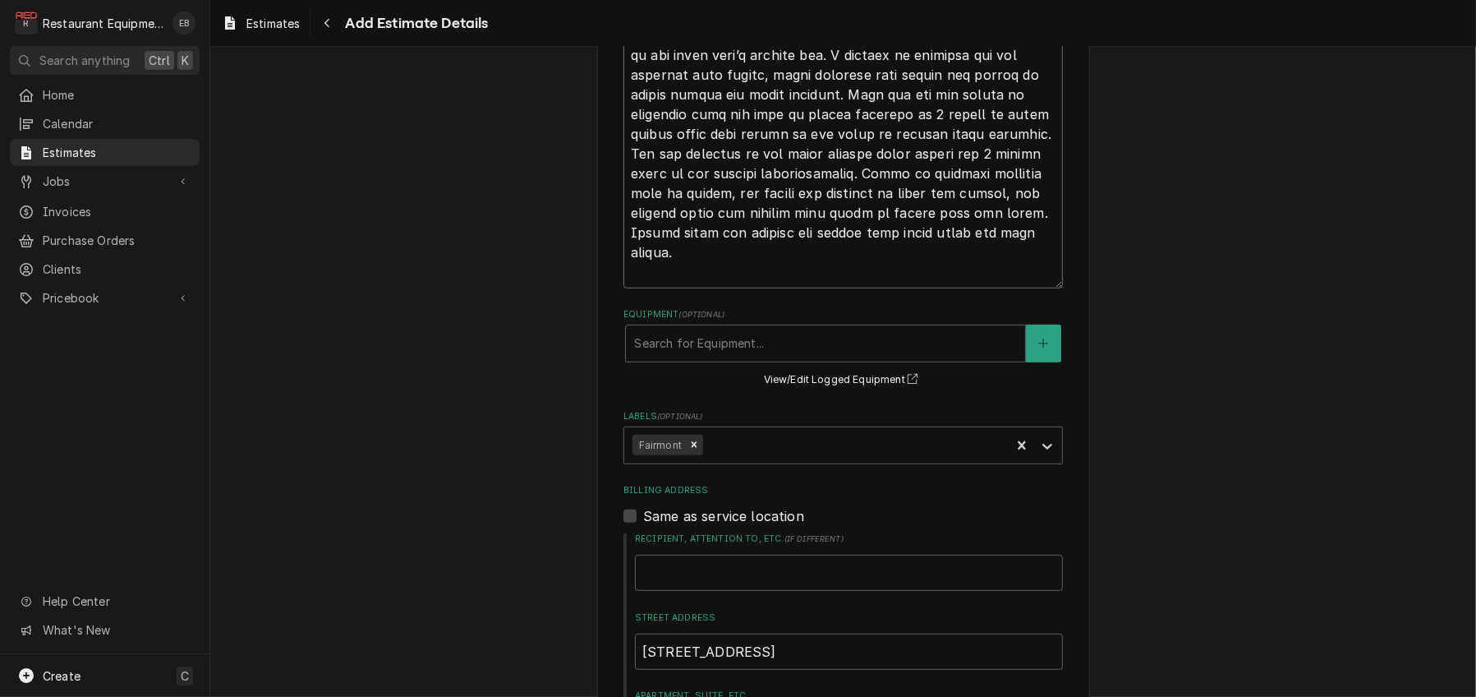
type textarea "Roo-9068 TN#327219886 "GRILL LINE / KITCHEN EQUIPMENT / GRILL / NOT HEATING / o…"
type textarea "x"
type textarea "Roo-9068 TN#327219886 "GRILL LINE / KITCHEN EQUIPMENT / GRILL / NOT HEATING / o…"
type textarea "x"
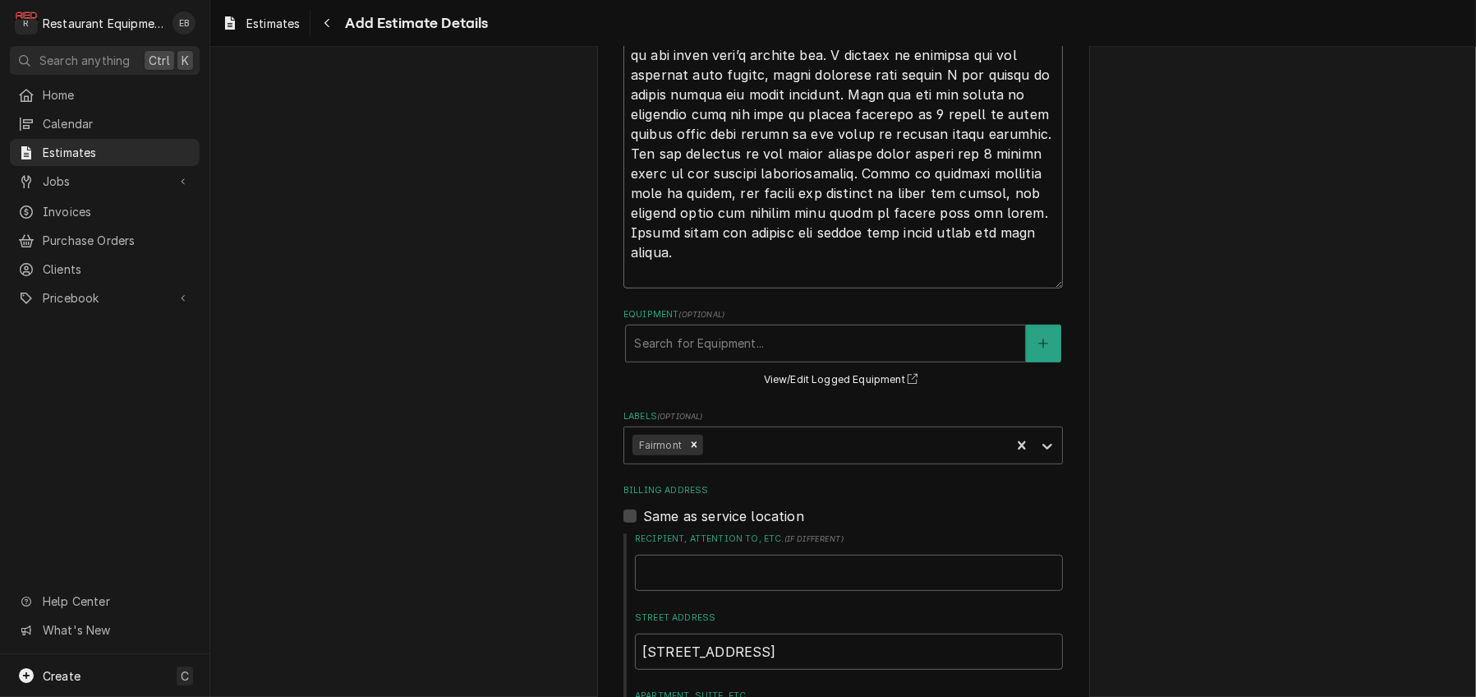
type textarea "Roo-9068 TN#327219886 "GRILL LINE / KITCHEN EQUIPMENT / GRILL / NOT HEATING / o…"
type textarea "x"
type textarea "Roo-9068 TN#327219886 "GRILL LINE / KITCHEN EQUIPMENT / GRILL / NOT HEATING / o…"
type textarea "x"
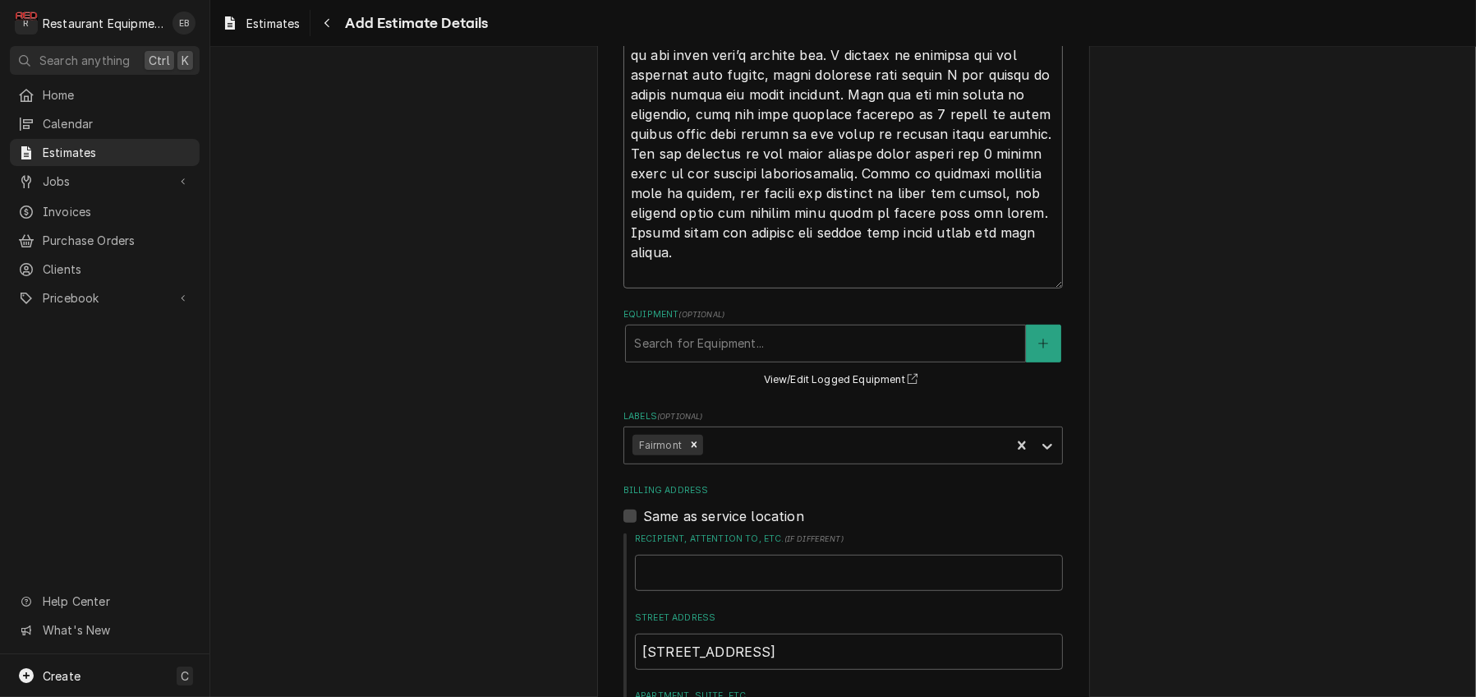
type textarea "Roo-9068 TN#327219886 "GRILL LINE / KITCHEN EQUIPMENT / GRILL / NOT HEATING / o…"
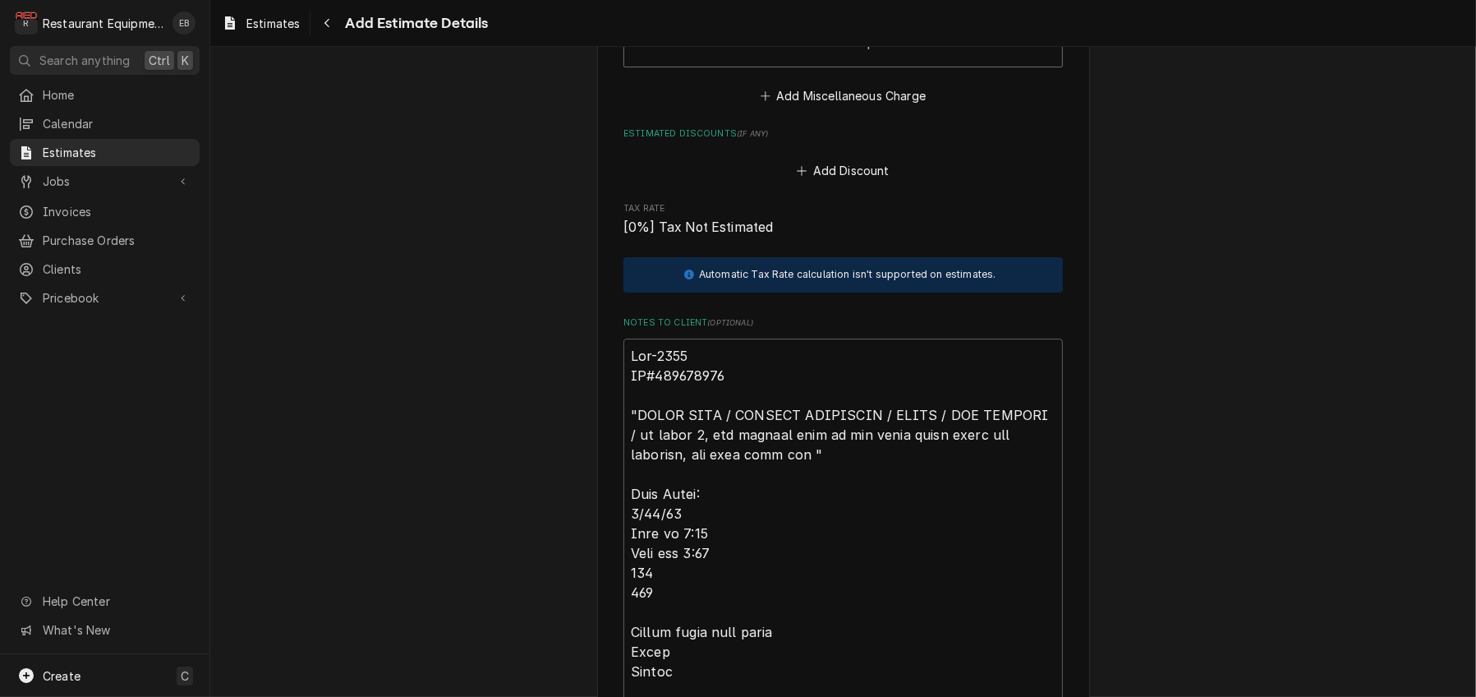
scroll to position [3963, 0]
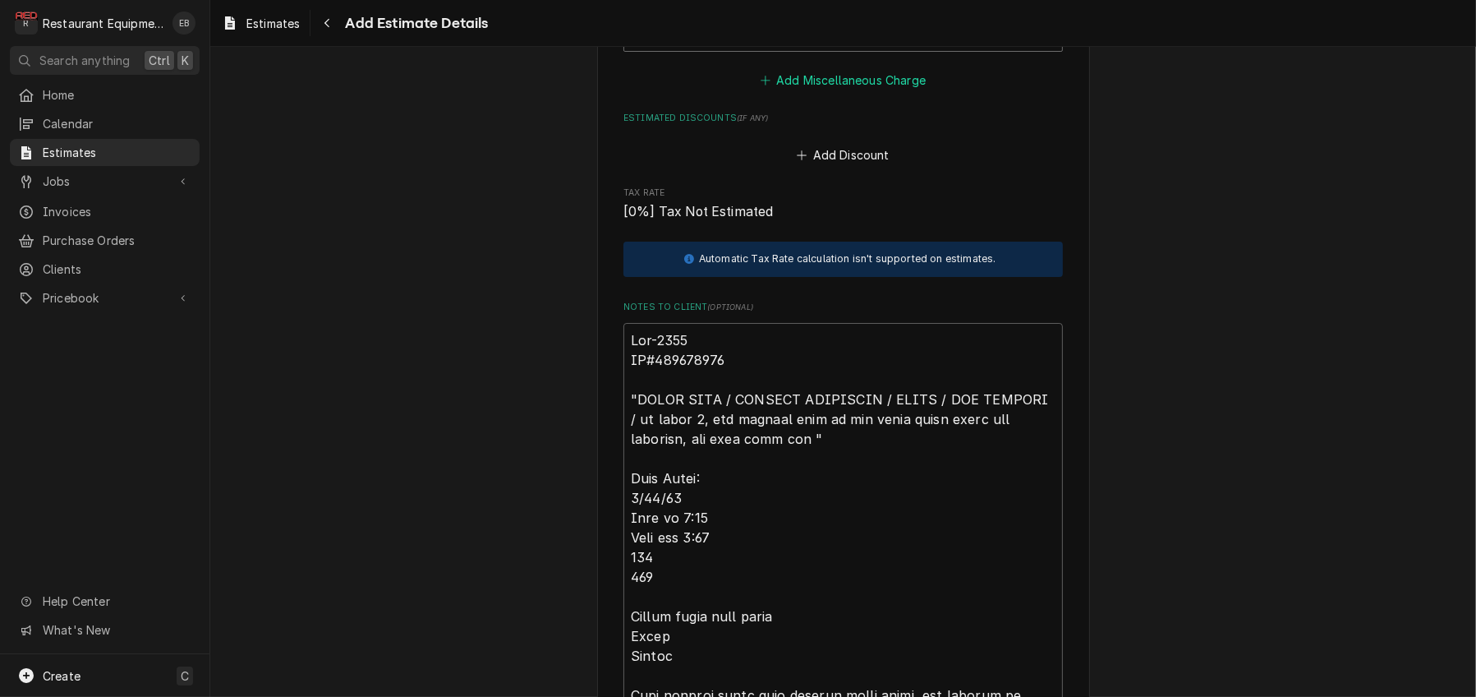
click at [815, 92] on button "Add Miscellaneous Charge" at bounding box center [843, 80] width 171 height 23
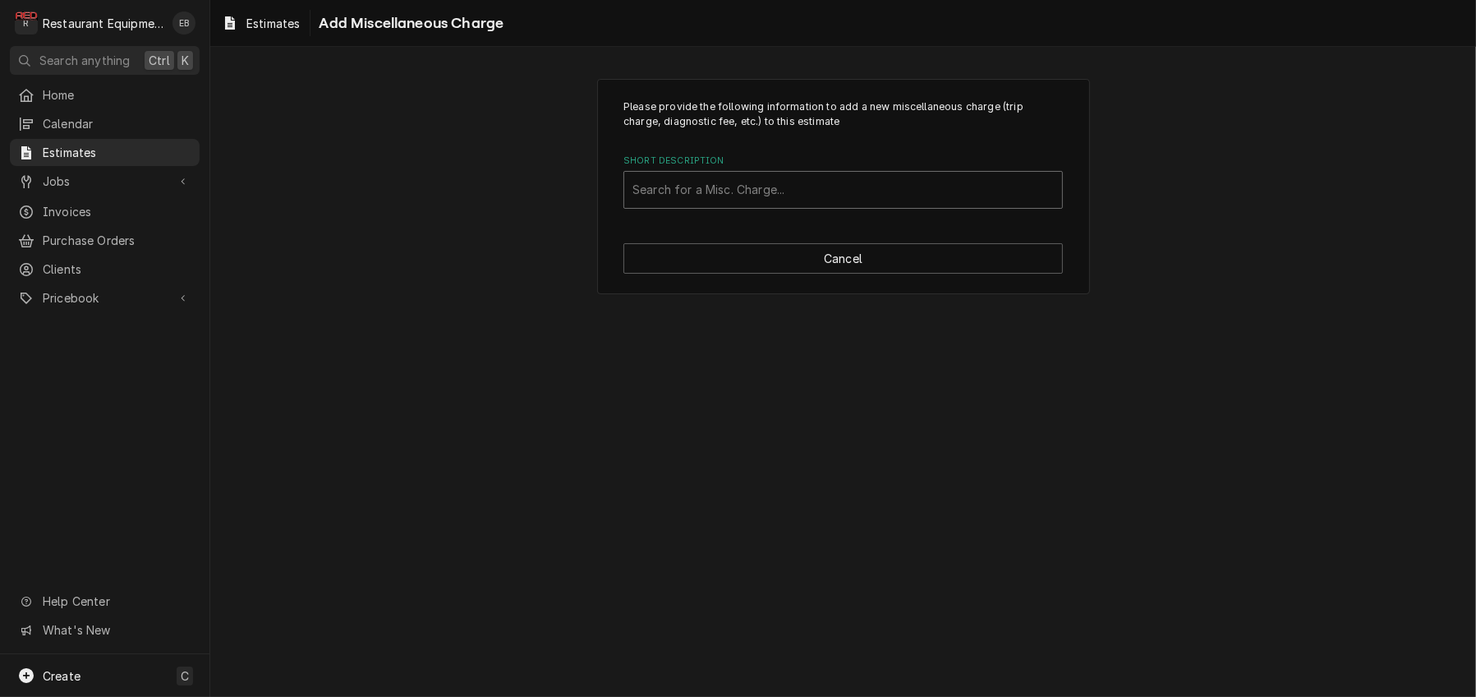
click at [772, 202] on div "Short Description" at bounding box center [843, 190] width 421 height 30
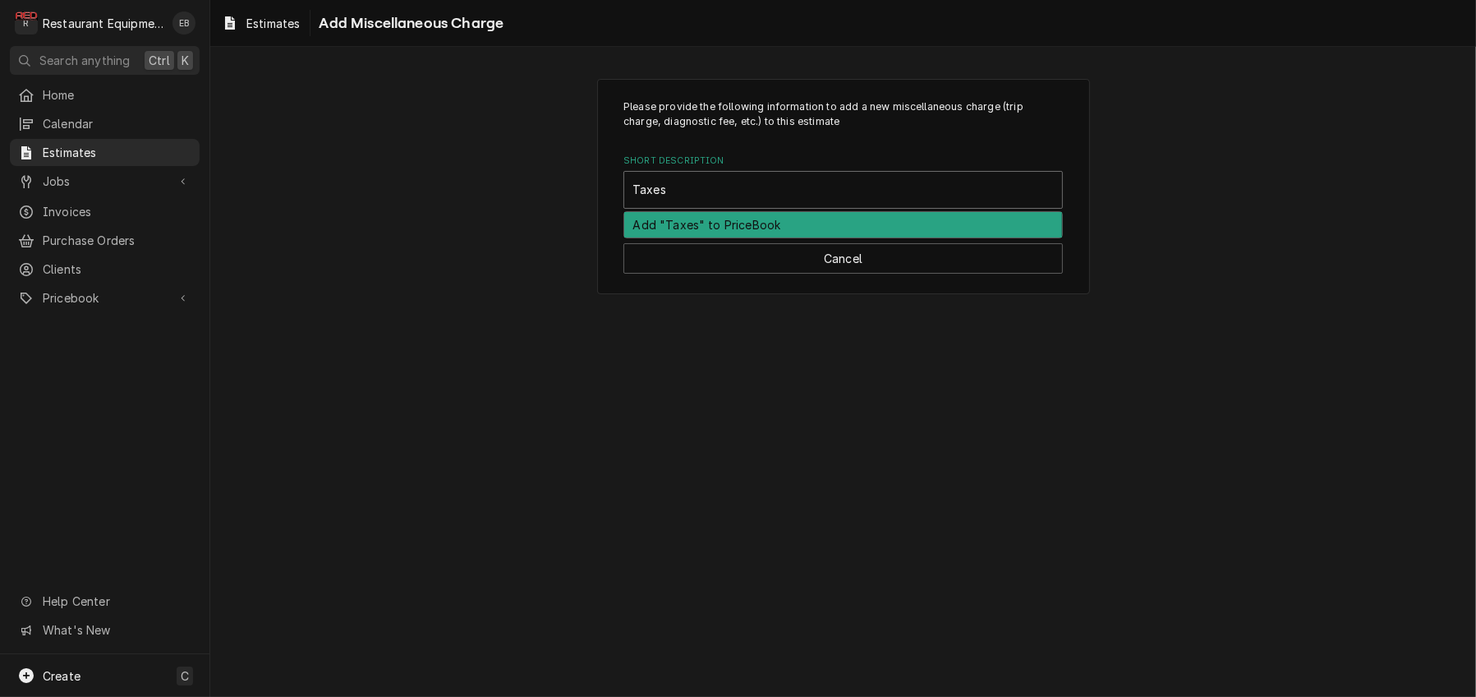
click at [730, 237] on div "Add "Taxes" to PriceBook" at bounding box center [843, 224] width 438 height 25
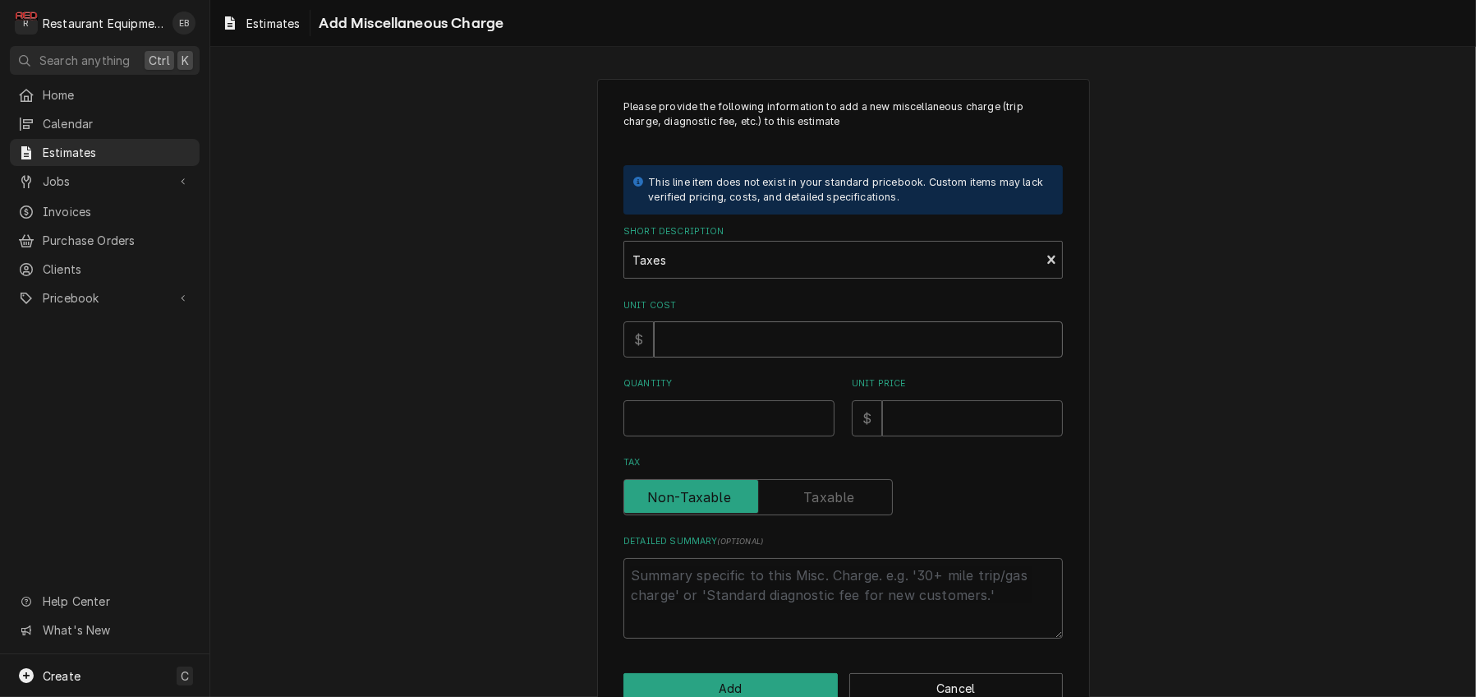
click at [697, 357] on input "Unit Cost" at bounding box center [858, 339] width 409 height 36
click at [740, 436] on input "Quantity" at bounding box center [729, 418] width 211 height 36
click at [914, 436] on input "Unit Price" at bounding box center [972, 418] width 181 height 36
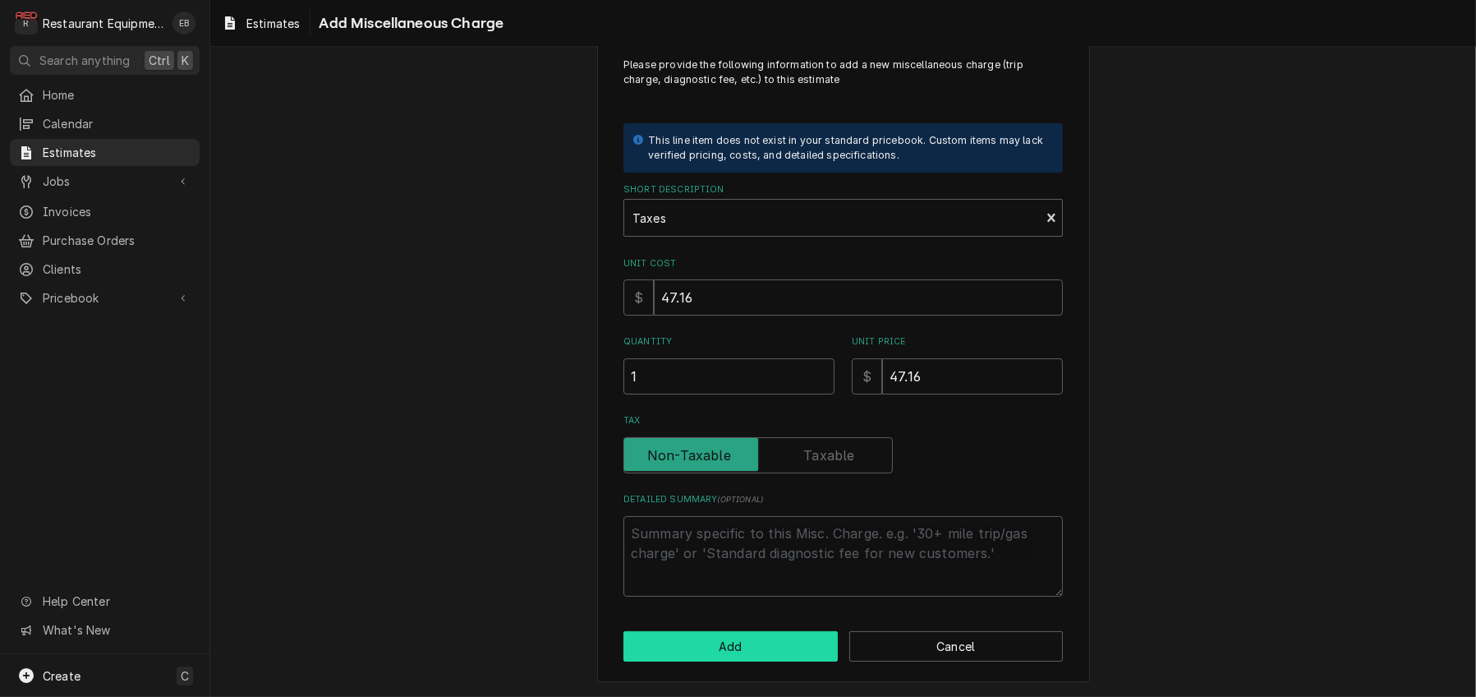
click at [778, 643] on button "Add" at bounding box center [731, 646] width 214 height 30
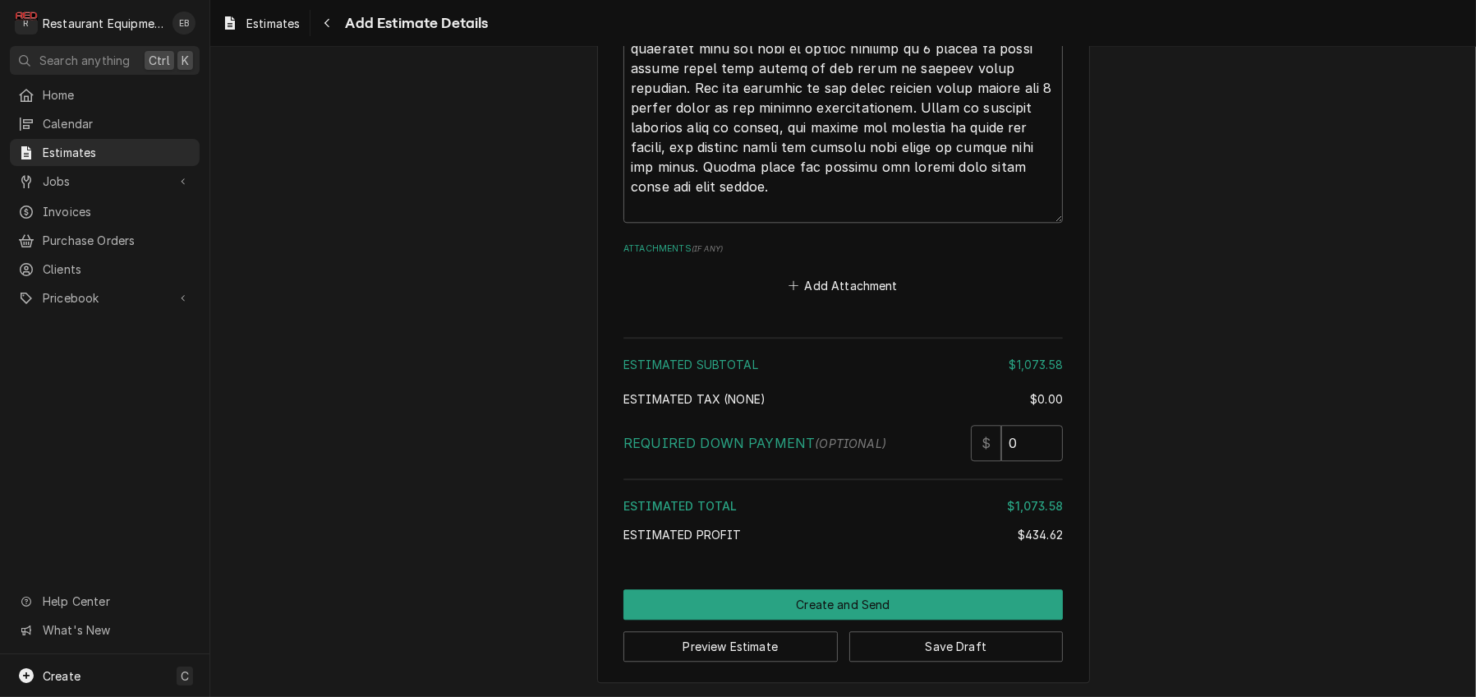
scroll to position [5496, 0]
click at [914, 638] on button "Save Draft" at bounding box center [957, 646] width 214 height 30
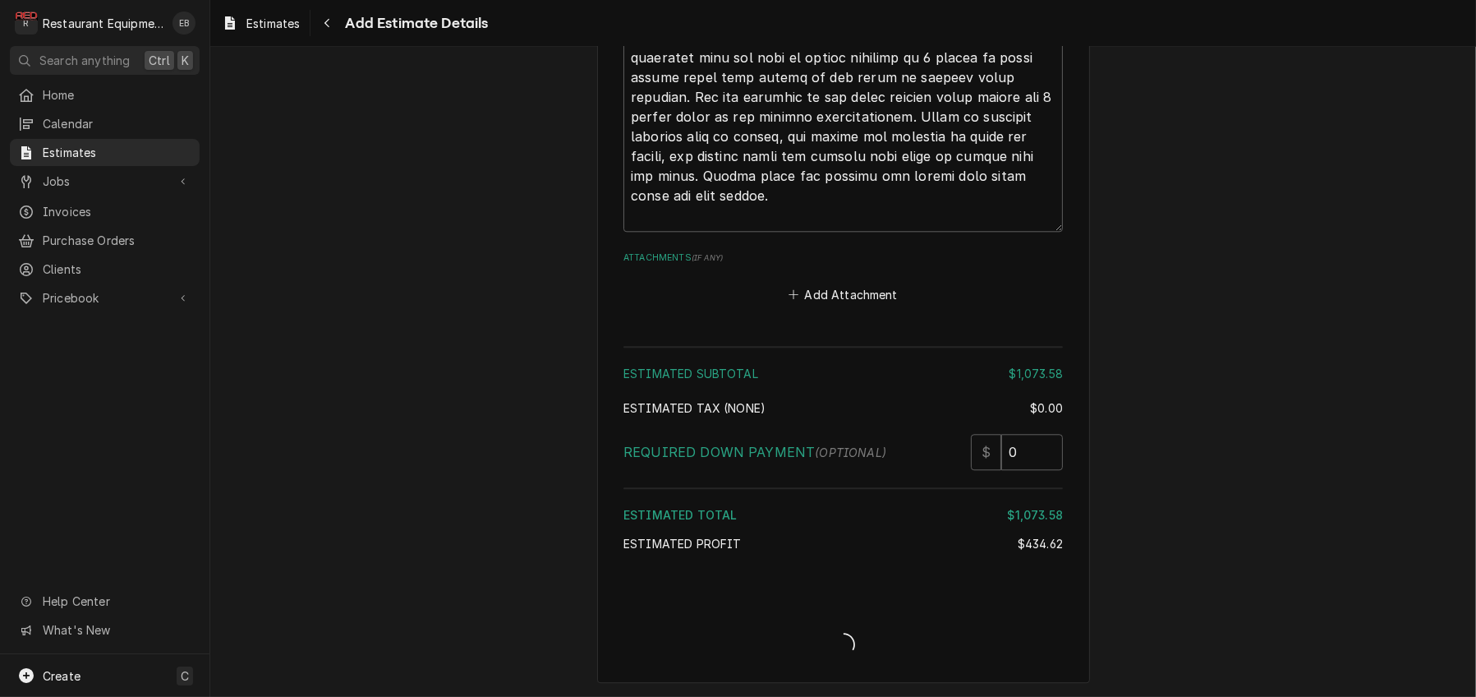
scroll to position [5485, 0]
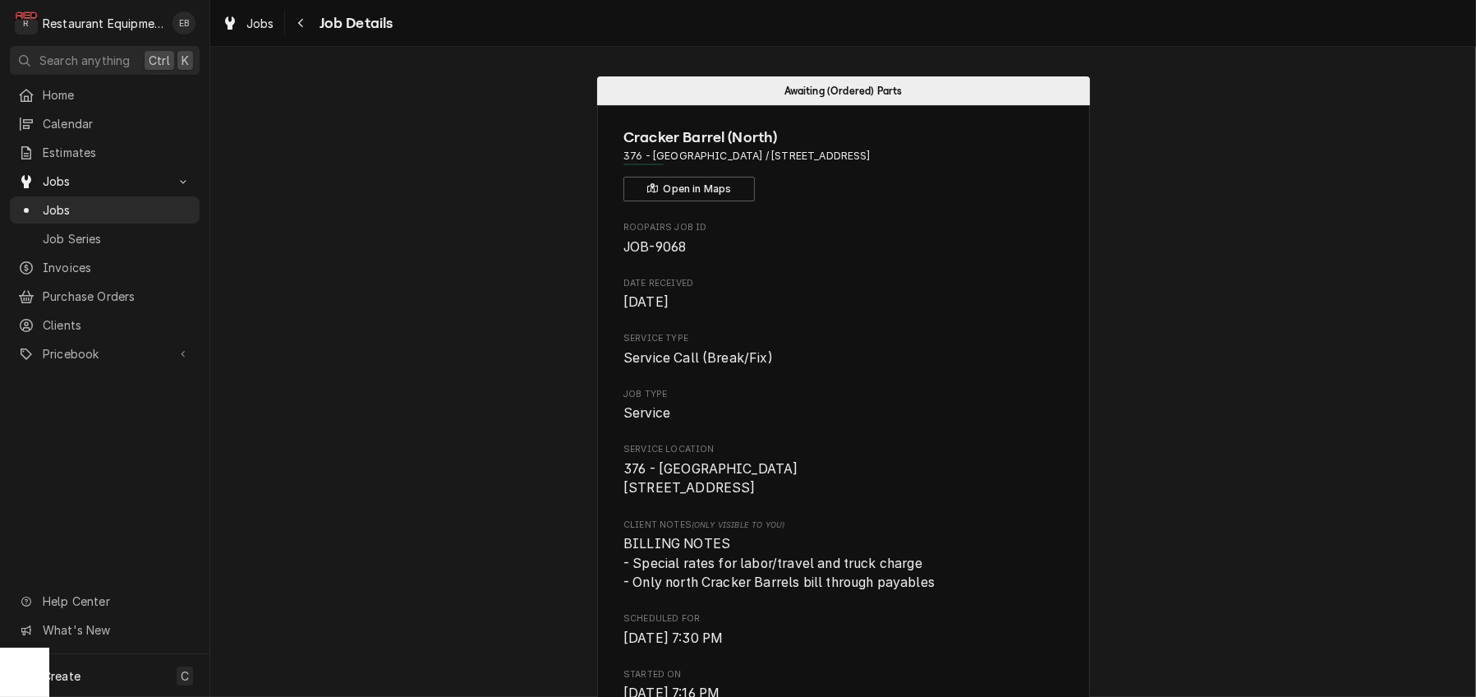
scroll to position [767, 0]
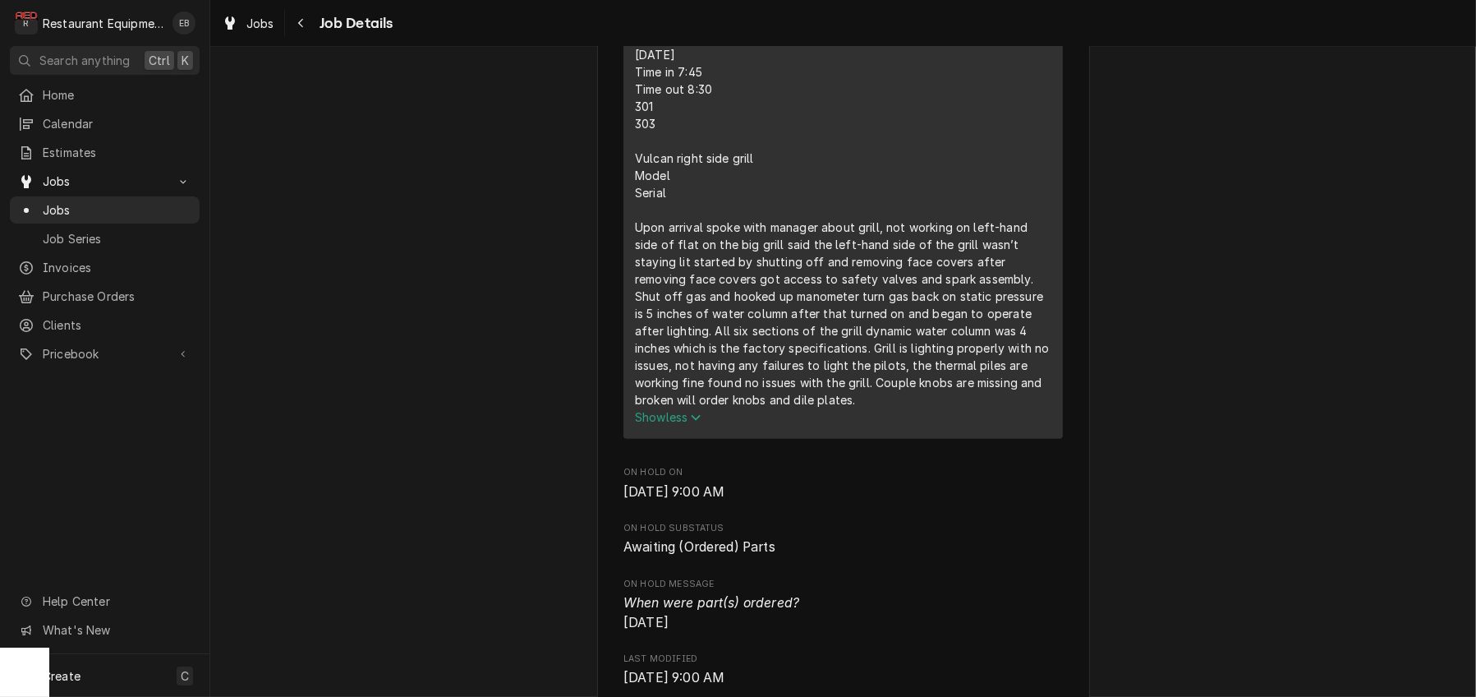
click at [1209, 321] on div "Awaiting (Ordered) Parts Cracker Barrel (North) 376 - Fairmont / 2206 Pleasant …" at bounding box center [843, 541] width 1266 height 2487
click at [1063, 289] on div "Short Description Service Call (Break/Fix) Service Summary 9/30/25 Time in 7:45…" at bounding box center [844, 206] width 440 height 466
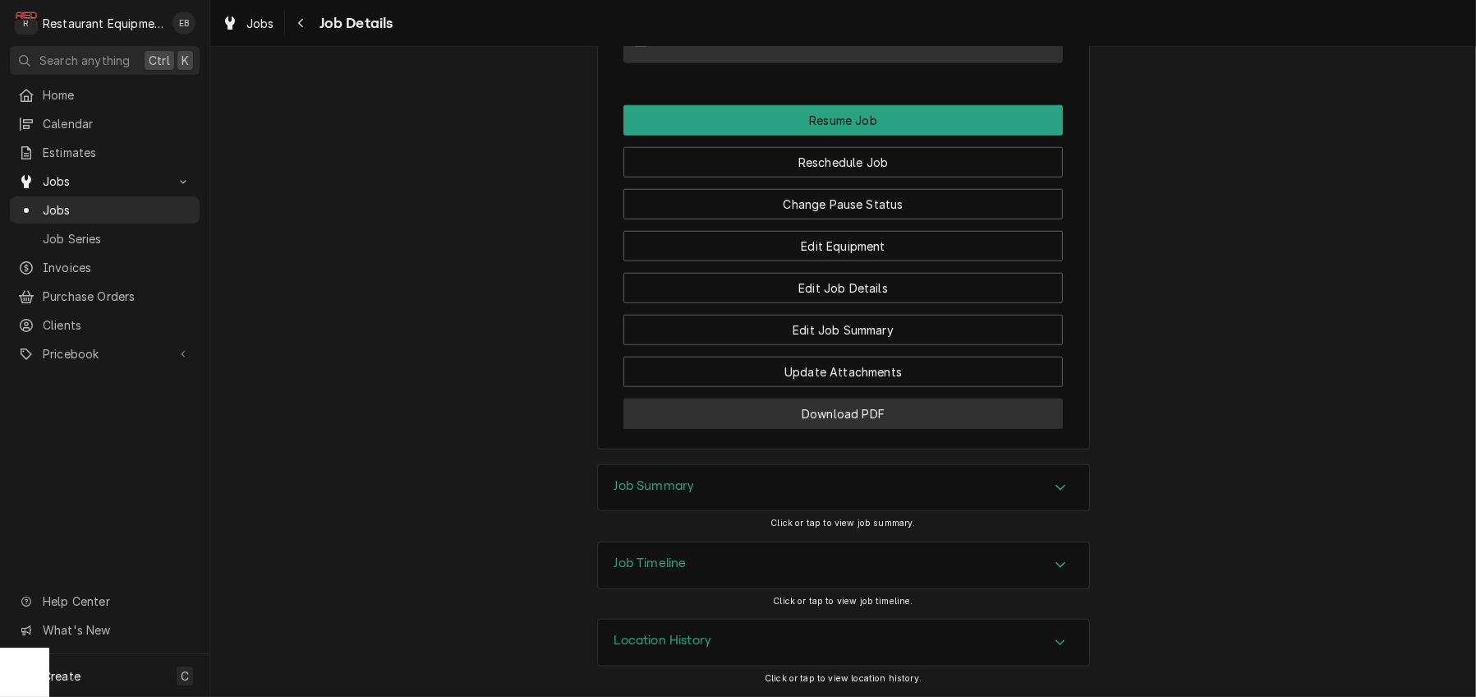
scroll to position [2440, 0]
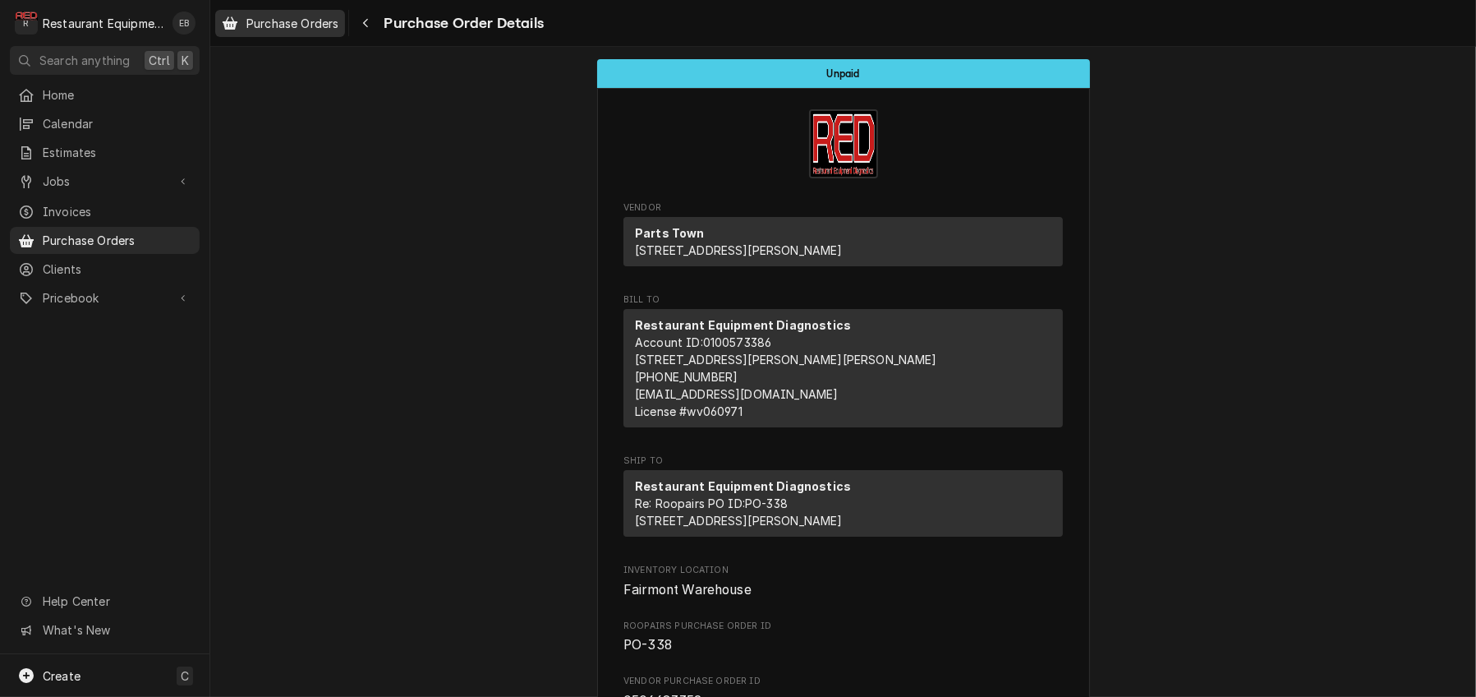
click at [256, 15] on div "Purchase Orders" at bounding box center [280, 23] width 123 height 21
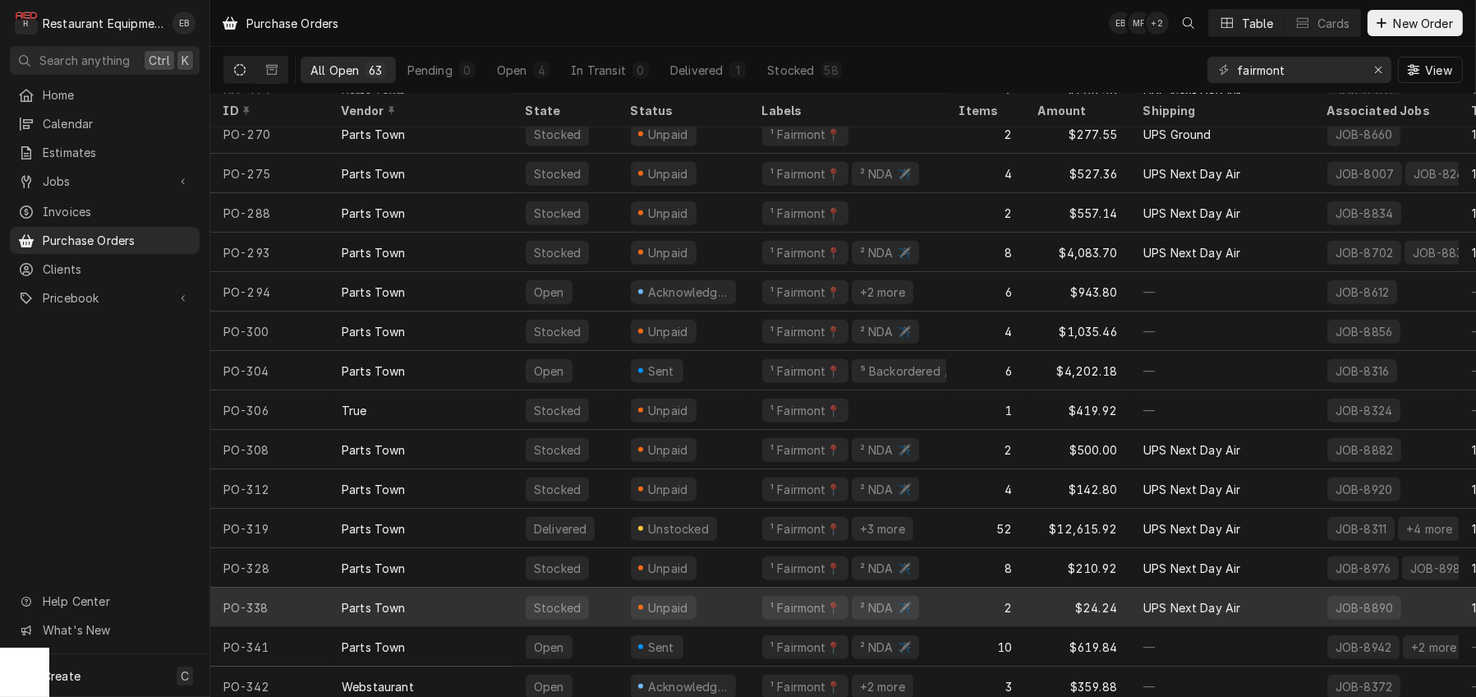
scroll to position [1929, 0]
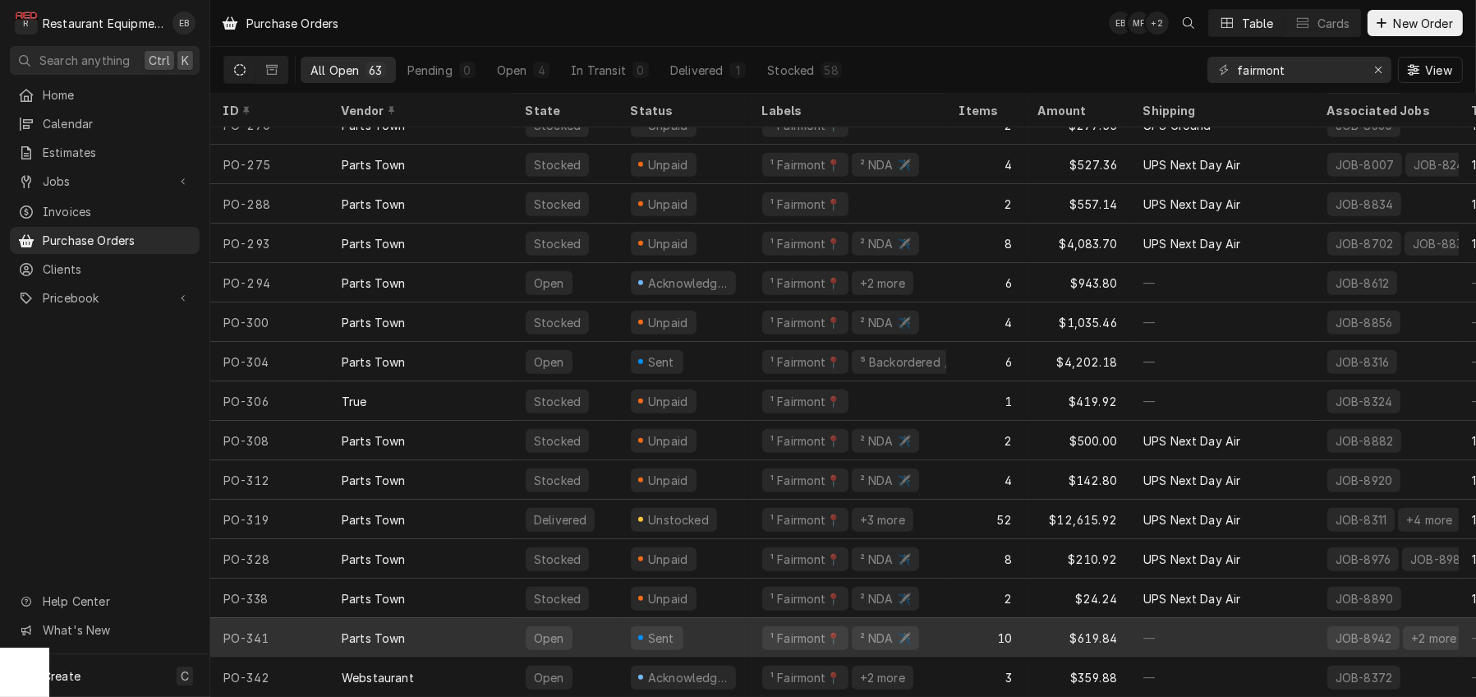
click at [496, 626] on div "Parts Town" at bounding box center [421, 637] width 184 height 39
